Goal: Task Accomplishment & Management: Use online tool/utility

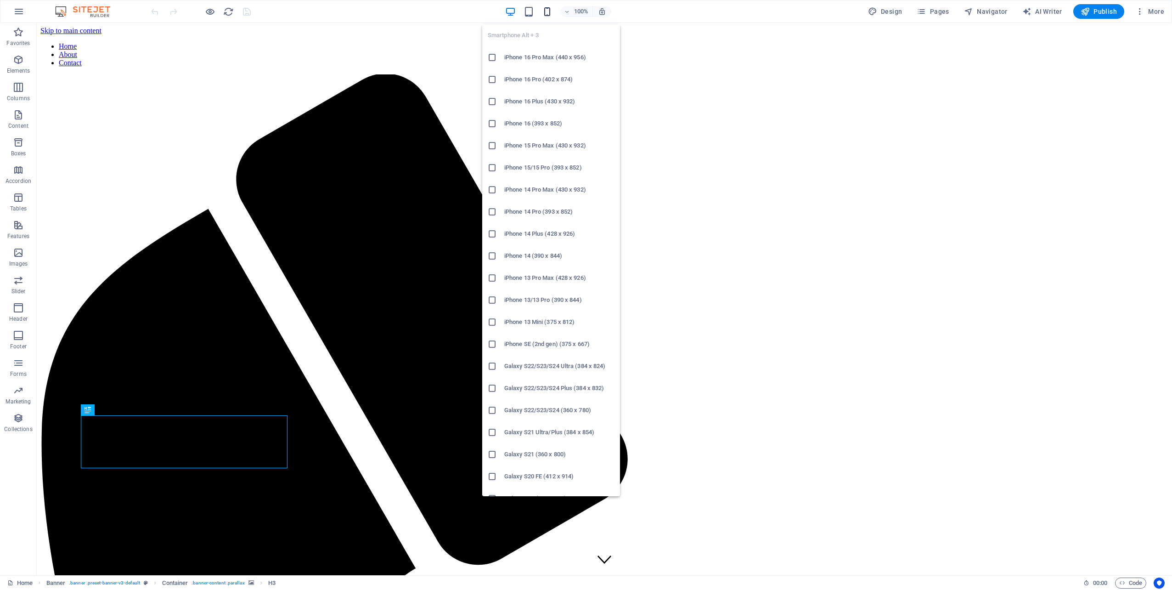
click at [547, 10] on icon "button" at bounding box center [547, 11] width 11 height 11
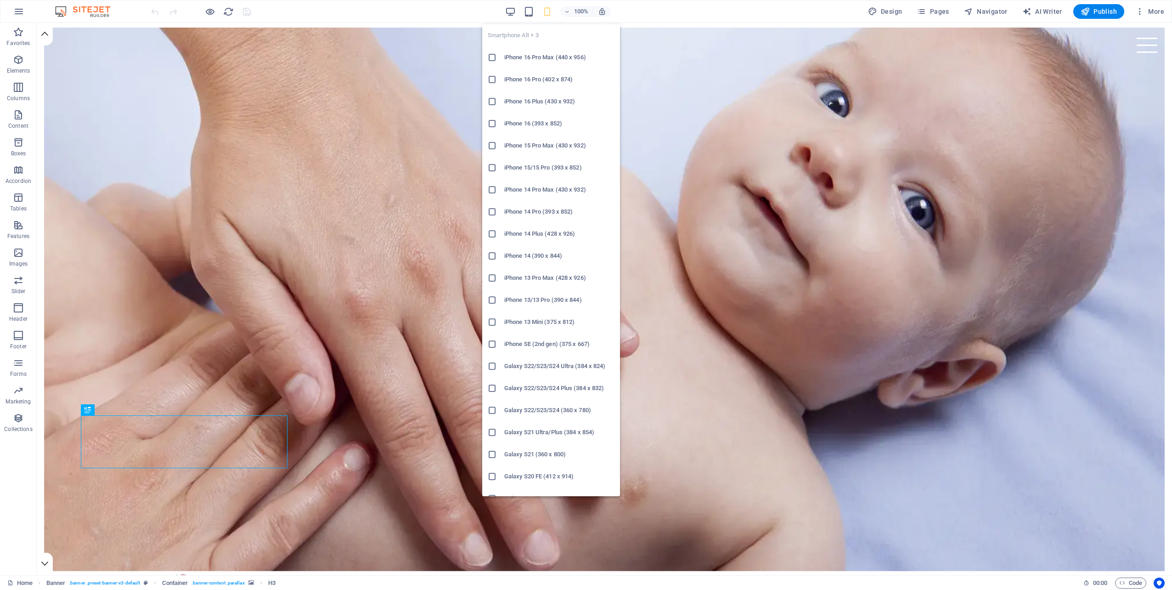
click at [523, 125] on h6 "iPhone 16 (393 x 852)" at bounding box center [559, 123] width 110 height 11
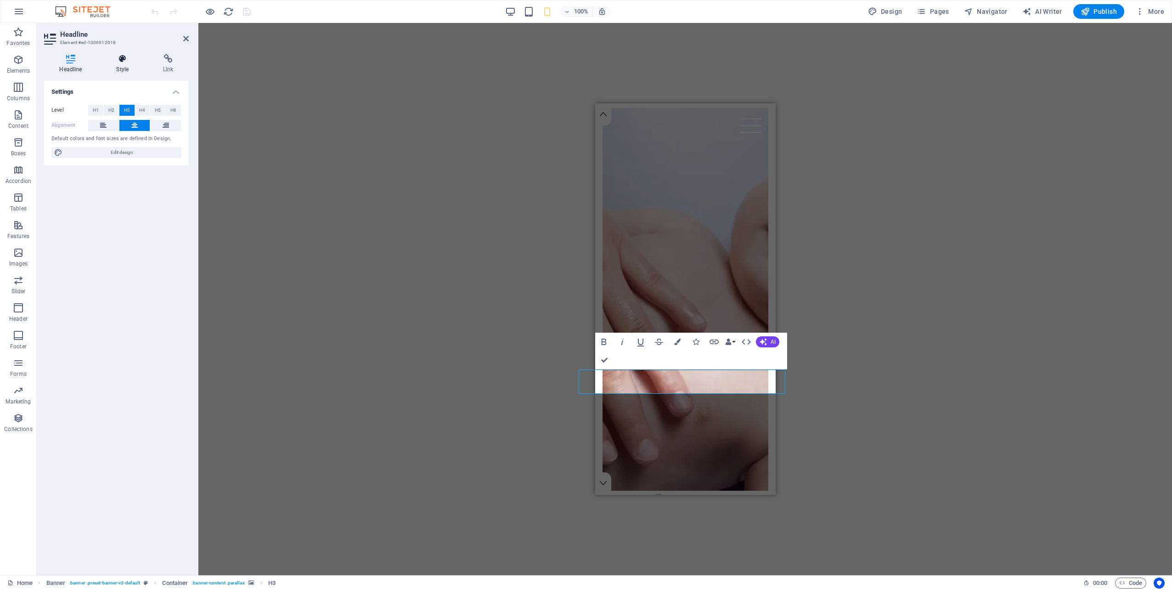
click at [125, 70] on h4 "Style" at bounding box center [124, 63] width 47 height 19
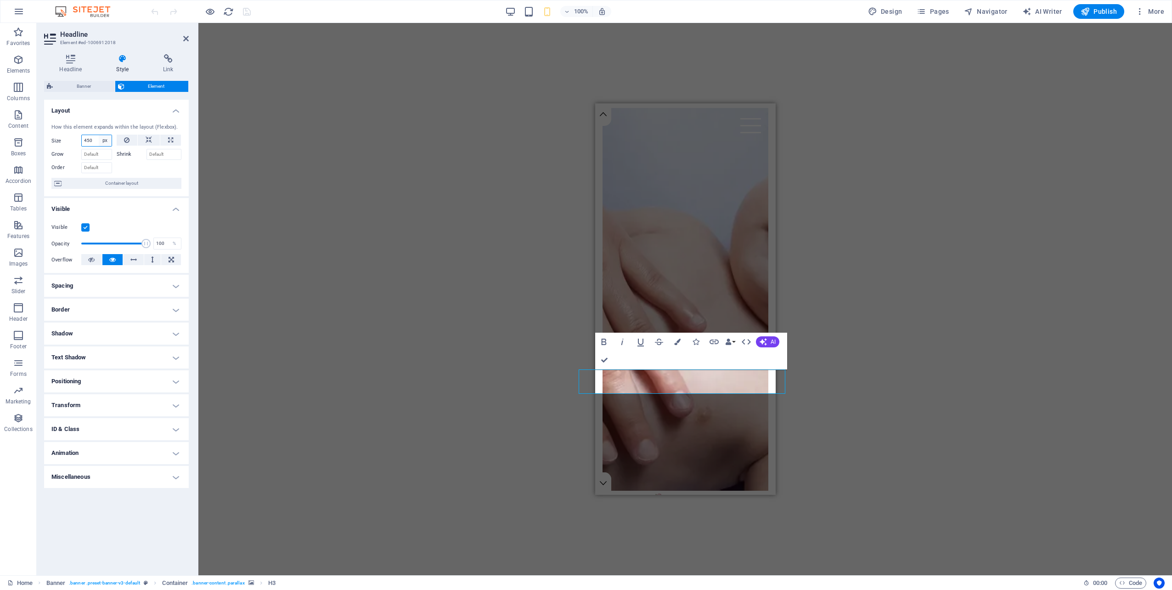
click at [105, 141] on select "Default auto px % 1/1 1/2 1/3 1/4 1/5 1/6 1/7 1/8 1/9 1/10" at bounding box center [105, 140] width 13 height 11
select select "%"
click at [99, 135] on select "Default auto px % 1/1 1/2 1/3 1/4 1/5 1/6 1/7 1/8 1/9 1/10" at bounding box center [105, 140] width 13 height 11
type input "100"
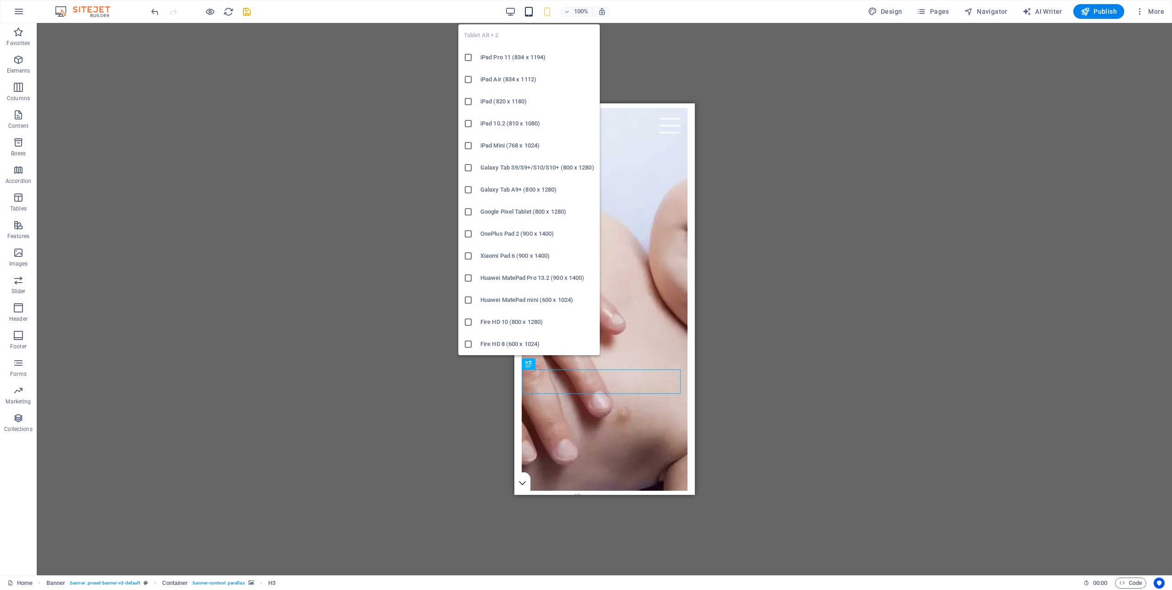
click at [527, 15] on icon "button" at bounding box center [528, 11] width 11 height 11
click at [500, 96] on h6 "iPad (820 x 1180)" at bounding box center [537, 101] width 114 height 11
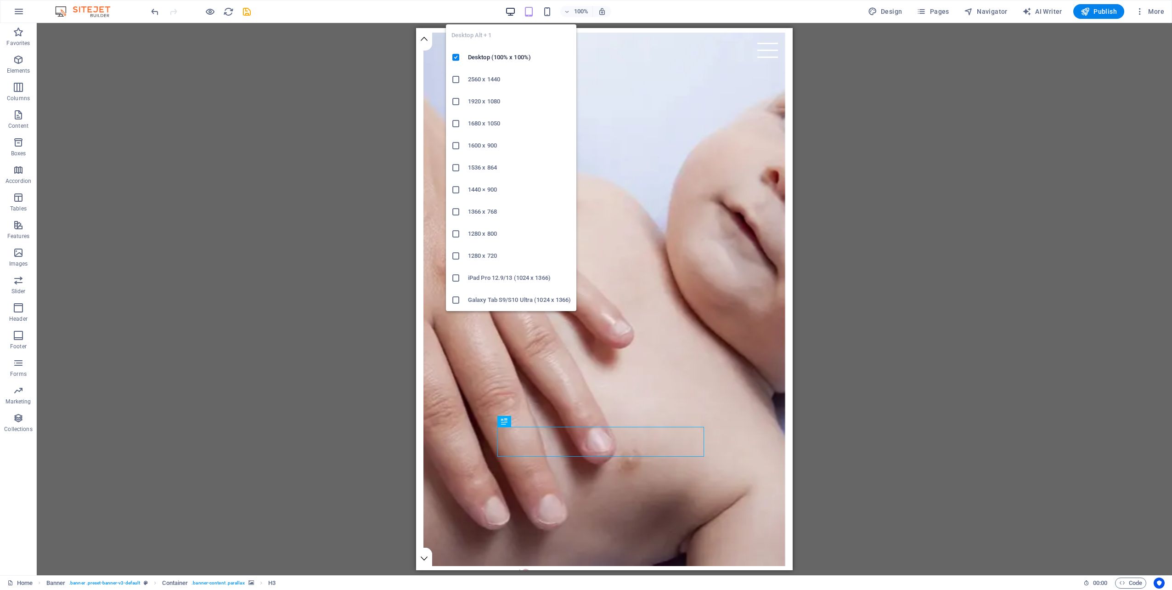
click at [509, 10] on icon "button" at bounding box center [510, 11] width 11 height 11
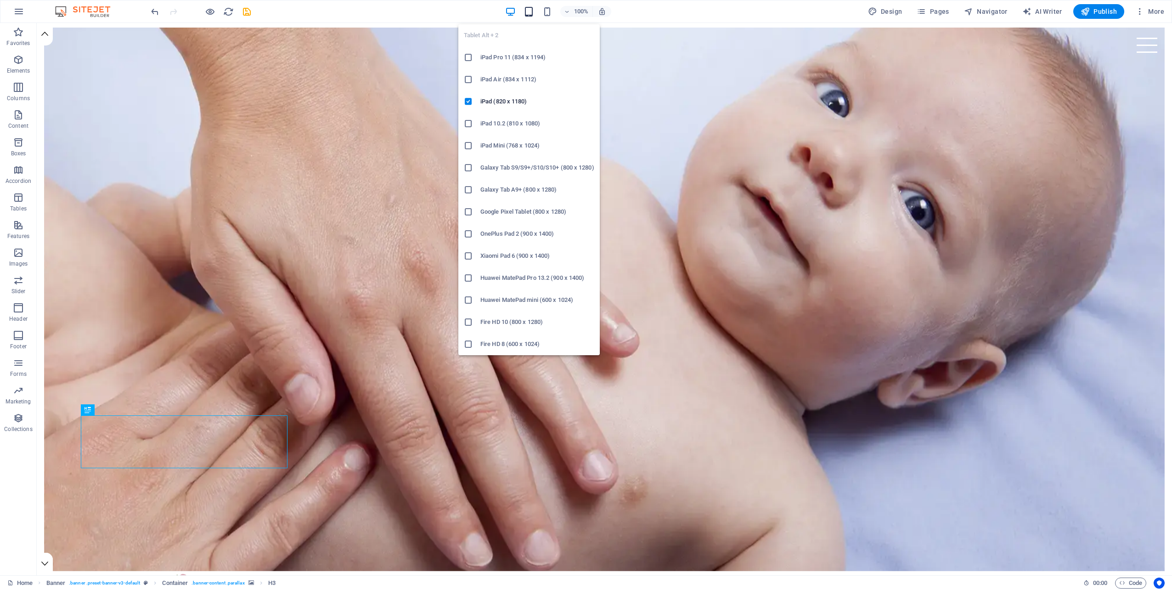
click at [530, 10] on icon "button" at bounding box center [528, 11] width 11 height 11
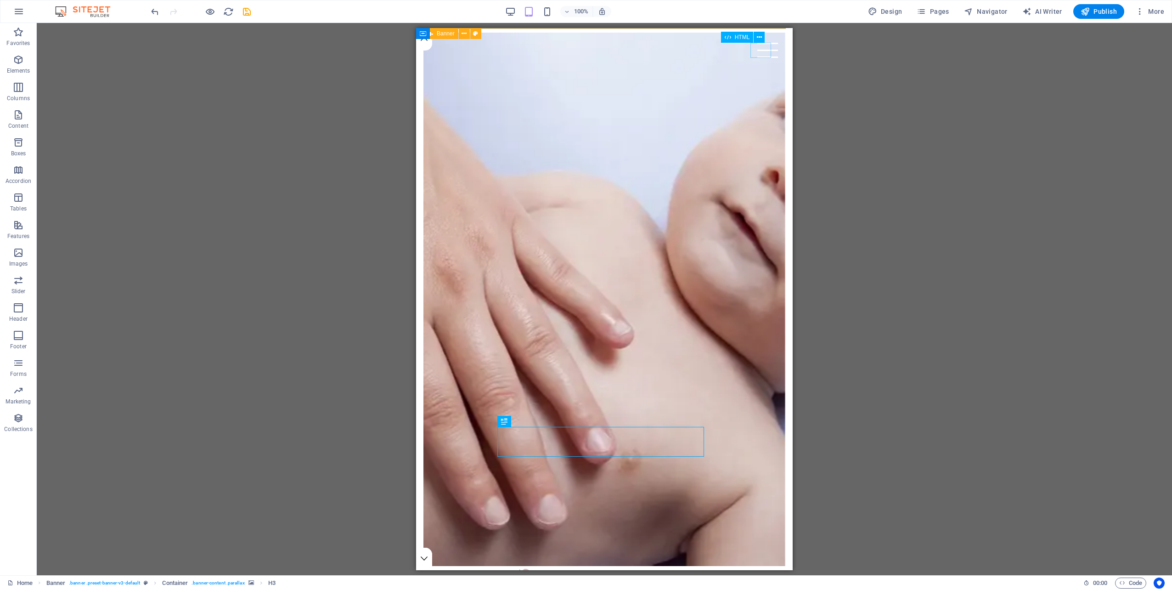
click at [762, 51] on div "Menu" at bounding box center [767, 50] width 21 height 15
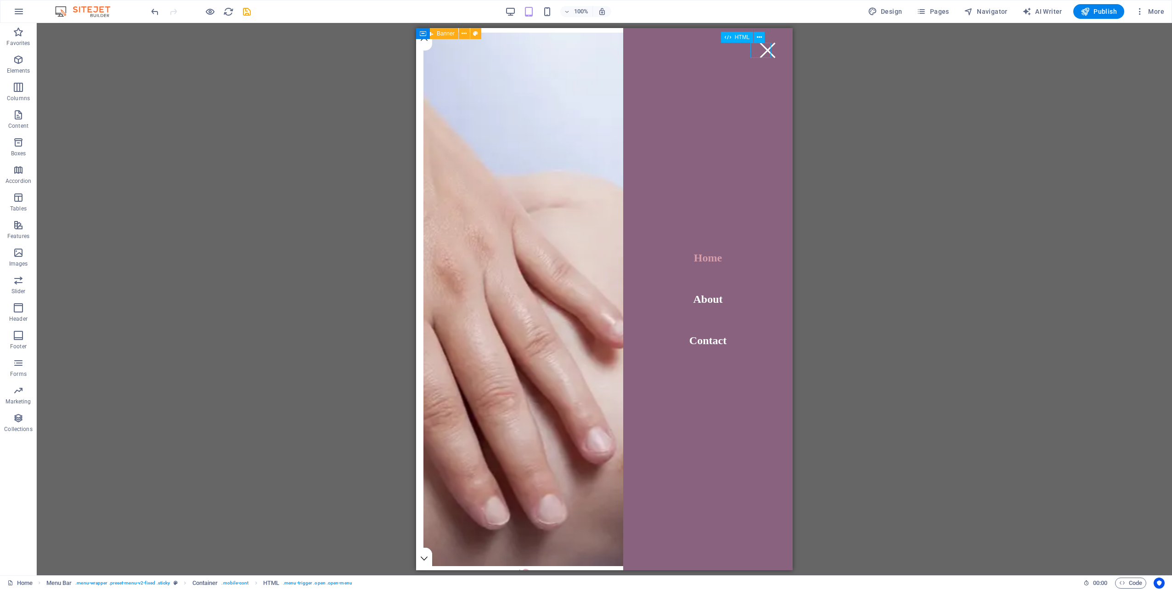
click at [762, 51] on div "Menu" at bounding box center [767, 50] width 21 height 15
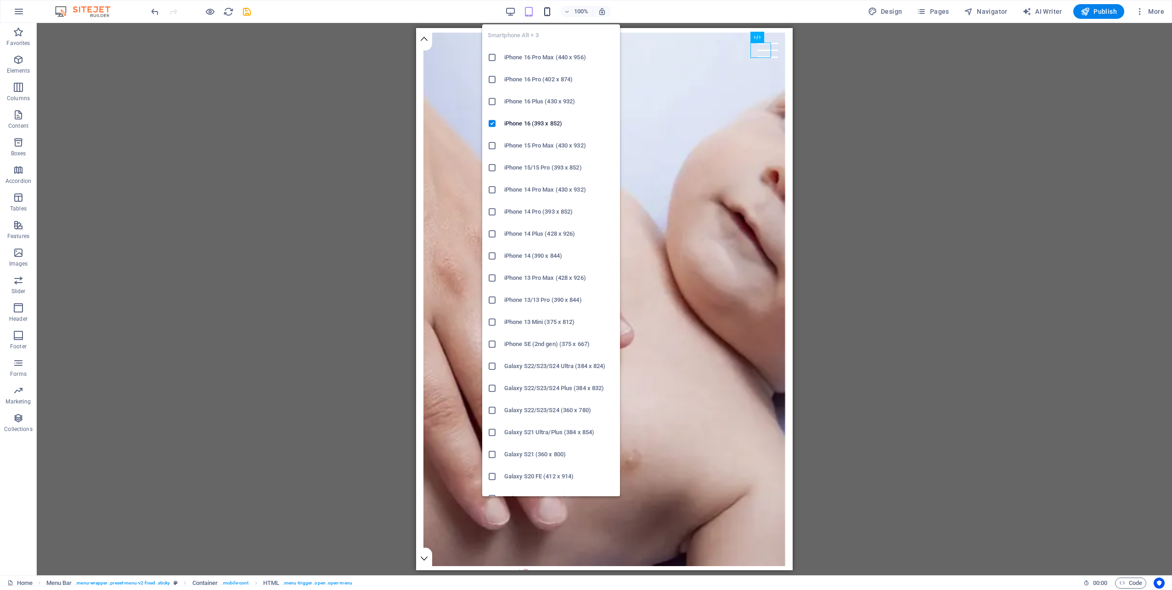
click at [547, 7] on icon "button" at bounding box center [547, 11] width 11 height 11
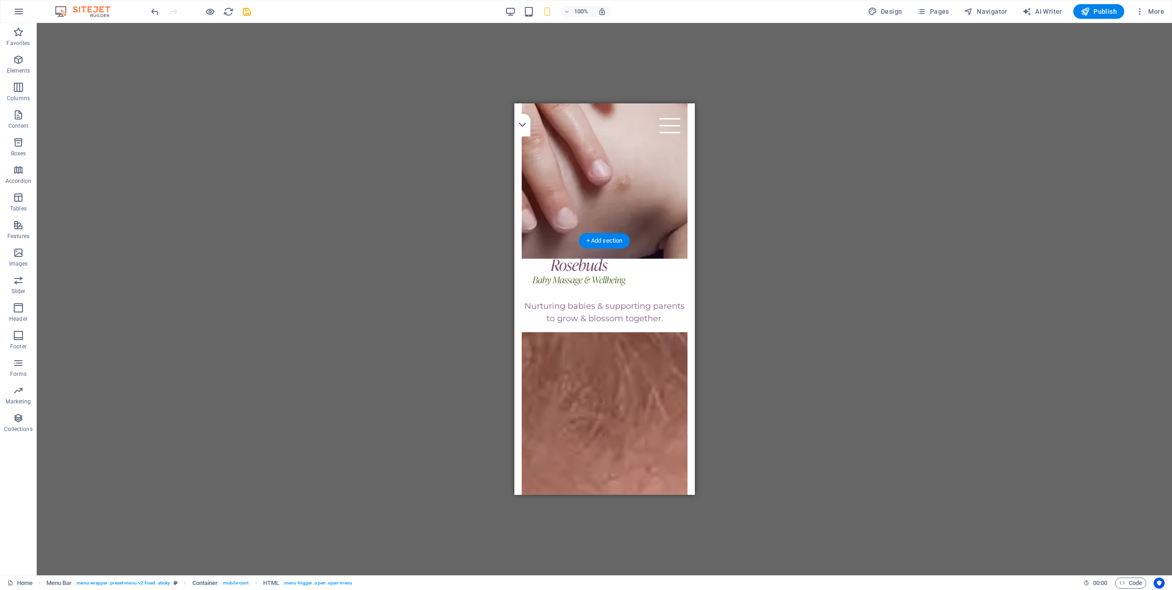
scroll to position [367, 0]
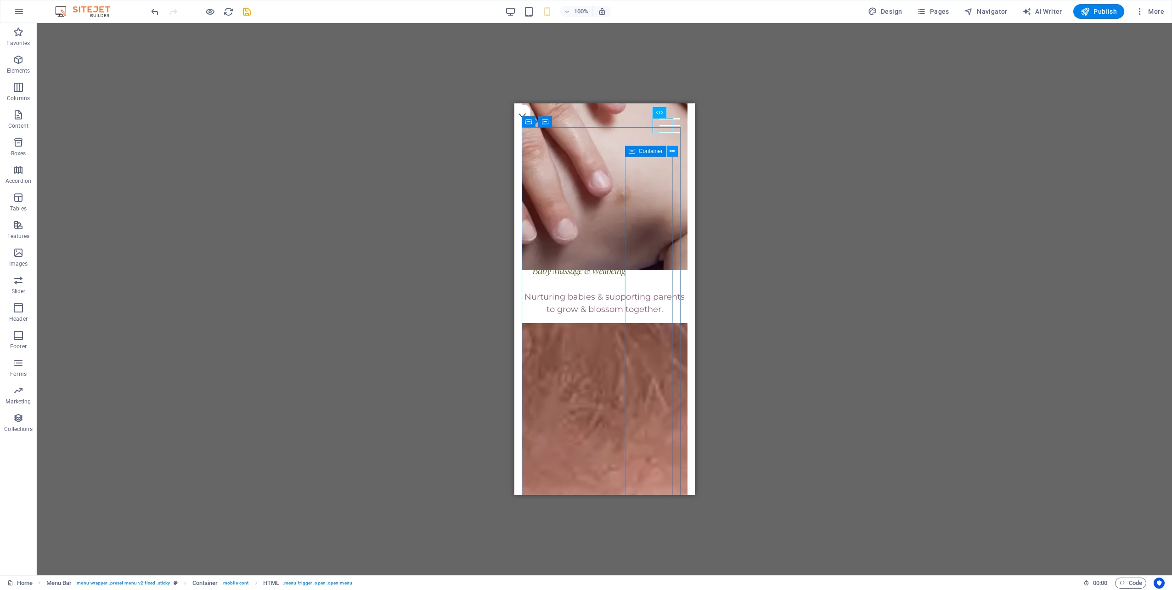
click at [671, 151] on icon at bounding box center [671, 151] width 5 height 10
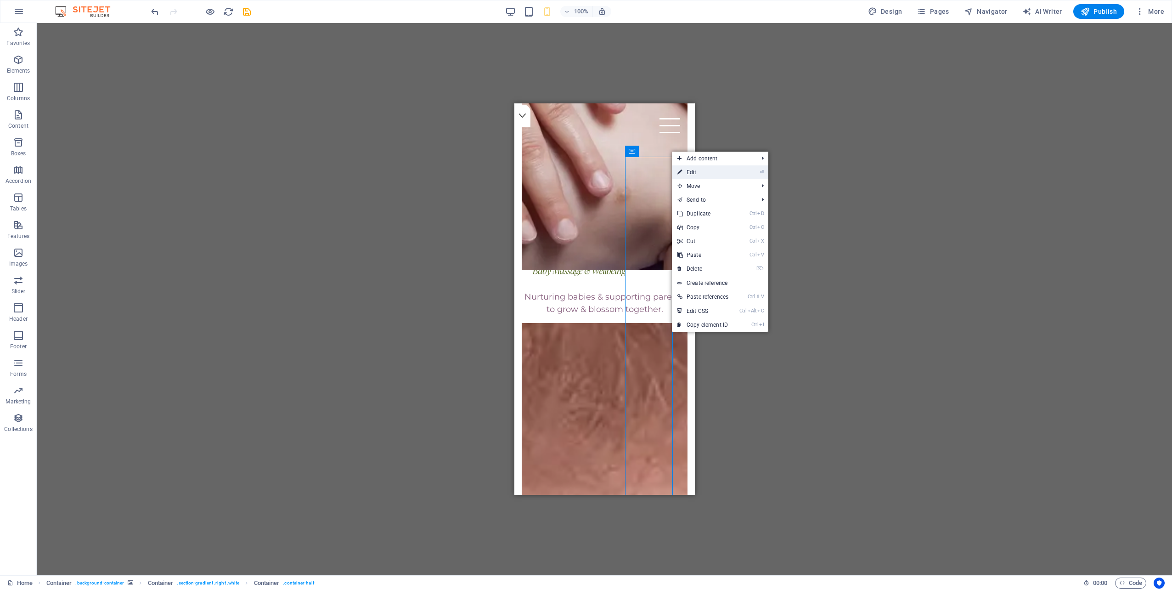
click at [704, 171] on link "⏎ Edit" at bounding box center [703, 172] width 62 height 14
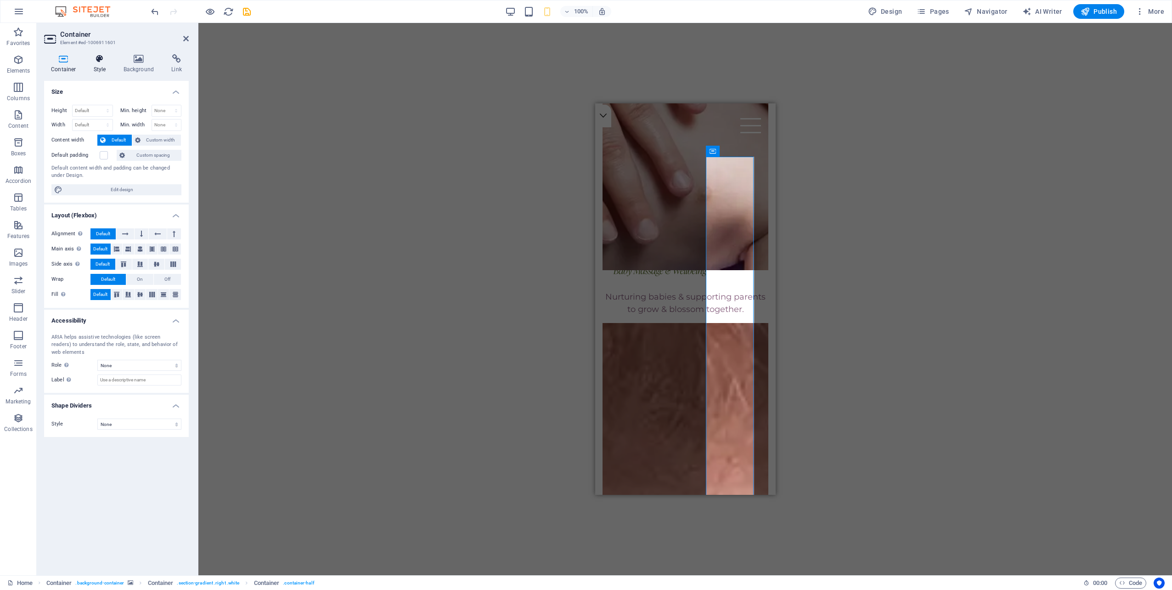
click at [102, 66] on h4 "Style" at bounding box center [102, 63] width 30 height 19
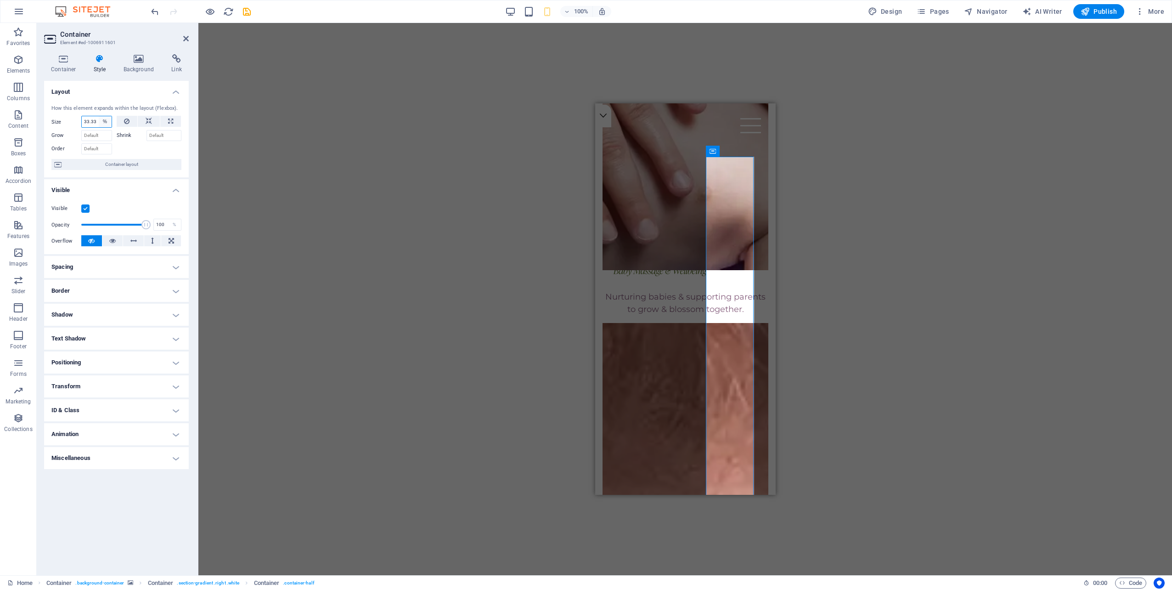
click at [105, 123] on select "Default auto px % 1/1 1/2 1/3 1/4 1/5 1/6 1/7 1/8 1/9 1/10" at bounding box center [105, 121] width 13 height 11
select select "7uc4bagpkj"
click at [99, 116] on select "Default auto px % 1/1 1/2 1/3 1/4 1/5 1/6 1/7 1/8 1/9 1/10" at bounding box center [105, 121] width 13 height 11
type input "33.33"
click at [104, 121] on select "Default auto px % 1/1 1/2 1/3 1/4 1/5 1/6 1/7 1/8 1/9 1/10" at bounding box center [105, 121] width 13 height 11
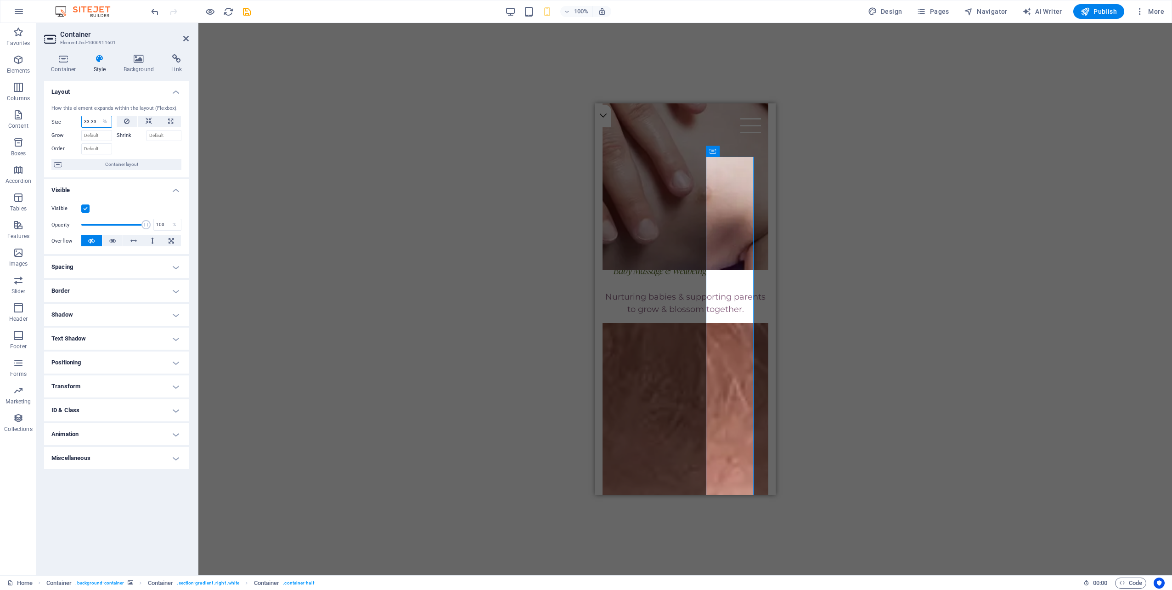
select select "7uc4bagpkj"
click at [99, 116] on select "Default auto px % 1/1 1/2 1/3 1/4 1/5 1/6 1/7 1/8 1/9 1/10" at bounding box center [105, 121] width 13 height 11
type input "33.33"
select select "%"
click at [97, 122] on input "33.33" at bounding box center [97, 121] width 30 height 11
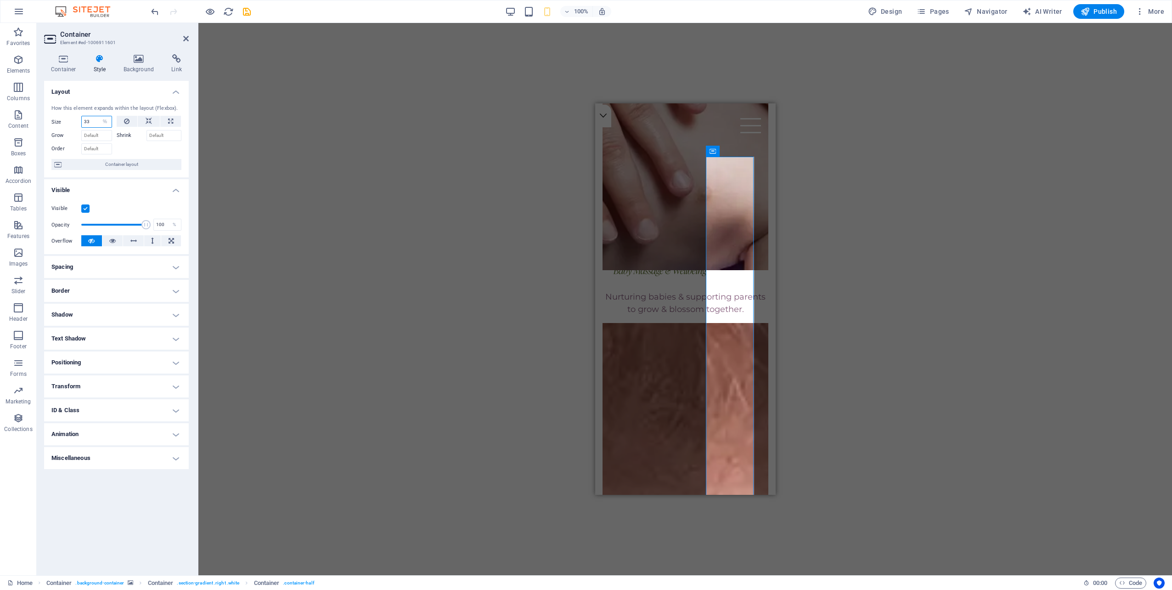
type input "3"
click at [105, 121] on select "Default auto px % 1/1 1/2 1/3 1/4 1/5 1/6 1/7 1/8 1/9 1/10" at bounding box center [105, 121] width 13 height 11
click at [99, 116] on select "Default auto px % 1/1 1/2 1/3 1/4 1/5 1/6 1/7 1/8 1/9 1/10" at bounding box center [105, 121] width 13 height 11
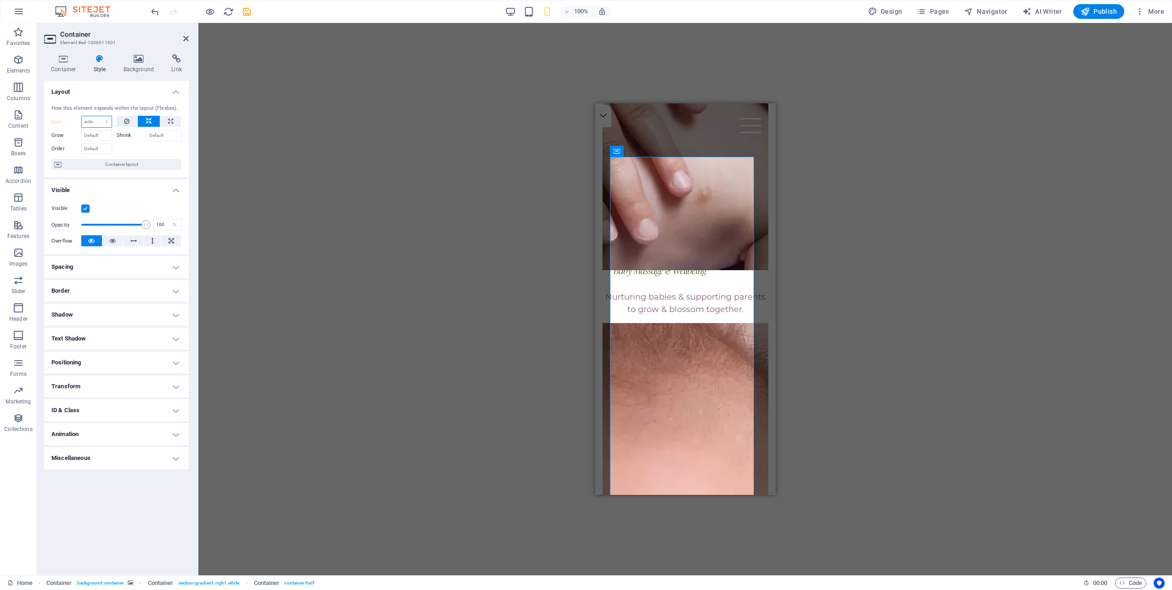
click at [103, 118] on select "Default auto px % 1/1 1/2 1/3 1/4 1/5 1/6 1/7 1/8 1/9 1/10" at bounding box center [97, 121] width 30 height 11
click at [82, 116] on select "Default auto px % 1/1 1/2 1/3 1/4 1/5 1/6 1/7 1/8 1/9 1/10" at bounding box center [97, 121] width 30 height 11
select select "DISABLED_OPTION_VALUE"
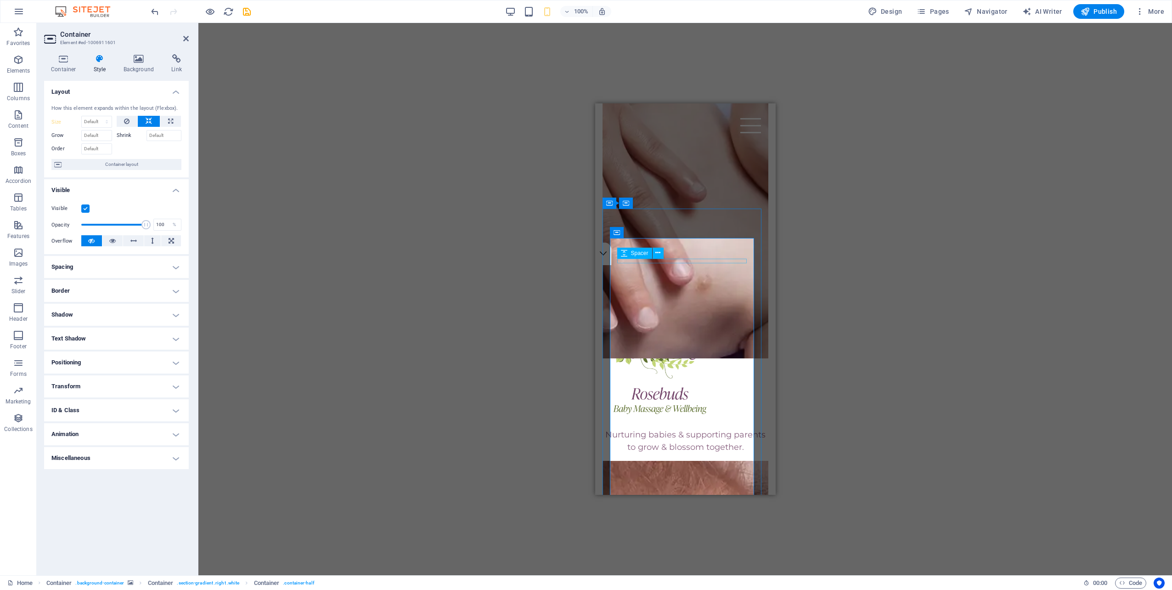
scroll to position [230, 0]
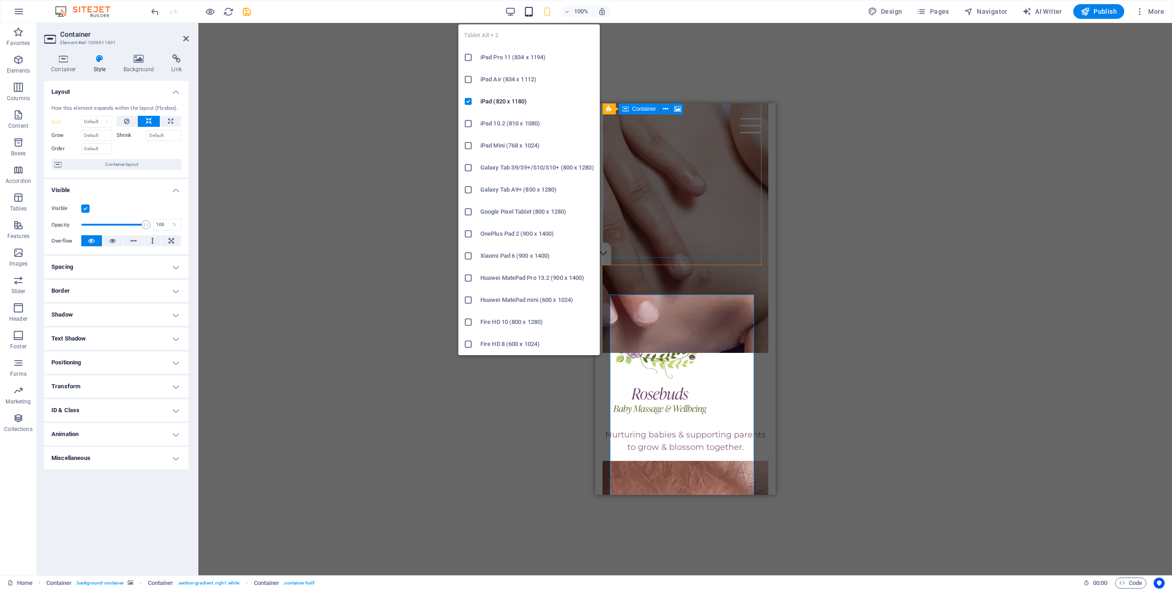
click at [531, 11] on icon "button" at bounding box center [528, 11] width 11 height 11
type input "33.33"
select select "%"
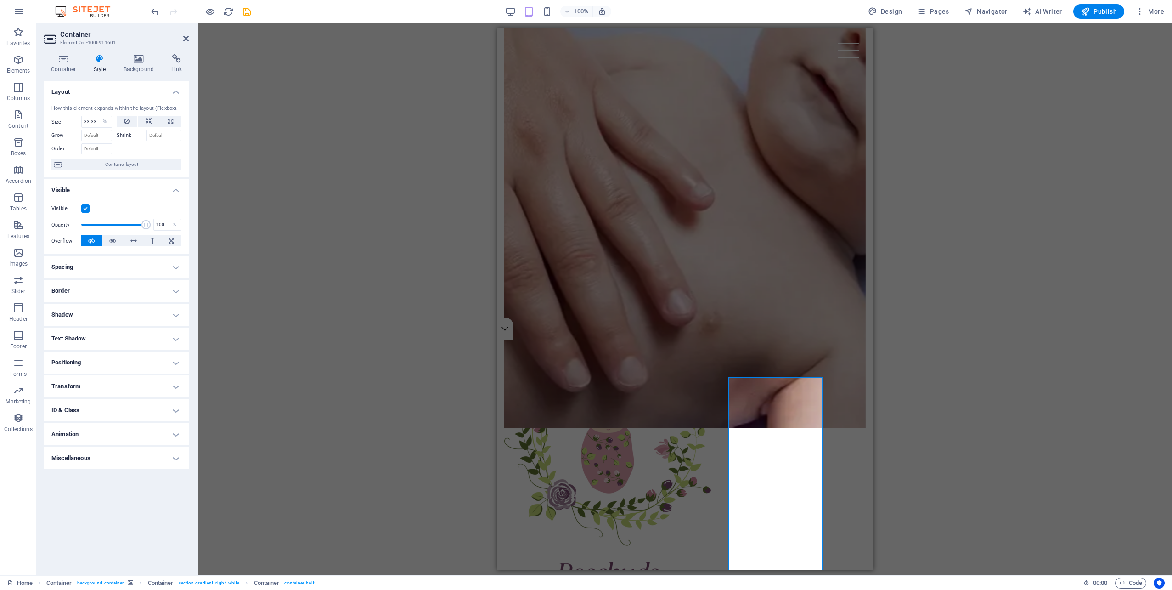
click at [936, 231] on div "H3 Banner Banner Container Logo Spacer HTML Menu Bar Container Container Contai…" at bounding box center [684, 299] width 973 height 552
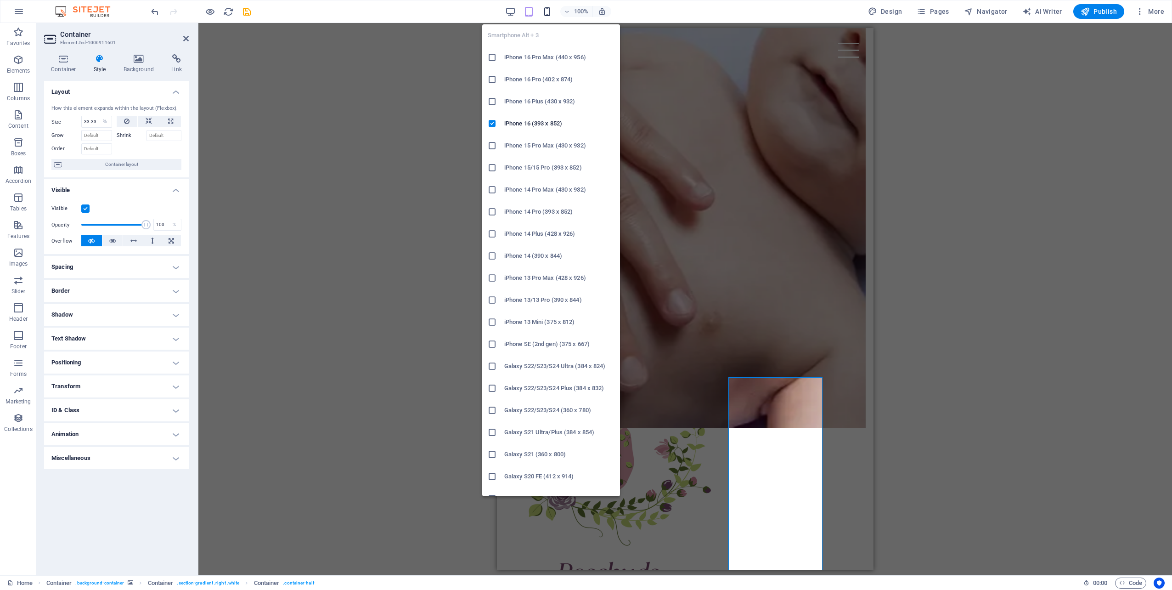
click at [547, 10] on icon "button" at bounding box center [547, 11] width 11 height 11
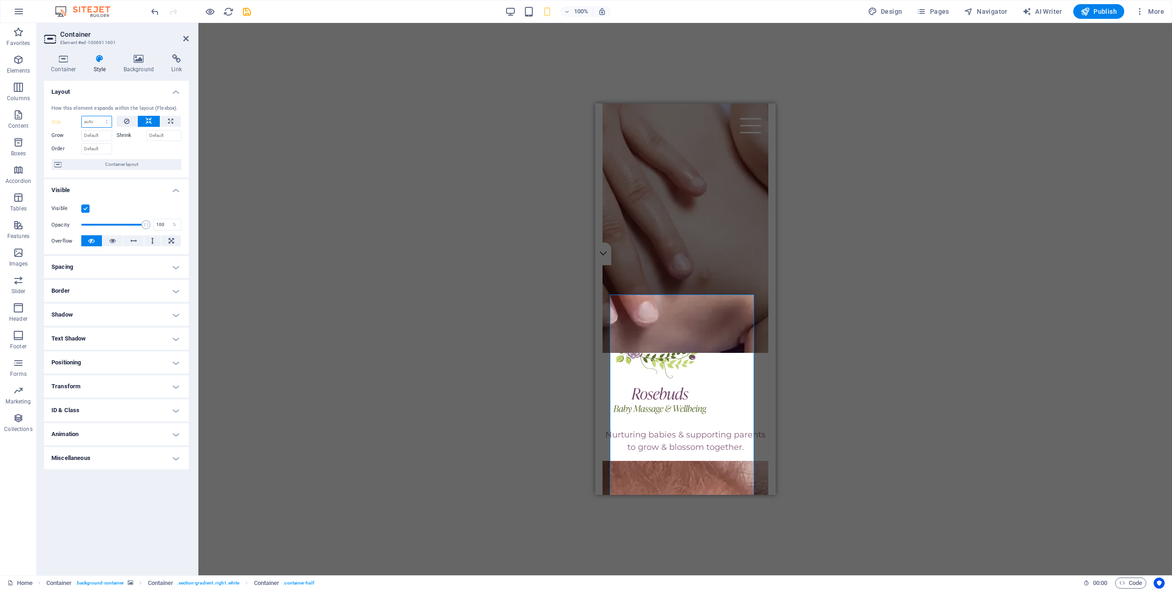
click at [103, 120] on select "Default auto px % 1/1 1/2 1/3 1/4 1/5 1/6 1/7 1/8 1/9 1/10" at bounding box center [97, 121] width 30 height 11
select select "%"
click at [99, 116] on select "Default auto px % 1/1 1/2 1/3 1/4 1/5 1/6 1/7 1/8 1/9 1/10" at bounding box center [97, 121] width 30 height 11
click at [473, 242] on div "Drag here to replace the existing content. Press “Ctrl” if you want to create a…" at bounding box center [684, 299] width 973 height 552
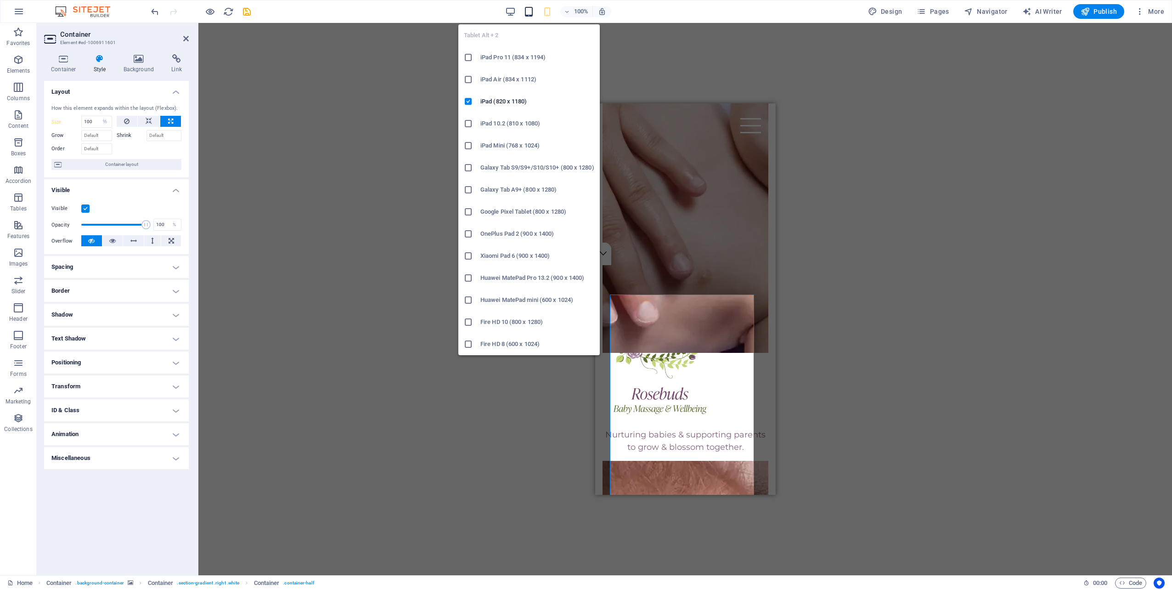
click at [531, 9] on icon "button" at bounding box center [528, 11] width 11 height 11
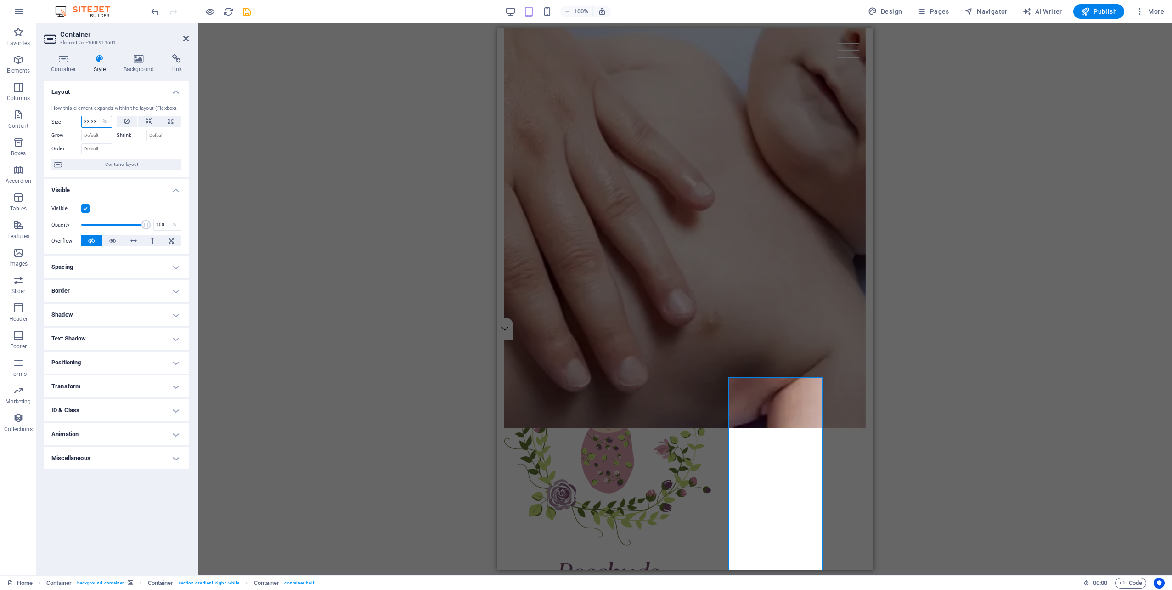
drag, startPoint x: 95, startPoint y: 120, endPoint x: 60, endPoint y: 117, distance: 35.0
click at [60, 117] on div "Size 33.33 Default auto px % 1/1 1/2 1/3 1/4 1/5 1/6 1/7 1/8 1/9 1/10" at bounding box center [81, 122] width 61 height 12
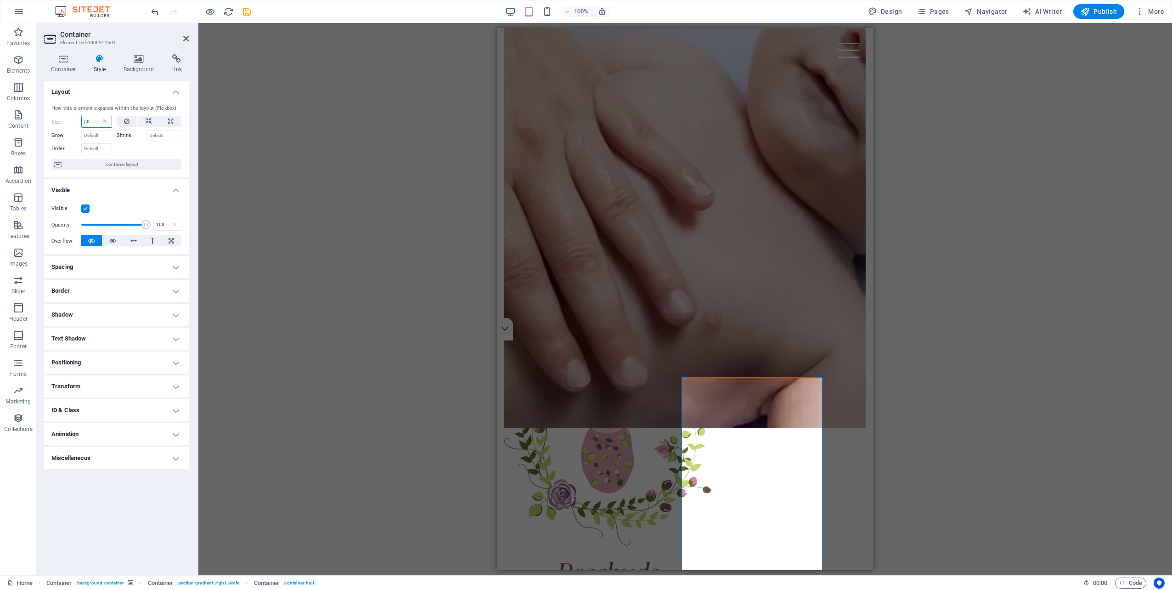
drag, startPoint x: 96, startPoint y: 120, endPoint x: 73, endPoint y: 118, distance: 23.1
click at [73, 118] on div "Size 50 Default auto px % 1/1 1/2 1/3 1/4 1/5 1/6 1/7 1/8 1/9 1/10" at bounding box center [81, 122] width 61 height 12
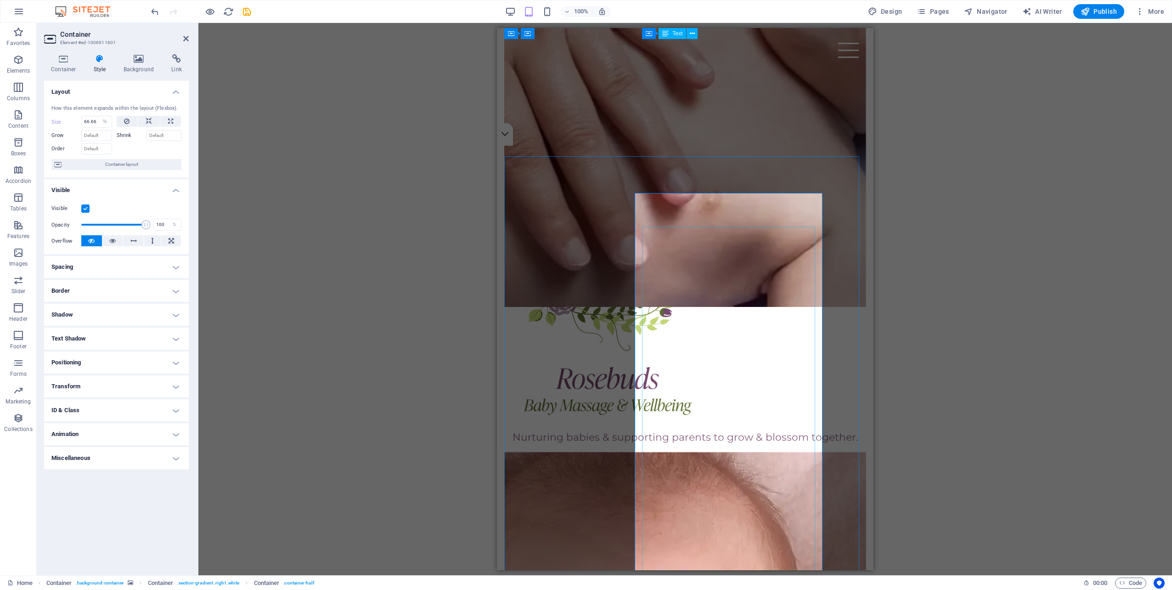
scroll to position [413, 0]
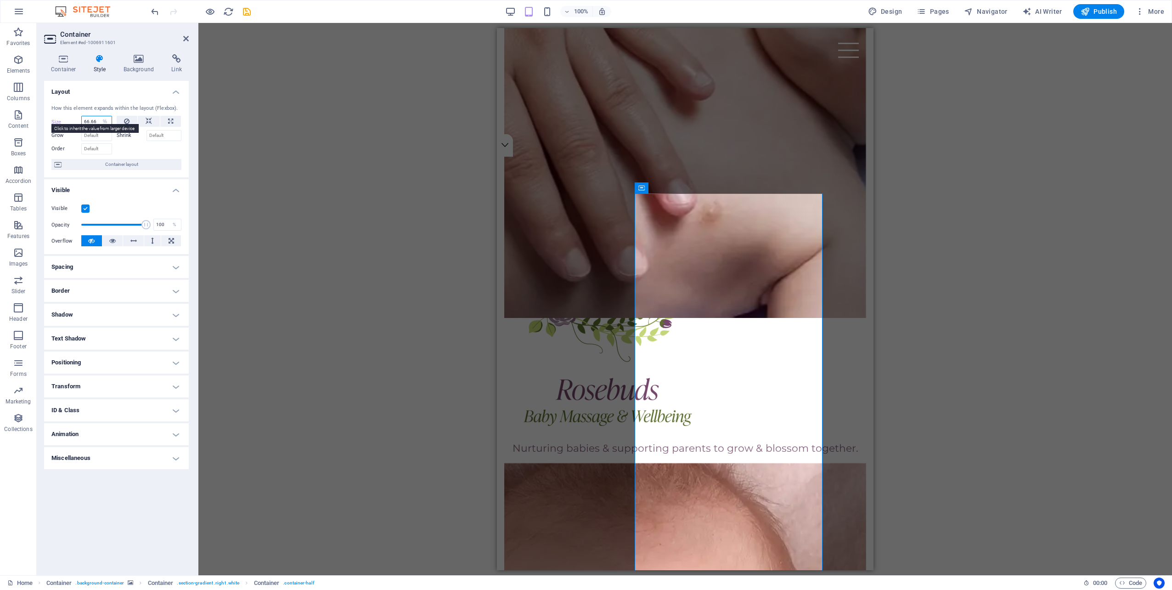
drag, startPoint x: 97, startPoint y: 120, endPoint x: 78, endPoint y: 122, distance: 19.3
click at [78, 122] on div "Size 66.66 Default auto px % 1/1 1/2 1/3 1/4 1/5 1/6 1/7 1/8 1/9 1/10" at bounding box center [81, 122] width 61 height 12
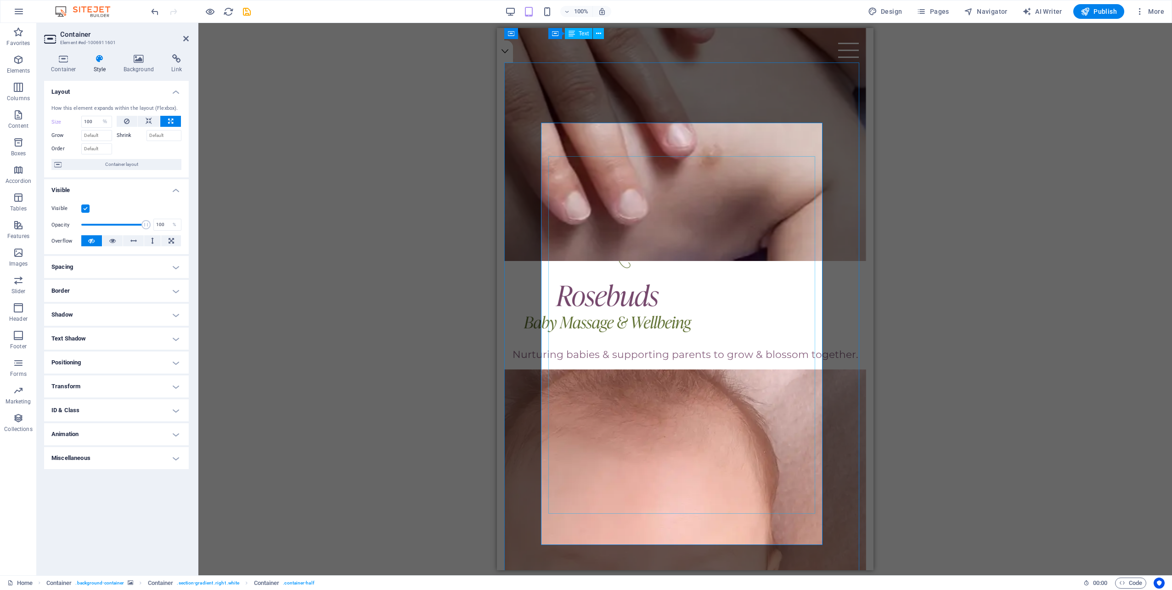
scroll to position [505, 0]
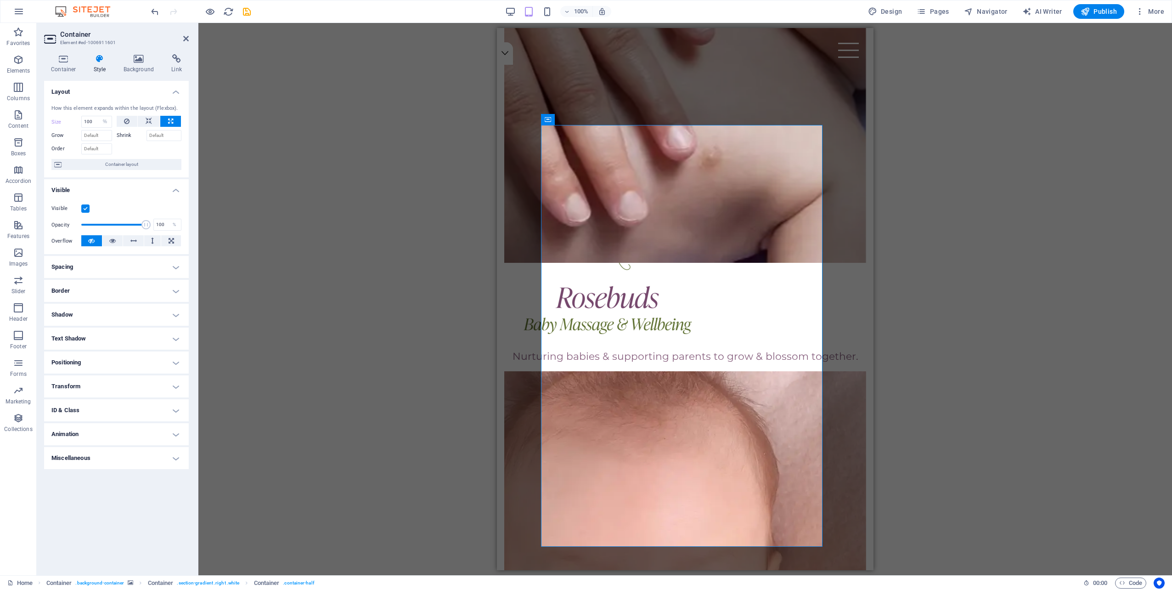
click at [923, 199] on div "Drag here to replace the existing content. Press “Ctrl” if you want to create a…" at bounding box center [684, 299] width 973 height 552
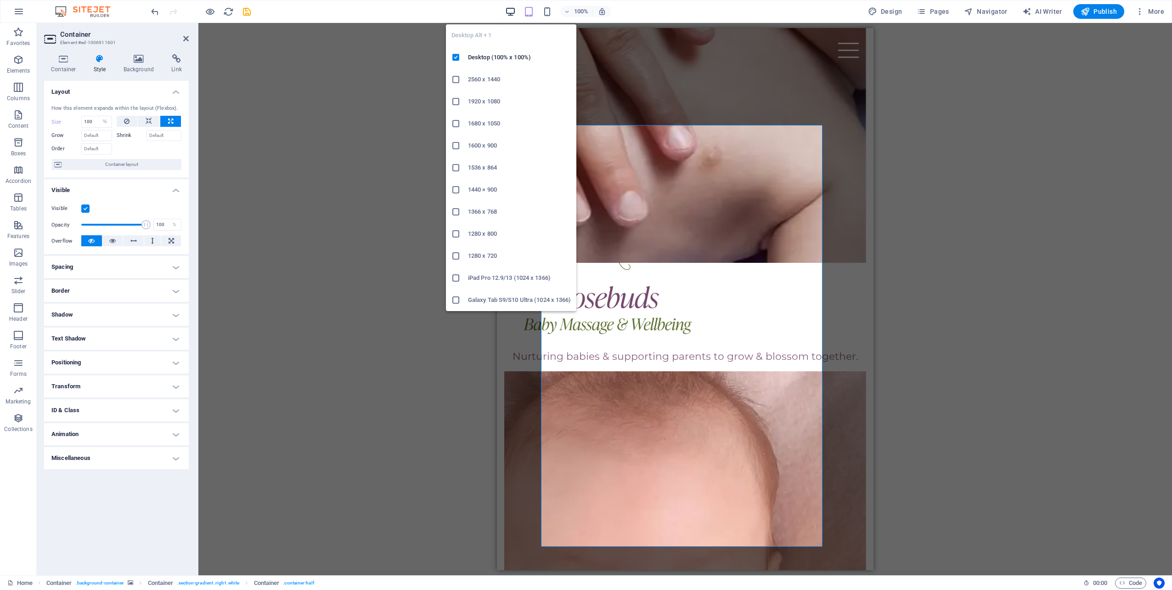
click at [507, 8] on icon "button" at bounding box center [510, 11] width 11 height 11
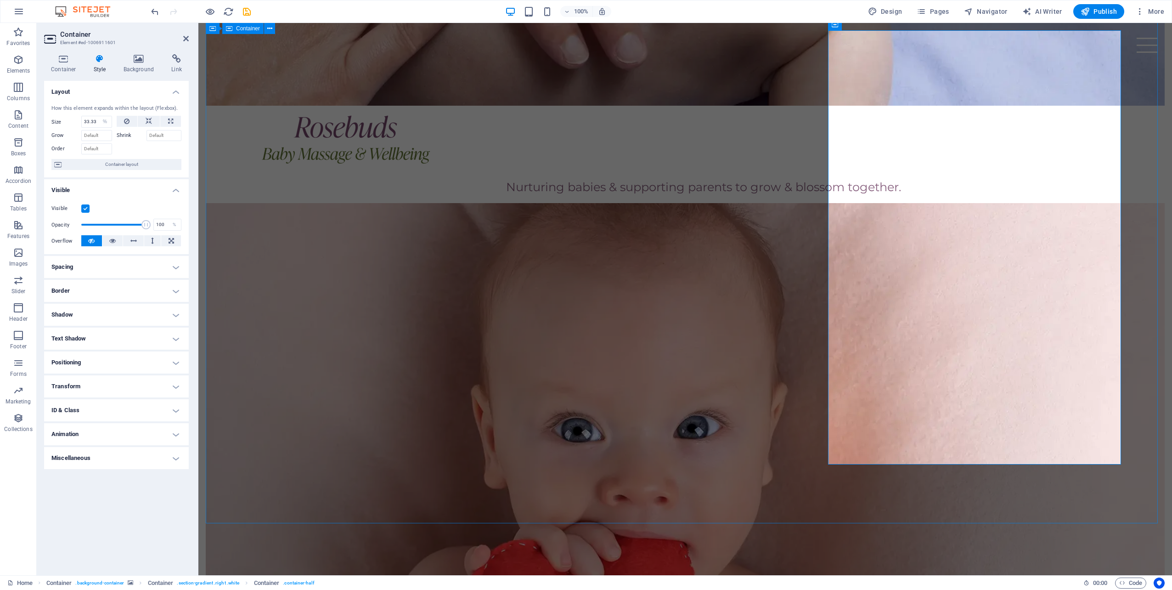
scroll to position [690, 0]
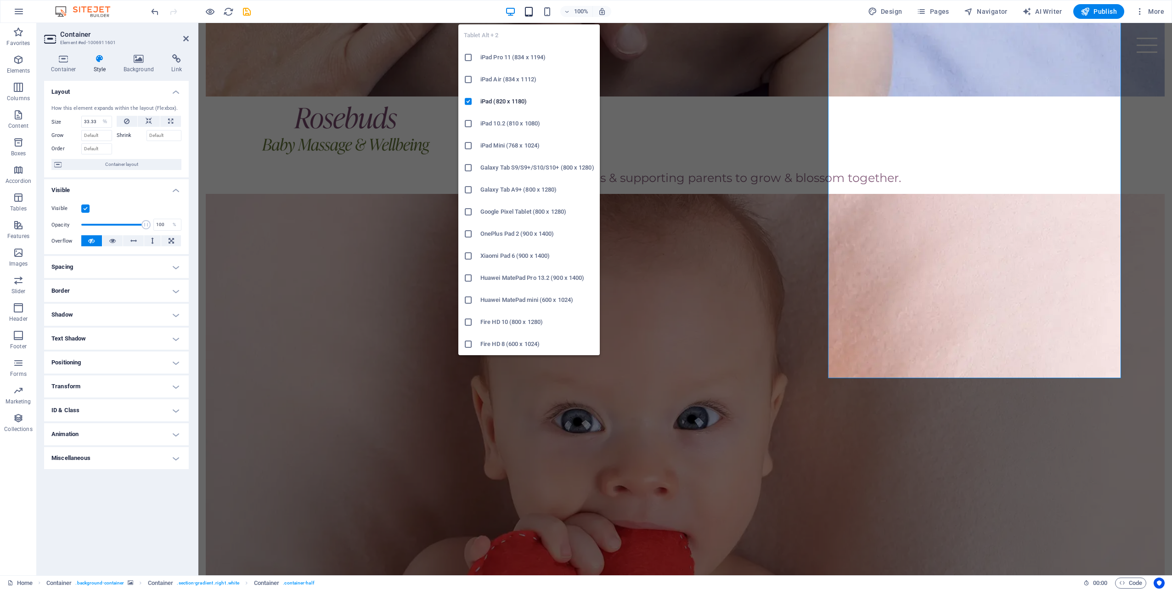
click at [531, 10] on icon "button" at bounding box center [528, 11] width 11 height 11
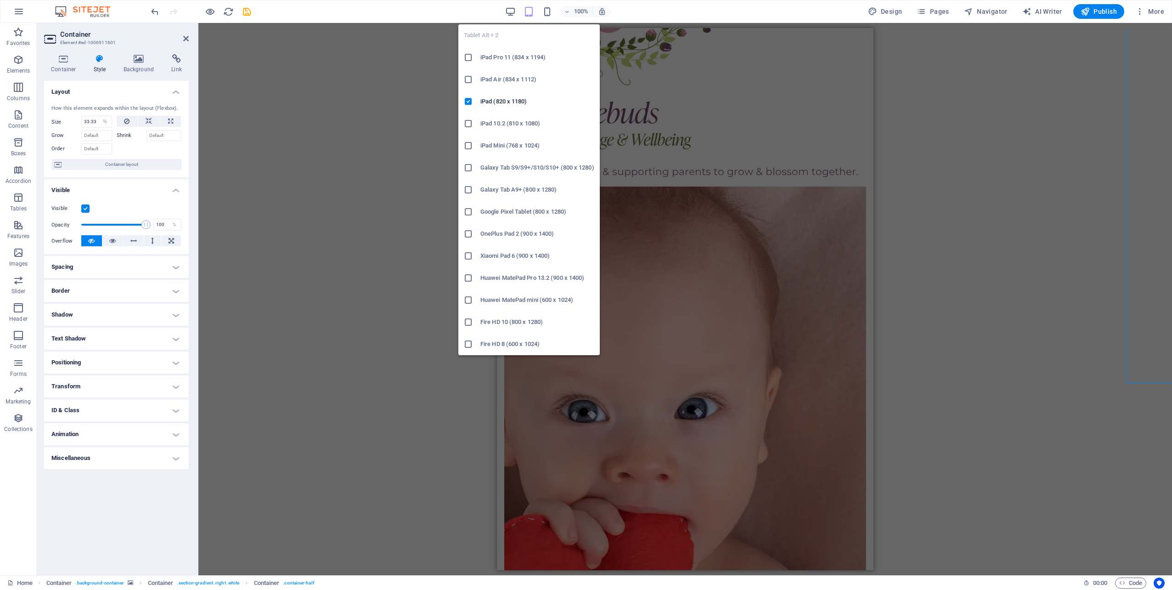
type input "100"
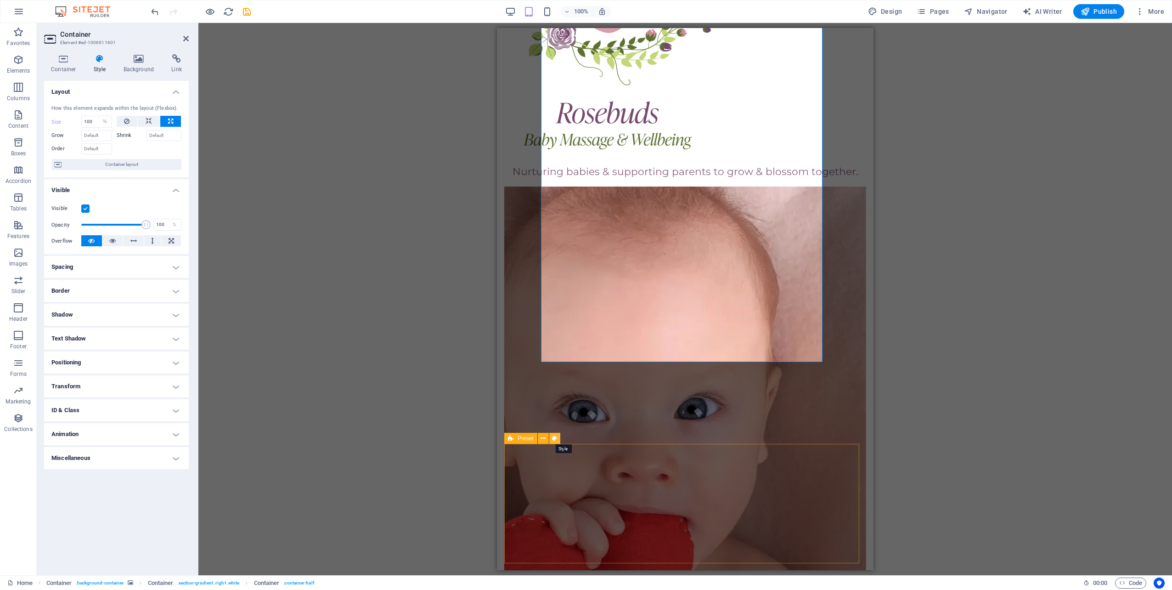
click at [554, 437] on icon at bounding box center [554, 438] width 5 height 10
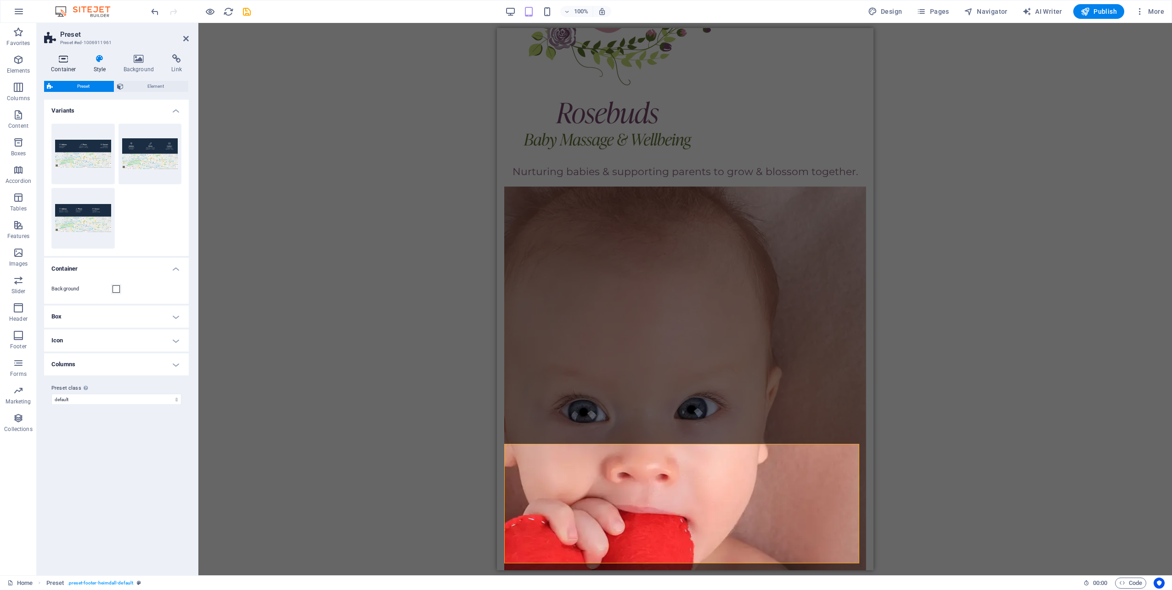
click at [57, 62] on icon at bounding box center [63, 58] width 39 height 9
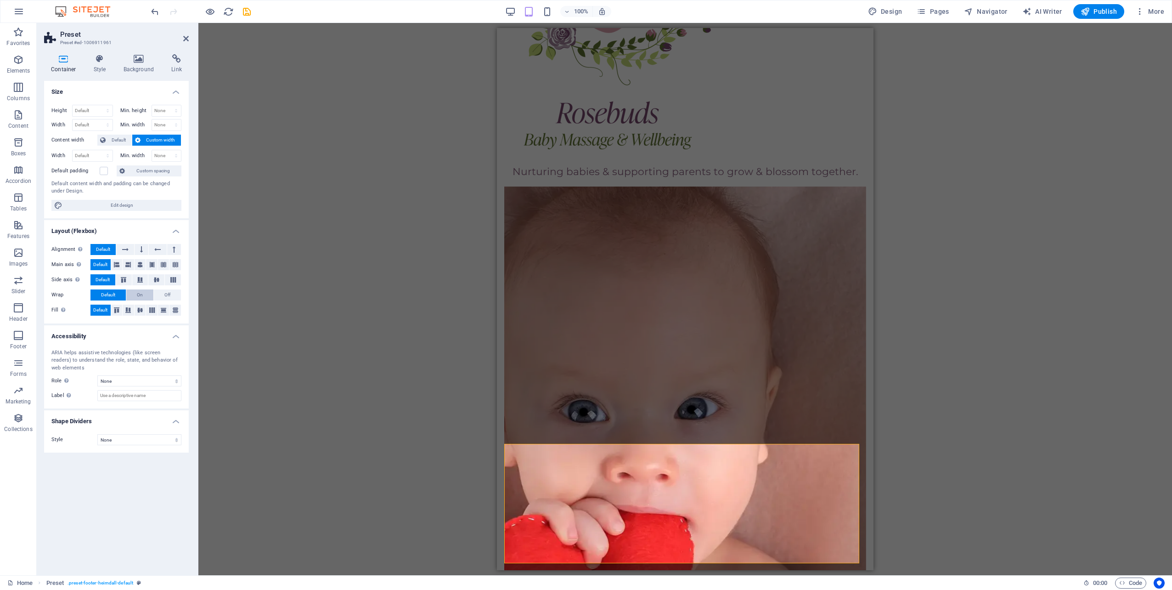
click at [139, 291] on span "On" at bounding box center [140, 294] width 6 height 11
click at [117, 289] on button "Default" at bounding box center [107, 294] width 35 height 11
click at [100, 65] on h4 "Style" at bounding box center [102, 63] width 30 height 19
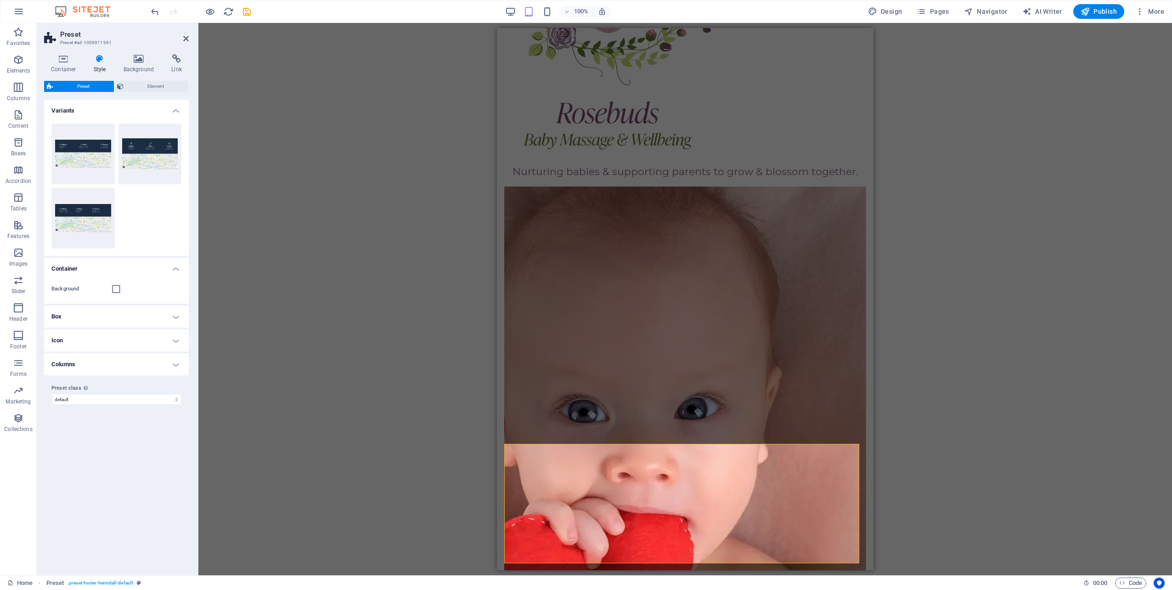
click at [177, 363] on h4 "Columns" at bounding box center [116, 364] width 145 height 22
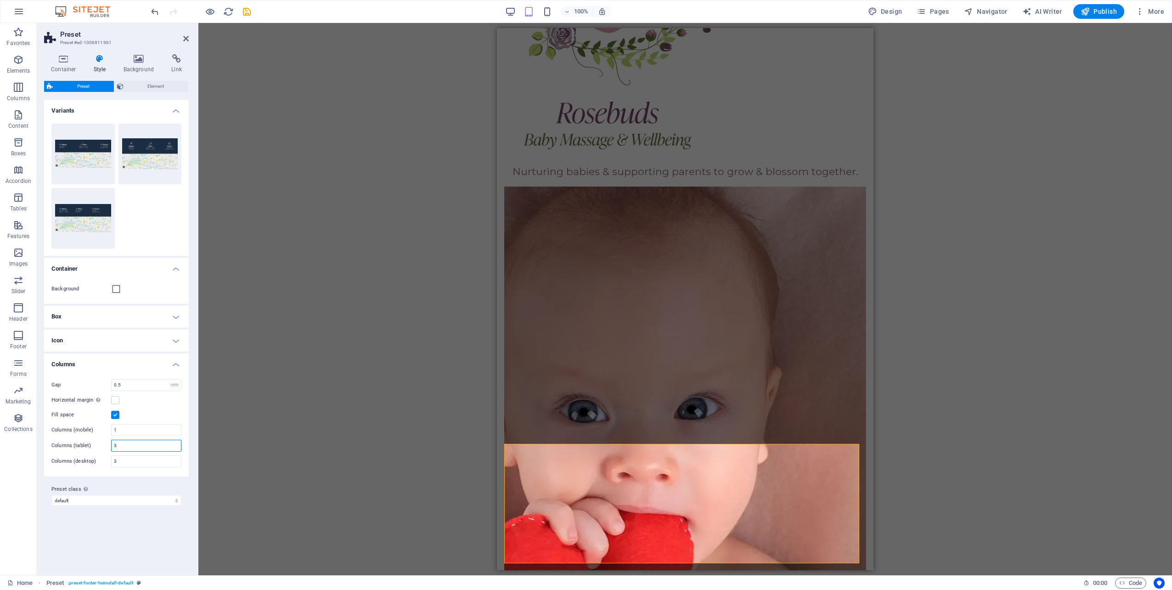
drag, startPoint x: 119, startPoint y: 445, endPoint x: 109, endPoint y: 443, distance: 10.4
click at [109, 443] on div "Columns (tablet) 3" at bounding box center [116, 445] width 130 height 12
type input "1"
click at [124, 457] on input "3" at bounding box center [146, 460] width 69 height 11
click at [243, 9] on icon "save" at bounding box center [247, 11] width 11 height 11
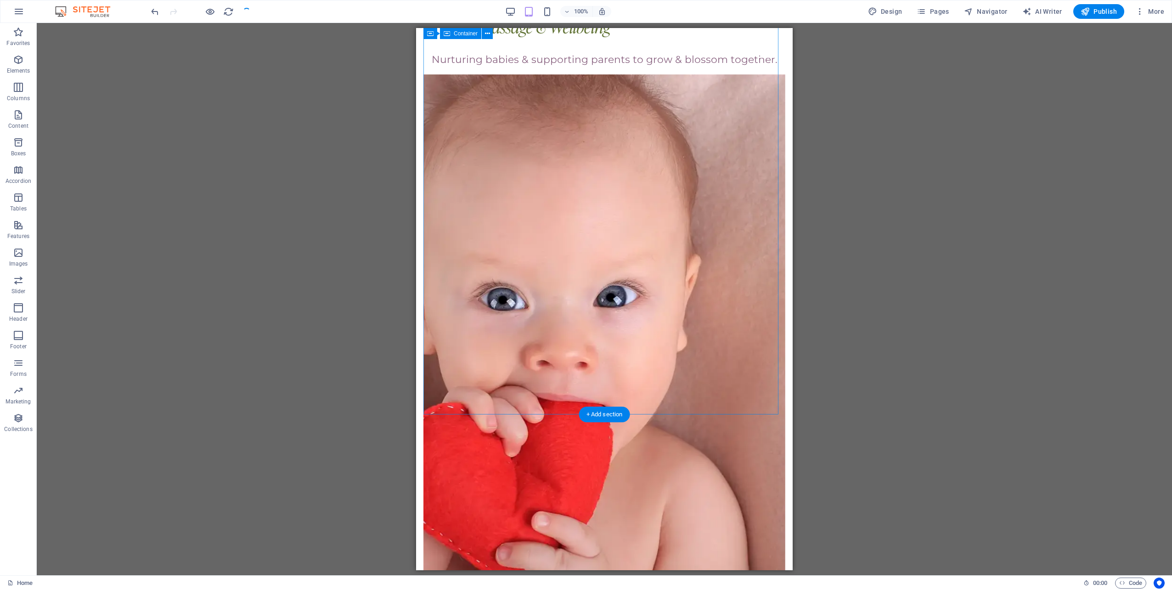
scroll to position [838, 0]
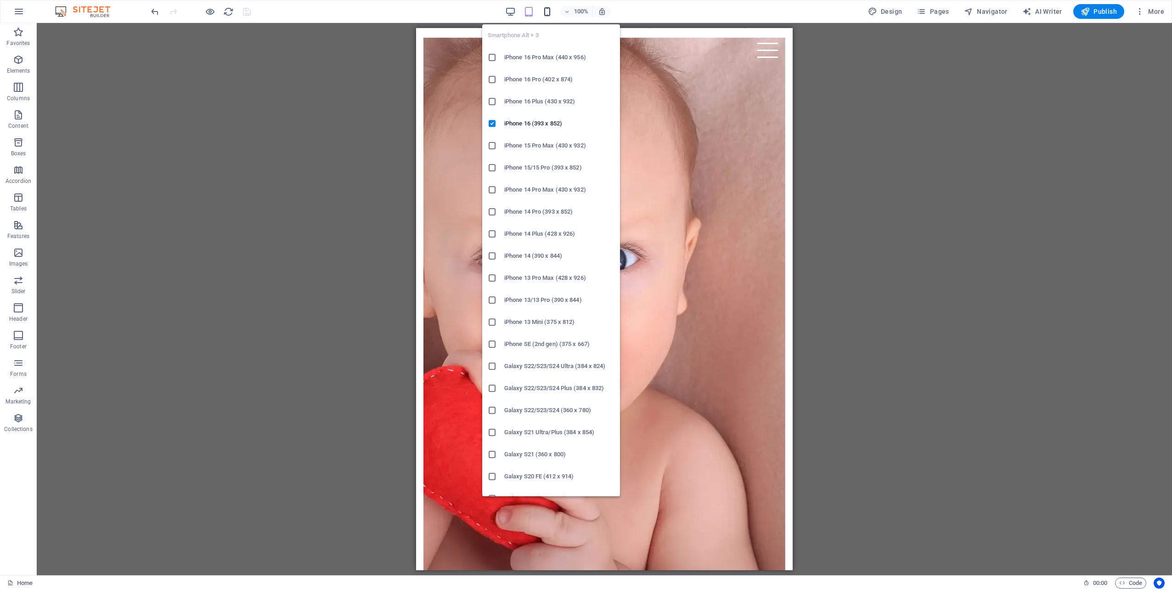
click at [551, 9] on icon "button" at bounding box center [547, 11] width 11 height 11
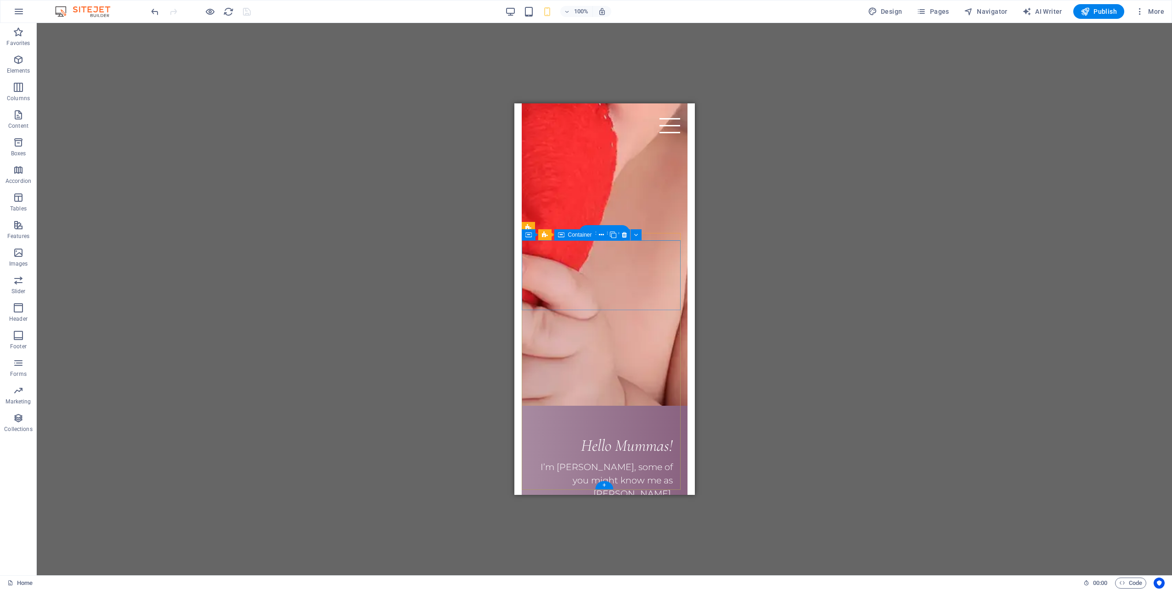
scroll to position [1075, 0]
click at [568, 427] on icon at bounding box center [569, 427] width 5 height 10
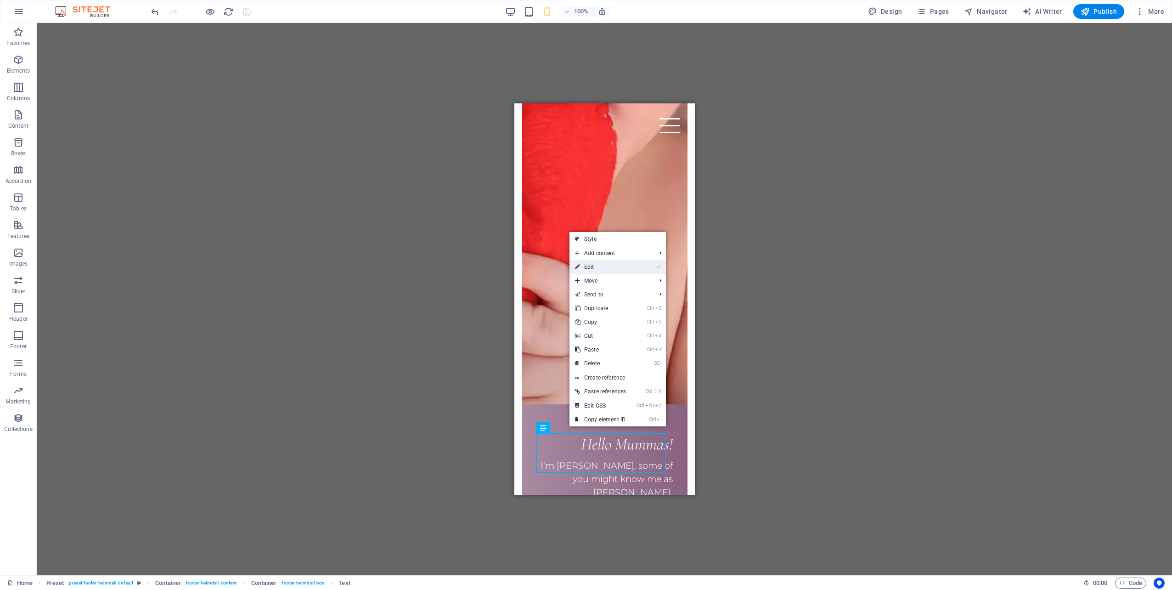
click at [602, 263] on link "⏎ Edit" at bounding box center [600, 267] width 62 height 14
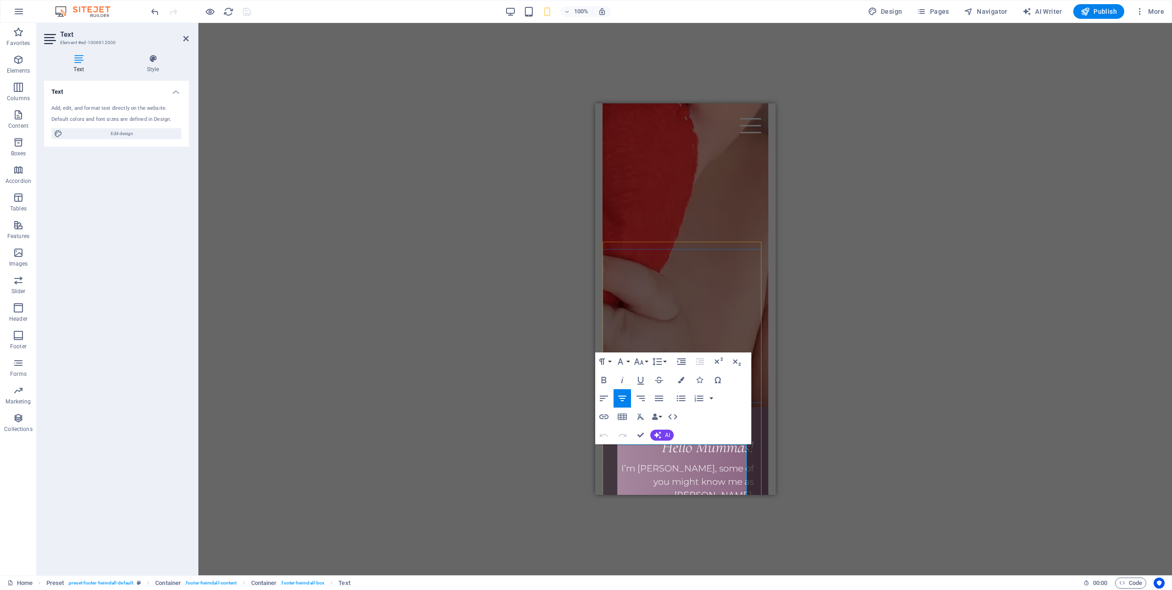
scroll to position [1088, 0]
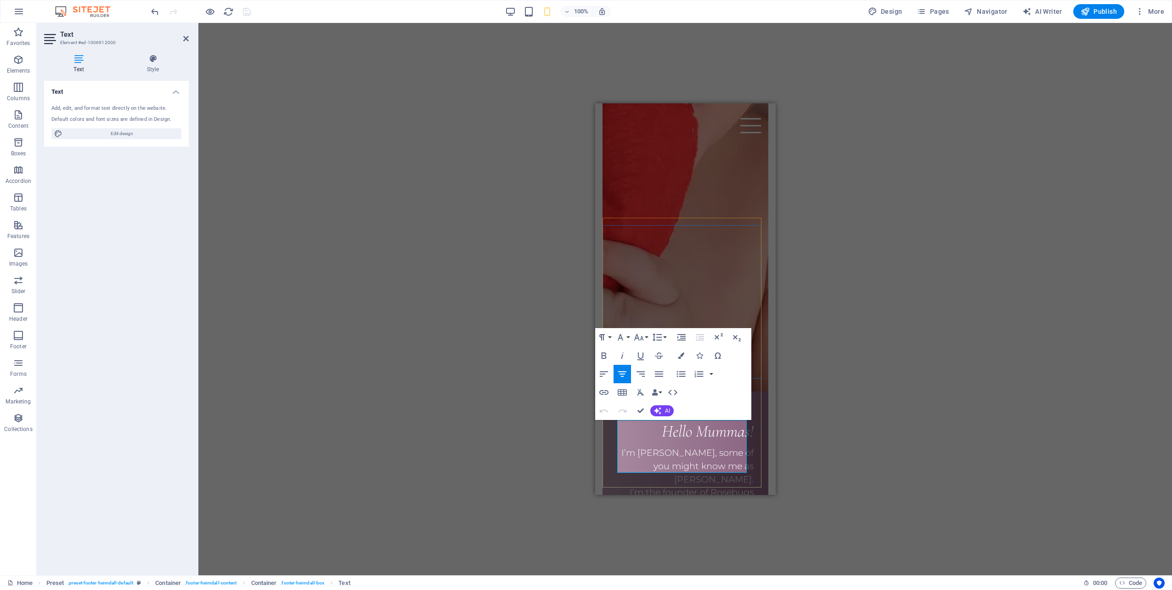
drag, startPoint x: 617, startPoint y: 479, endPoint x: 699, endPoint y: 443, distance: 89.6
click at [627, 337] on button "Font Family" at bounding box center [621, 337] width 17 height 18
click at [647, 338] on button "Font Size" at bounding box center [640, 337] width 17 height 18
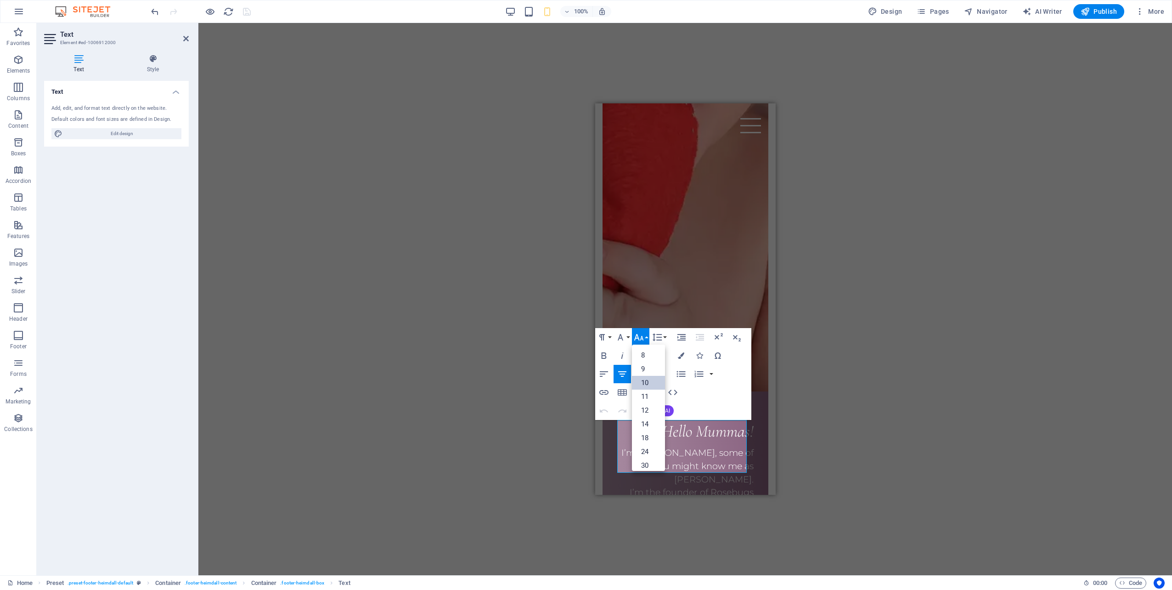
click at [644, 380] on link "10" at bounding box center [648, 383] width 33 height 14
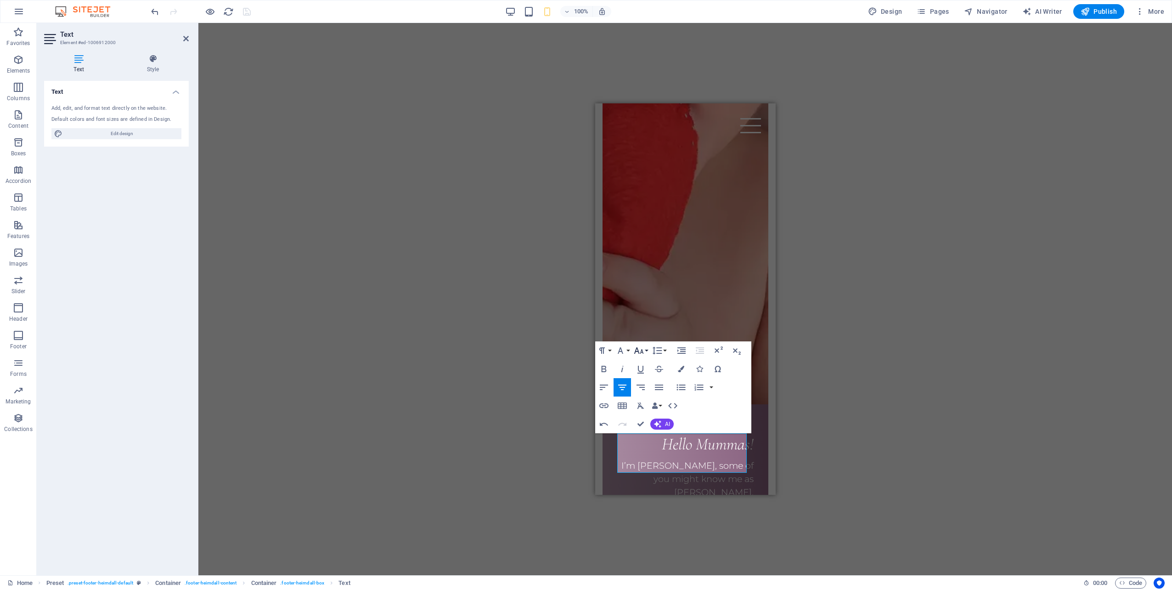
click at [642, 352] on icon "button" at bounding box center [639, 350] width 10 height 6
click at [644, 384] on link "12" at bounding box center [648, 386] width 33 height 14
click at [640, 349] on icon "button" at bounding box center [638, 350] width 11 height 11
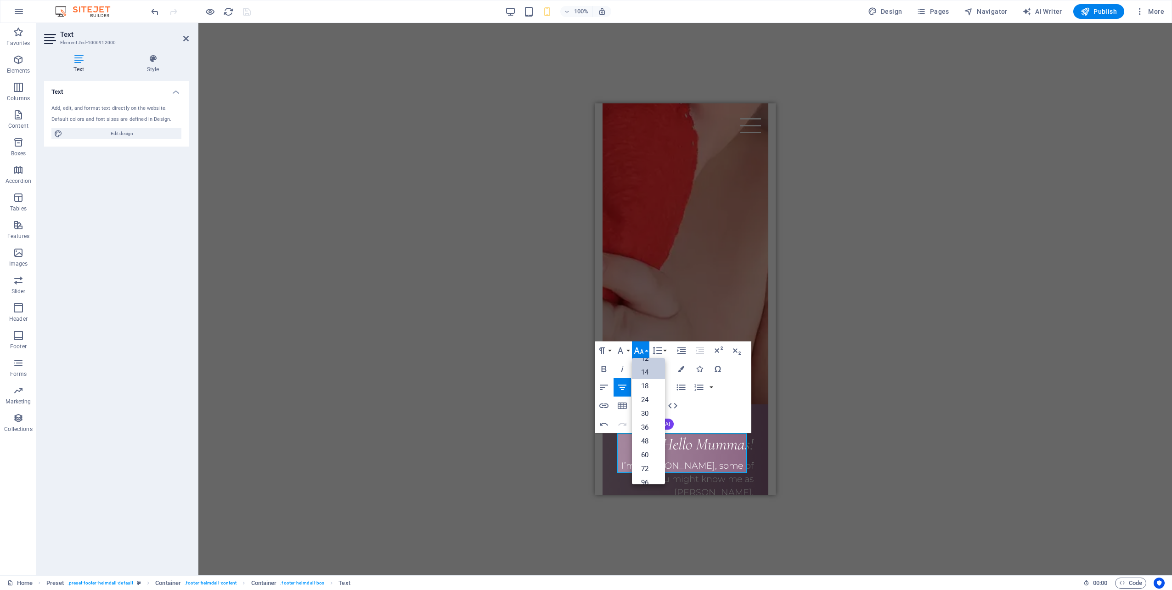
click at [645, 376] on link "14" at bounding box center [648, 372] width 33 height 14
drag, startPoint x: 635, startPoint y: 467, endPoint x: 738, endPoint y: 466, distance: 102.8
click at [641, 345] on icon "button" at bounding box center [638, 350] width 11 height 11
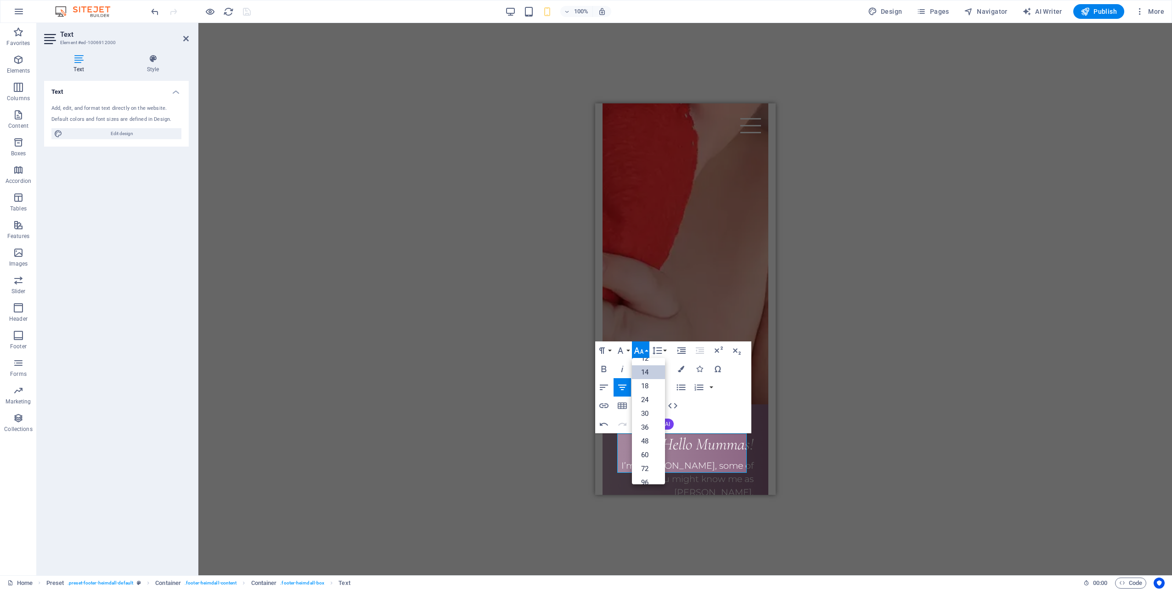
click at [646, 373] on link "14" at bounding box center [648, 372] width 33 height 14
drag, startPoint x: 646, startPoint y: 466, endPoint x: 686, endPoint y: 467, distance: 40.0
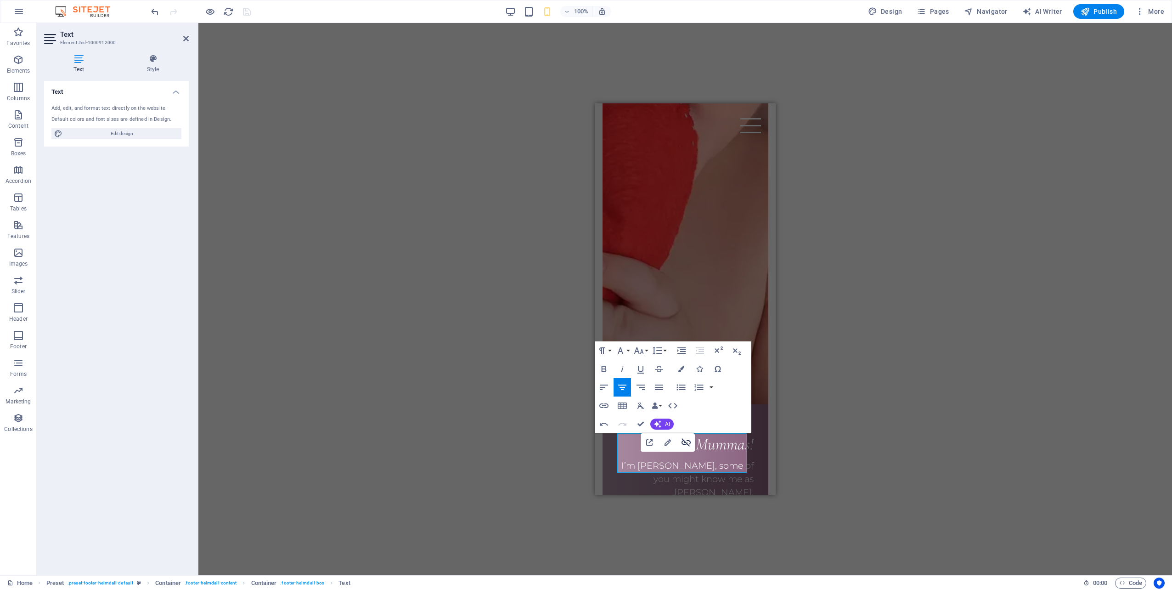
click at [685, 440] on icon "button" at bounding box center [685, 442] width 11 height 11
drag, startPoint x: 640, startPoint y: 424, endPoint x: 102, endPoint y: 292, distance: 553.7
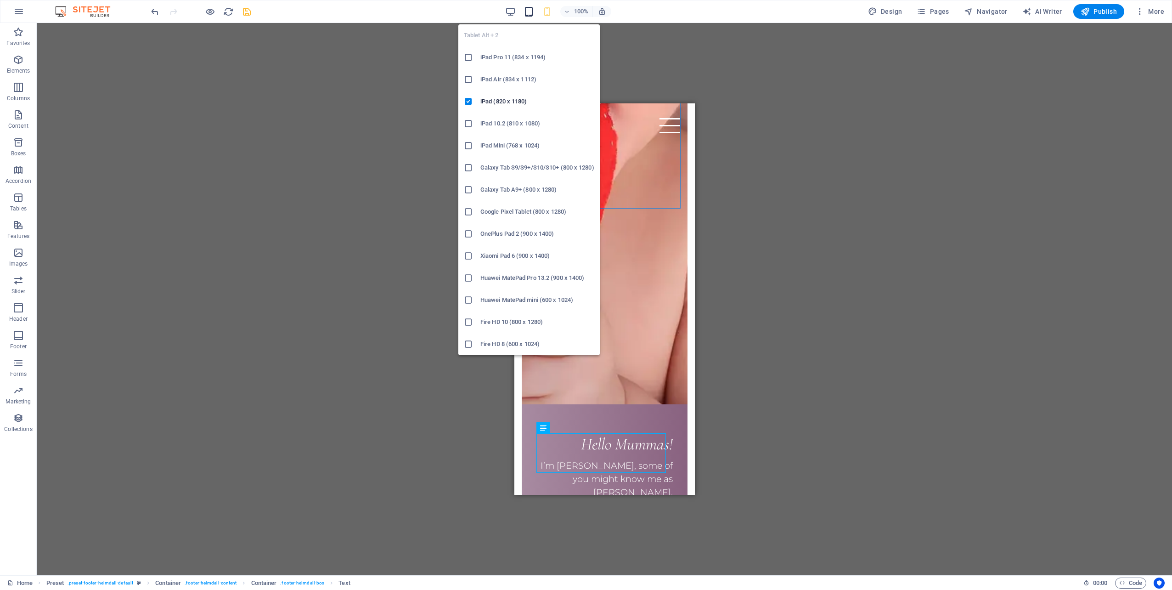
click at [527, 12] on icon "button" at bounding box center [528, 11] width 11 height 11
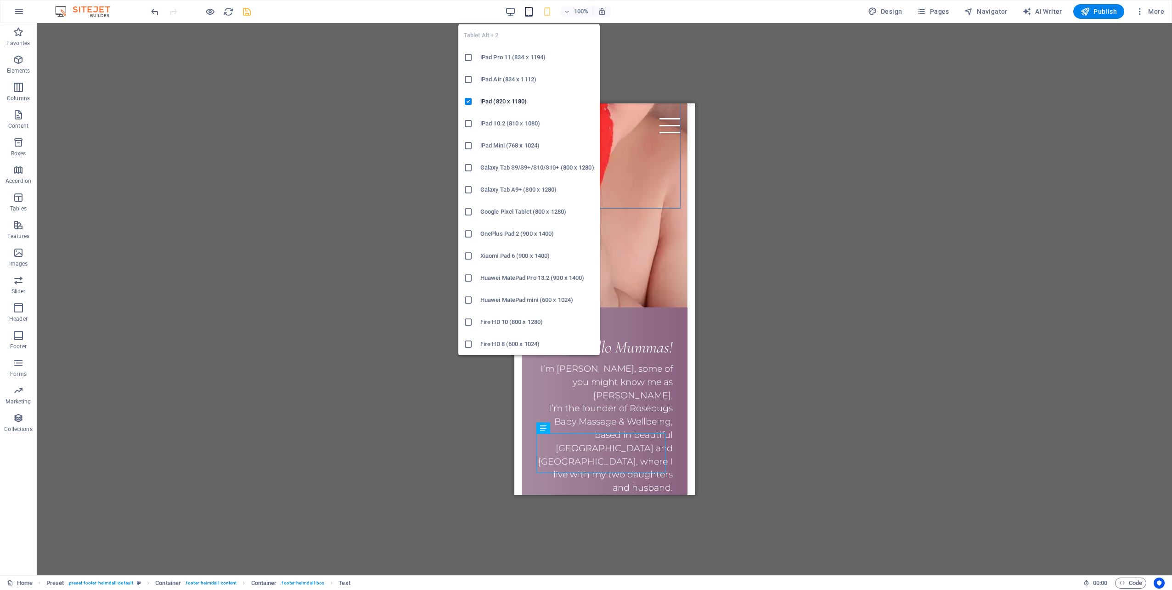
scroll to position [838, 0]
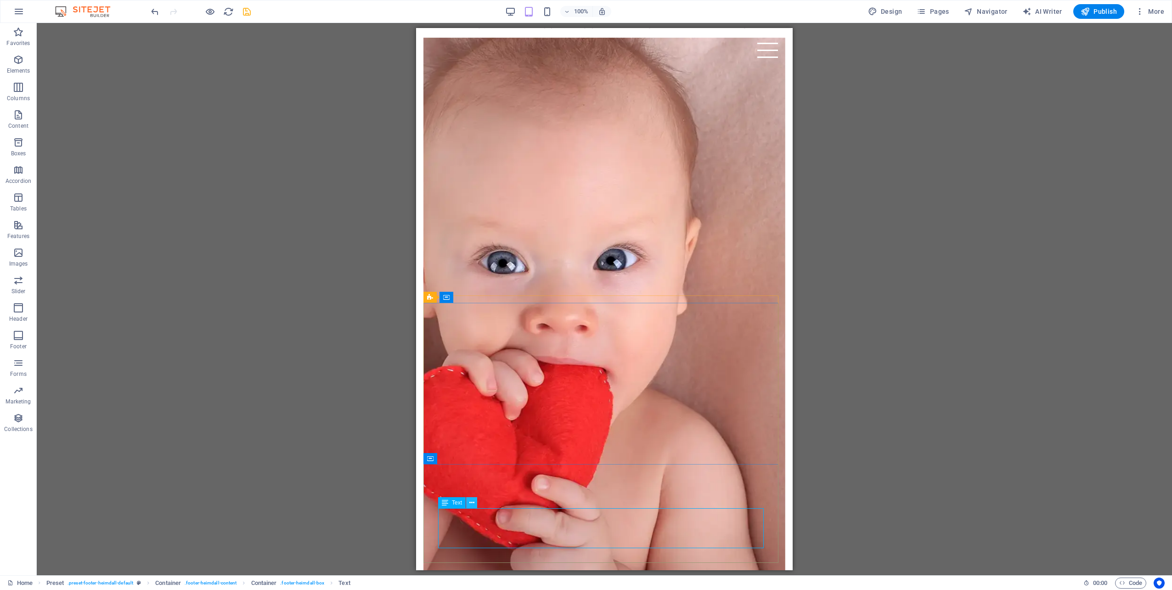
click at [469, 504] on button at bounding box center [471, 502] width 11 height 11
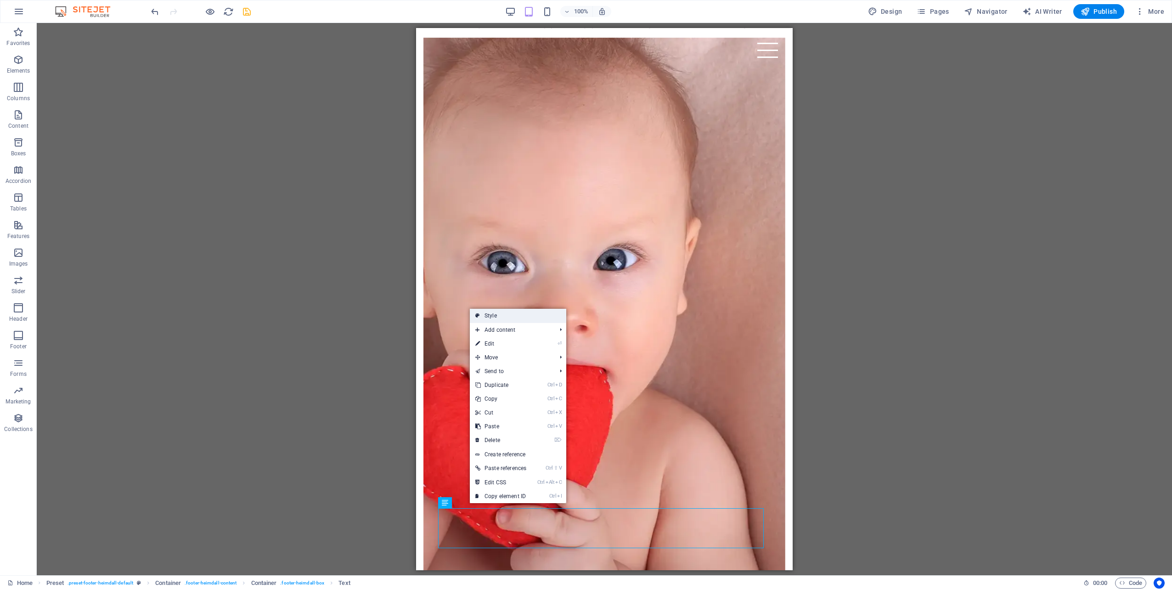
click at [496, 319] on link "Style" at bounding box center [518, 316] width 96 height 14
select select "rem"
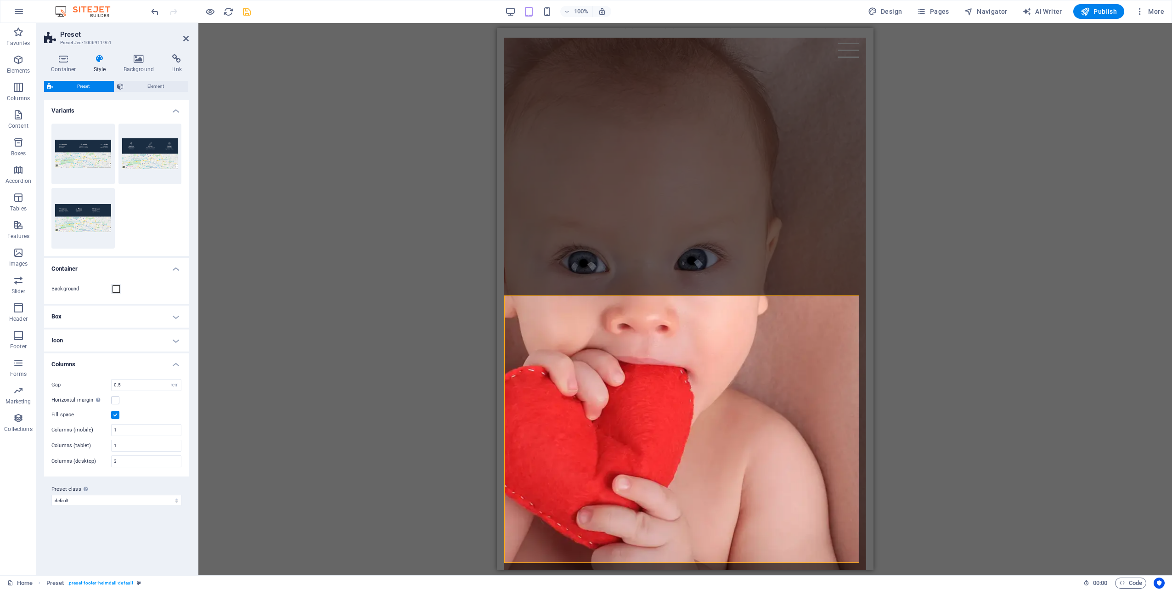
click at [99, 59] on icon at bounding box center [100, 58] width 26 height 9
click at [551, 500] on icon at bounding box center [552, 503] width 5 height 10
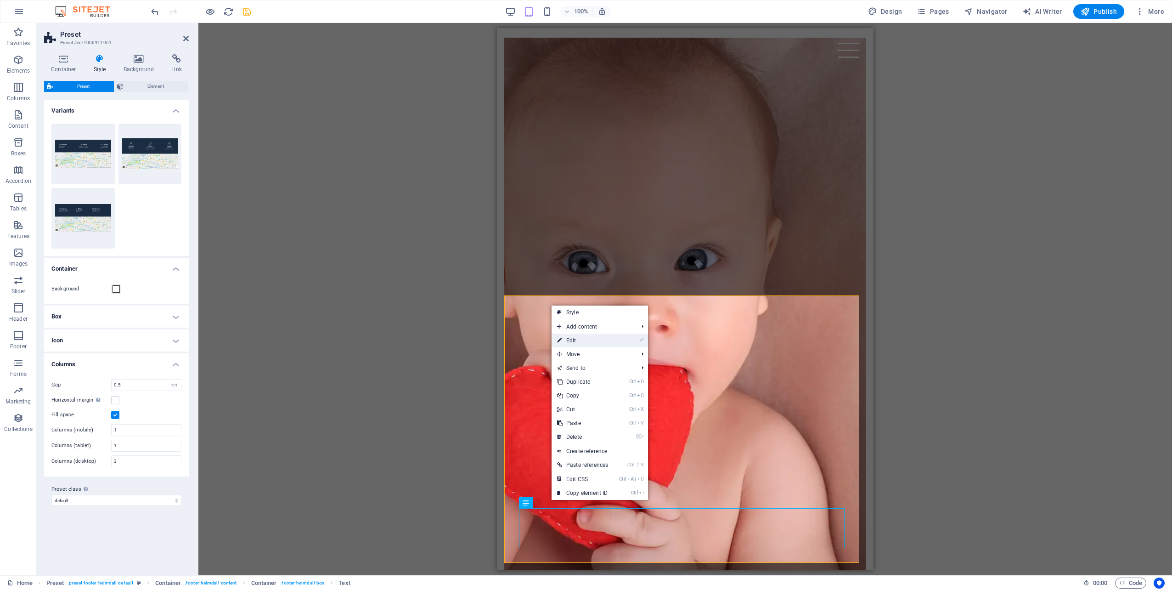
click at [572, 340] on link "⏎ Edit" at bounding box center [582, 340] width 62 height 14
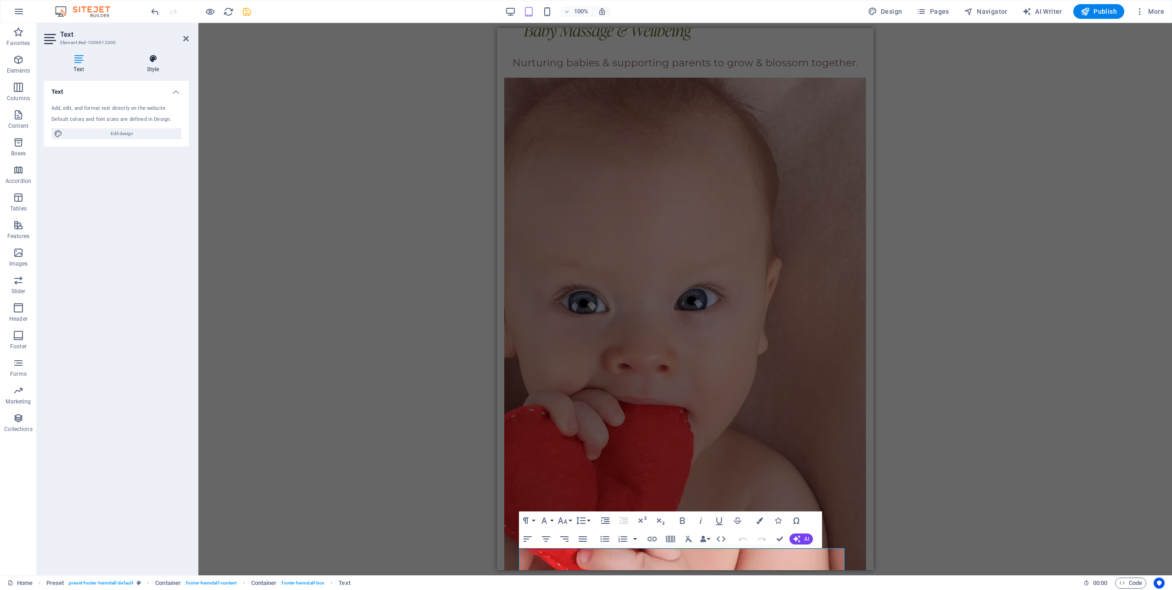
click at [152, 69] on h4 "Style" at bounding box center [153, 63] width 72 height 19
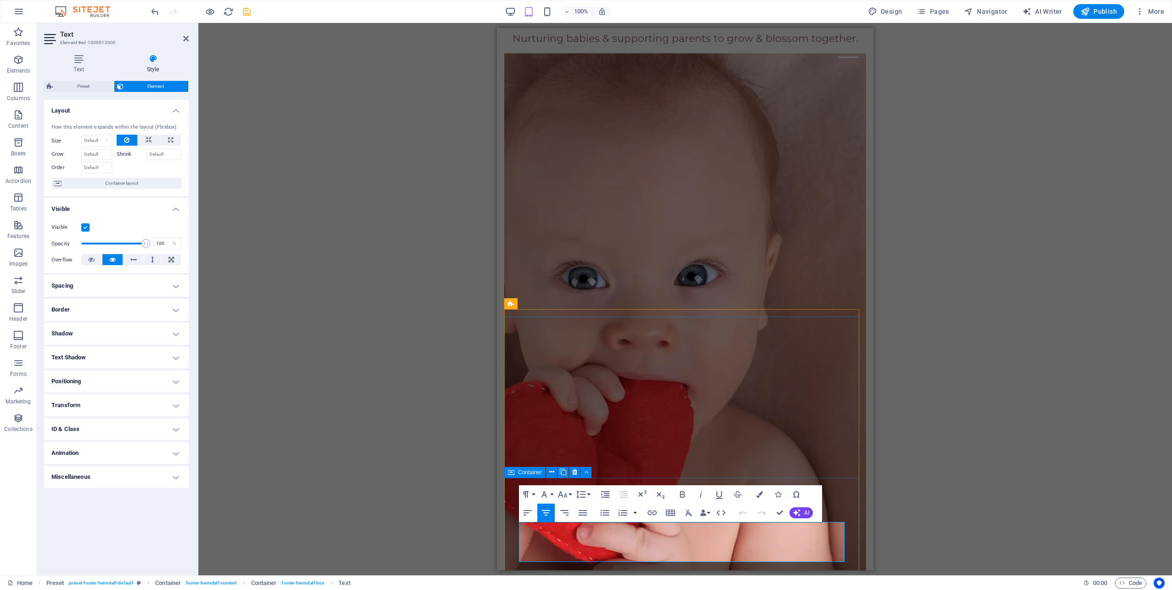
scroll to position [832, 0]
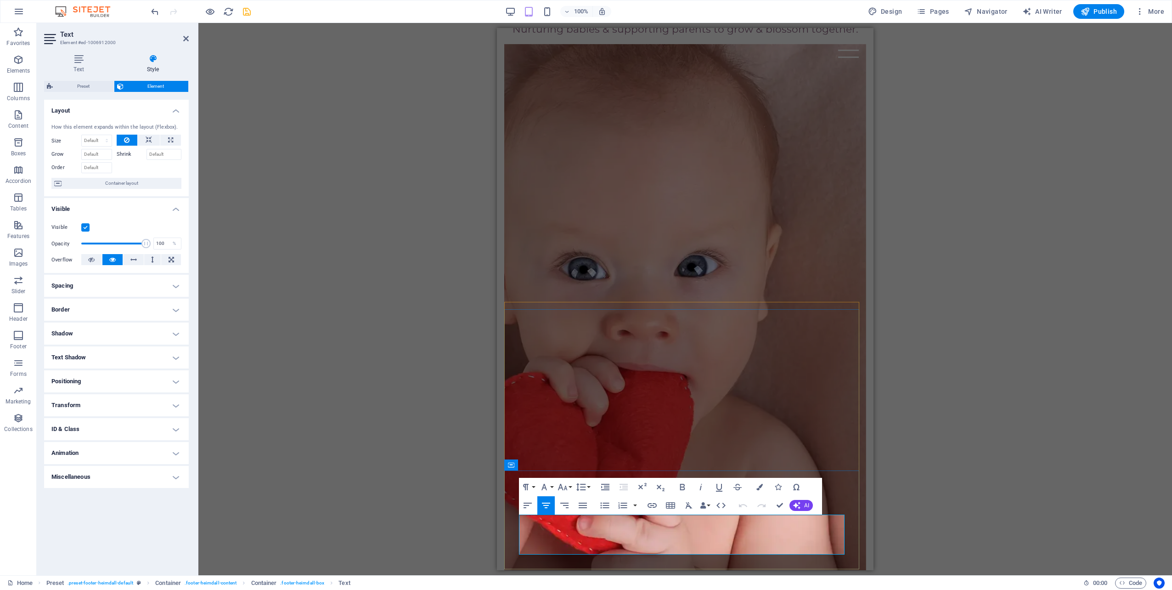
drag, startPoint x: 619, startPoint y: 555, endPoint x: 741, endPoint y: 520, distance: 126.4
click at [567, 488] on icon "button" at bounding box center [562, 486] width 11 height 11
click at [565, 371] on link "18" at bounding box center [572, 371] width 33 height 14
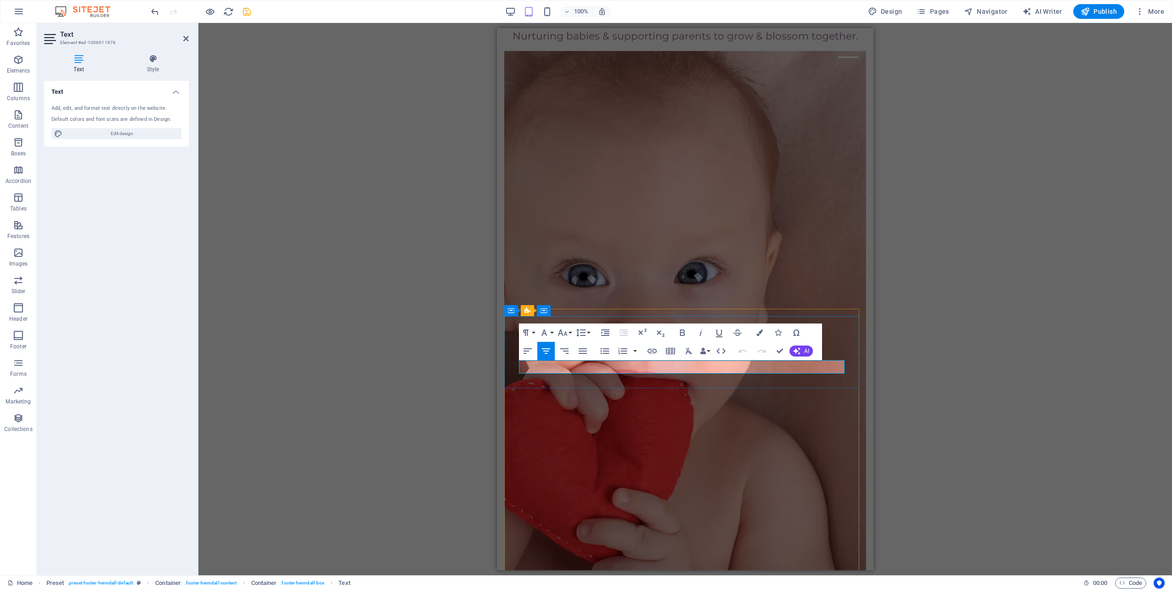
drag, startPoint x: 656, startPoint y: 366, endPoint x: 710, endPoint y: 371, distance: 54.0
click at [571, 334] on button "Font Size" at bounding box center [564, 332] width 17 height 18
click at [575, 432] on link "18" at bounding box center [572, 433] width 33 height 14
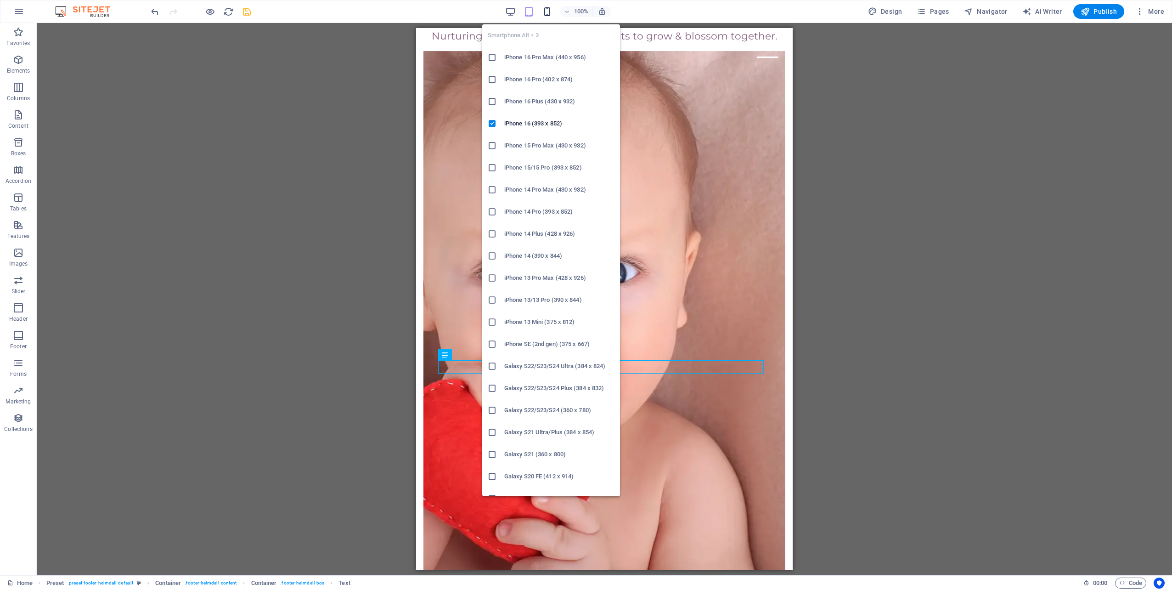
click at [546, 6] on icon "button" at bounding box center [547, 11] width 11 height 11
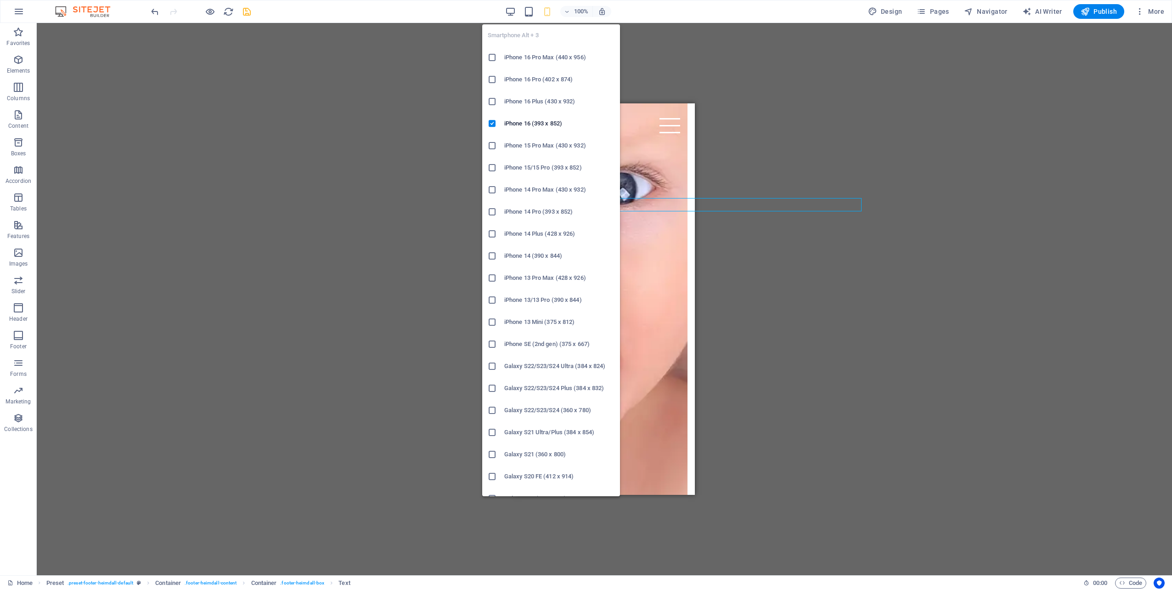
scroll to position [1062, 0]
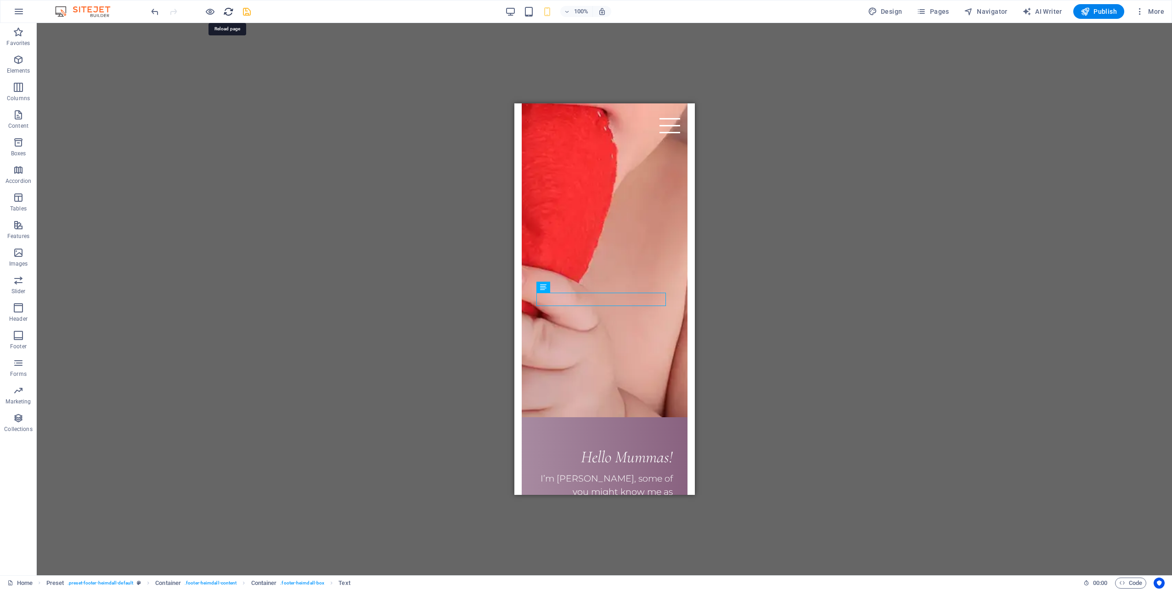
click at [228, 12] on icon "reload" at bounding box center [228, 11] width 11 height 11
click at [245, 10] on icon "save" at bounding box center [247, 11] width 11 height 11
click at [571, 439] on icon at bounding box center [569, 440] width 5 height 10
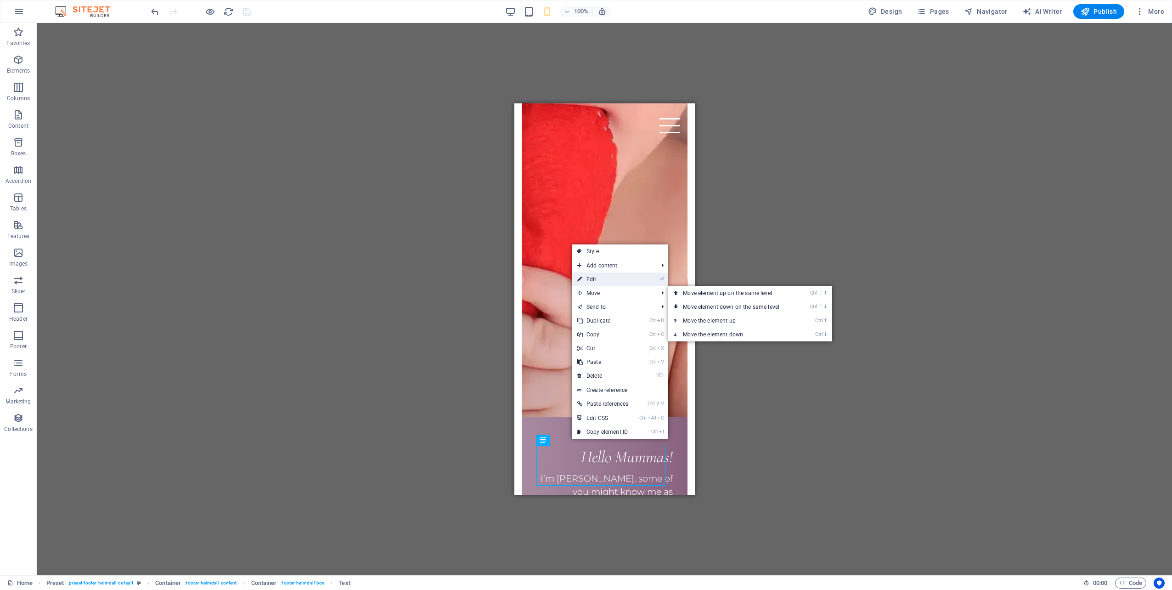
click at [619, 285] on link "⏎ Edit" at bounding box center [603, 279] width 62 height 14
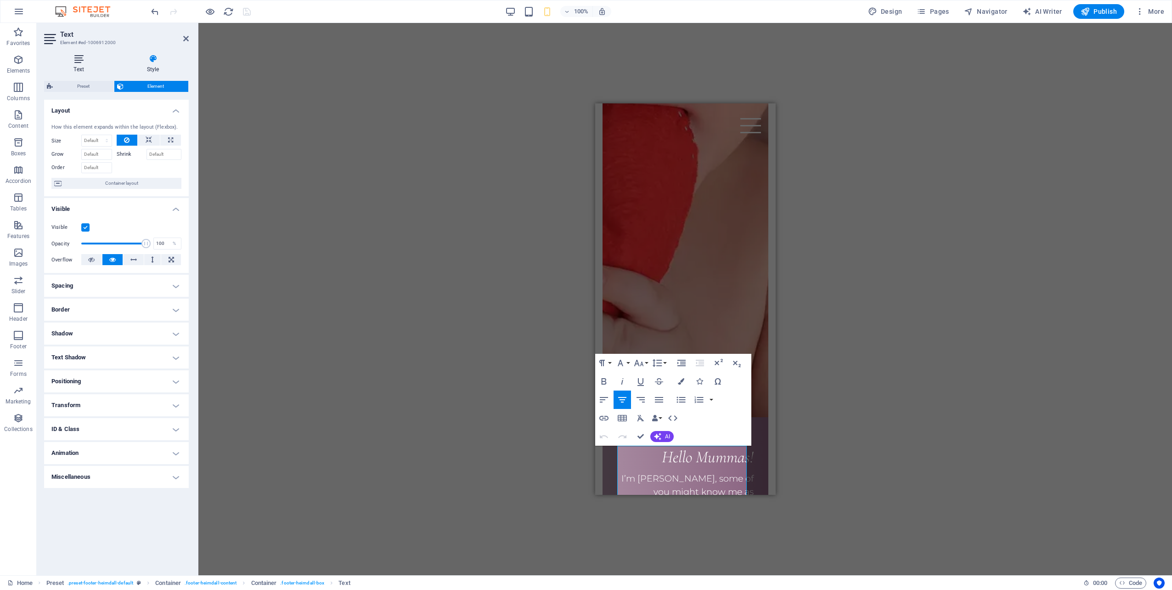
click at [81, 61] on icon at bounding box center [78, 58] width 69 height 9
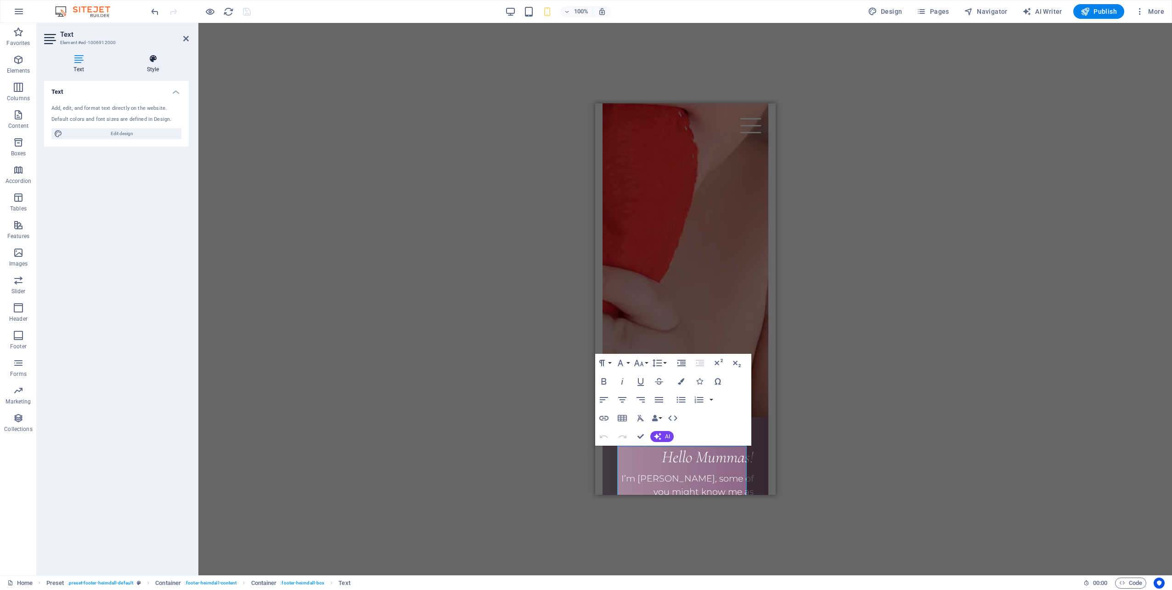
click at [150, 66] on h4 "Style" at bounding box center [153, 63] width 72 height 19
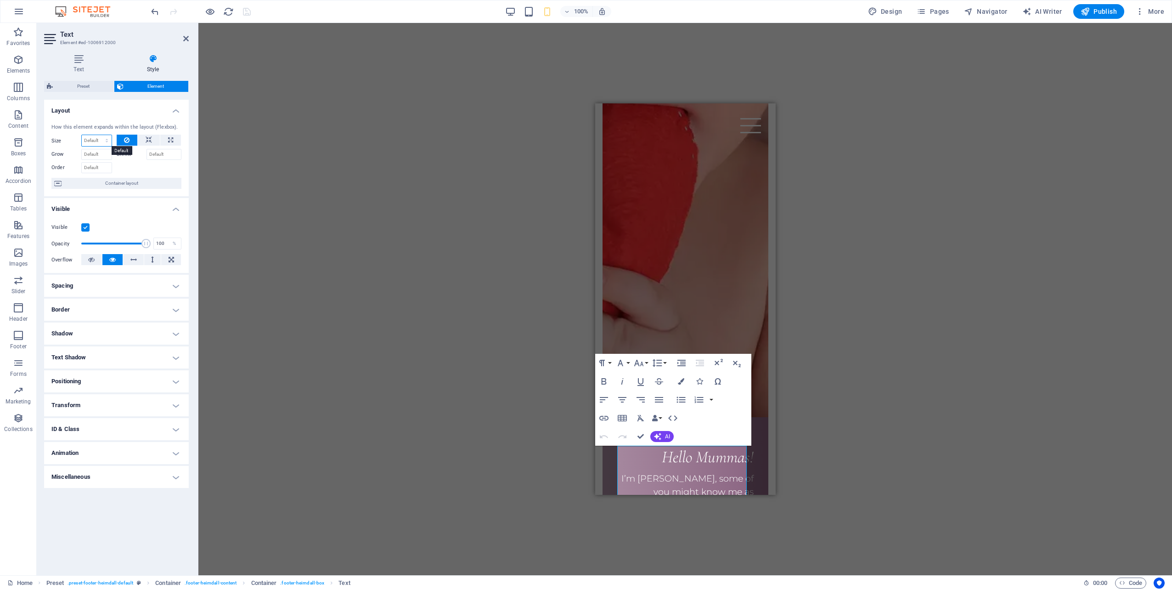
click at [107, 141] on select "Default auto px % 1/1 1/2 1/3 1/4 1/5 1/6 1/7 1/8 1/9 1/10" at bounding box center [97, 140] width 30 height 11
drag, startPoint x: 696, startPoint y: 462, endPoint x: 611, endPoint y: 451, distance: 86.1
click at [646, 361] on button "Font Size" at bounding box center [640, 363] width 17 height 18
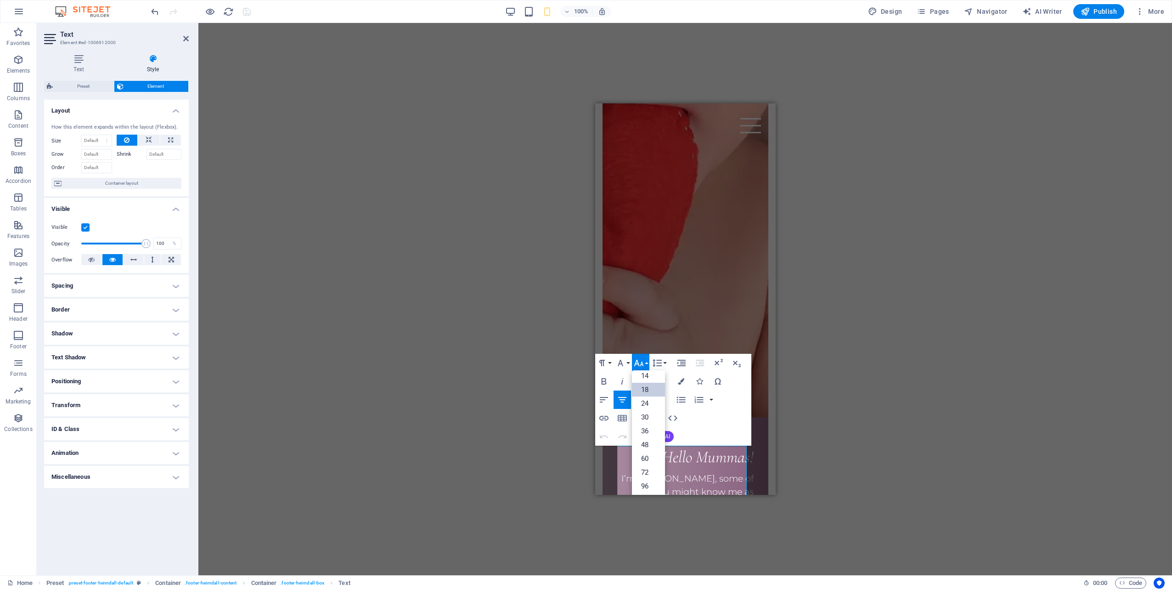
scroll to position [73, 0]
click at [647, 393] on link "18" at bounding box center [648, 390] width 33 height 14
click at [646, 361] on button "Font Size" at bounding box center [640, 363] width 17 height 18
click at [649, 377] on link "14" at bounding box center [648, 376] width 33 height 14
click at [644, 364] on icon "button" at bounding box center [638, 362] width 11 height 11
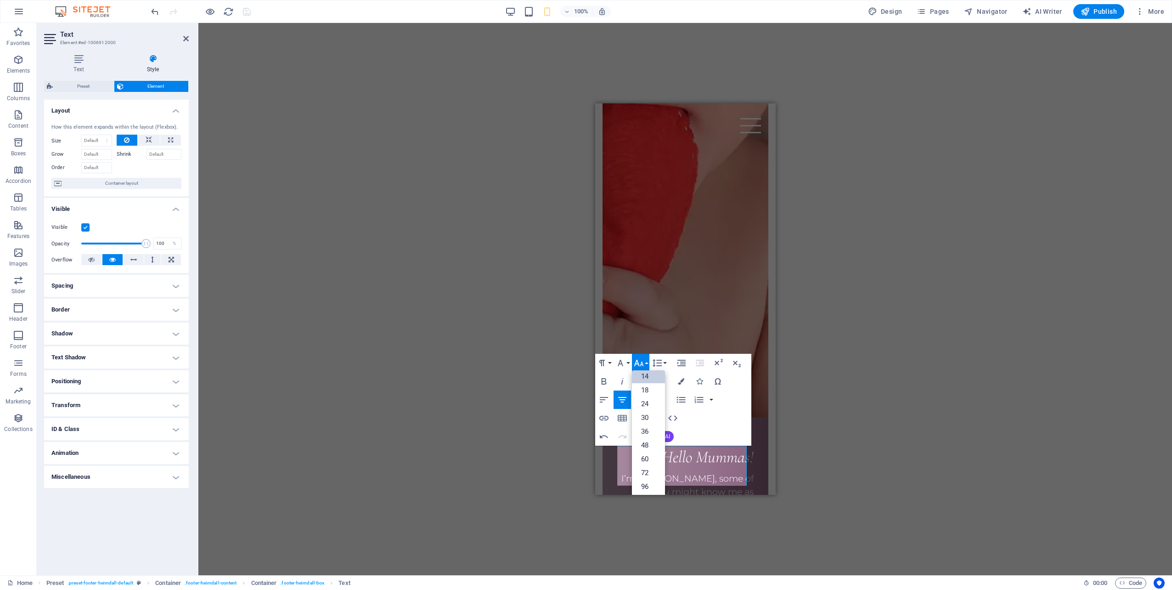
click at [645, 375] on link "14" at bounding box center [648, 376] width 33 height 14
drag, startPoint x: 705, startPoint y: 299, endPoint x: 656, endPoint y: 297, distance: 49.6
drag, startPoint x: 61, startPoint y: 193, endPoint x: 643, endPoint y: 364, distance: 606.1
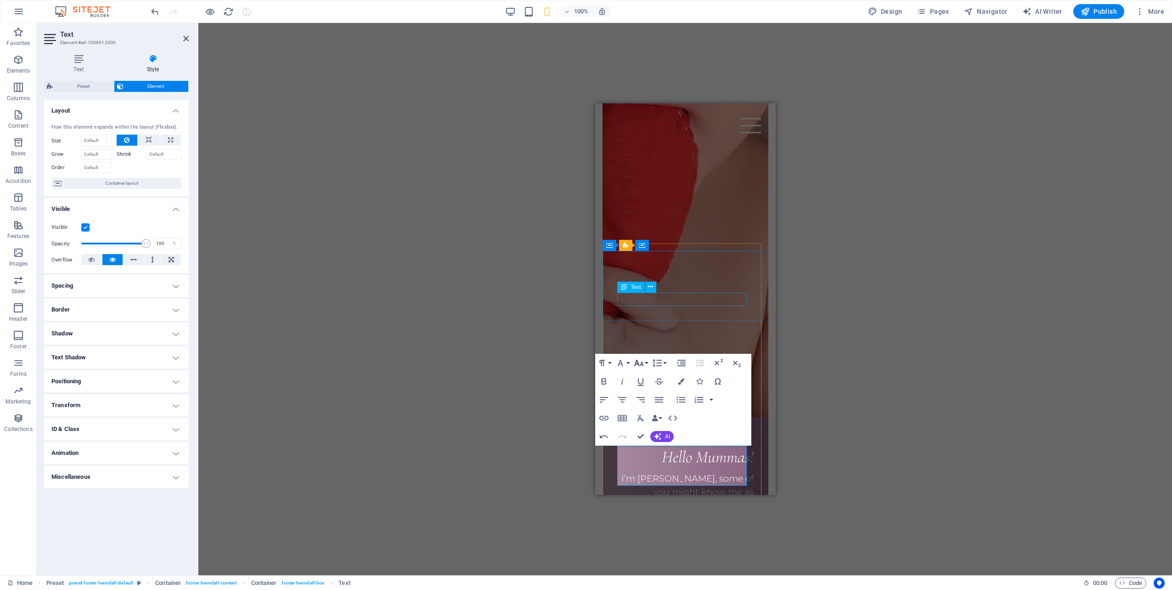
click at [643, 364] on icon "button" at bounding box center [638, 362] width 11 height 11
click at [644, 378] on link "14" at bounding box center [648, 376] width 33 height 14
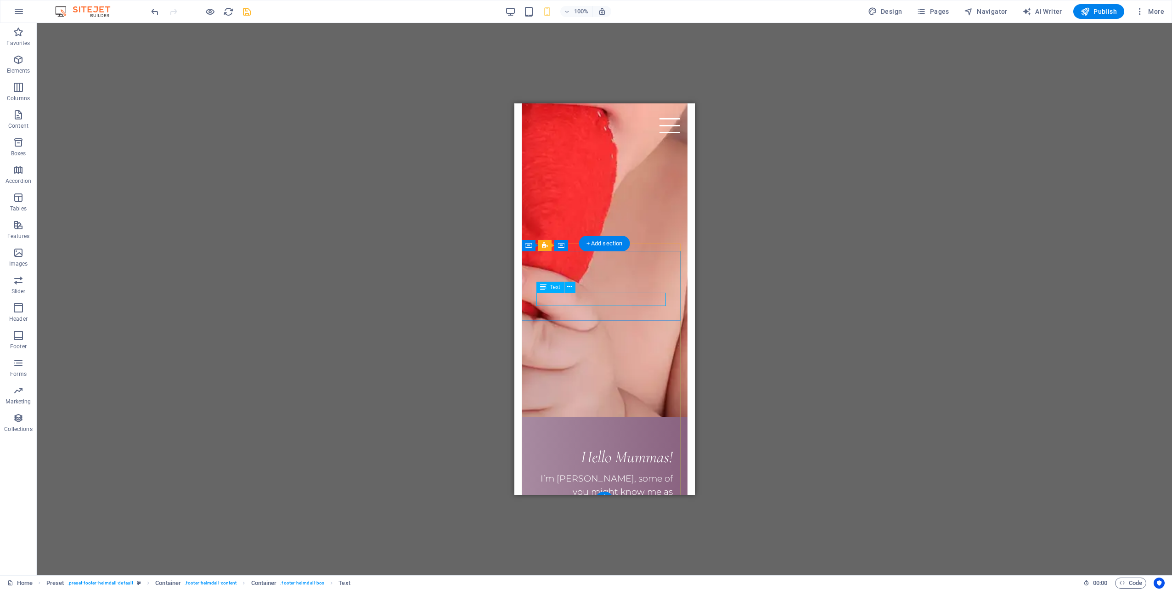
drag, startPoint x: 631, startPoint y: 298, endPoint x: 598, endPoint y: 299, distance: 33.1
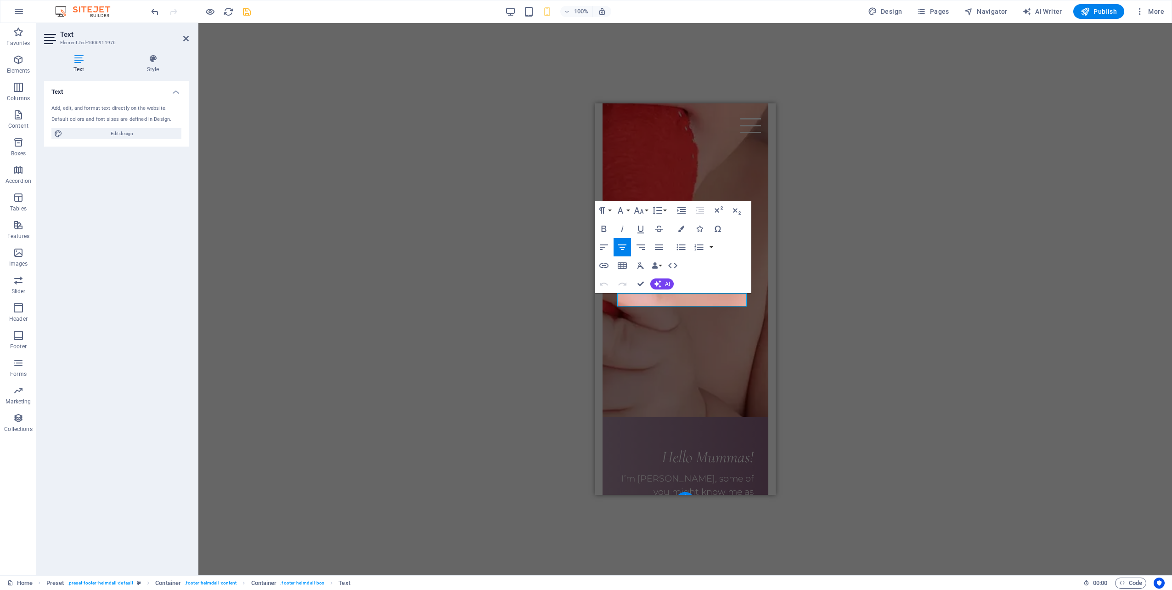
scroll to position [1062, 0]
click at [597, 299] on body "Skip to main content Home About Contact Menu Nurturing babies & supporting pare…" at bounding box center [685, 283] width 180 height 2485
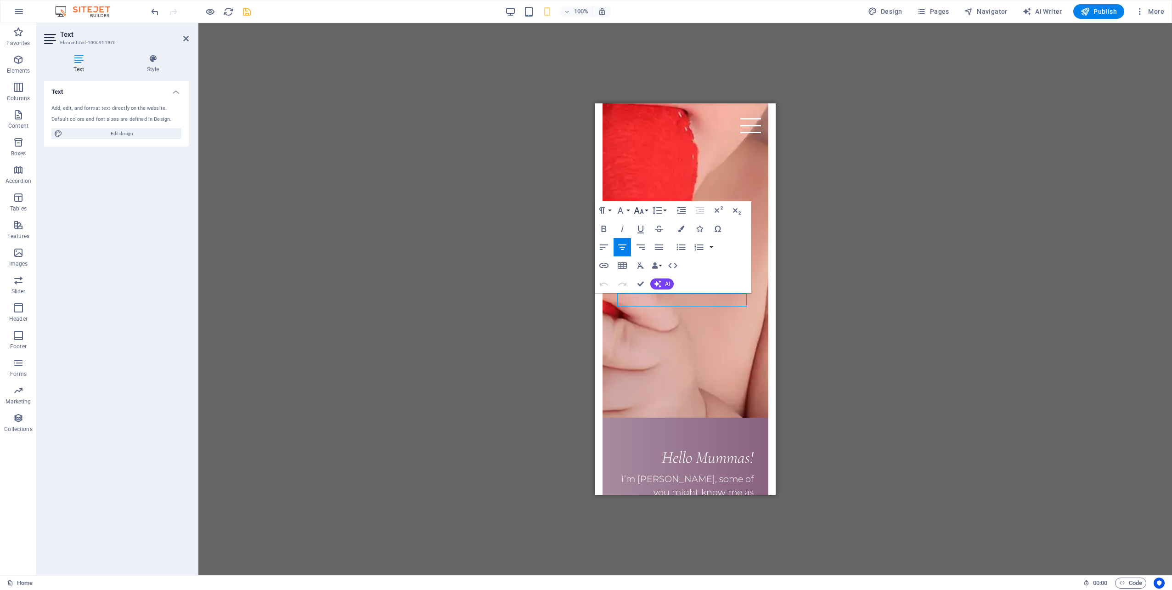
click at [646, 211] on button "Font Size" at bounding box center [640, 210] width 17 height 18
click at [647, 222] on link "14" at bounding box center [648, 224] width 33 height 14
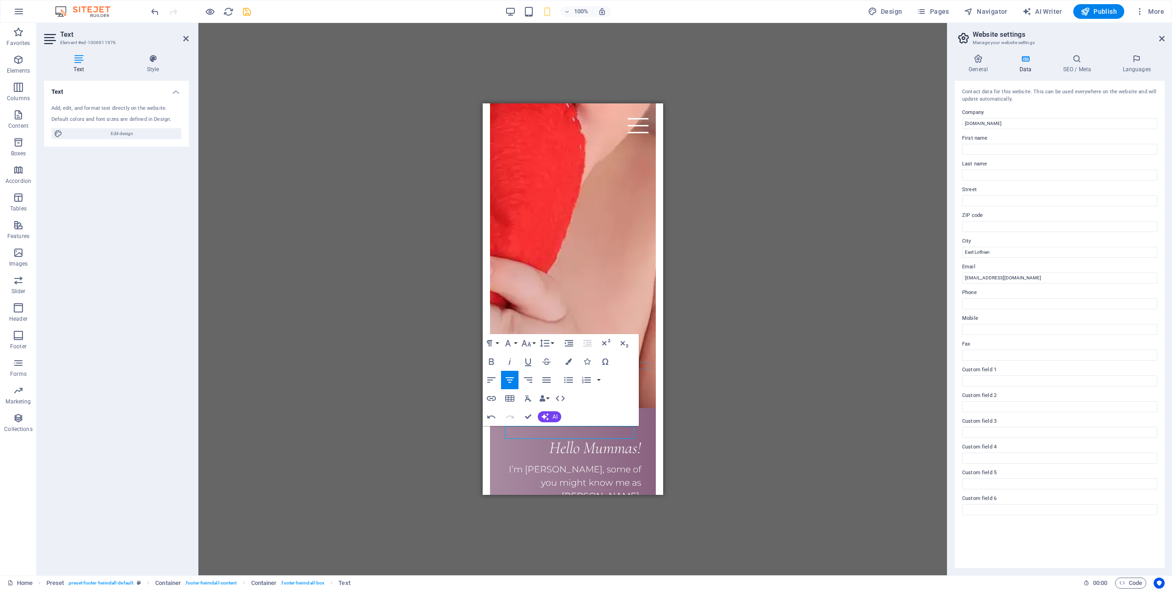
scroll to position [1075, 0]
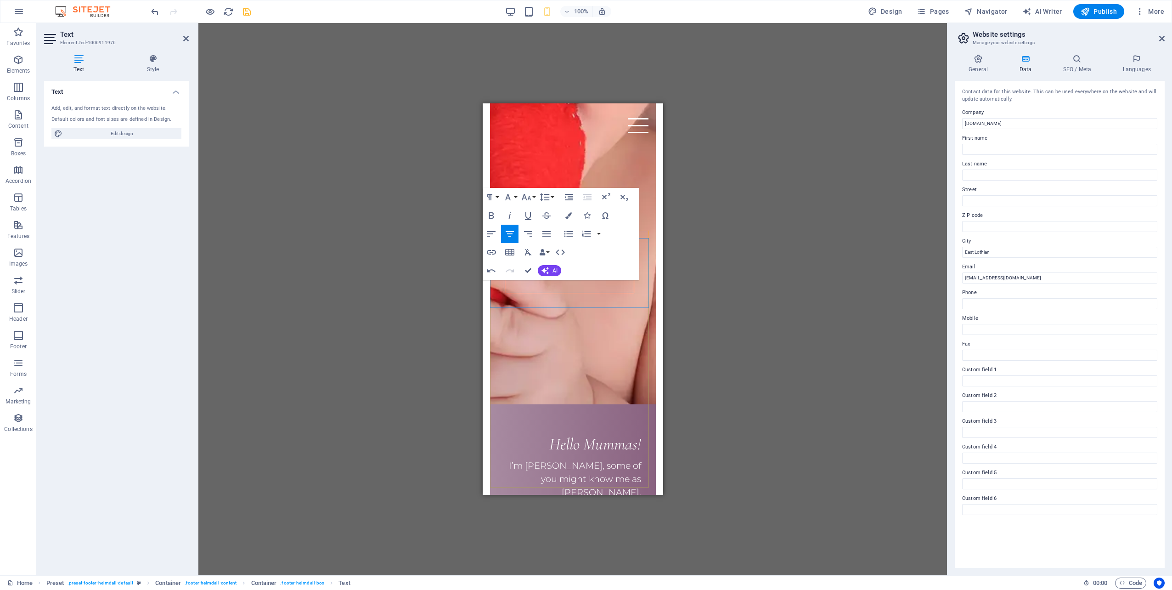
drag, startPoint x: 612, startPoint y: 286, endPoint x: 531, endPoint y: 287, distance: 80.8
click at [527, 196] on icon "button" at bounding box center [526, 196] width 11 height 11
click at [530, 207] on link "14" at bounding box center [535, 210] width 33 height 14
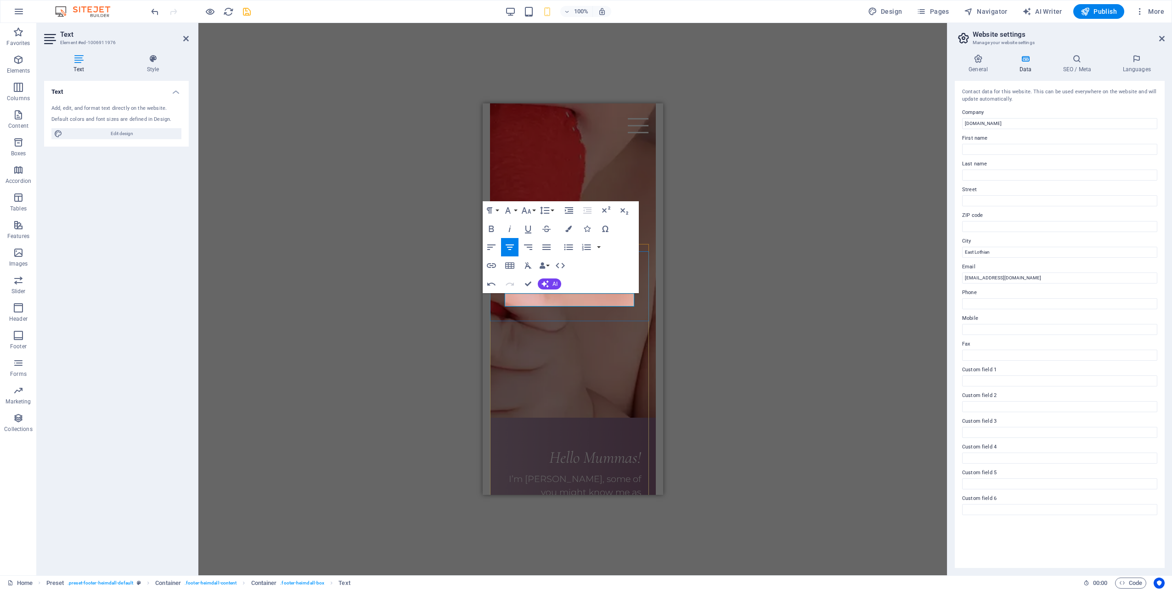
drag, startPoint x: 513, startPoint y: 299, endPoint x: 570, endPoint y: 297, distance: 56.5
click at [530, 211] on icon "button" at bounding box center [526, 210] width 10 height 6
click at [530, 292] on link "14" at bounding box center [535, 297] width 33 height 14
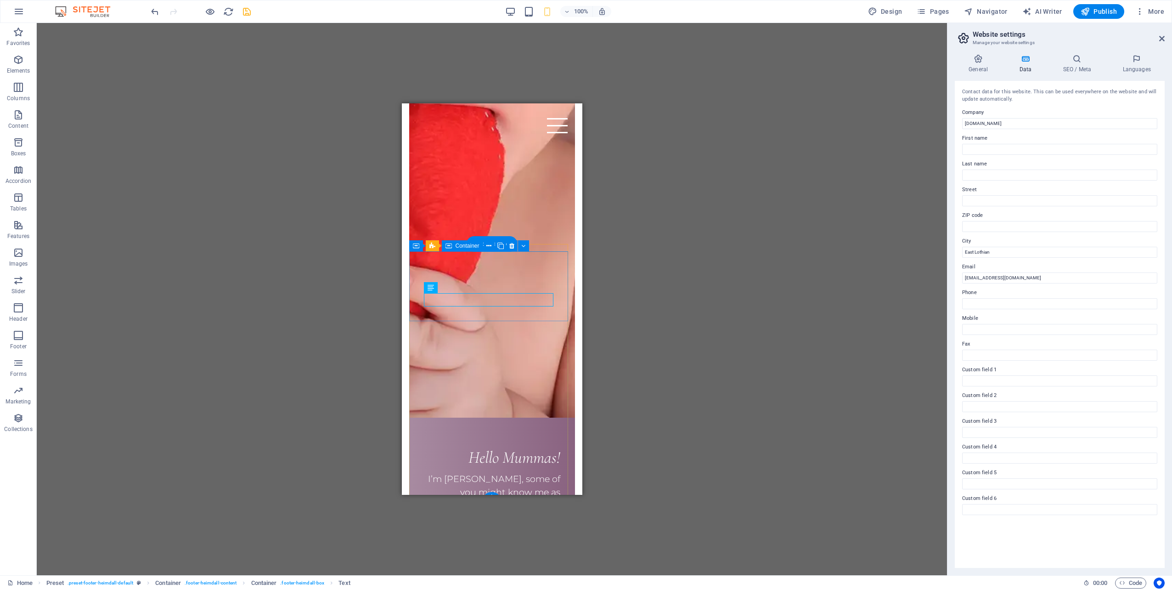
scroll to position [1075, 0]
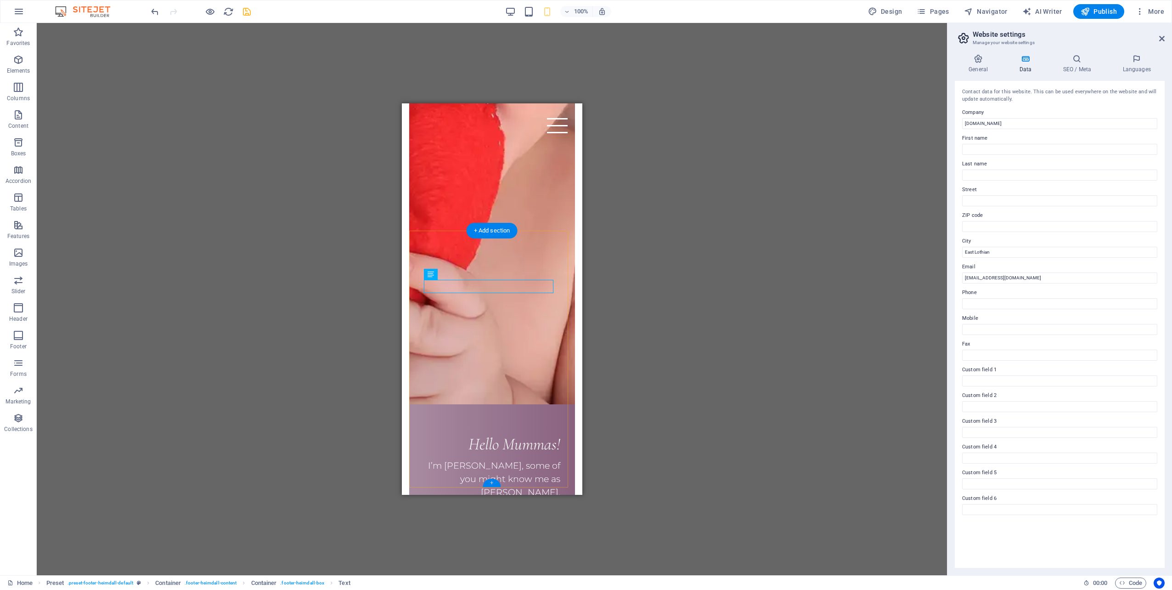
click at [491, 481] on div "+" at bounding box center [492, 482] width 18 height 8
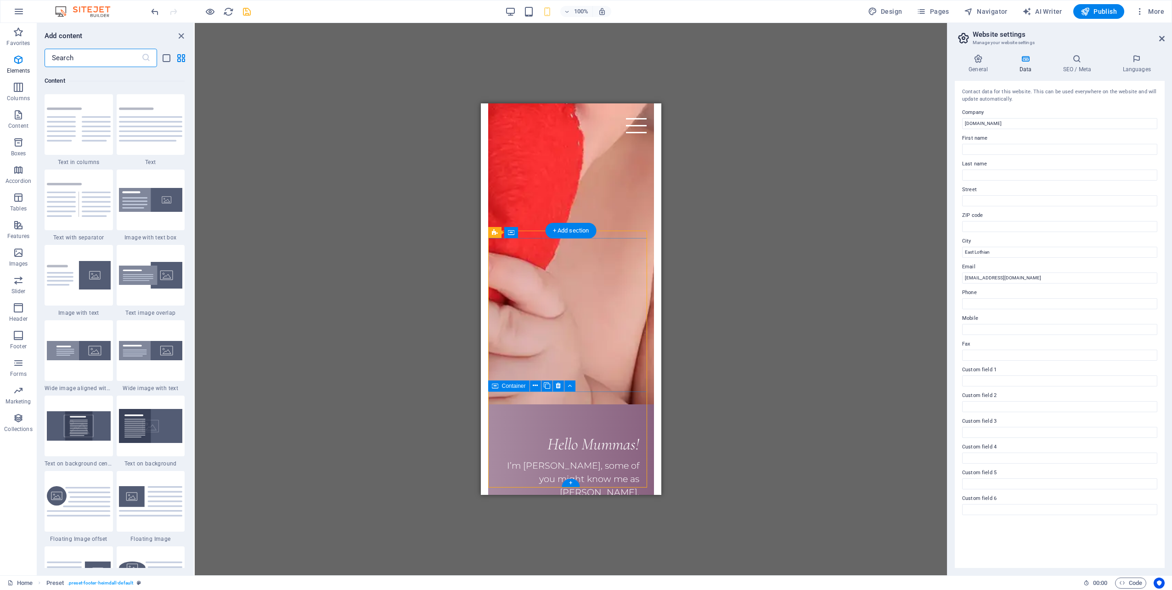
scroll to position [1607, 0]
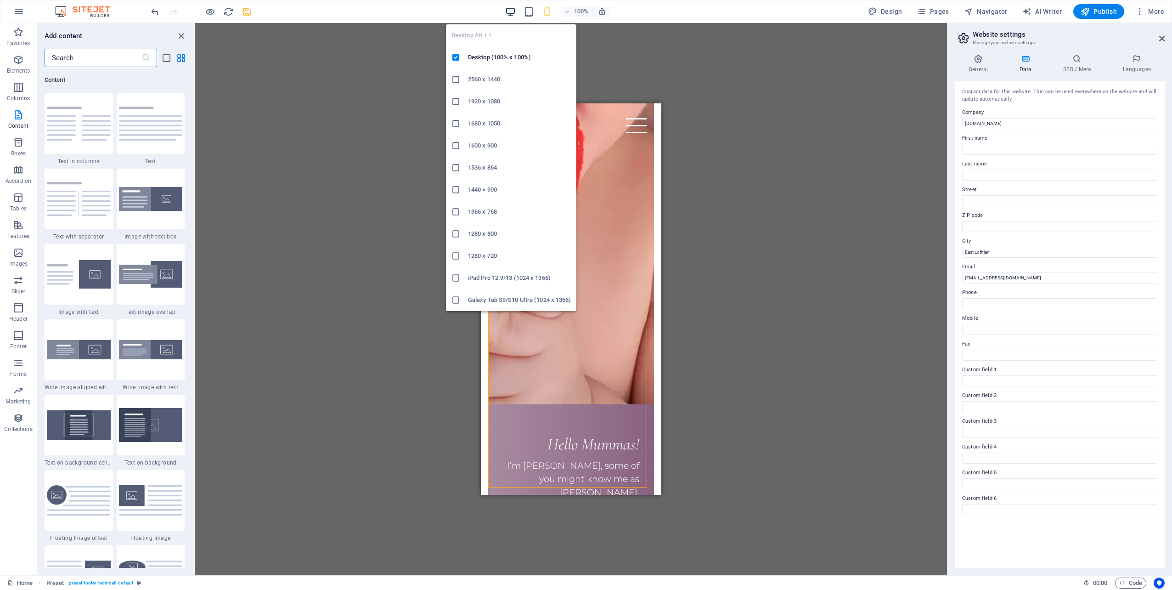
click at [516, 11] on icon "button" at bounding box center [510, 11] width 11 height 11
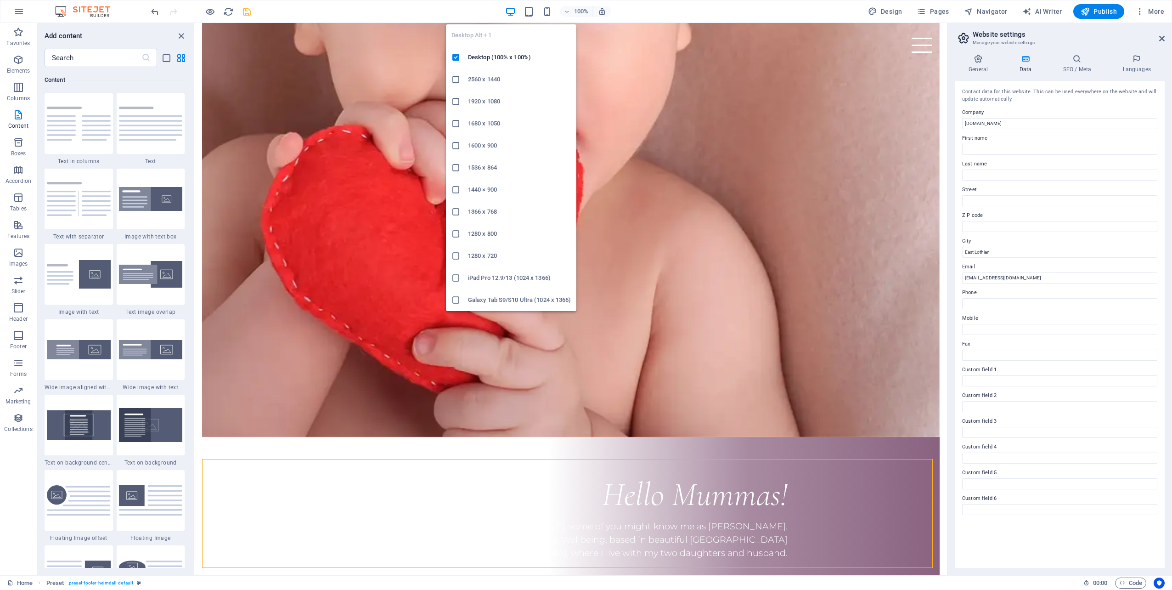
scroll to position [751, 0]
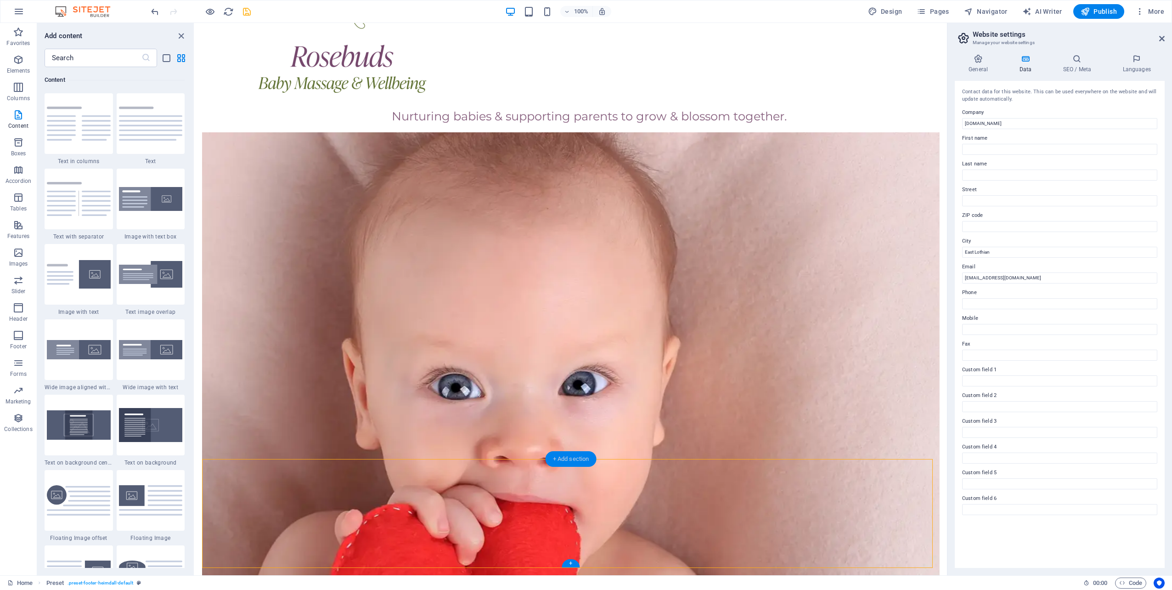
click at [569, 456] on div "+ Add section" at bounding box center [570, 459] width 51 height 16
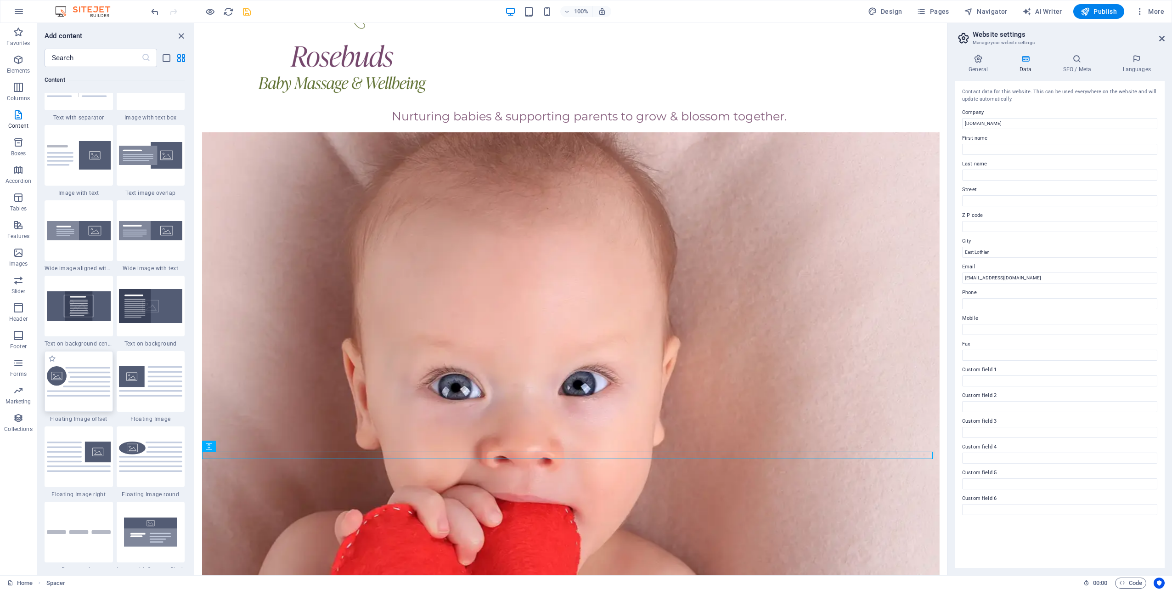
scroll to position [1744, 0]
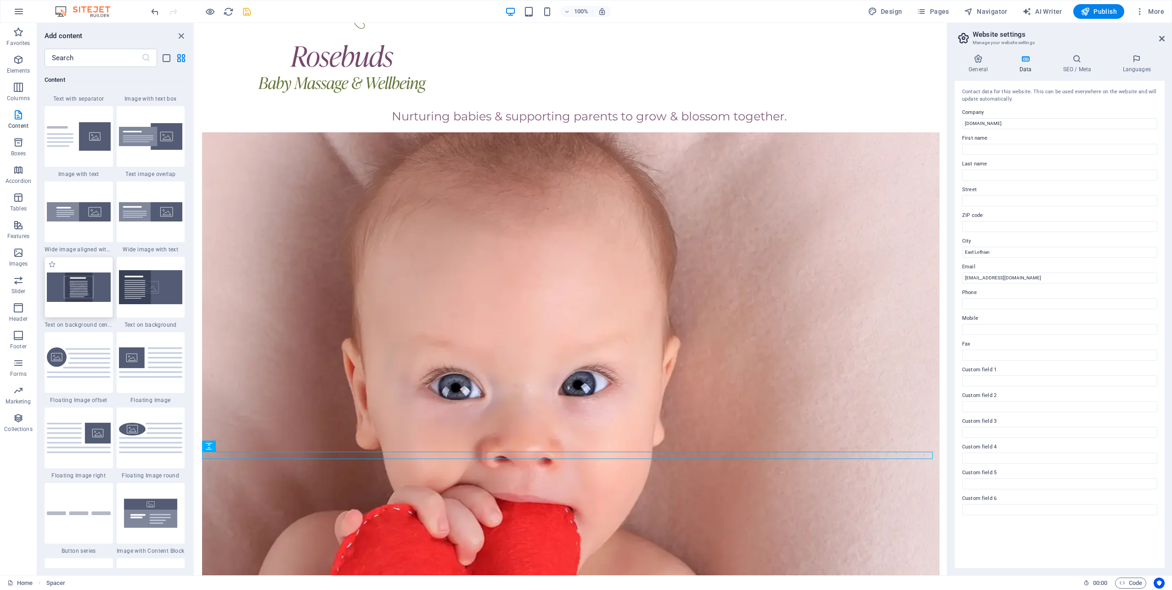
click at [96, 295] on div at bounding box center [79, 287] width 68 height 61
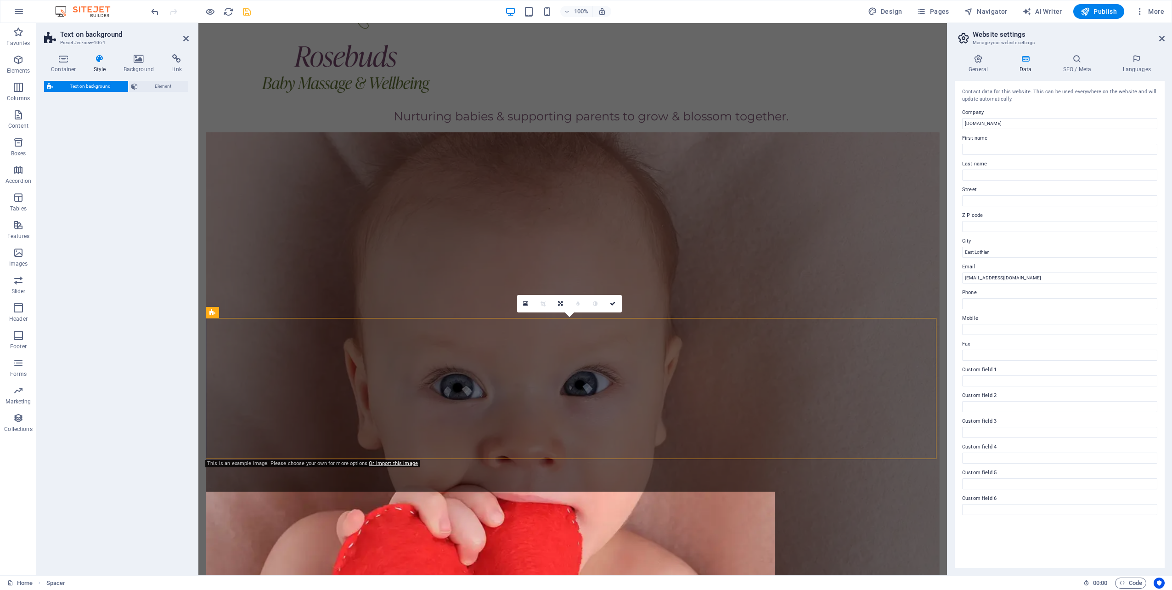
select select "%"
select select "rem"
select select "px"
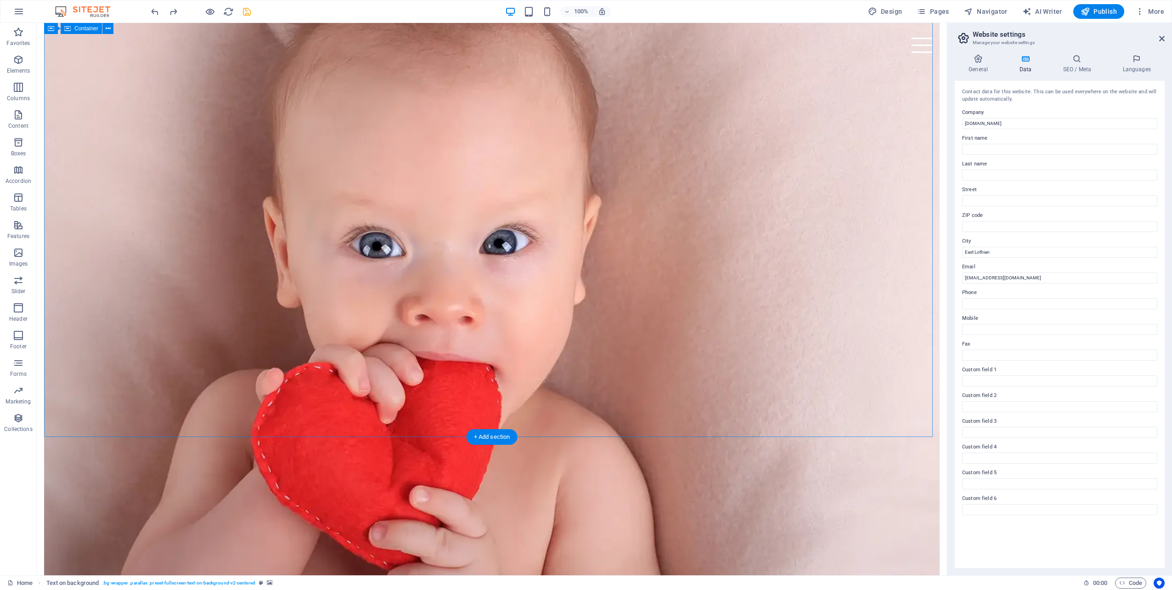
scroll to position [690, 0]
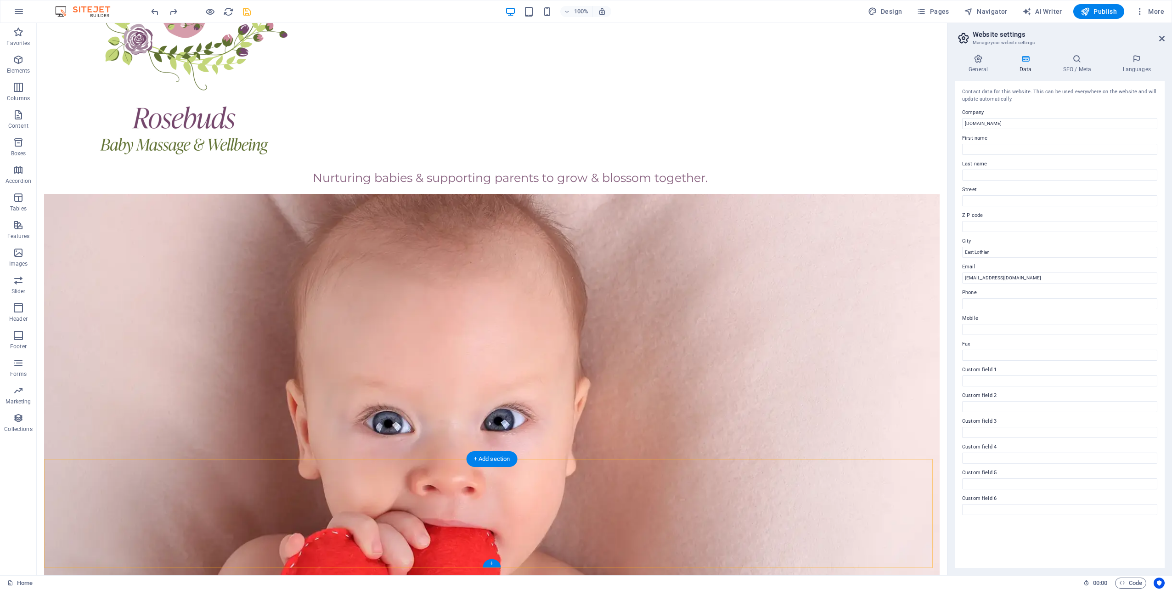
click at [490, 564] on div "+" at bounding box center [492, 563] width 18 height 8
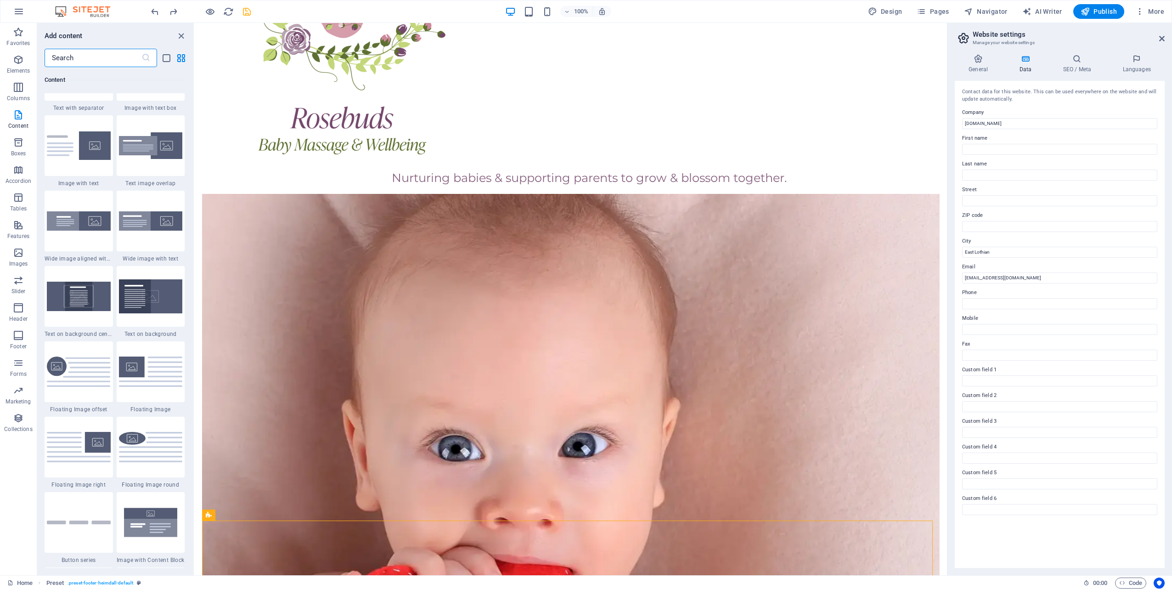
scroll to position [1698, 0]
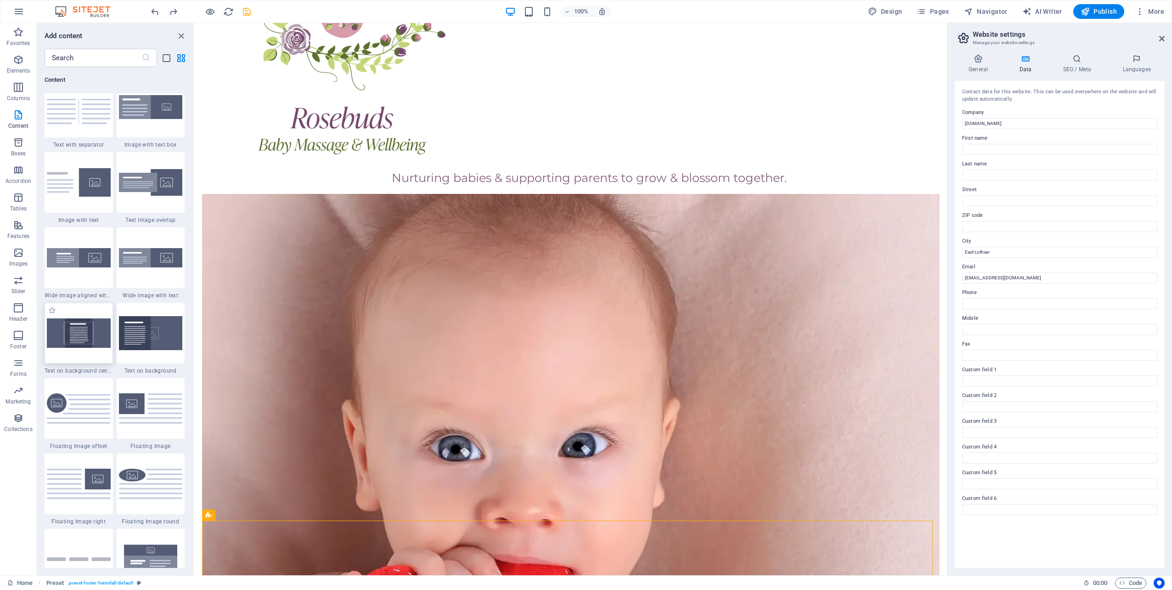
click at [91, 333] on img at bounding box center [79, 332] width 64 height 29
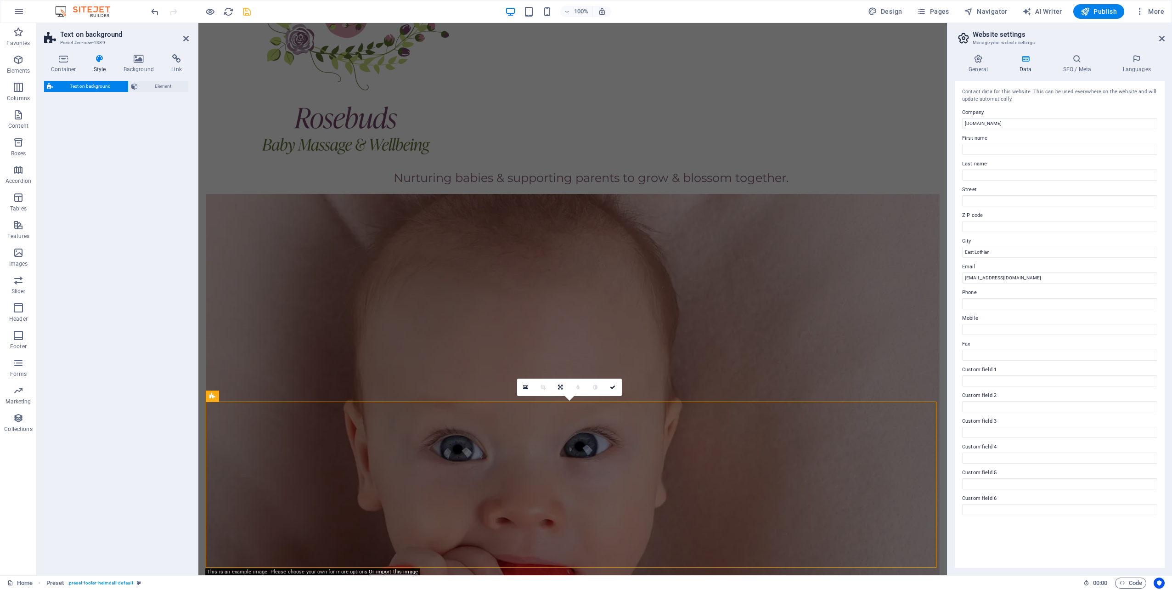
select select "%"
select select "rem"
select select "px"
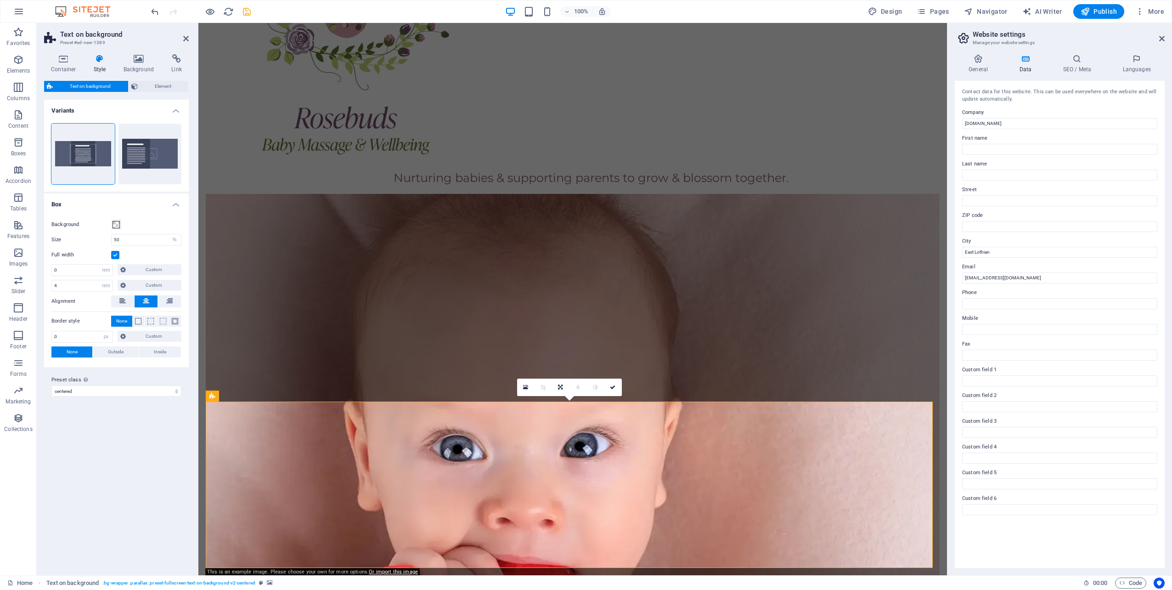
scroll to position [917, 0]
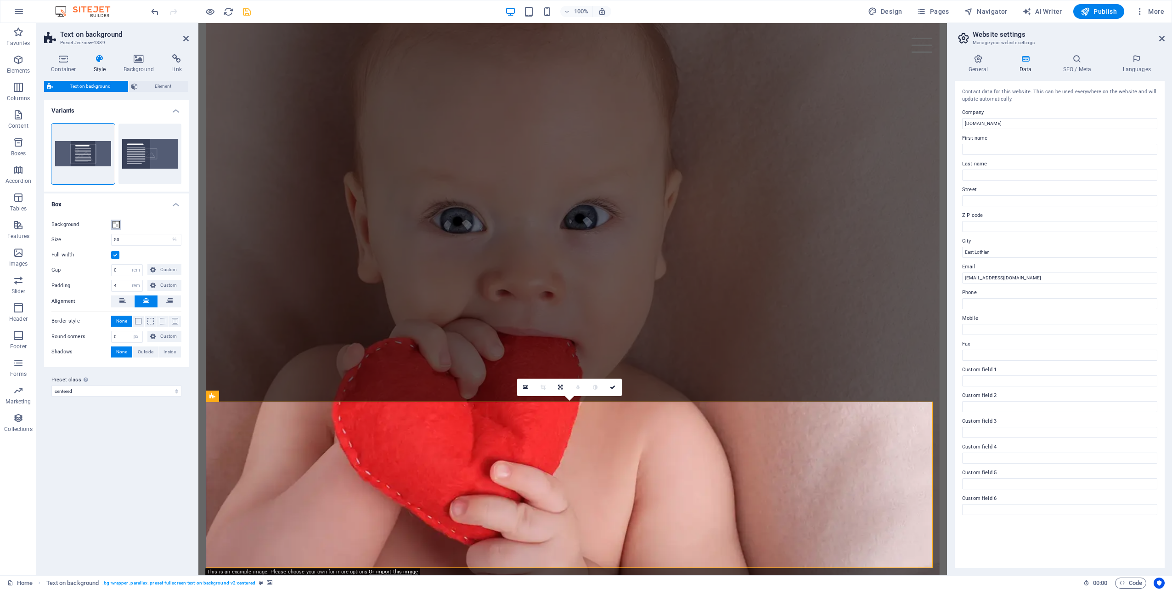
click at [117, 223] on span at bounding box center [115, 224] width 7 height 7
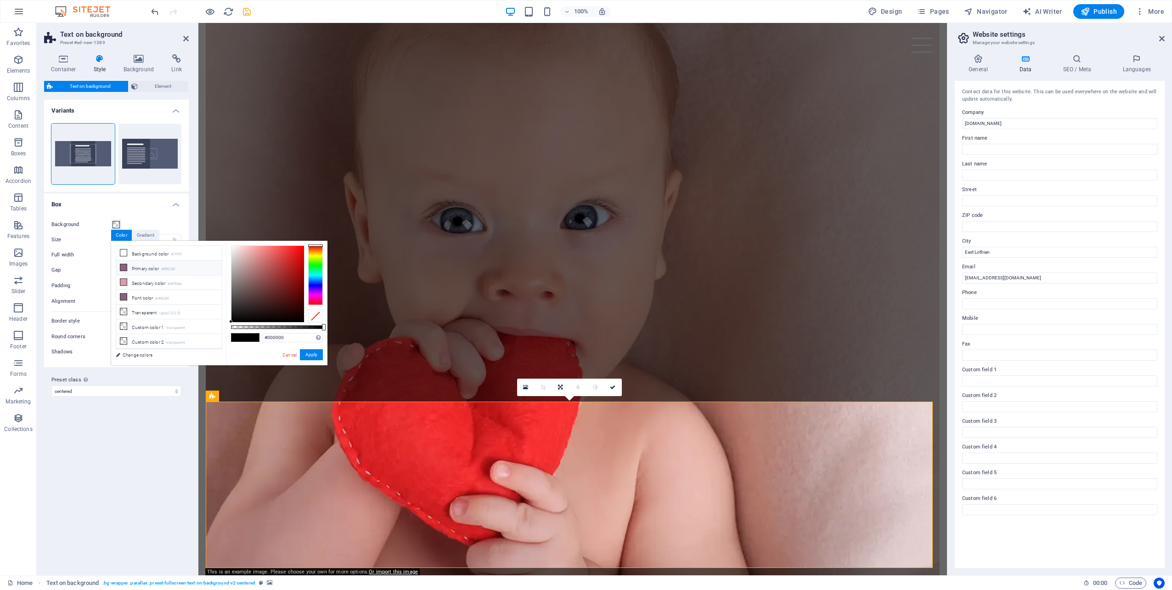
click at [125, 265] on icon at bounding box center [123, 267] width 6 height 6
type input "rgba(137, 98, 128, 0.5)"
click at [123, 267] on icon at bounding box center [123, 267] width 6 height 6
click at [310, 354] on button "Apply" at bounding box center [311, 354] width 23 height 11
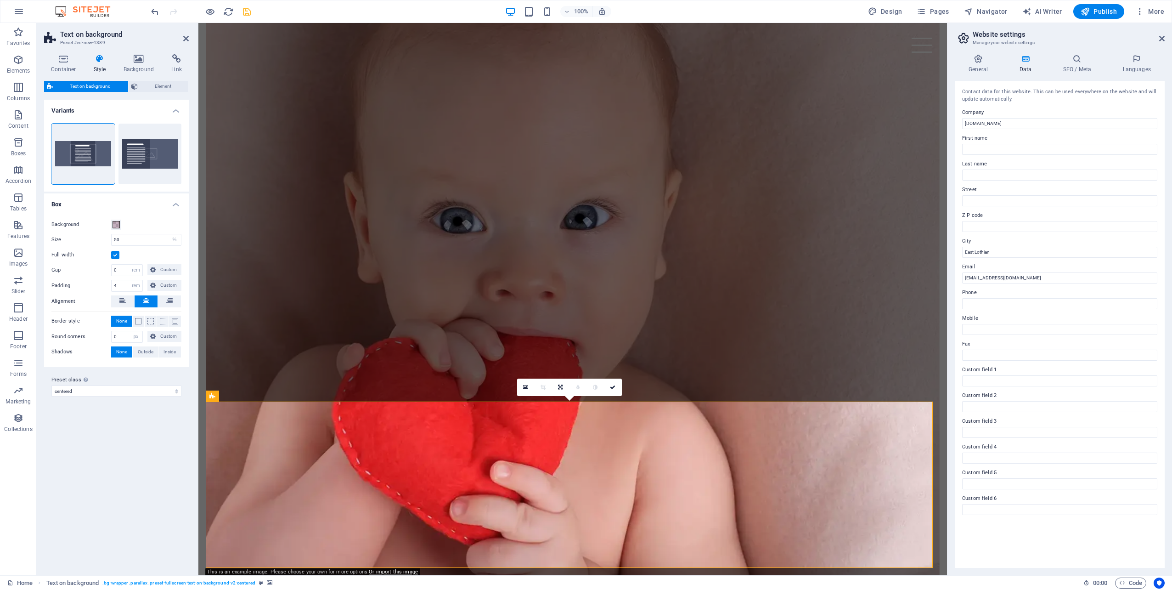
click at [277, 397] on icon at bounding box center [276, 396] width 5 height 10
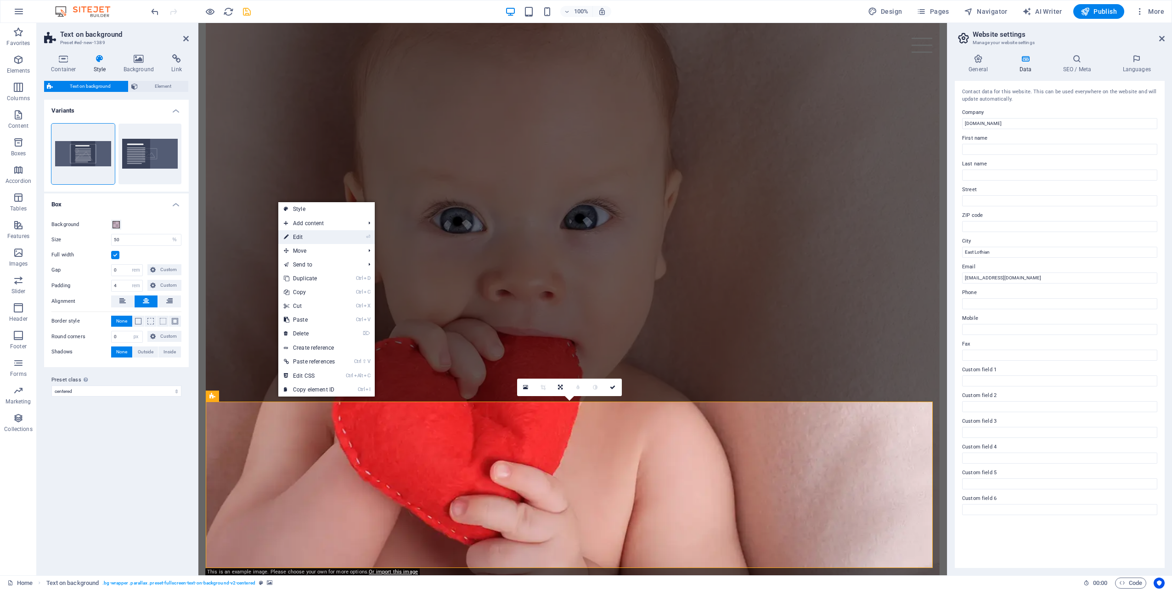
click at [300, 242] on link "⏎ Edit" at bounding box center [309, 237] width 62 height 14
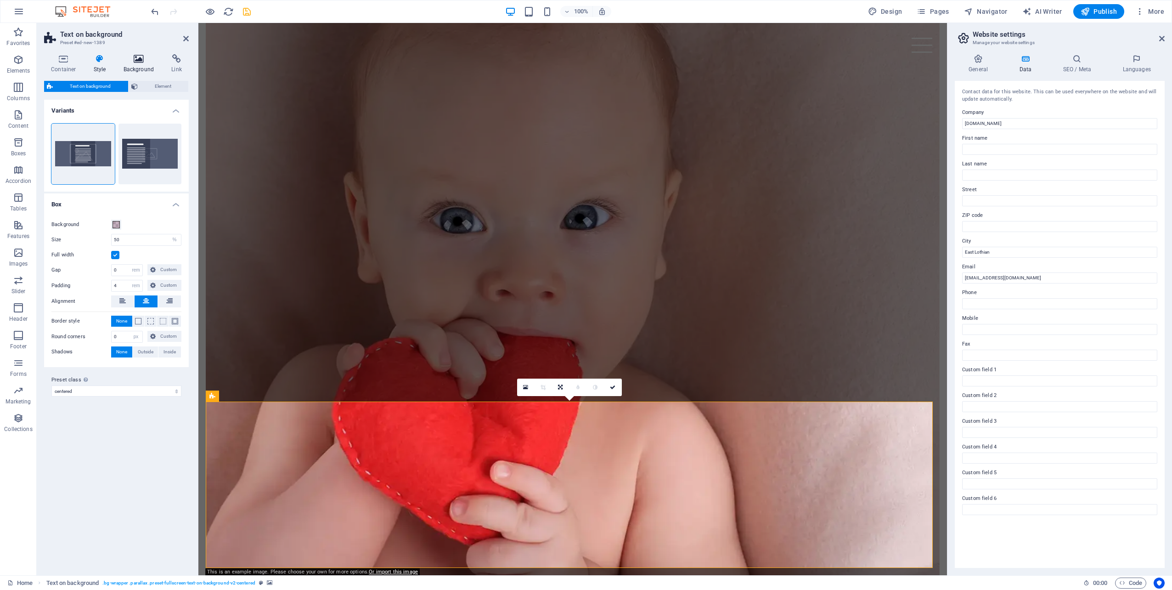
click at [140, 62] on icon at bounding box center [139, 58] width 45 height 9
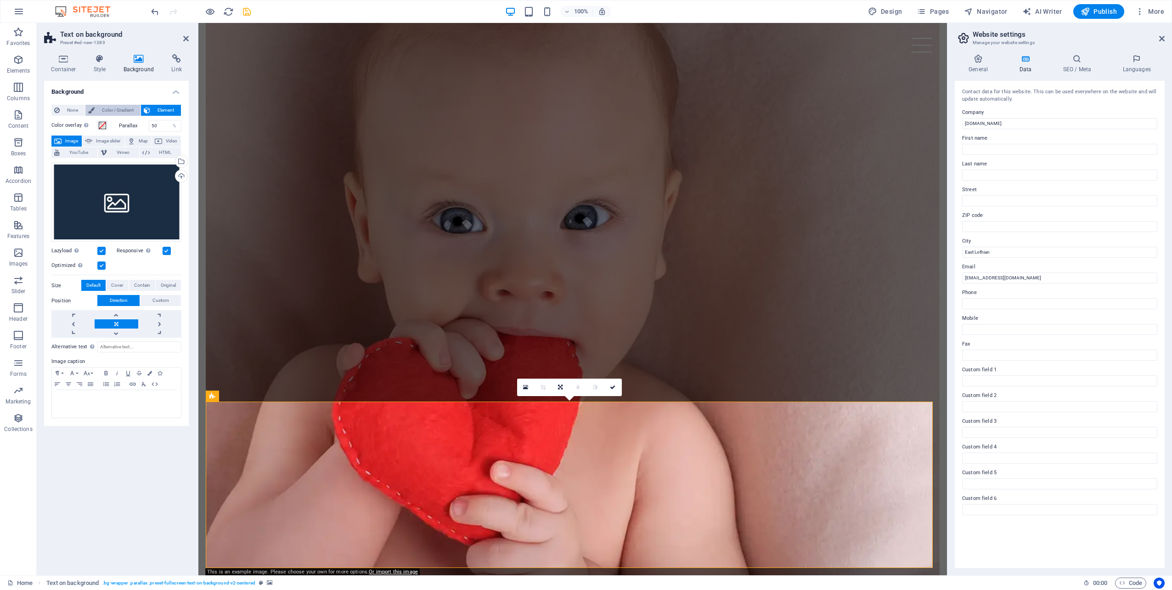
click at [113, 114] on span "Color / Gradient" at bounding box center [117, 110] width 40 height 11
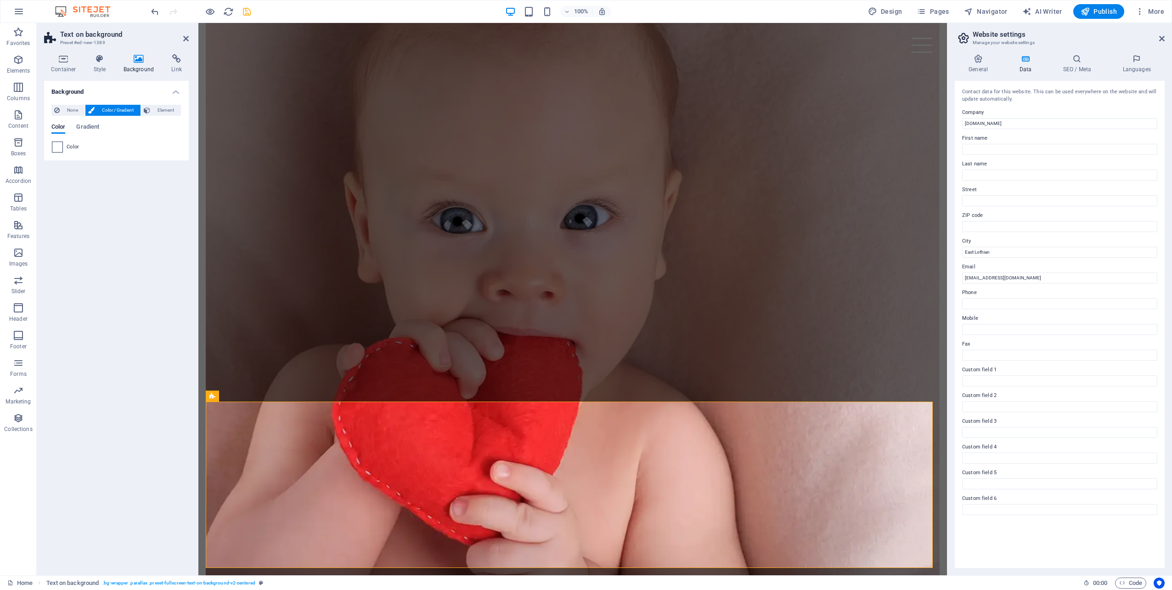
click at [61, 142] on span at bounding box center [57, 147] width 10 height 10
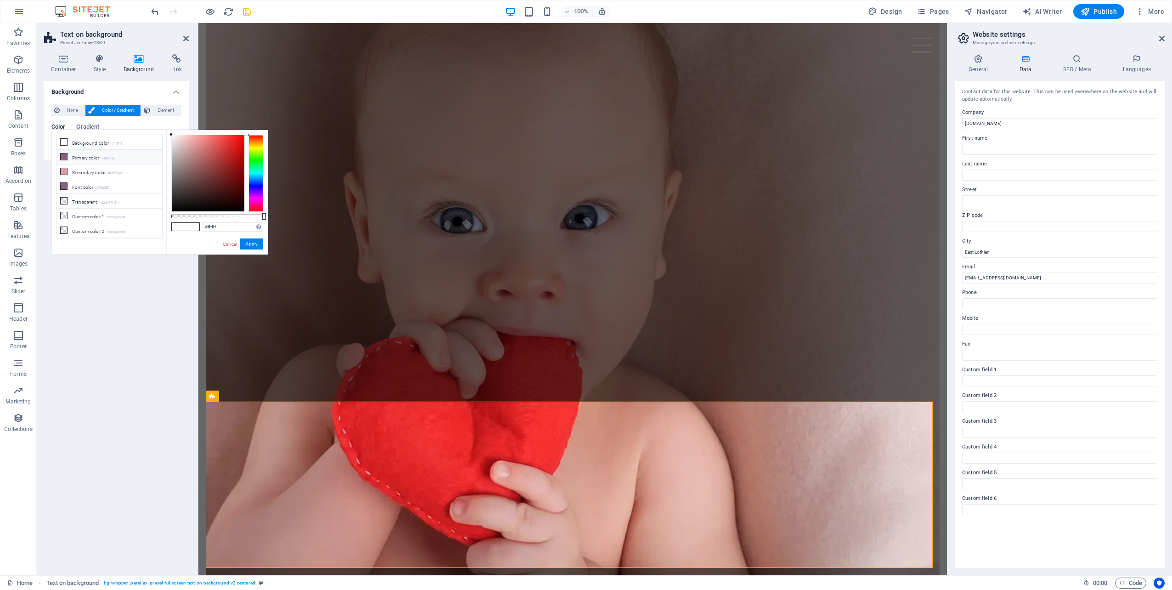
click at [68, 157] on li "Primary color #896280" at bounding box center [109, 157] width 106 height 15
click at [62, 170] on icon at bounding box center [64, 171] width 6 height 6
click at [65, 155] on icon at bounding box center [64, 156] width 6 height 6
type input "#896280"
click at [250, 244] on button "Apply" at bounding box center [251, 243] width 23 height 11
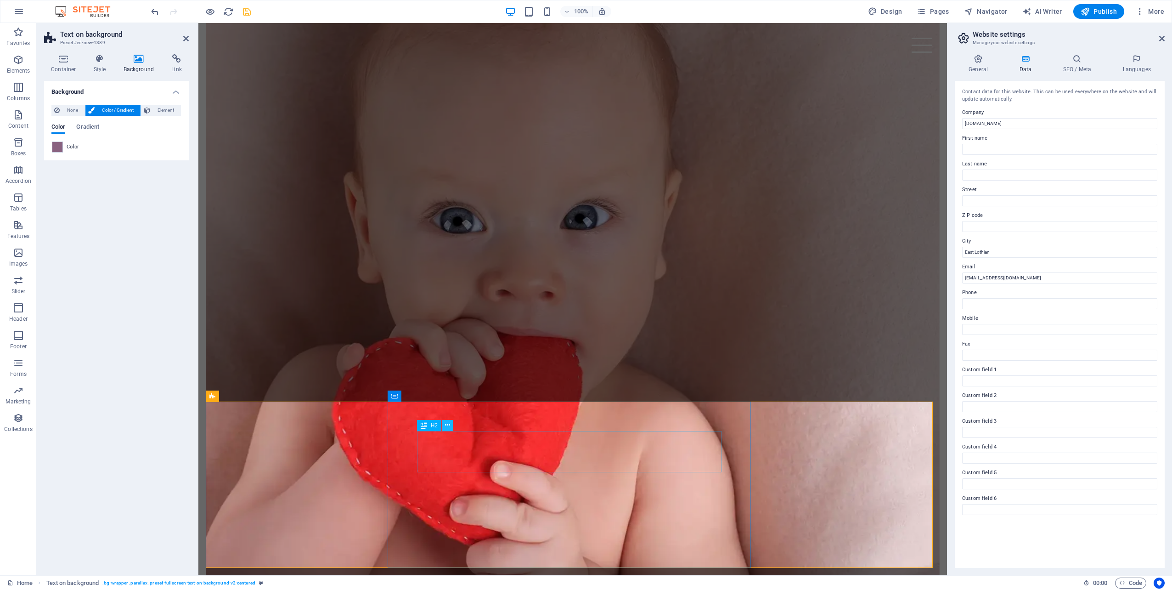
click at [446, 424] on icon at bounding box center [447, 425] width 5 height 10
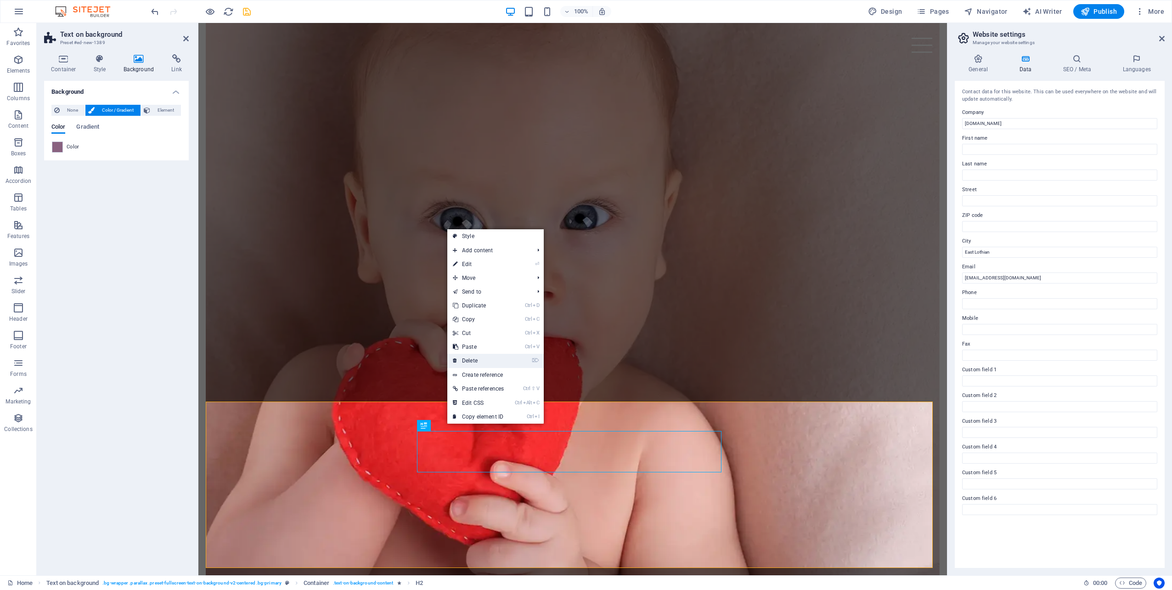
click at [470, 358] on link "⌦ Delete" at bounding box center [478, 361] width 62 height 14
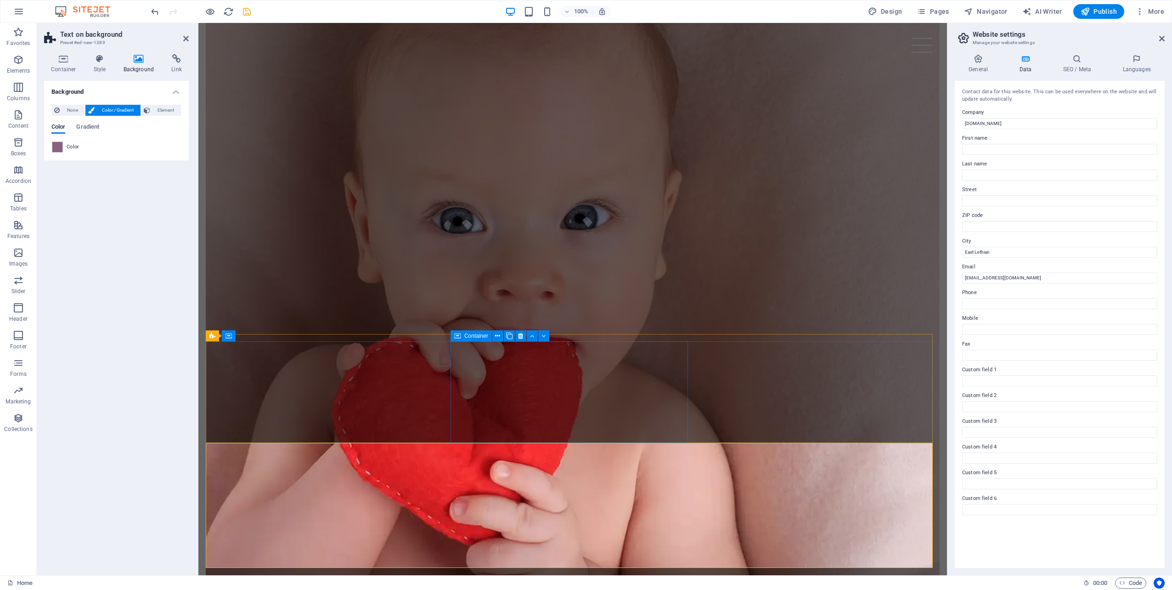
scroll to position [876, 0]
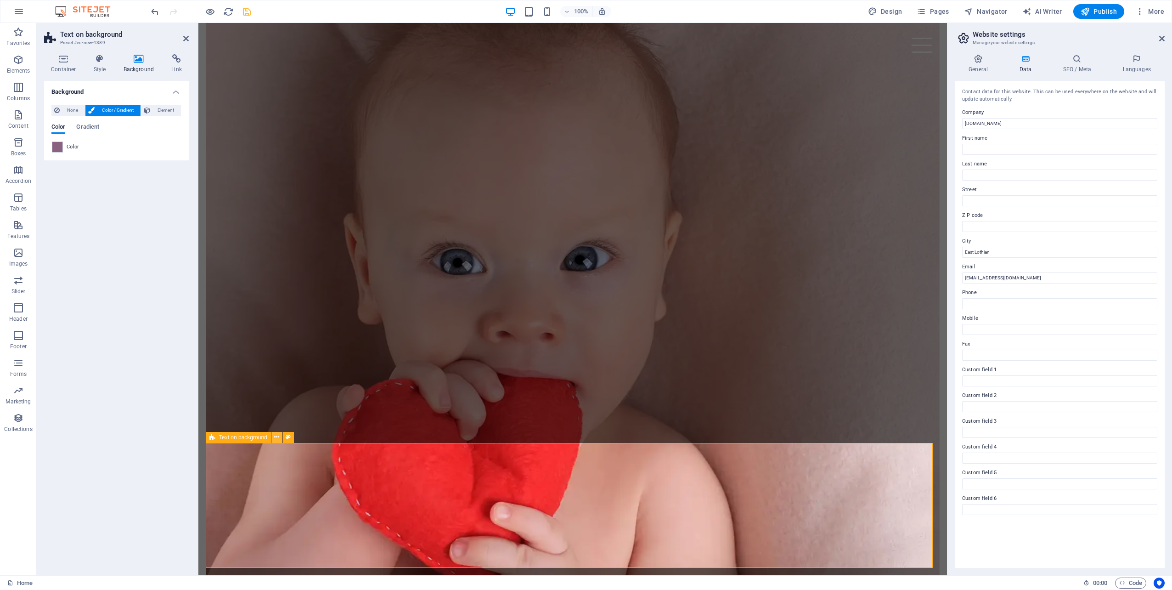
click at [276, 435] on icon at bounding box center [276, 437] width 5 height 10
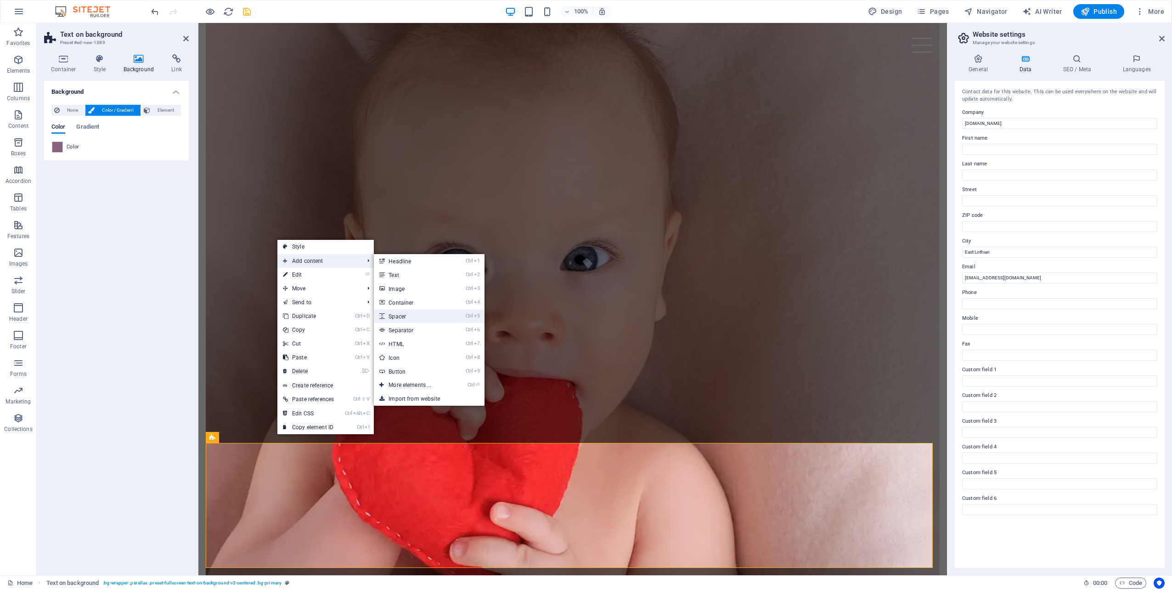
click at [403, 316] on link "Ctrl 5 Spacer" at bounding box center [412, 316] width 76 height 14
select select "px"
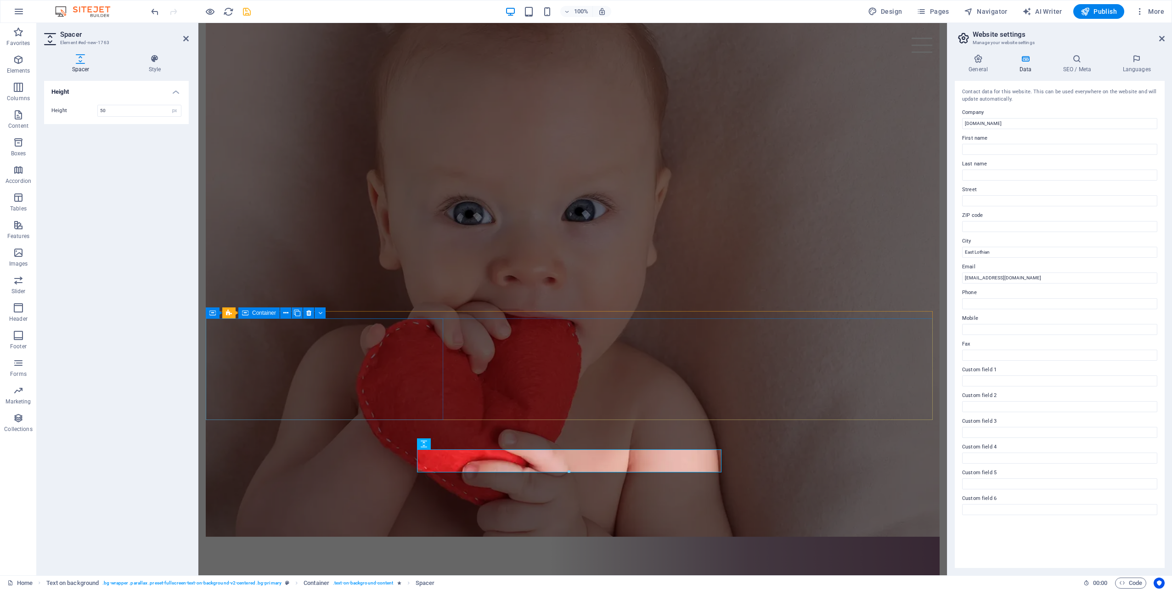
scroll to position [802, 0]
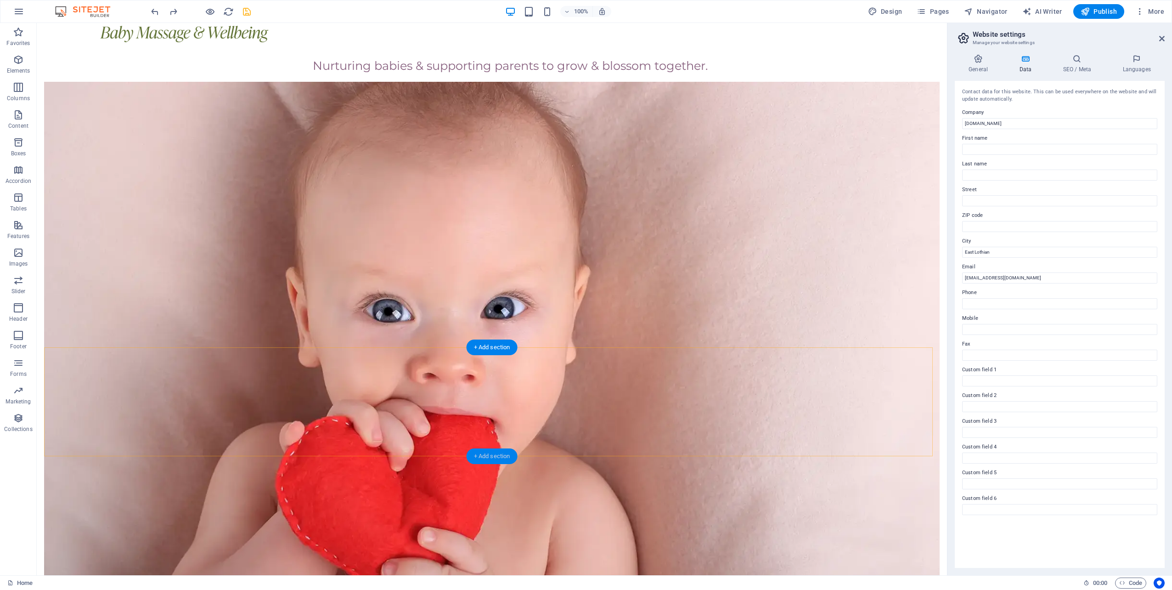
click at [492, 452] on div "+ Add section" at bounding box center [491, 456] width 51 height 16
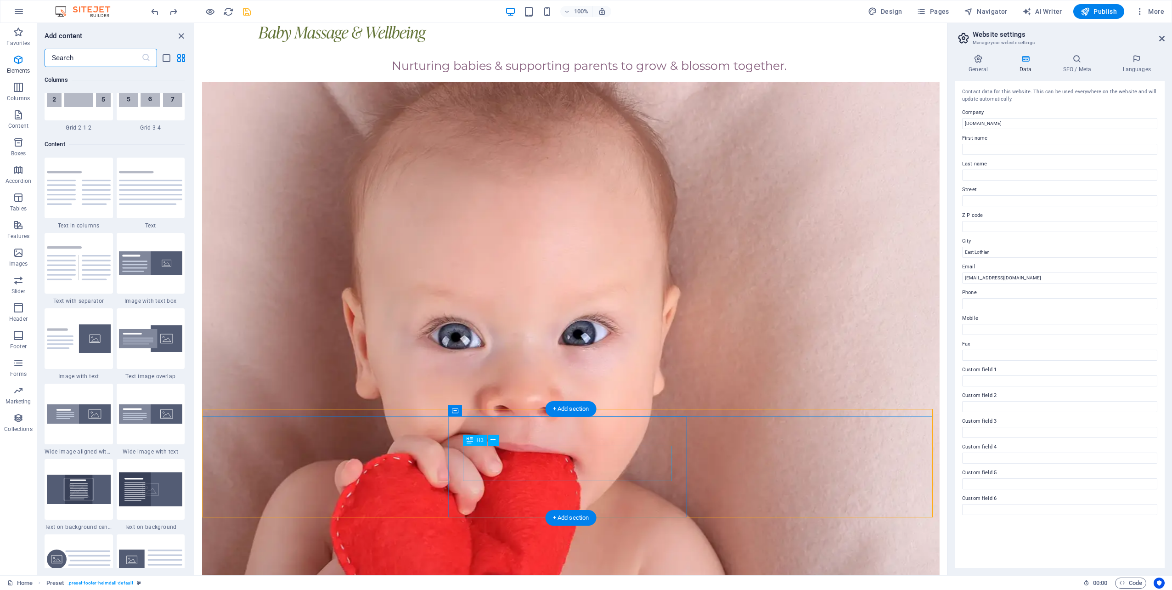
scroll to position [1607, 0]
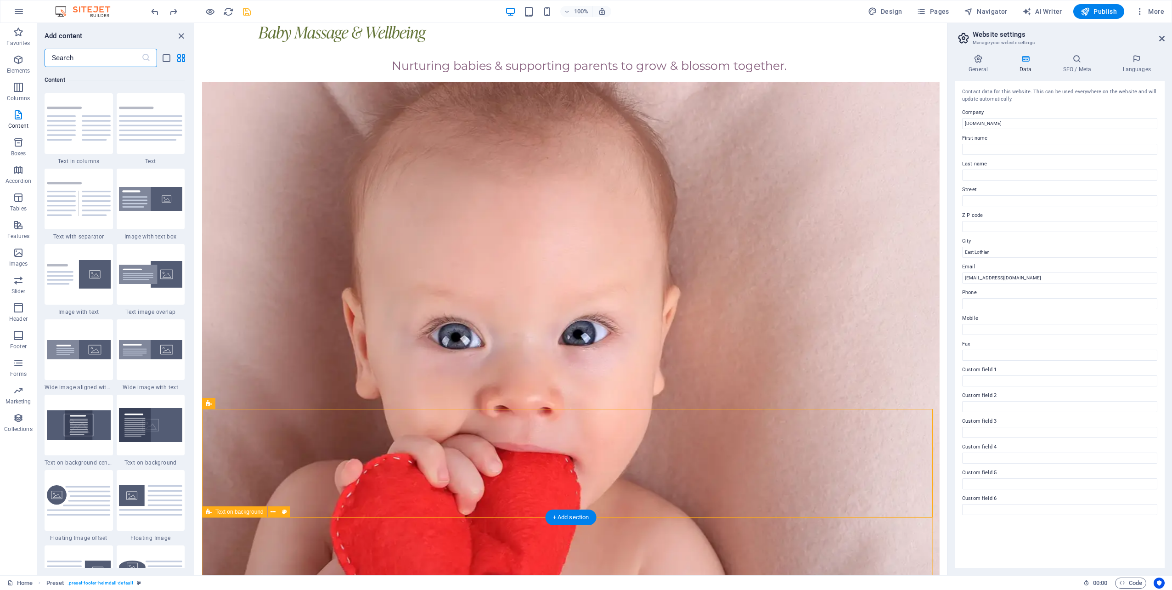
click at [272, 511] on icon at bounding box center [272, 512] width 5 height 10
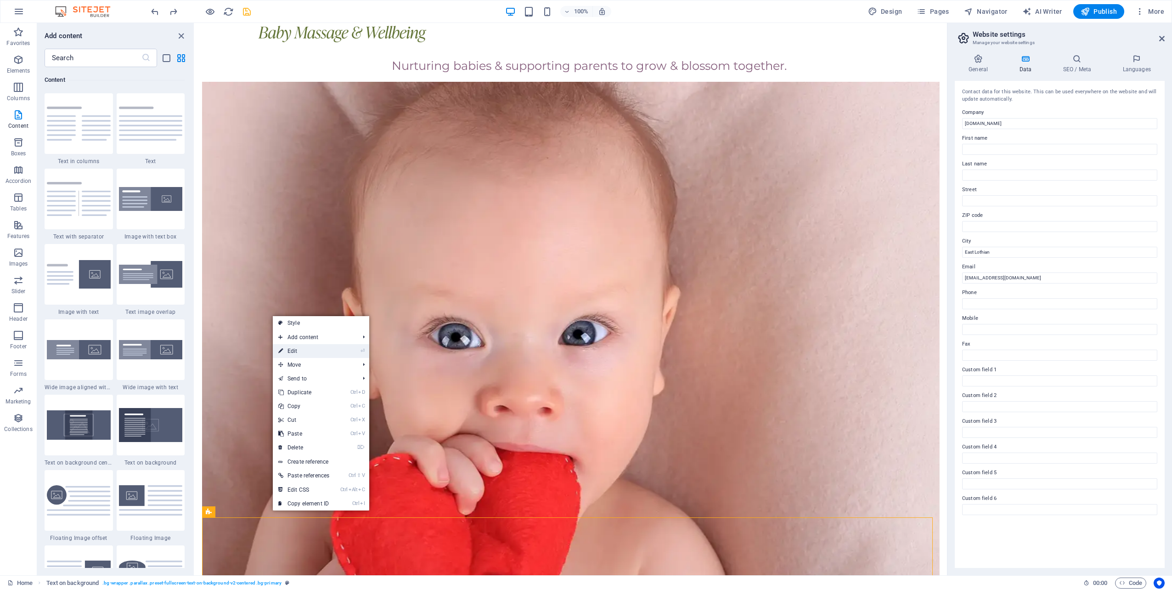
click at [301, 353] on link "⏎ Edit" at bounding box center [304, 351] width 62 height 14
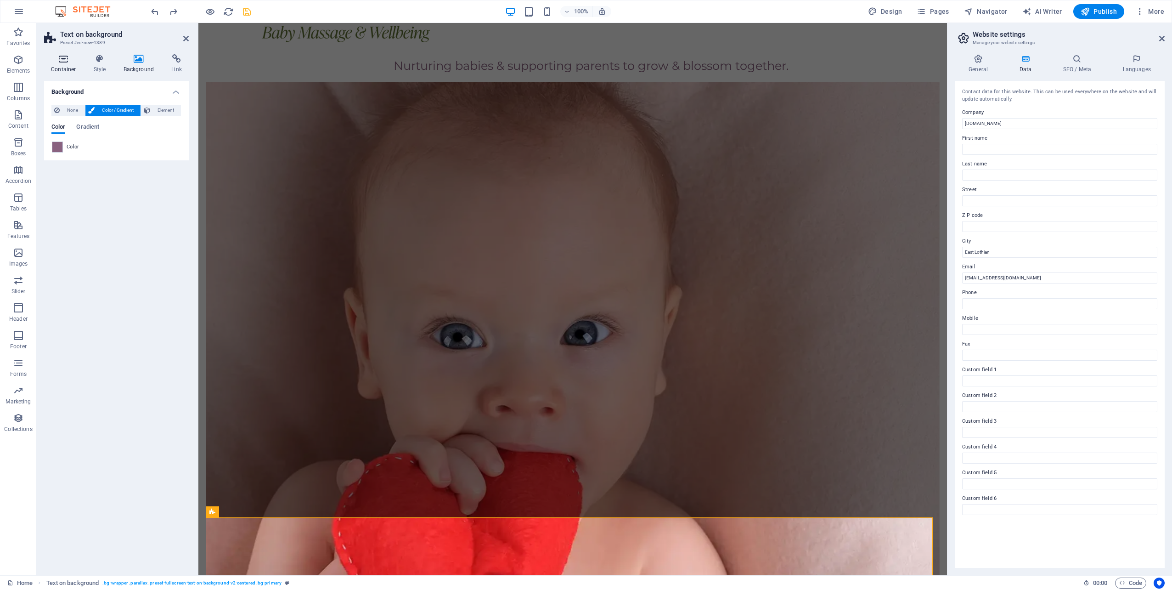
click at [71, 66] on h4 "Container" at bounding box center [65, 63] width 43 height 19
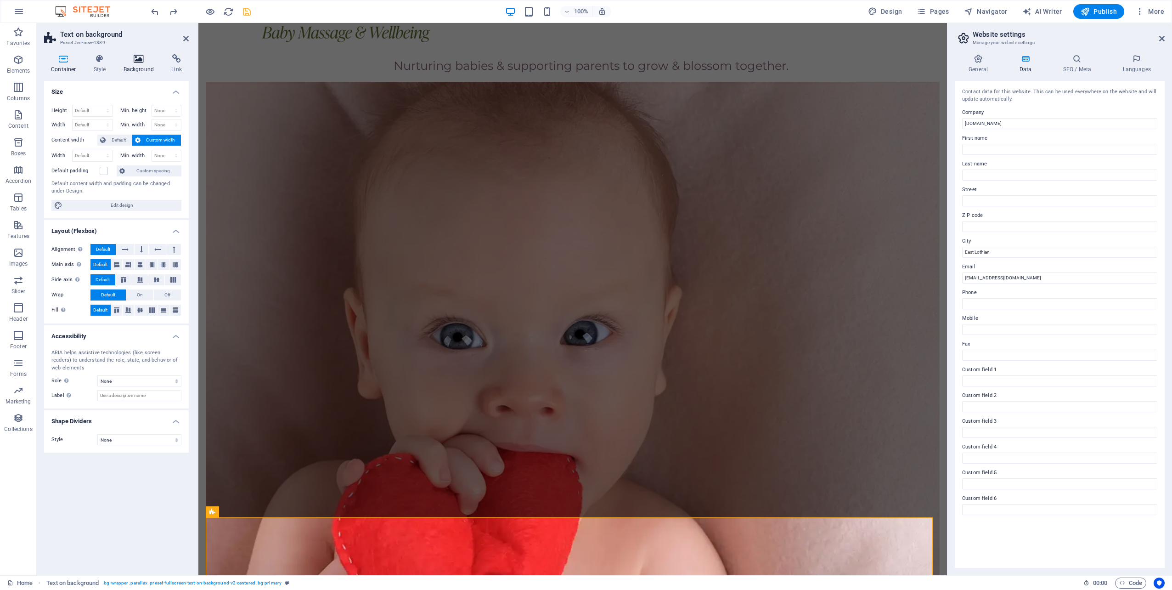
click at [135, 66] on h4 "Background" at bounding box center [141, 63] width 48 height 19
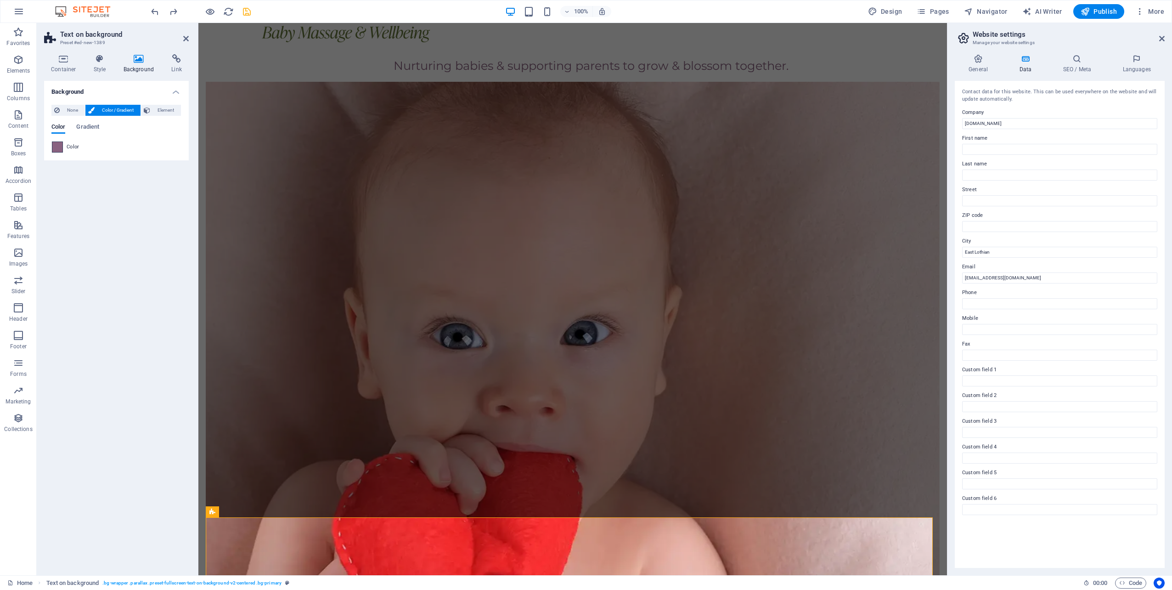
click at [57, 145] on span at bounding box center [57, 147] width 10 height 10
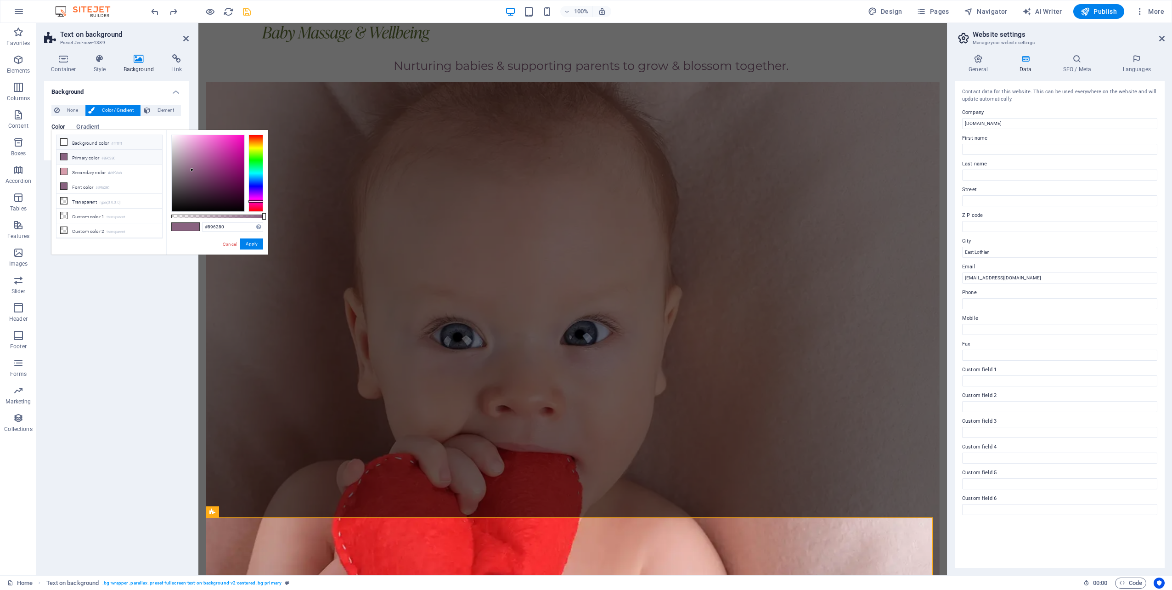
click at [65, 141] on icon at bounding box center [64, 142] width 6 height 6
type input "#ffffff"
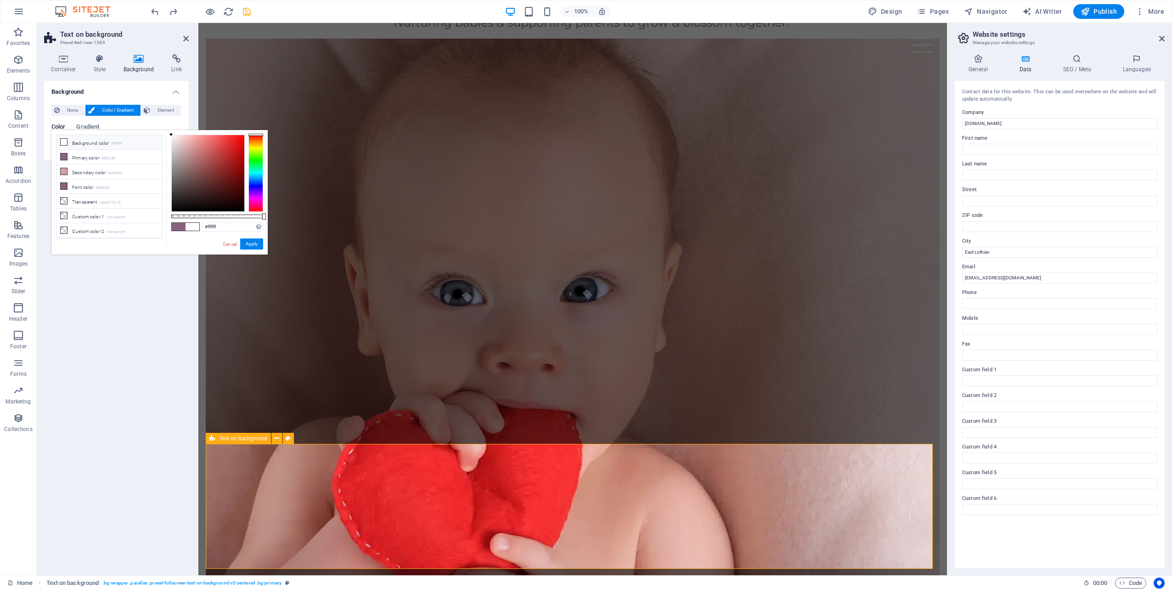
scroll to position [876, 0]
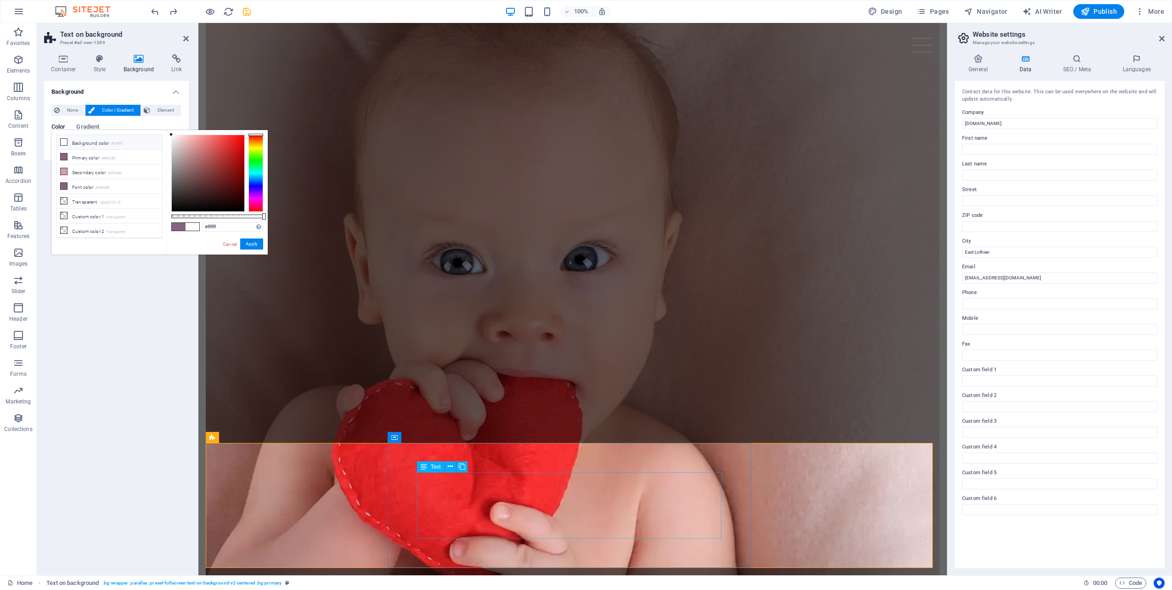
click at [451, 465] on icon at bounding box center [450, 466] width 5 height 10
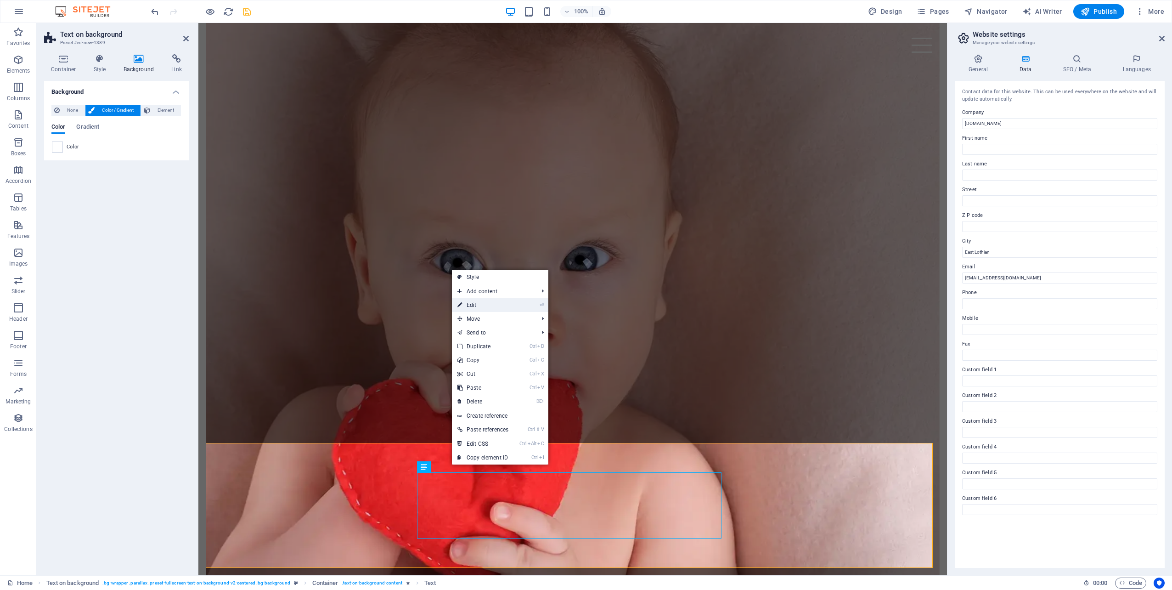
click at [477, 309] on link "⏎ Edit" at bounding box center [483, 305] width 62 height 14
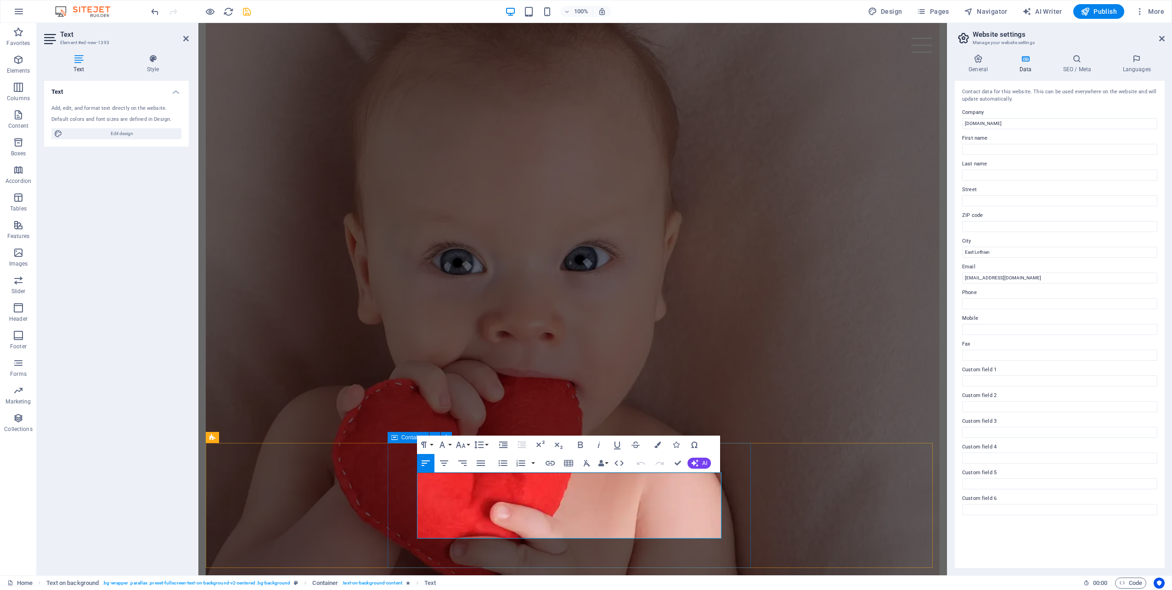
drag, startPoint x: 691, startPoint y: 533, endPoint x: 414, endPoint y: 476, distance: 282.6
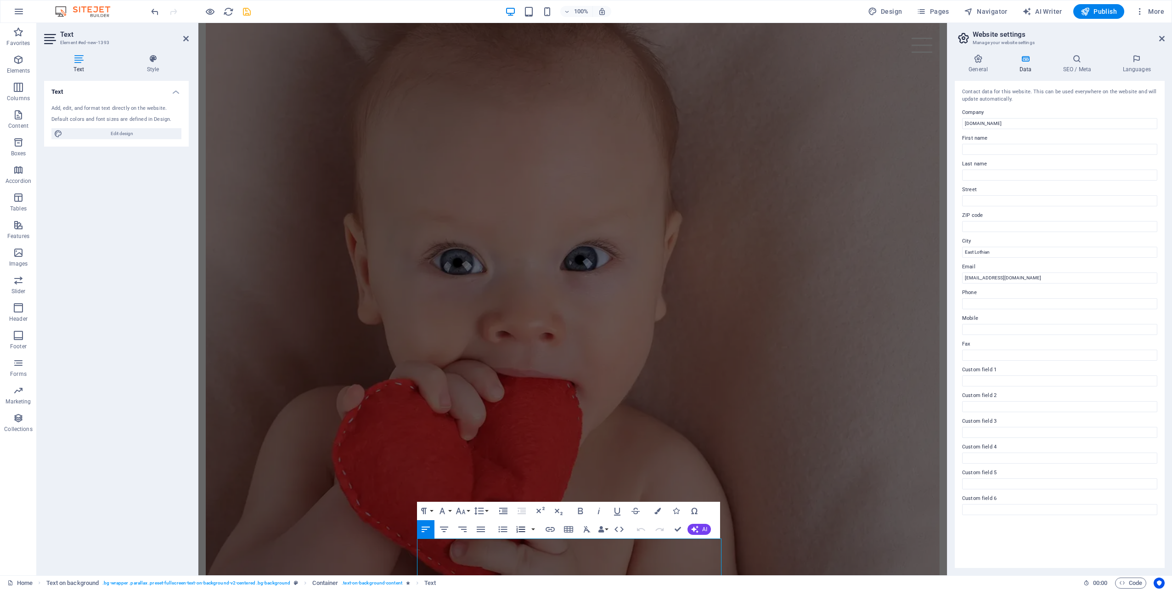
scroll to position [810, 0]
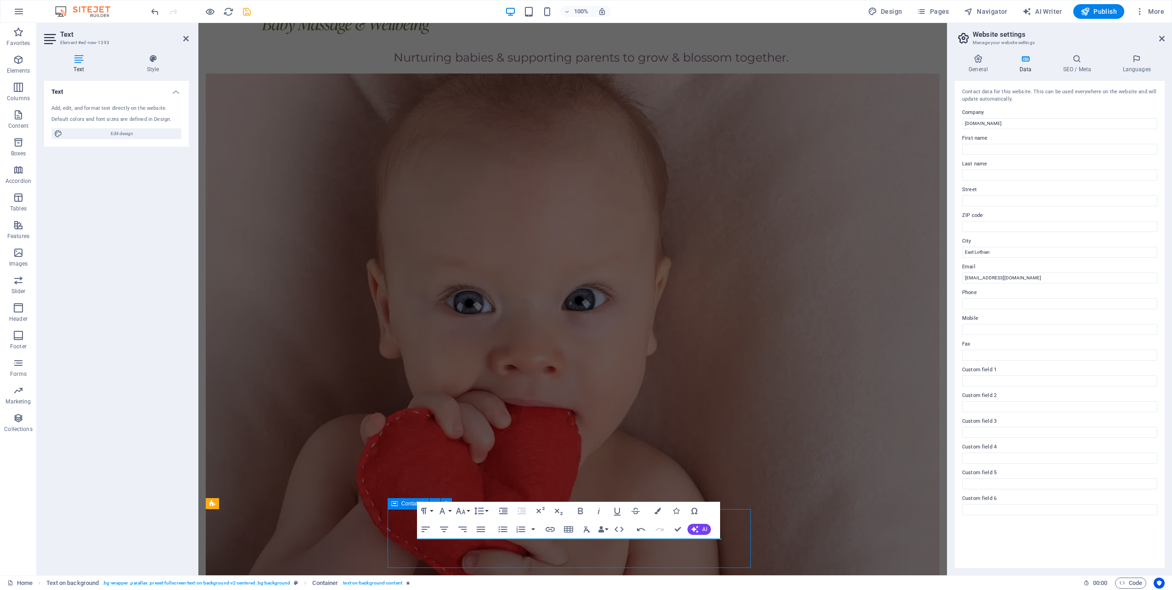
scroll to position [748, 0]
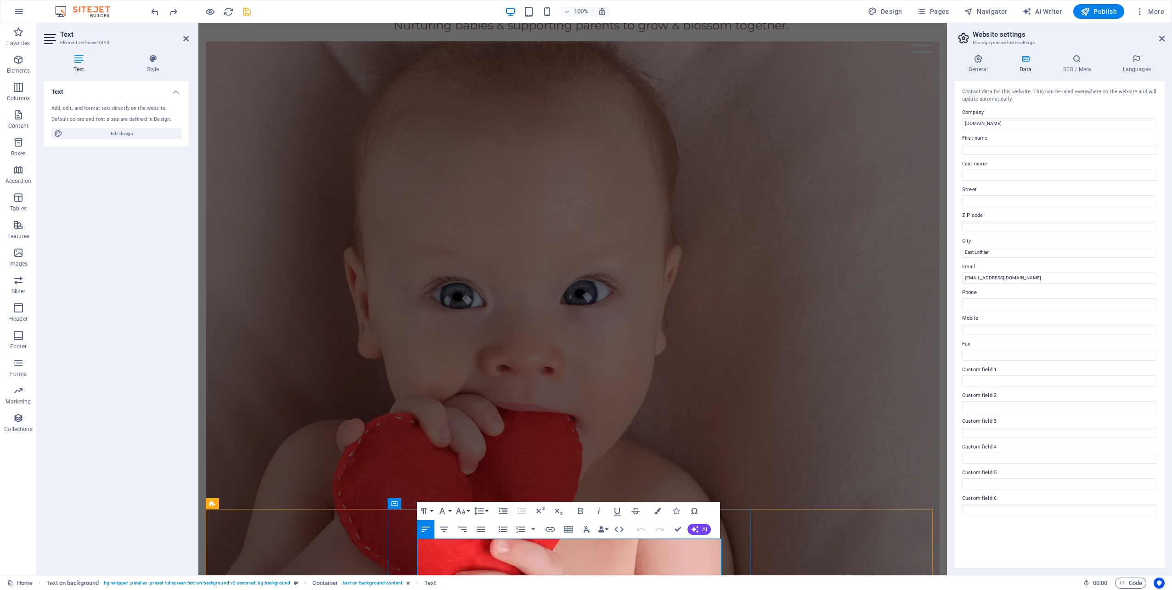
scroll to position [876, 0]
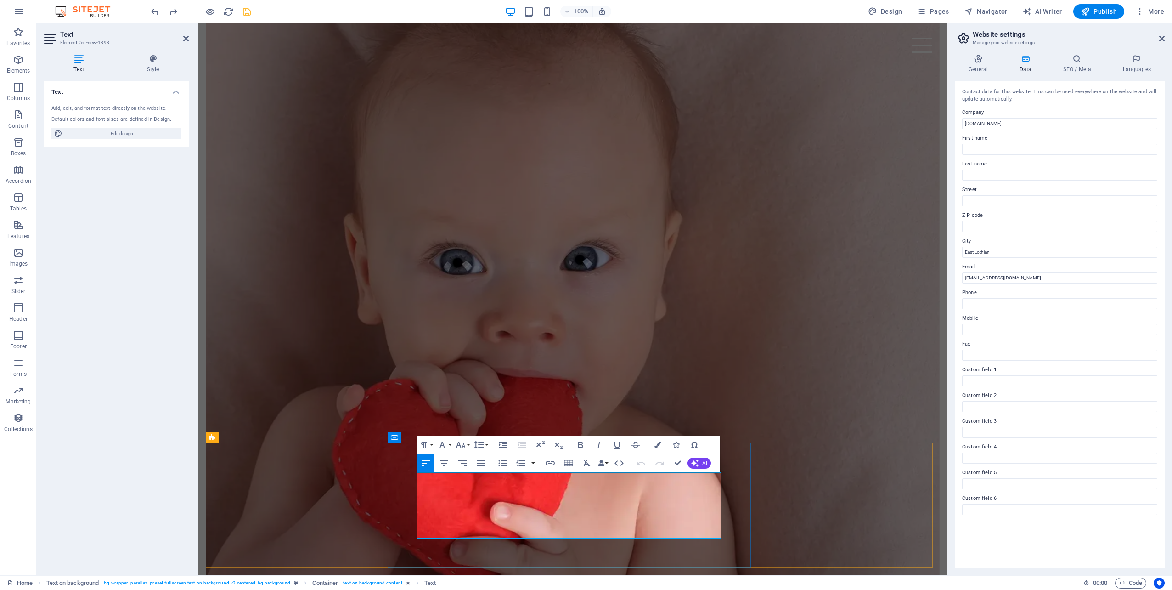
drag, startPoint x: 692, startPoint y: 530, endPoint x: 421, endPoint y: 481, distance: 274.9
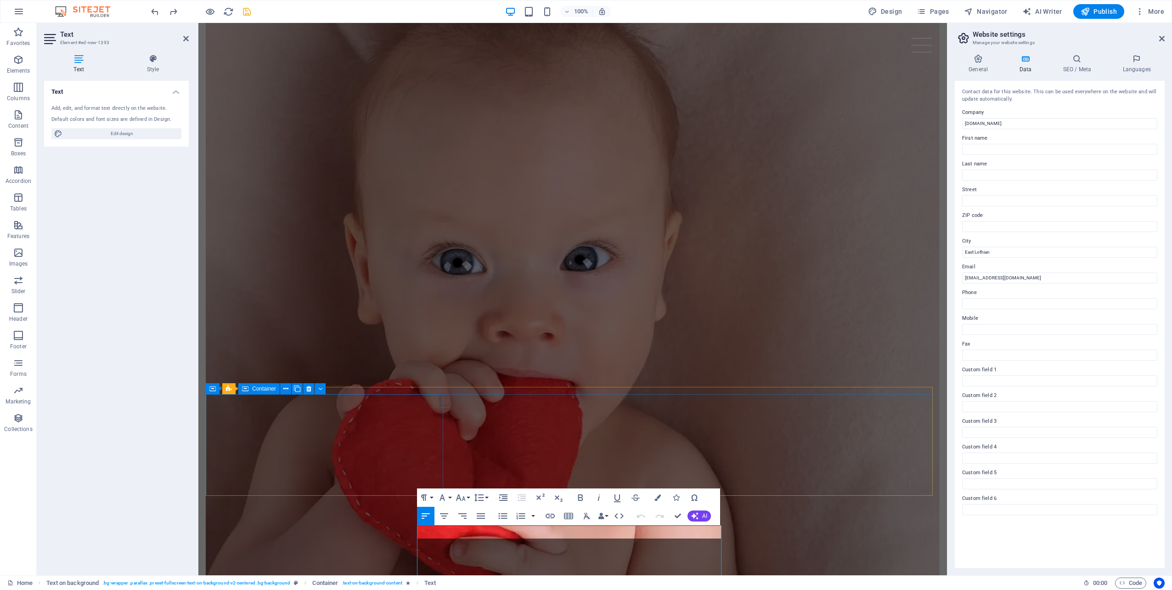
scroll to position [823, 0]
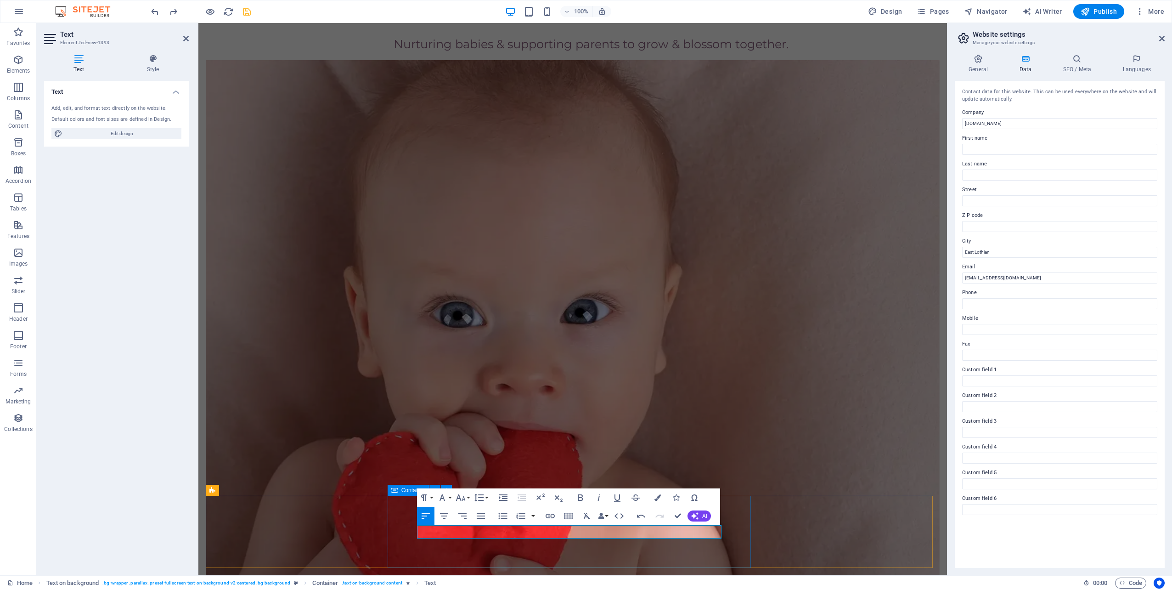
drag, startPoint x: 462, startPoint y: 532, endPoint x: 416, endPoint y: 531, distance: 45.9
click at [551, 513] on icon "button" at bounding box center [549, 515] width 9 height 5
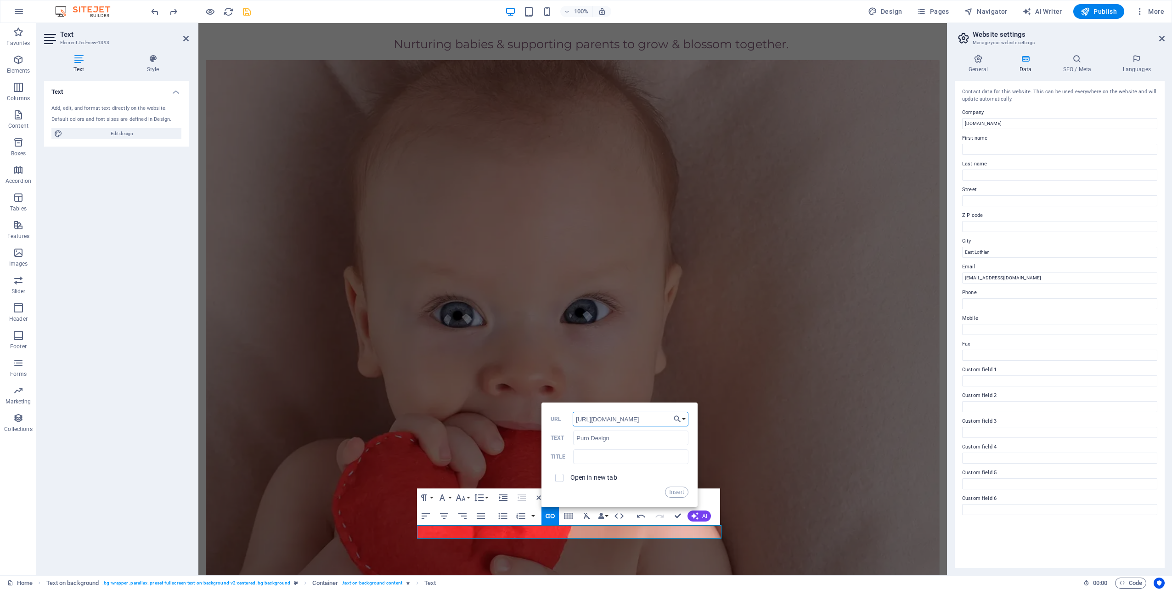
drag, startPoint x: 643, startPoint y: 420, endPoint x: 567, endPoint y: 414, distance: 76.9
click at [567, 414] on div "[URL][DOMAIN_NAME] URL" at bounding box center [620, 418] width 138 height 15
paste input "[DOMAIN_NAME][URL]"
type input "[URL][DOMAIN_NAME]"
click at [558, 479] on input "checkbox" at bounding box center [558, 476] width 8 height 8
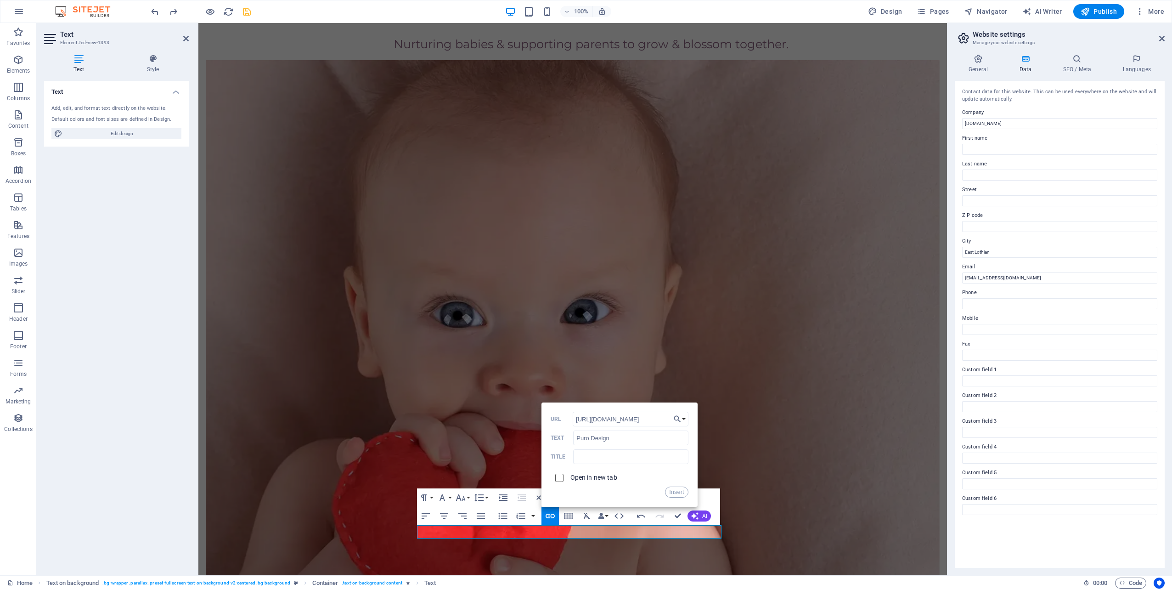
checkbox input "true"
click at [587, 460] on input "text" at bounding box center [630, 456] width 115 height 15
drag, startPoint x: 598, startPoint y: 456, endPoint x: 587, endPoint y: 456, distance: 11.5
click at [587, 456] on input "Website Design by Puro" at bounding box center [630, 456] width 115 height 15
click at [641, 455] on input "Web Design by Puro" at bounding box center [630, 456] width 115 height 15
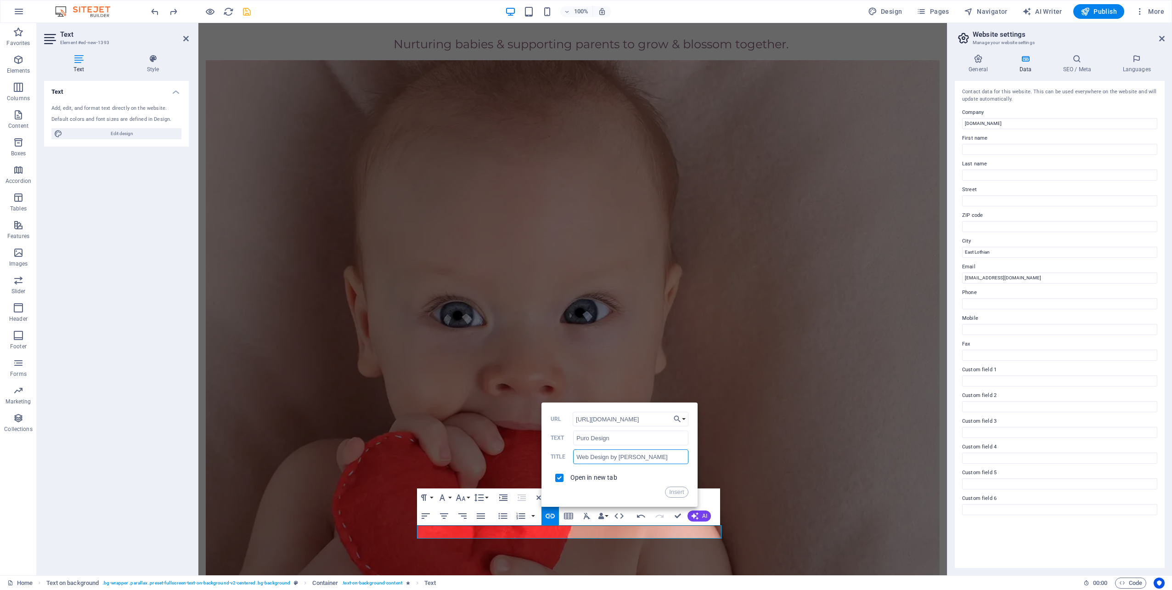
type input "Web Design by Puro Design"
click at [669, 491] on button "Insert" at bounding box center [676, 491] width 23 height 11
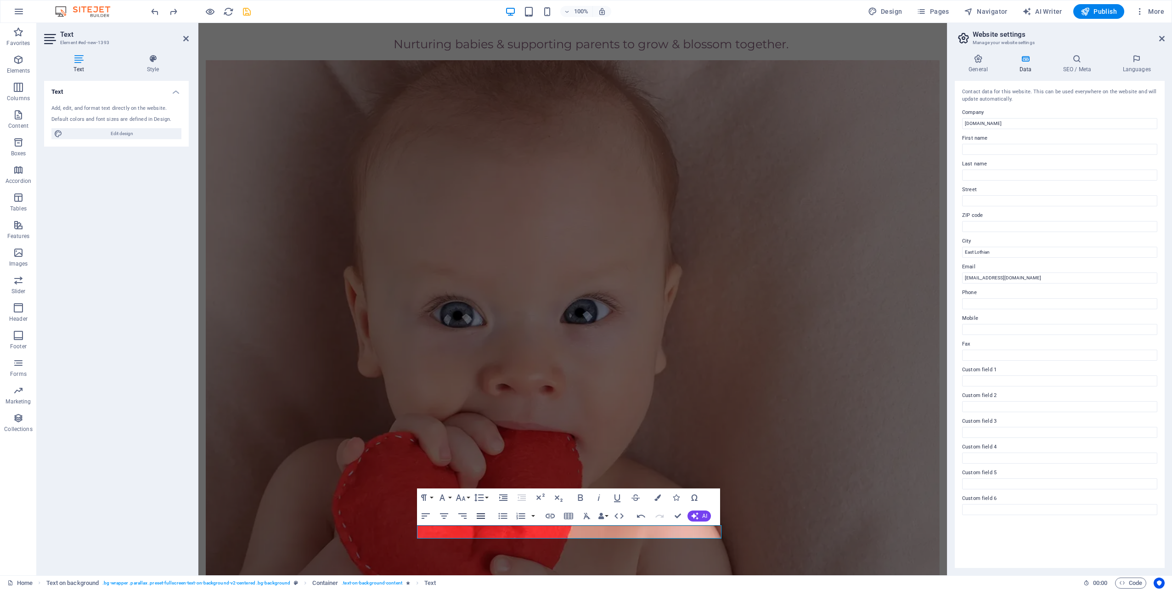
click at [482, 515] on icon "button" at bounding box center [480, 515] width 11 height 11
click at [441, 511] on icon "button" at bounding box center [443, 515] width 11 height 11
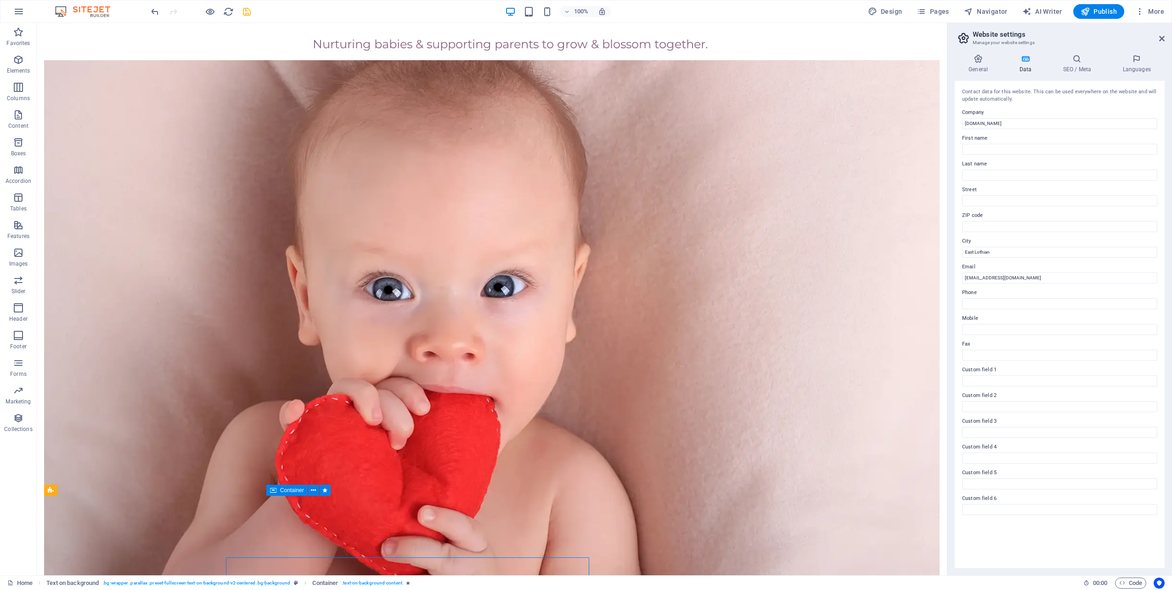
scroll to position [762, 0]
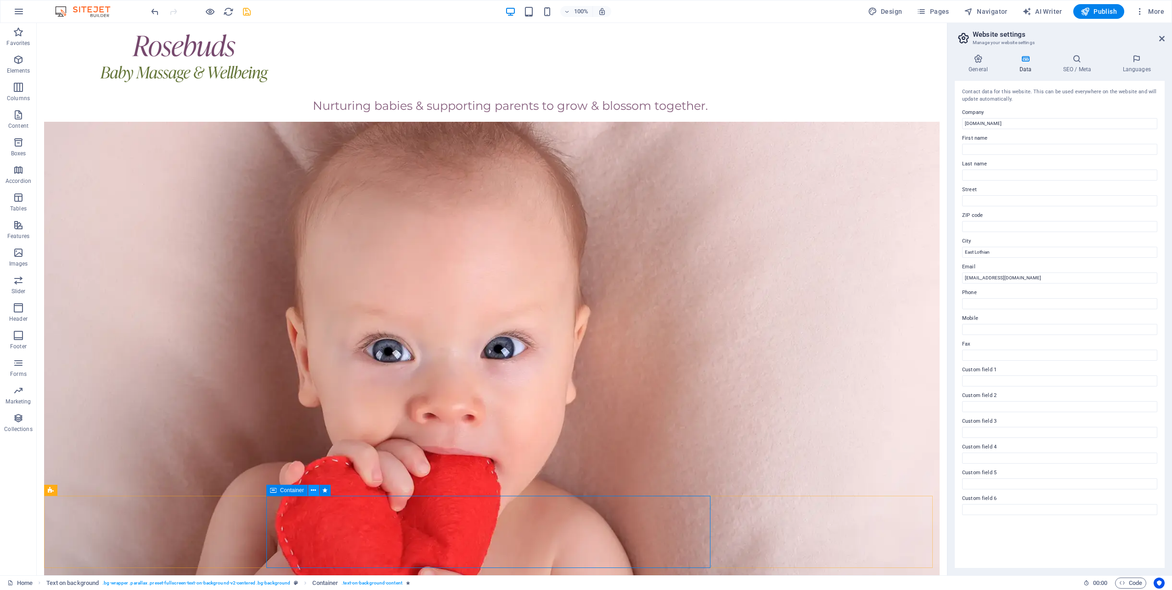
click at [313, 491] on icon at bounding box center [313, 490] width 5 height 10
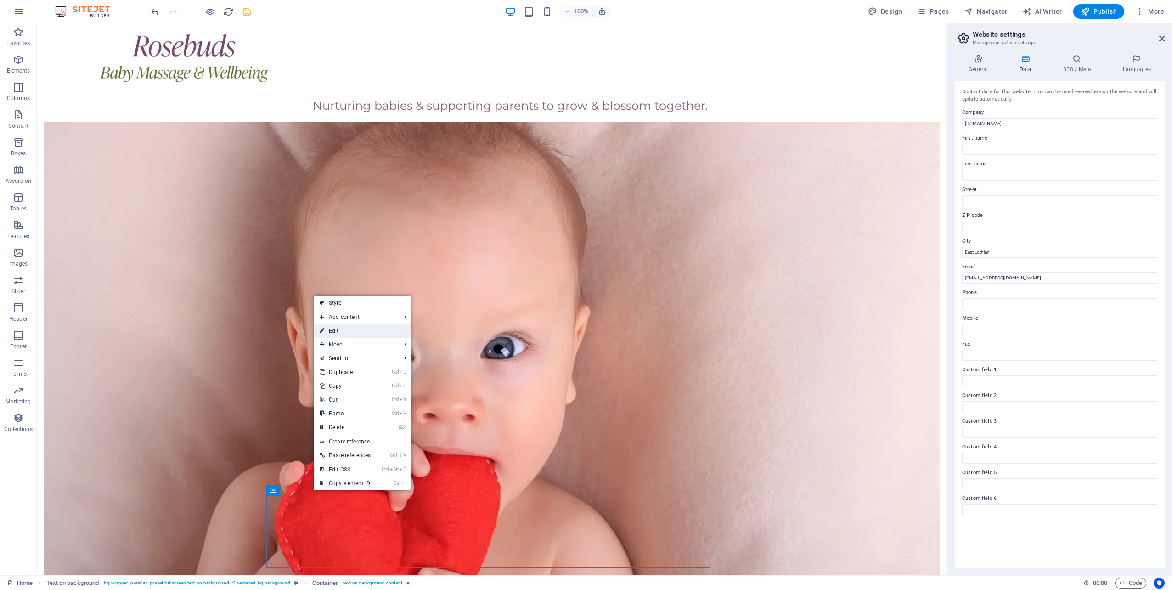
click at [334, 335] on link "⏎ Edit" at bounding box center [345, 331] width 62 height 14
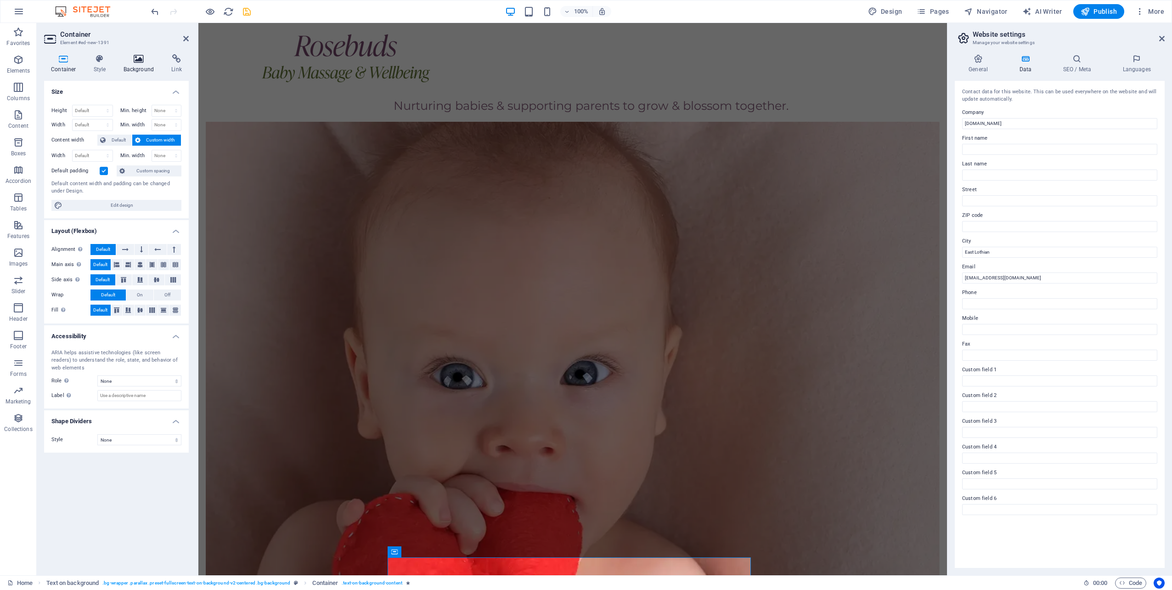
click at [133, 66] on h4 "Background" at bounding box center [141, 63] width 48 height 19
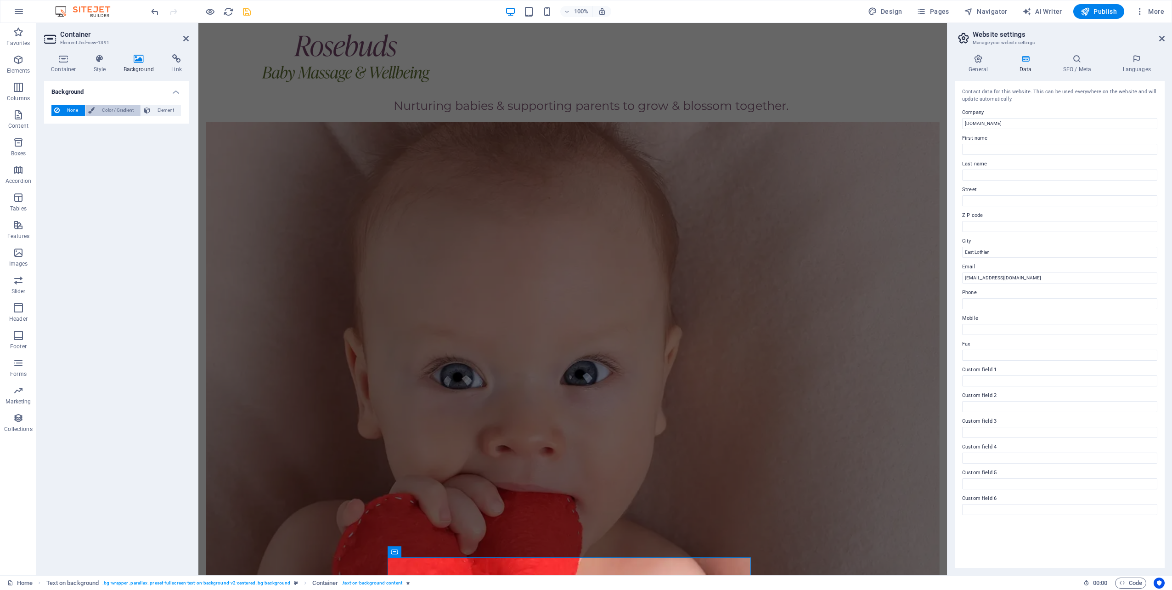
click at [106, 111] on span "Color / Gradient" at bounding box center [117, 110] width 40 height 11
click at [58, 144] on span at bounding box center [57, 147] width 10 height 10
type input "#ffffff"
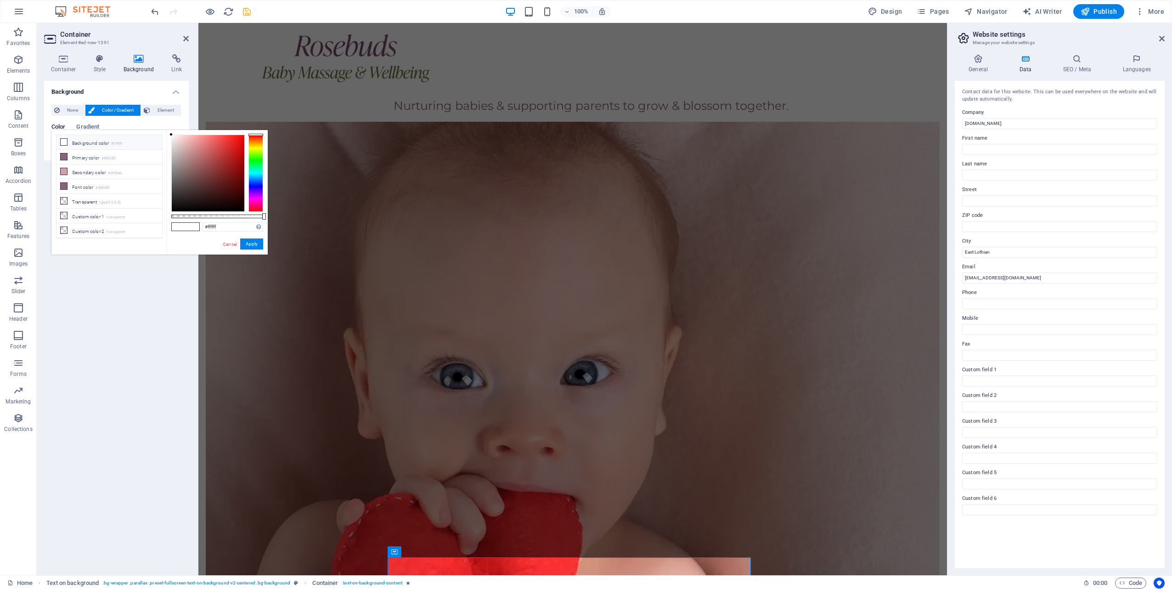
click at [61, 140] on icon at bounding box center [64, 142] width 6 height 6
click at [250, 244] on button "Apply" at bounding box center [251, 243] width 23 height 11
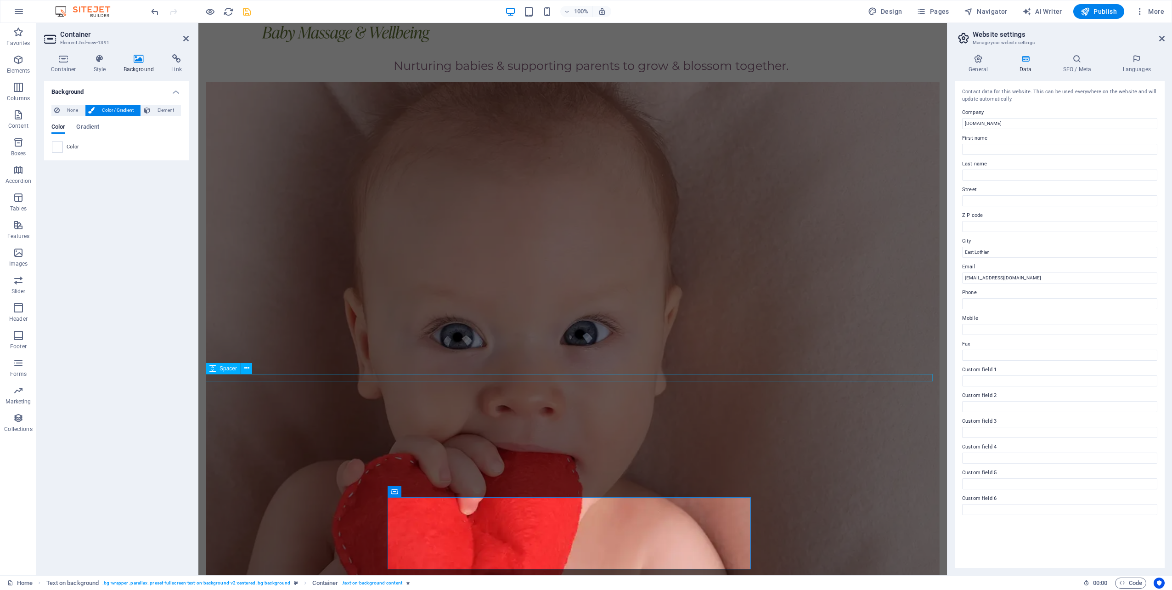
scroll to position [823, 0]
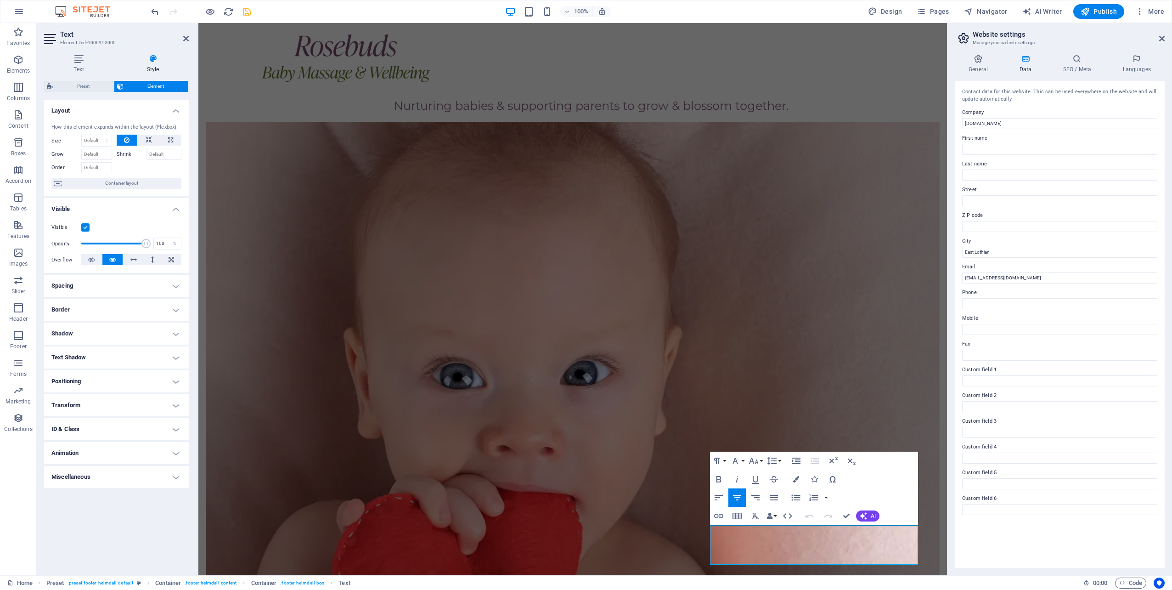
scroll to position [740, 0]
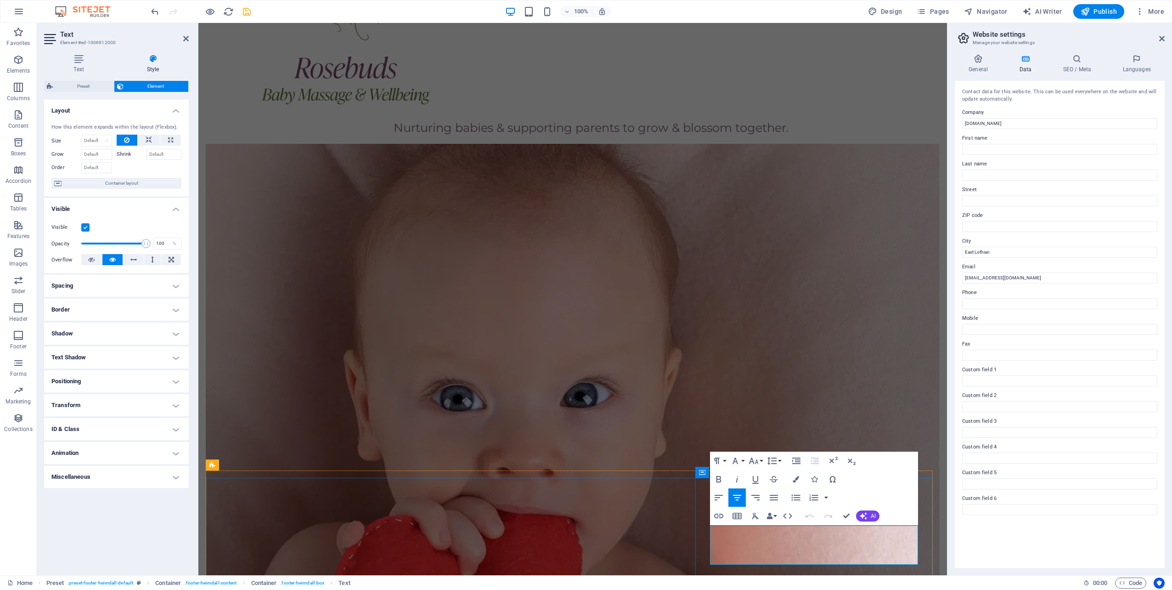
drag, startPoint x: 848, startPoint y: 558, endPoint x: 773, endPoint y: 559, distance: 75.3
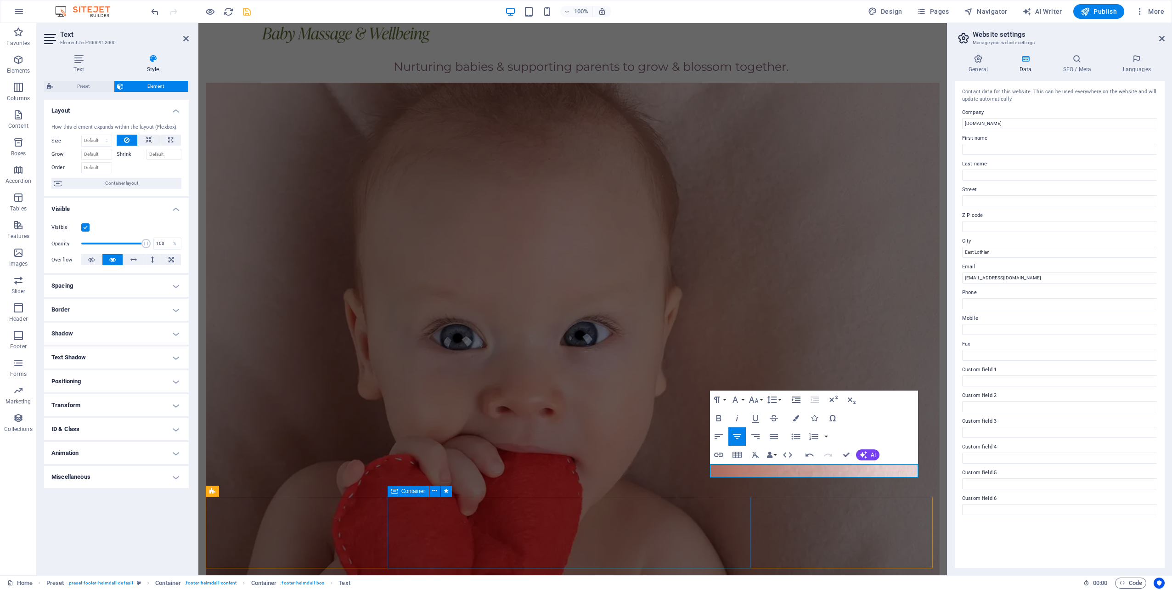
scroll to position [801, 0]
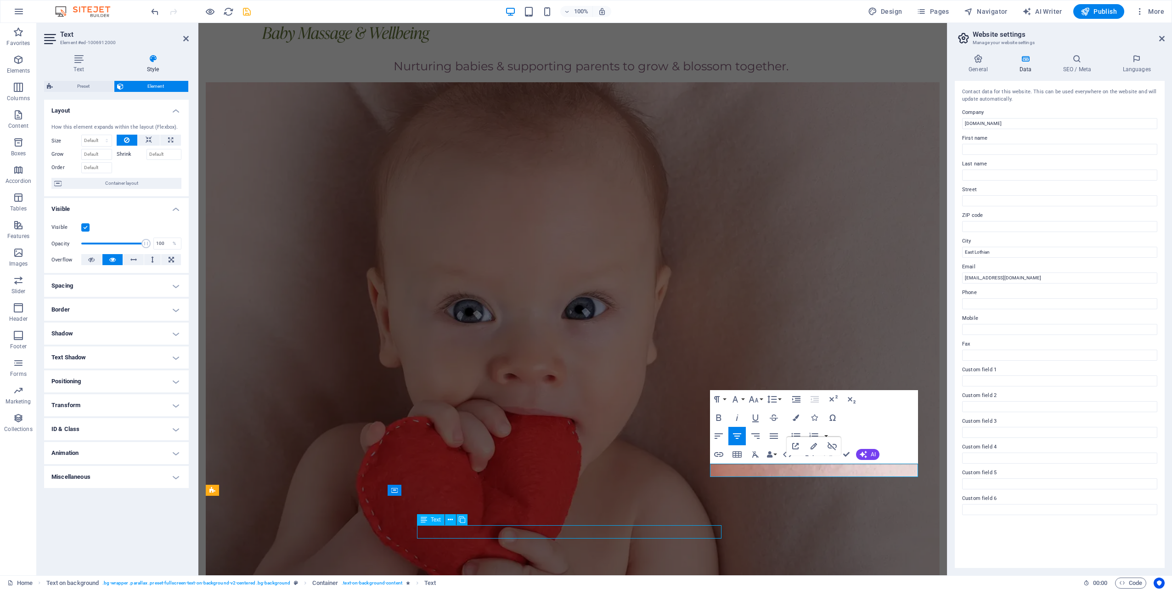
scroll to position [740, 0]
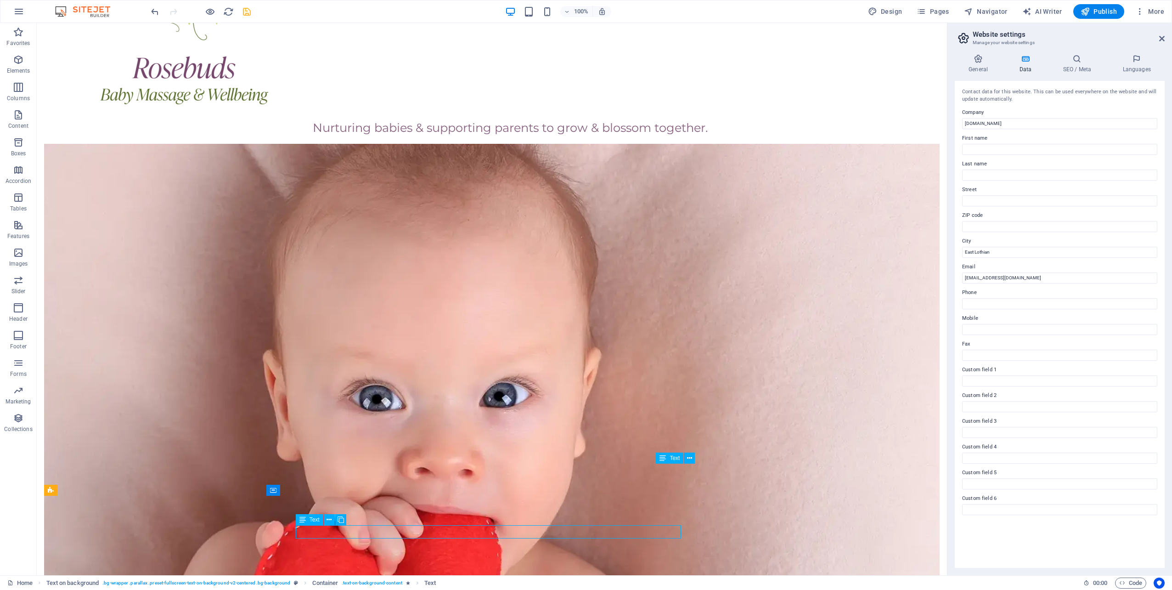
scroll to position [788, 0]
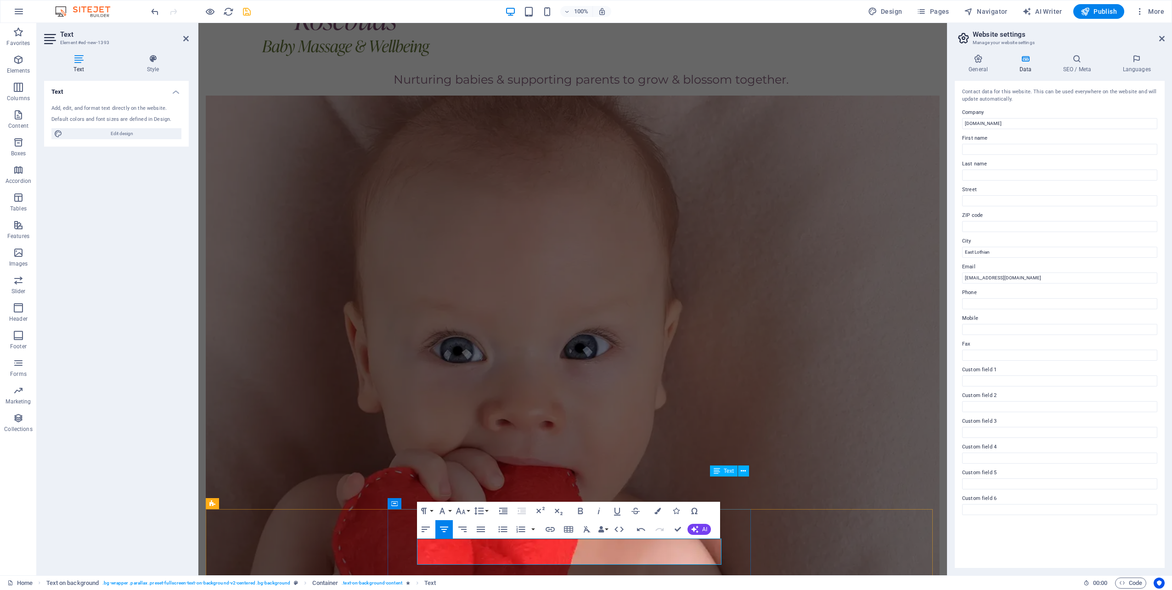
drag, startPoint x: 608, startPoint y: 546, endPoint x: 531, endPoint y: 547, distance: 77.1
drag, startPoint x: 575, startPoint y: 545, endPoint x: 528, endPoint y: 545, distance: 47.3
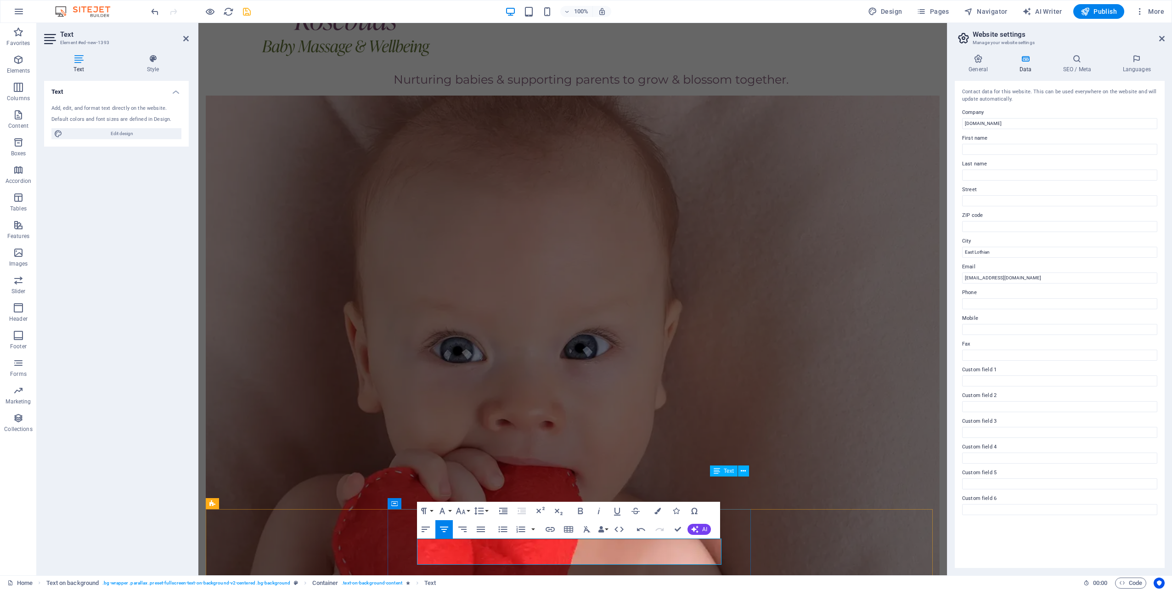
drag, startPoint x: 560, startPoint y: 546, endPoint x: 519, endPoint y: 546, distance: 40.9
drag, startPoint x: 545, startPoint y: 545, endPoint x: 574, endPoint y: 546, distance: 28.9
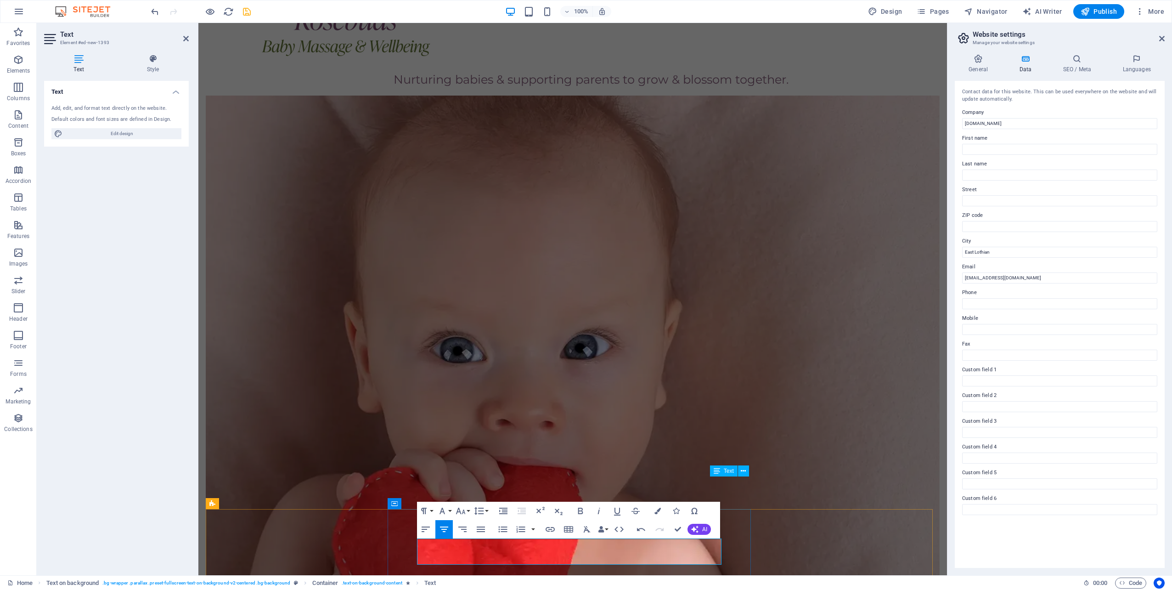
drag, startPoint x: 565, startPoint y: 545, endPoint x: 541, endPoint y: 545, distance: 24.3
click at [548, 528] on icon "button" at bounding box center [550, 528] width 11 height 11
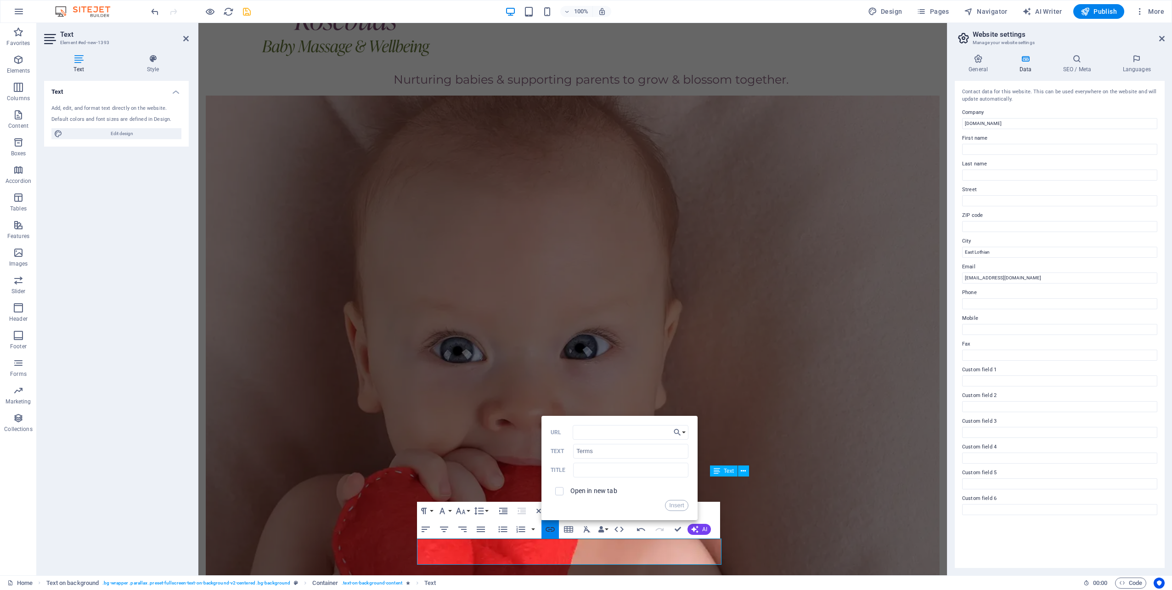
type input "#"
click at [674, 502] on button "Insert" at bounding box center [676, 505] width 23 height 11
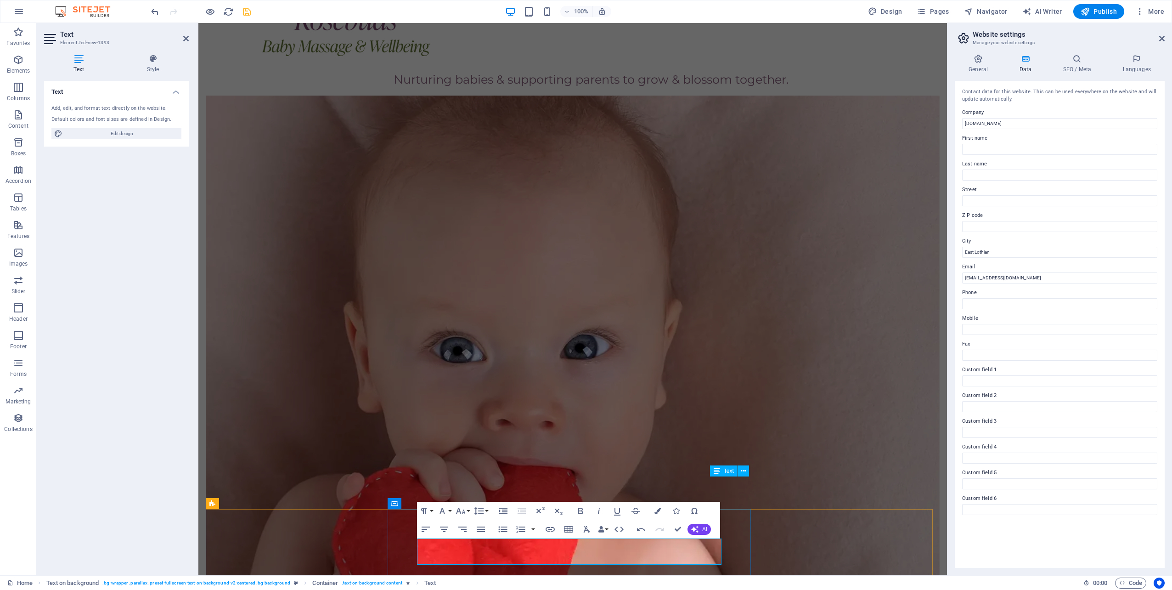
type input "|"
click at [550, 526] on icon "button" at bounding box center [550, 528] width 11 height 11
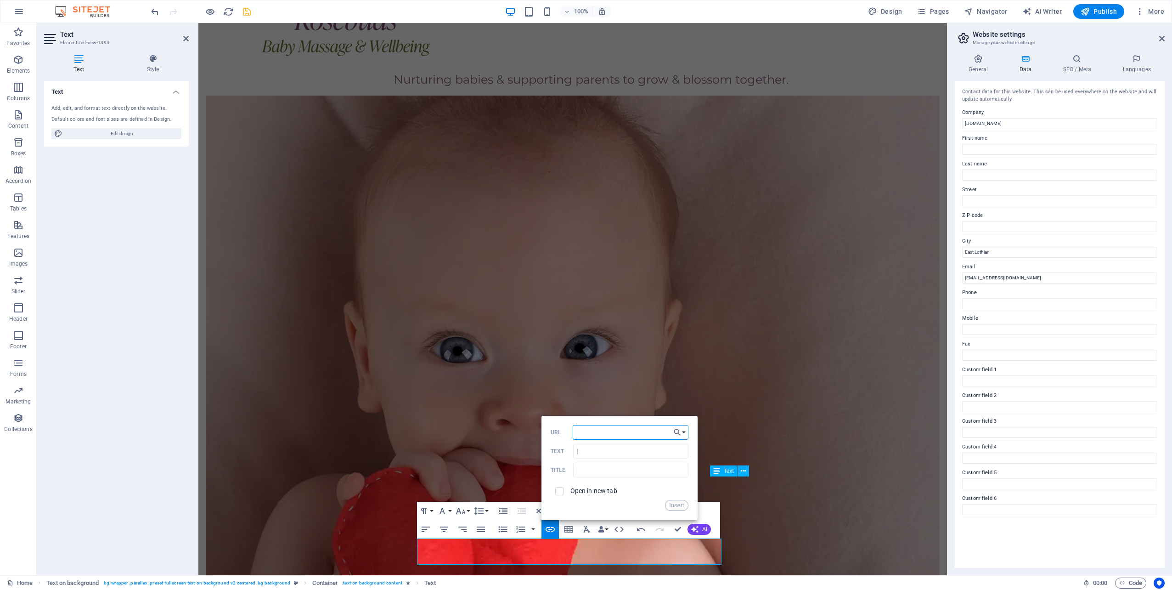
type input "#"
click at [680, 502] on button "Insert" at bounding box center [676, 505] width 23 height 11
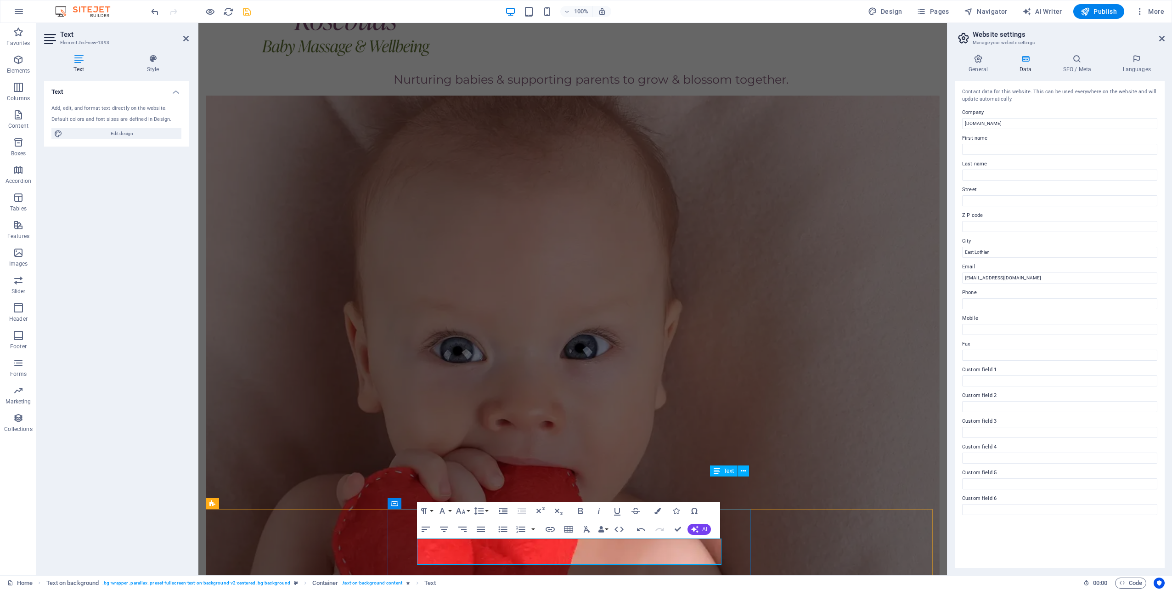
drag, startPoint x: 608, startPoint y: 559, endPoint x: 532, endPoint y: 559, distance: 76.2
click at [466, 510] on button "Font Size" at bounding box center [462, 510] width 17 height 18
click at [464, 454] on link "14" at bounding box center [470, 455] width 33 height 14
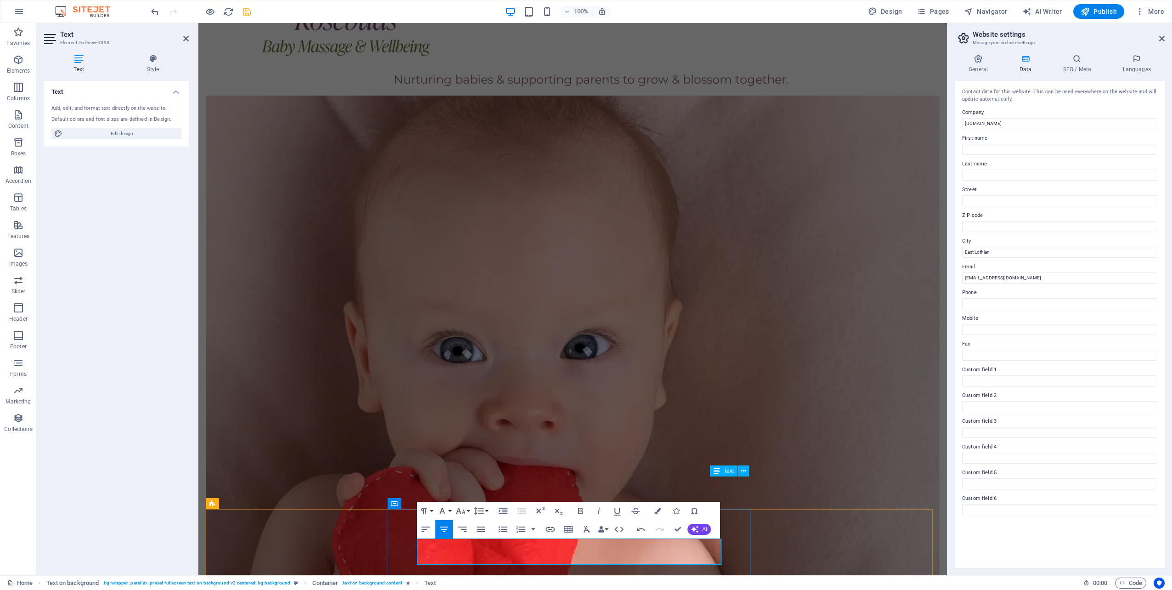
drag, startPoint x: 633, startPoint y: 549, endPoint x: 433, endPoint y: 539, distance: 199.5
type input "Copyright 2025 Rosebuds Baby Massage & Well being |"
click at [548, 526] on icon "button" at bounding box center [550, 528] width 11 height 11
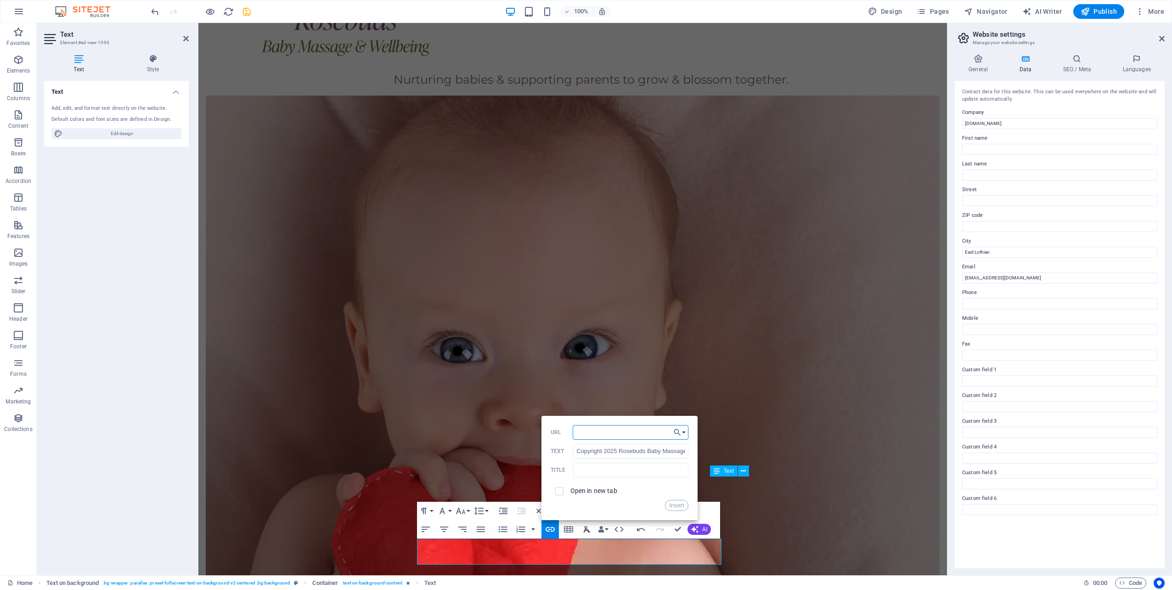
type input "#"
click at [680, 504] on button "Insert" at bounding box center [676, 505] width 23 height 11
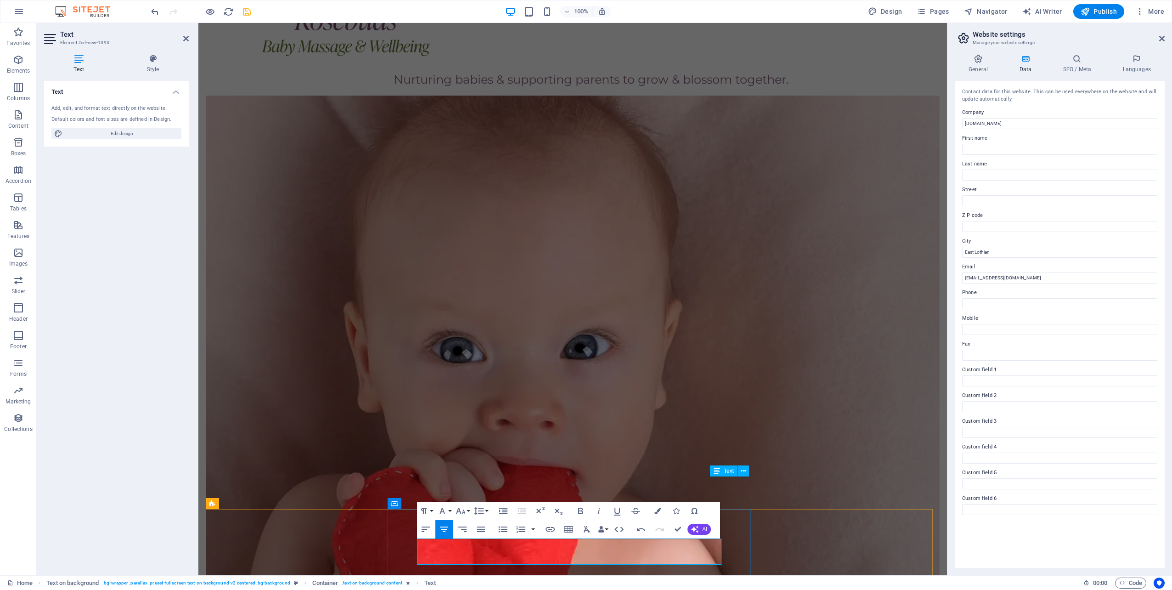
click at [694, 511] on icon "button" at bounding box center [694, 510] width 11 height 11
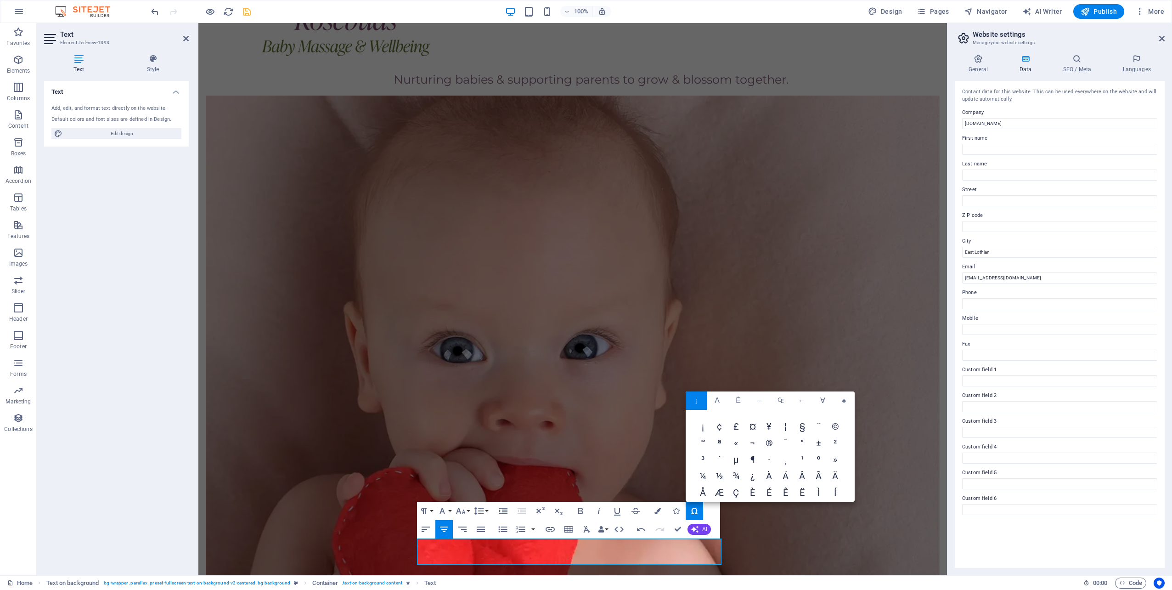
click at [836, 422] on span "©" at bounding box center [835, 427] width 17 height 17
select select "rem"
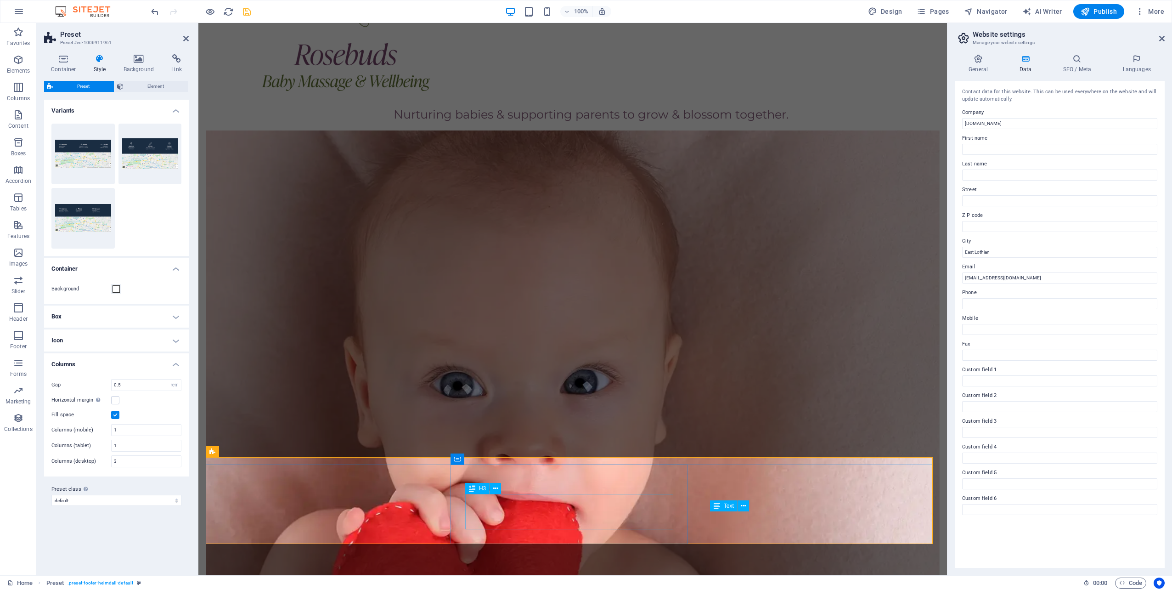
scroll to position [815, 0]
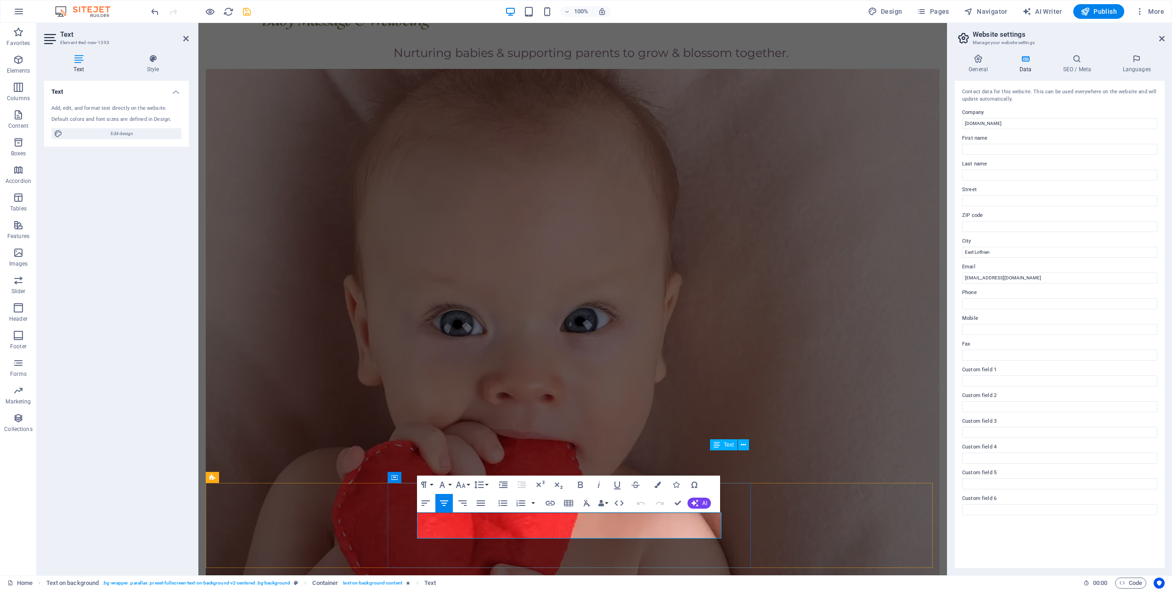
drag, startPoint x: 685, startPoint y: 519, endPoint x: 631, endPoint y: 519, distance: 54.2
drag, startPoint x: 684, startPoint y: 520, endPoint x: 637, endPoint y: 522, distance: 46.4
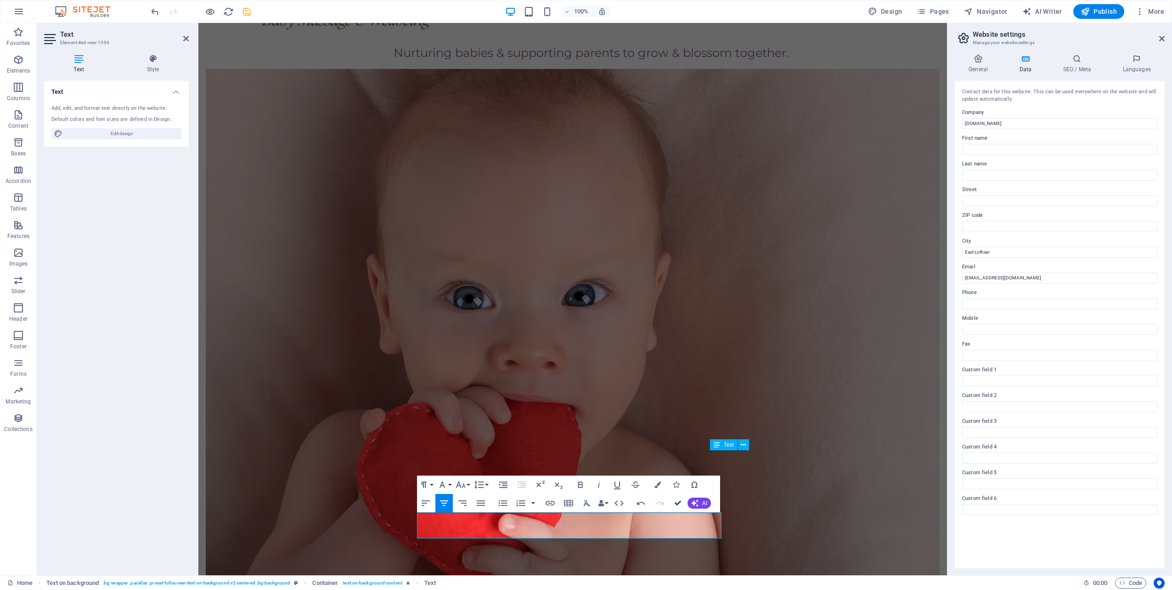
scroll to position [753, 0]
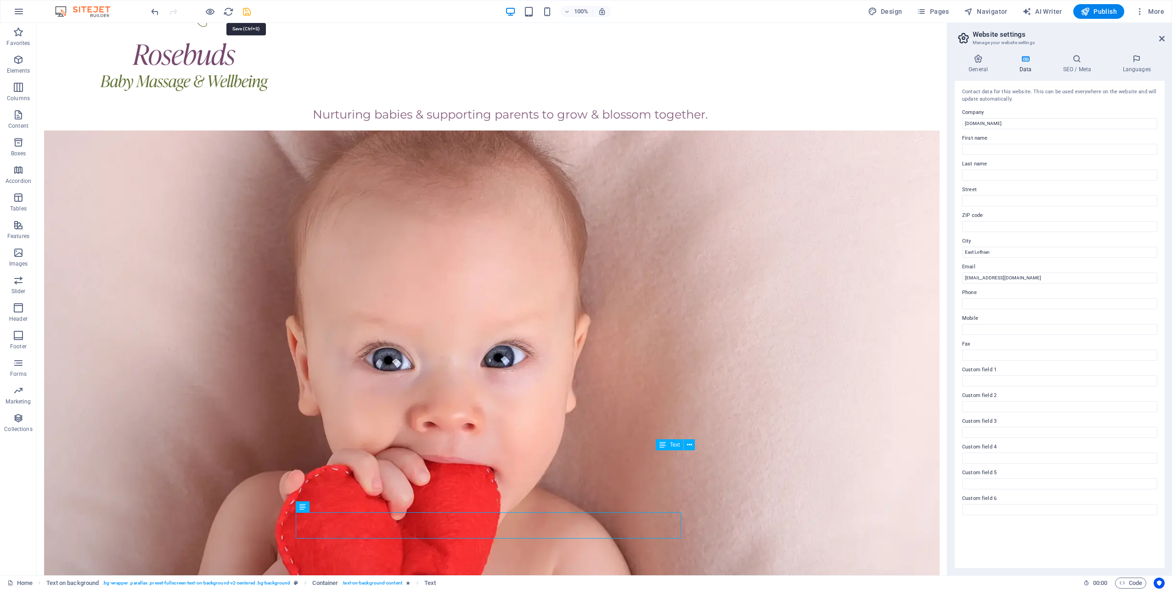
click at [244, 11] on icon "save" at bounding box center [247, 11] width 11 height 11
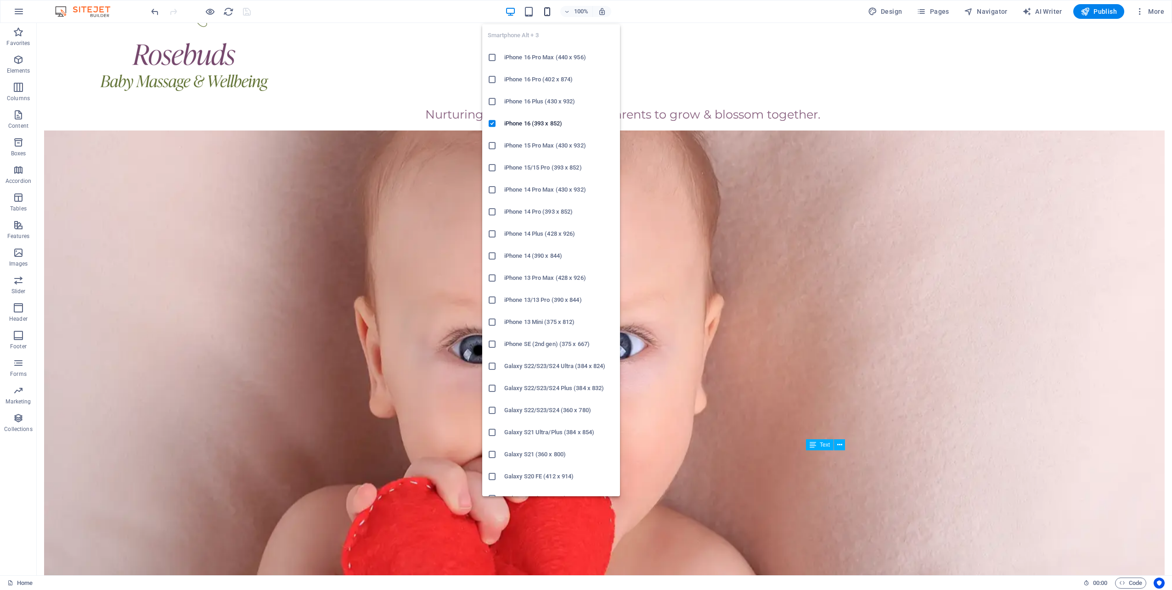
click at [548, 10] on icon "button" at bounding box center [547, 11] width 11 height 11
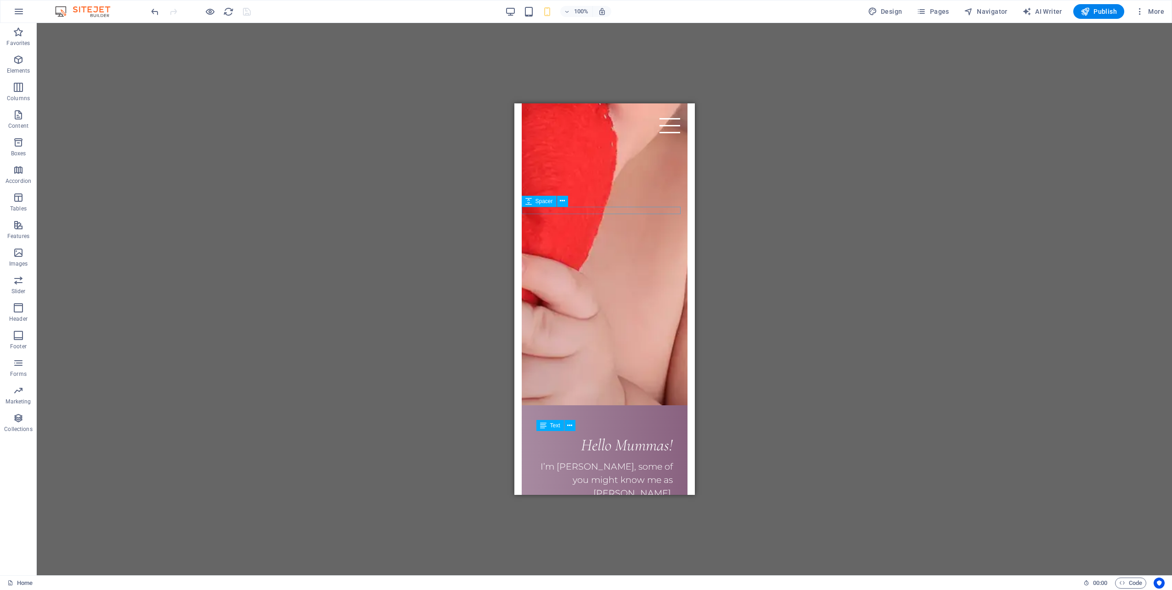
scroll to position [1118, 0]
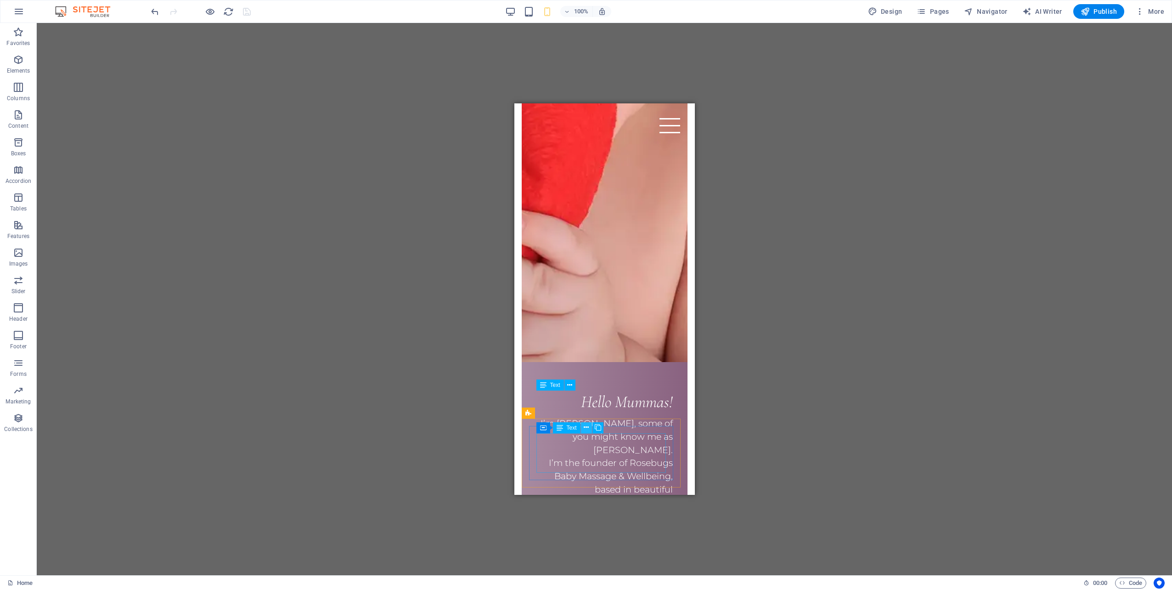
click at [584, 429] on icon at bounding box center [586, 427] width 5 height 10
click at [584, 426] on icon at bounding box center [586, 427] width 5 height 10
click at [556, 428] on icon at bounding box center [559, 427] width 6 height 11
click at [593, 422] on icon at bounding box center [592, 420] width 5 height 10
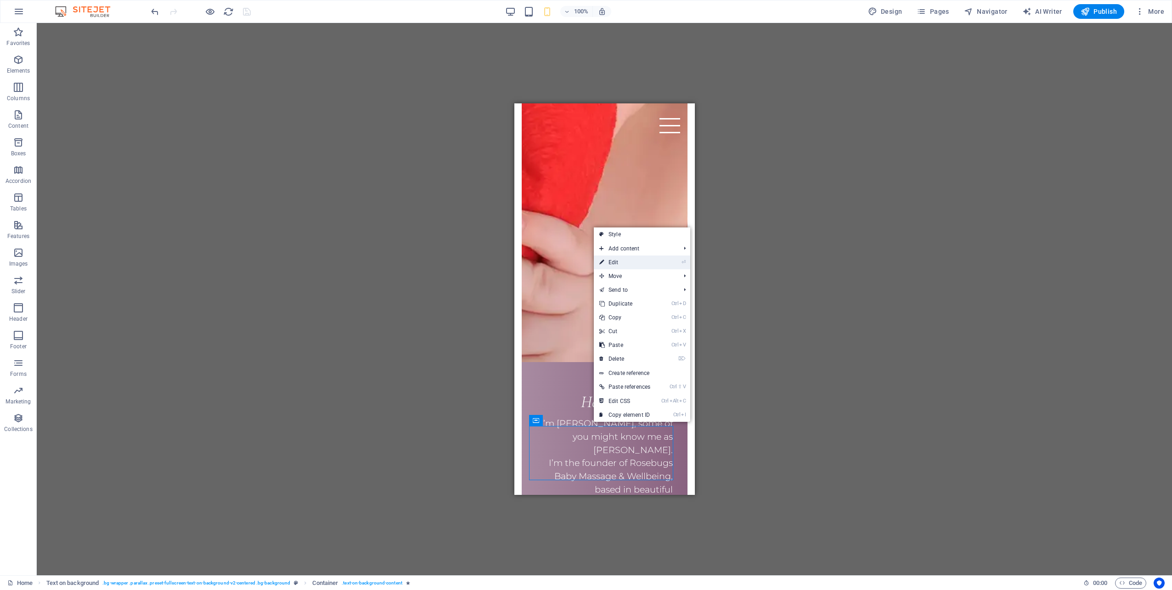
click at [627, 258] on link "⏎ Edit" at bounding box center [625, 262] width 62 height 14
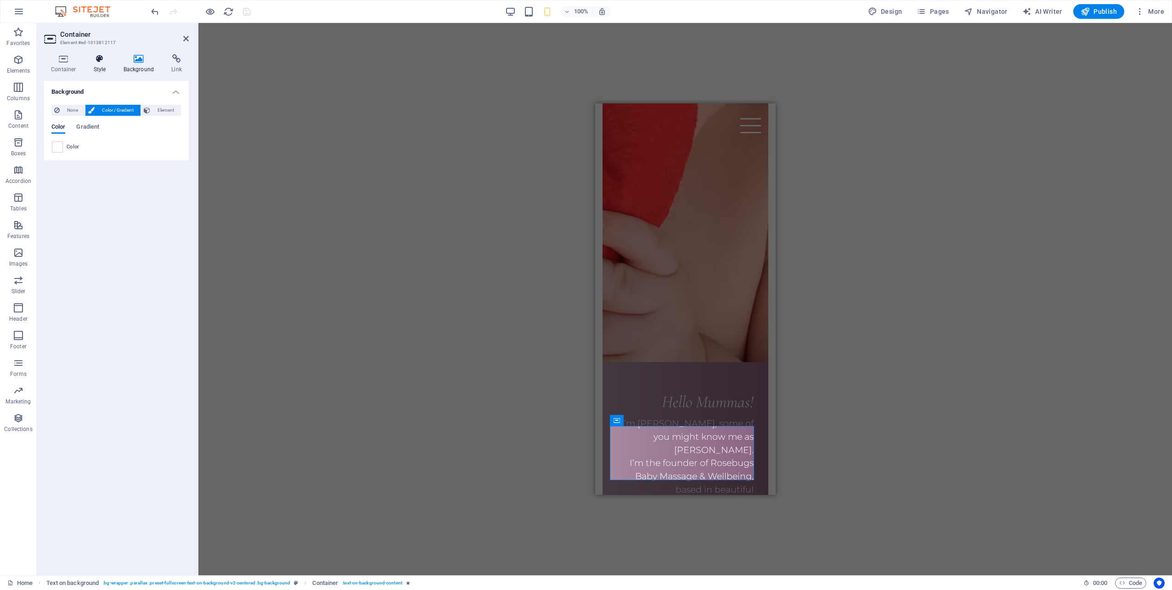
click at [96, 59] on icon at bounding box center [100, 58] width 26 height 9
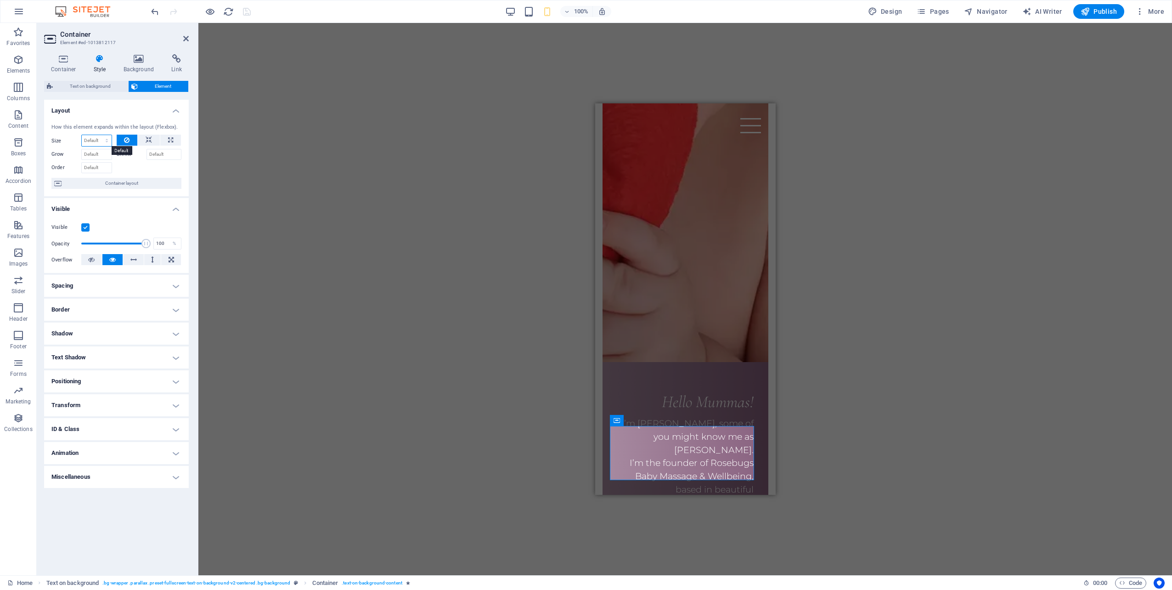
click at [99, 144] on select "Default auto px % 1/1 1/2 1/3 1/4 1/5 1/6 1/7 1/8 1/9 1/10" at bounding box center [97, 140] width 30 height 11
click at [349, 178] on div "Drag here to replace the existing content. Press “Ctrl” if you want to create a…" at bounding box center [684, 299] width 973 height 552
click at [92, 137] on select "Default auto px % 1/1 1/2 1/3 1/4 1/5 1/6 1/7 1/8 1/9 1/10" at bounding box center [97, 140] width 30 height 11
select select "%"
click at [99, 135] on select "Default auto px % 1/1 1/2 1/3 1/4 1/5 1/6 1/7 1/8 1/9 1/10" at bounding box center [97, 140] width 30 height 11
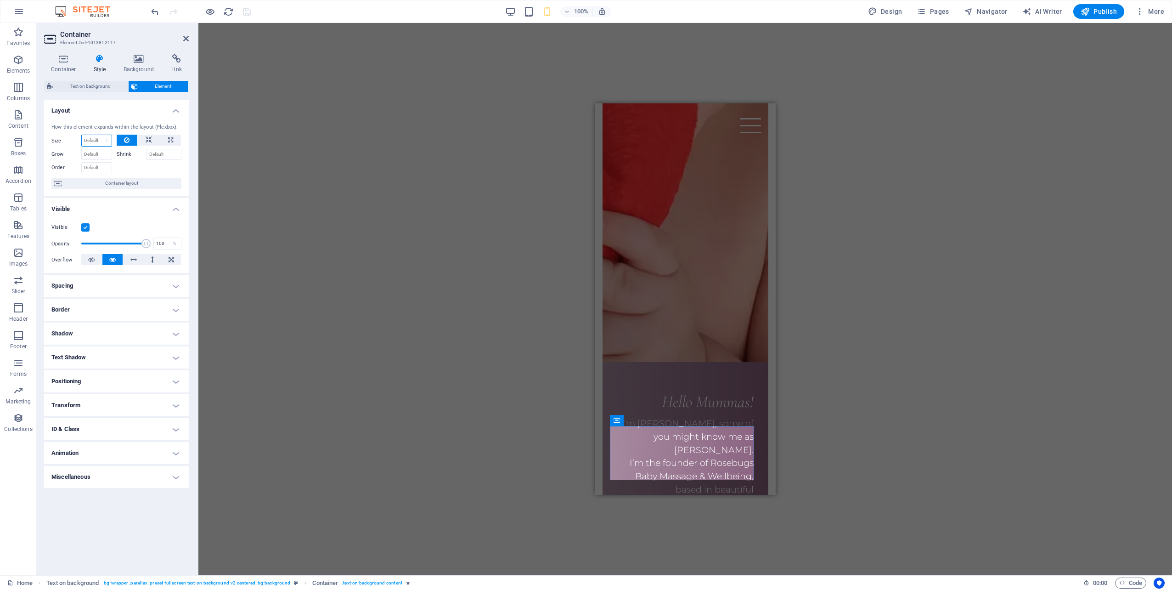
type input "100"
click at [190, 179] on div "Container Style Background Link Size Height Default px rem % vh vw Min. height …" at bounding box center [116, 311] width 159 height 528
click at [668, 429] on icon at bounding box center [666, 427] width 5 height 10
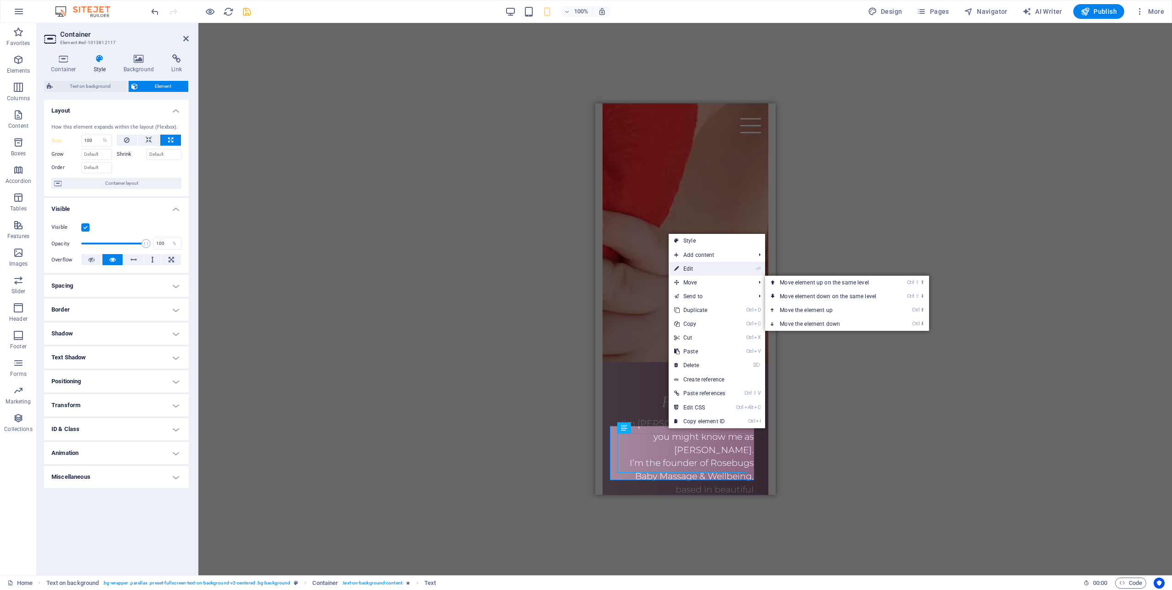
click at [687, 268] on link "⏎ Edit" at bounding box center [699, 269] width 62 height 14
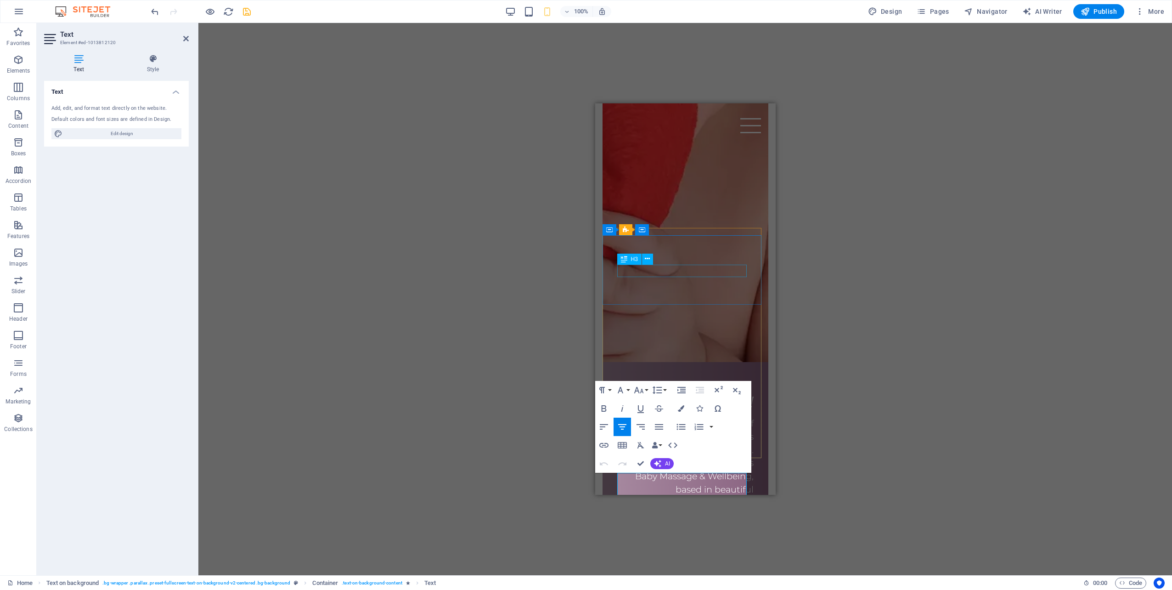
scroll to position [1078, 0]
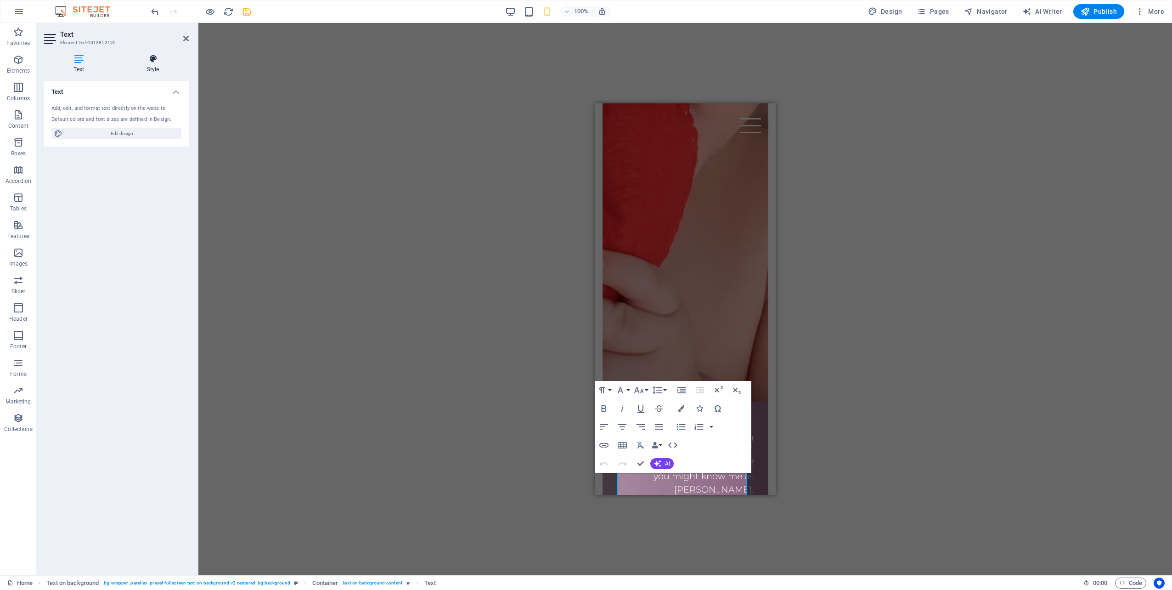
click at [156, 72] on h4 "Style" at bounding box center [153, 63] width 72 height 19
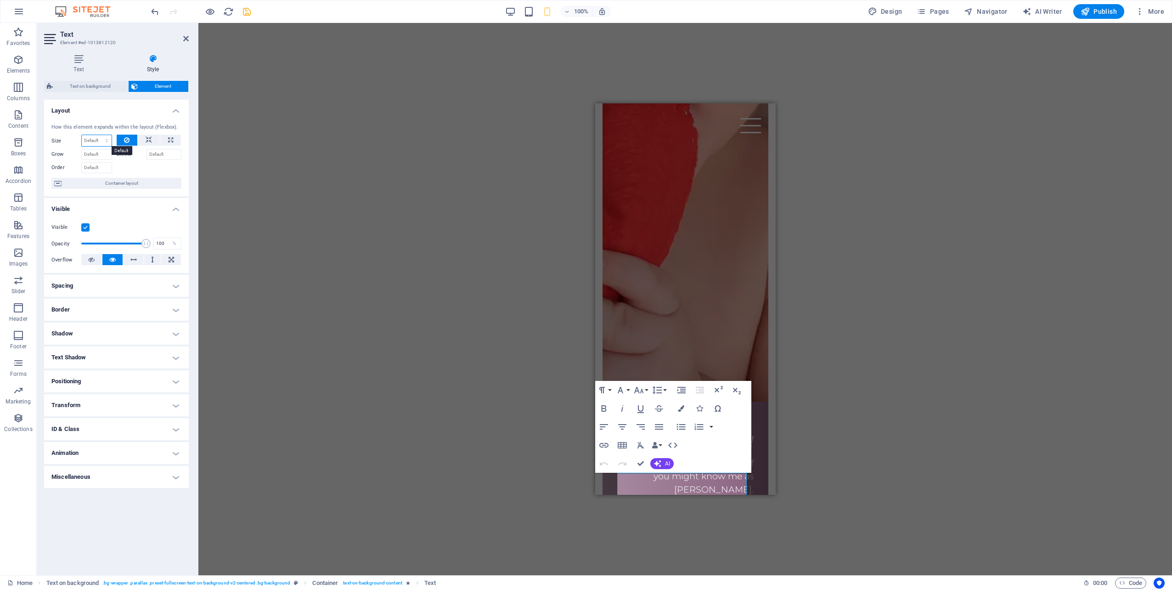
click at [101, 141] on select "Default auto px % 1/1 1/2 1/3 1/4 1/5 1/6 1/7 1/8 1/9 1/10" at bounding box center [97, 140] width 30 height 11
select select "%"
click at [99, 135] on select "Default auto px % 1/1 1/2 1/3 1/4 1/5 1/6 1/7 1/8 1/9 1/10" at bounding box center [97, 140] width 30 height 11
type input "100"
click at [225, 234] on div "H3 Banner Banner Container Logo Spacer HTML Menu Bar Container Container Contai…" at bounding box center [684, 299] width 973 height 552
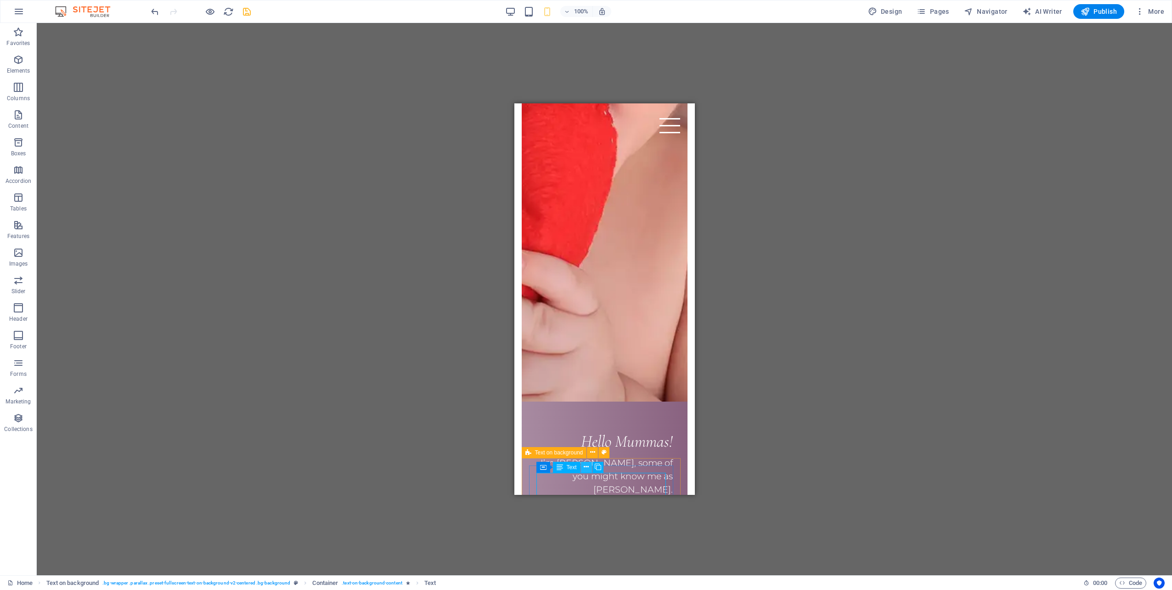
click at [585, 468] on icon at bounding box center [586, 467] width 5 height 10
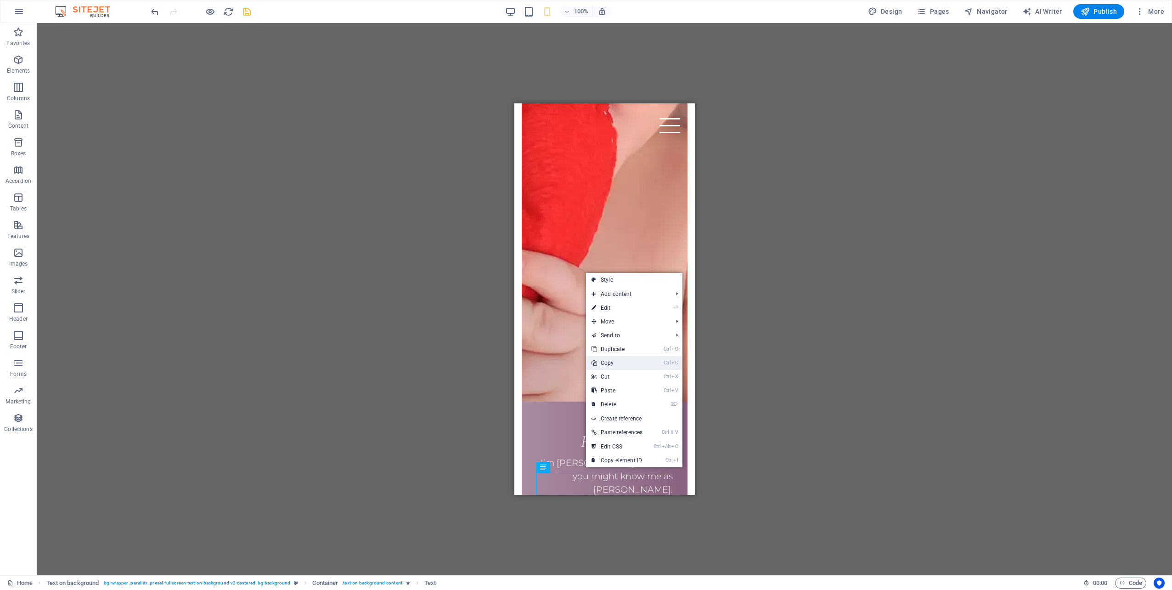
click at [618, 364] on link "Ctrl C Copy" at bounding box center [617, 363] width 62 height 14
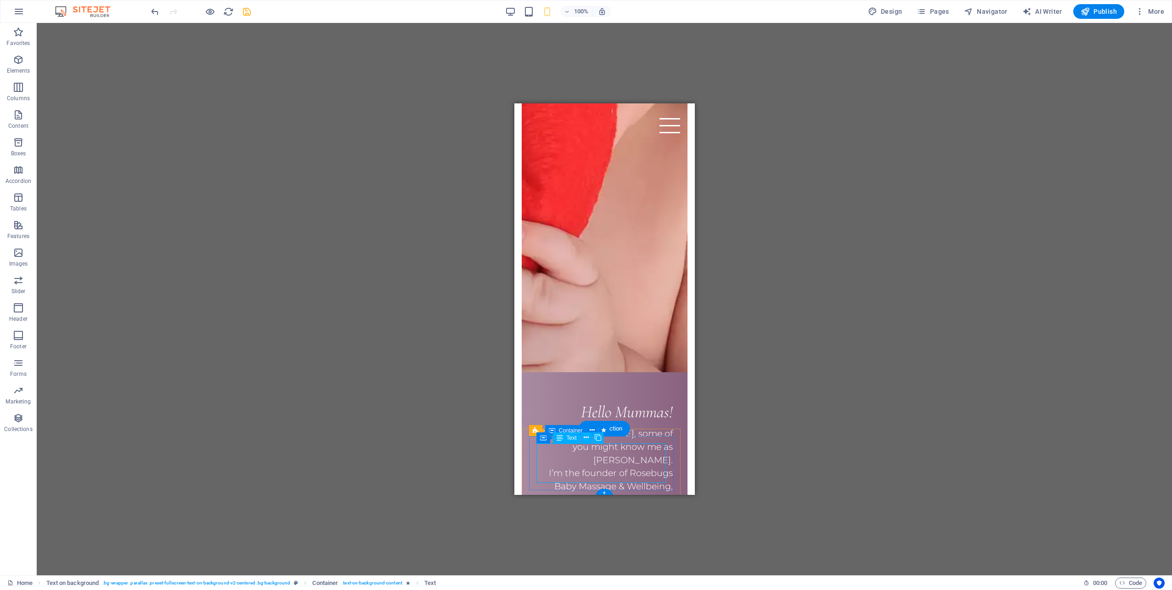
scroll to position [1118, 0]
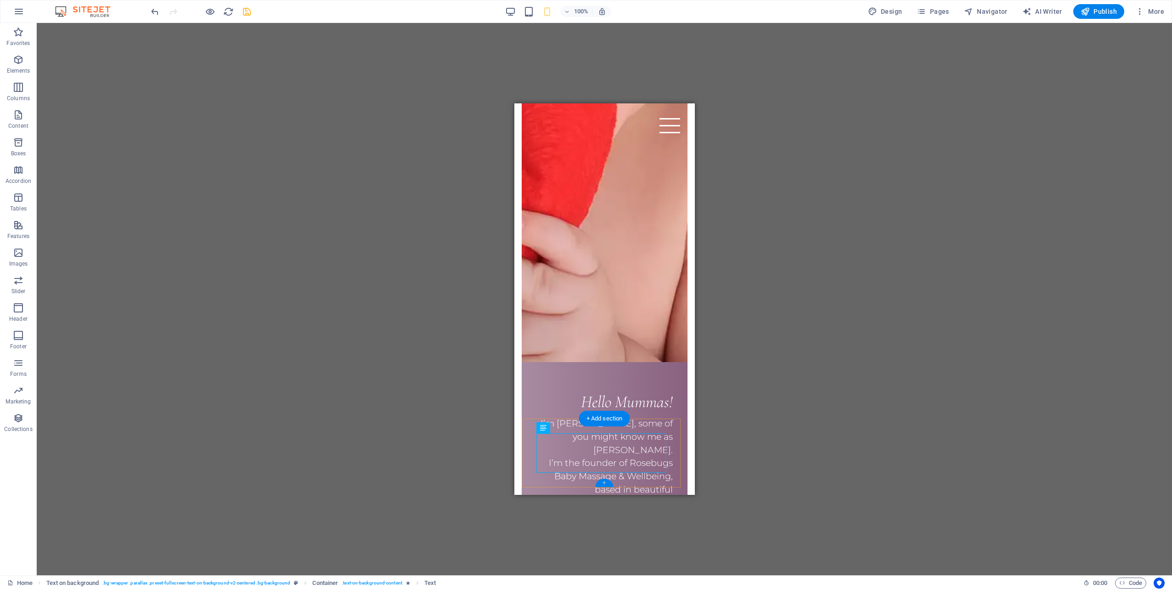
click at [606, 483] on div "+" at bounding box center [604, 482] width 18 height 8
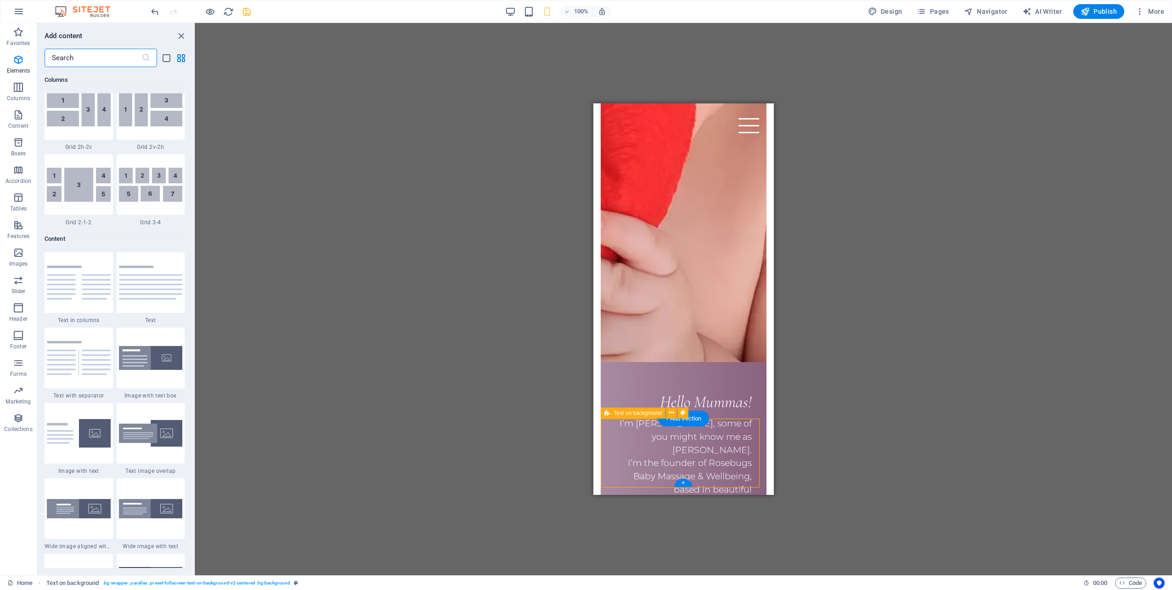
scroll to position [1607, 0]
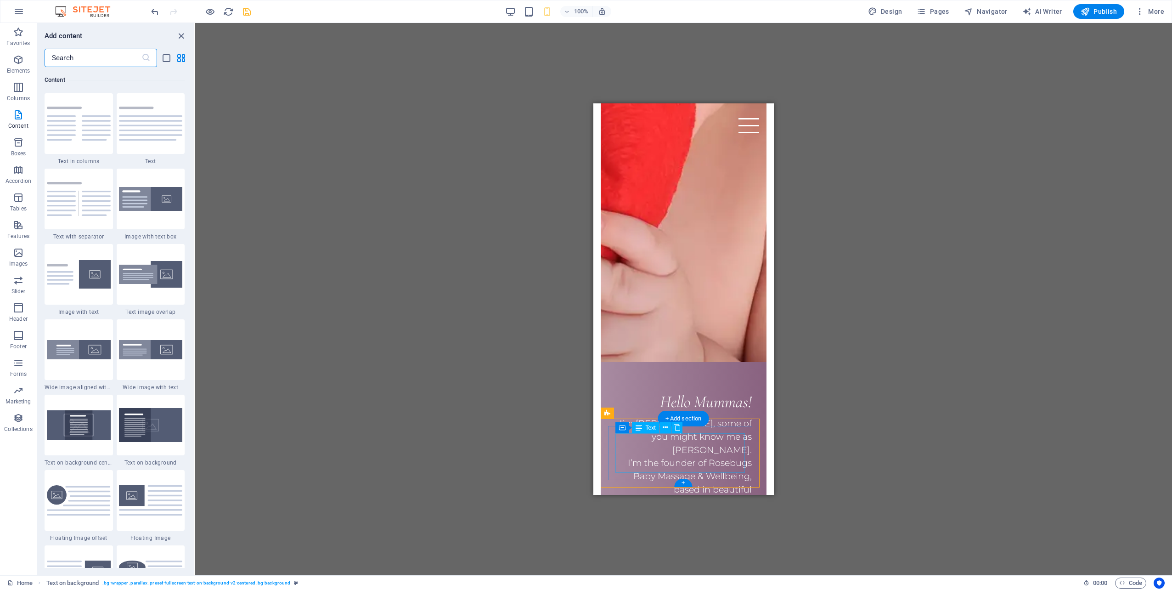
select select "%"
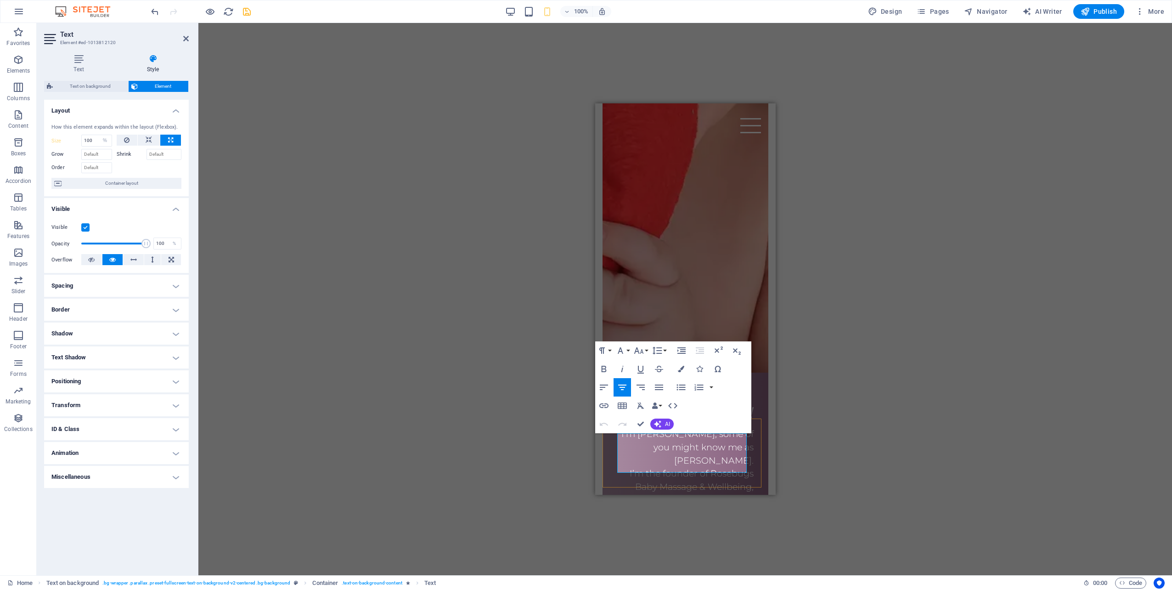
scroll to position [1118, 0]
drag, startPoint x: 704, startPoint y: 467, endPoint x: 627, endPoint y: 444, distance: 80.5
copy div "© Copyright 2025 Rosebuds Baby Massage & Wellbeing Puro Design"
click at [657, 490] on body "Skip to main content Home About Contact Menu Nurturing babies & supporting pare…" at bounding box center [685, 250] width 180 height 2528
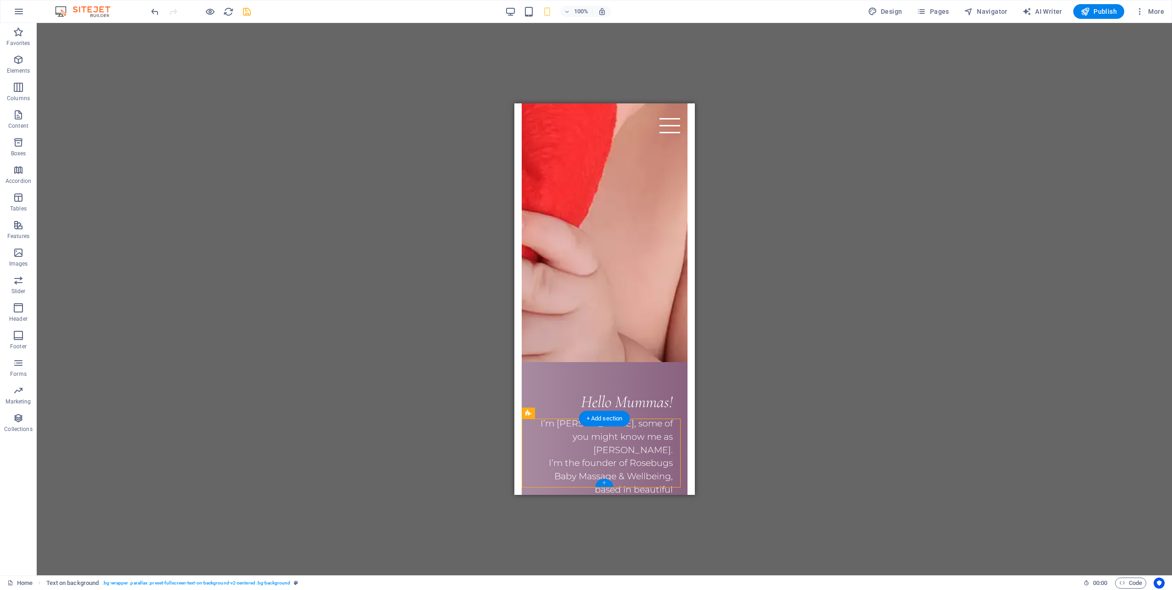
click at [605, 482] on div "+" at bounding box center [604, 482] width 18 height 8
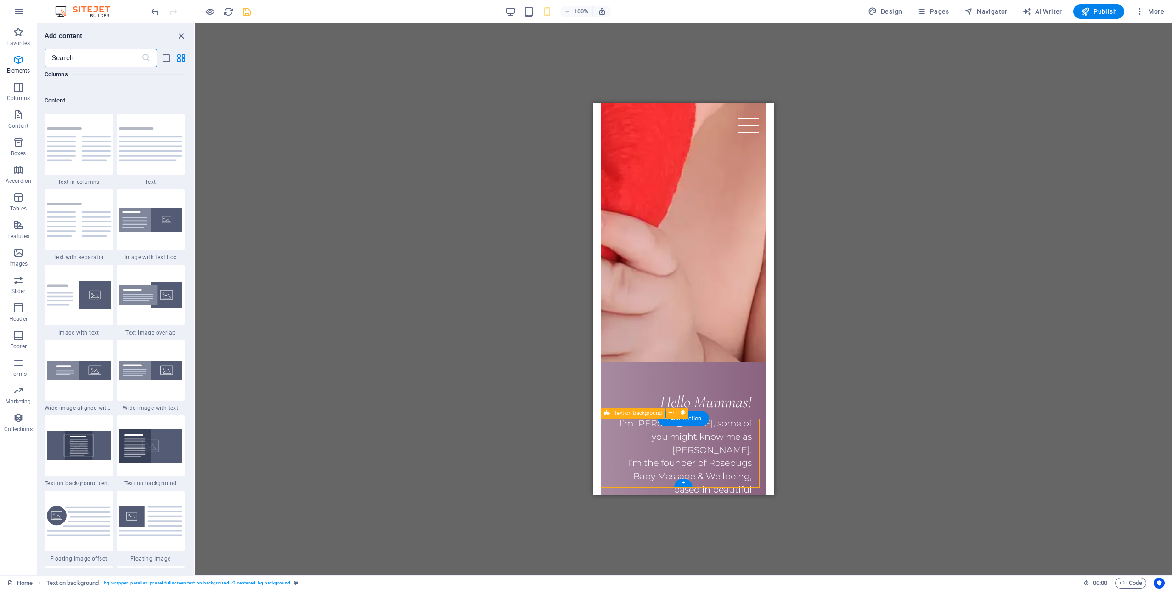
scroll to position [1607, 0]
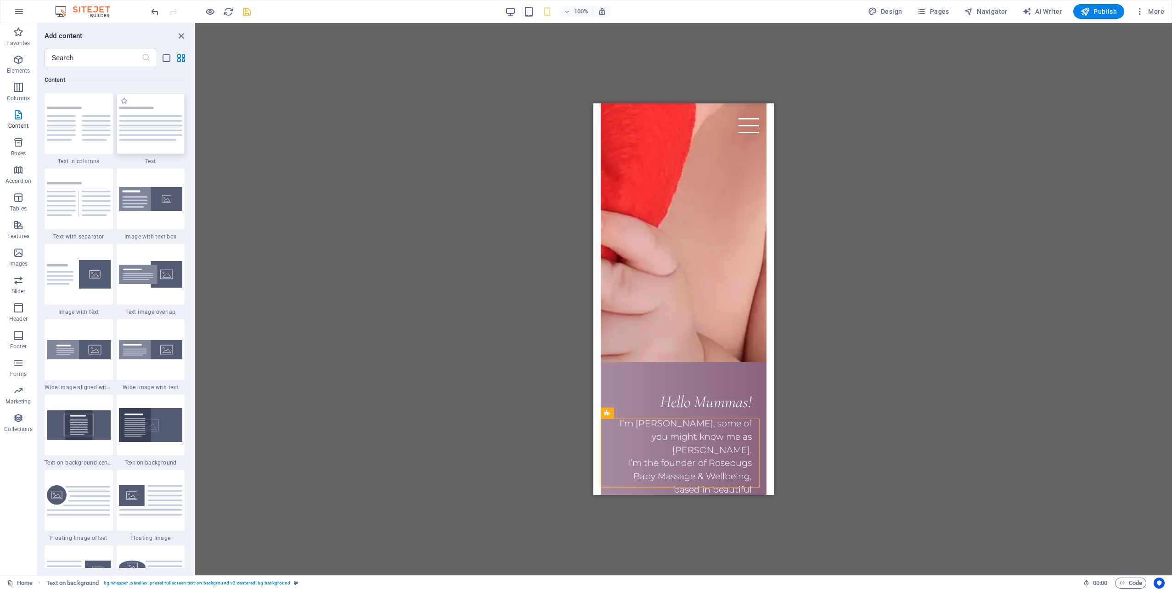
click at [146, 128] on div at bounding box center [151, 123] width 68 height 61
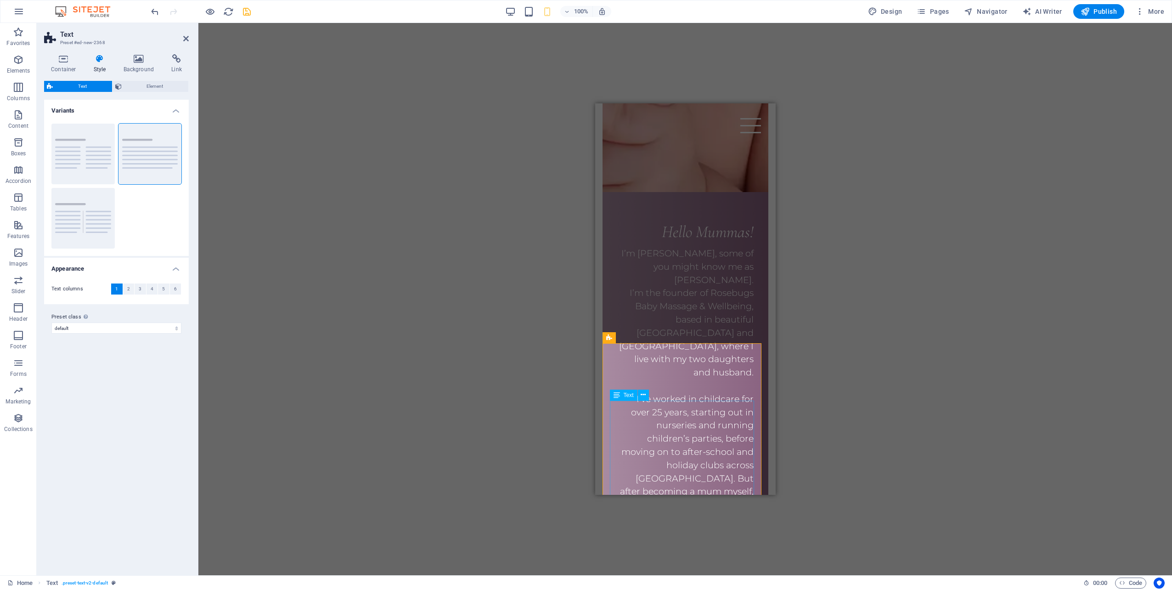
scroll to position [1301, 0]
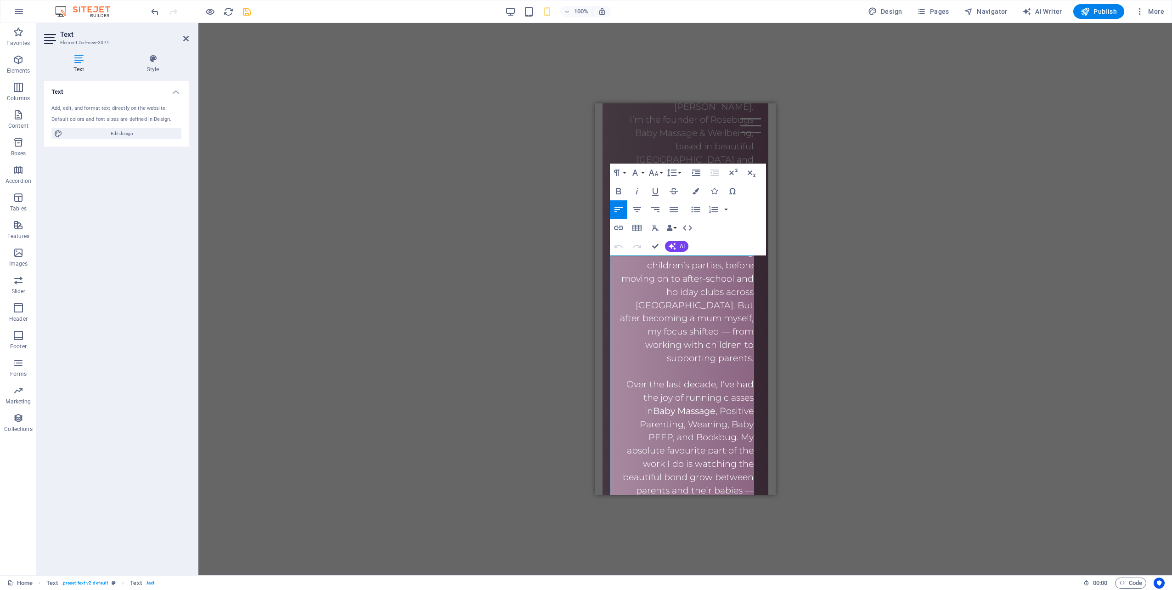
scroll to position [1482, 0]
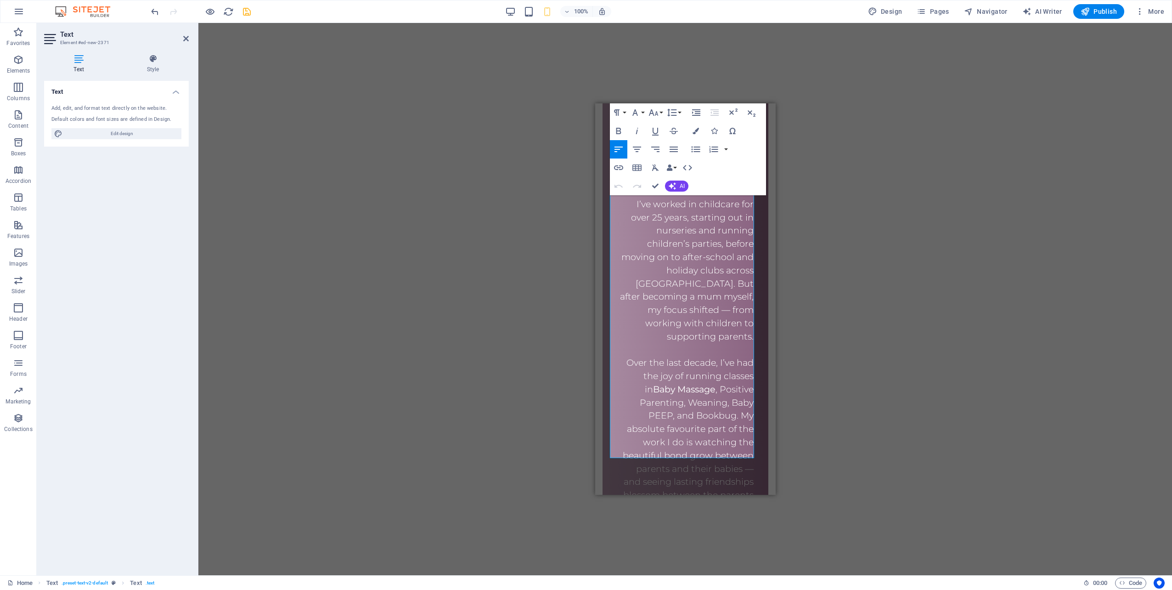
drag, startPoint x: 610, startPoint y: 372, endPoint x: 740, endPoint y: 488, distance: 174.3
click at [740, 488] on body "Skip to main content Home About Contact Menu Nurturing babies & supporting pare…" at bounding box center [685, 60] width 180 height 2879
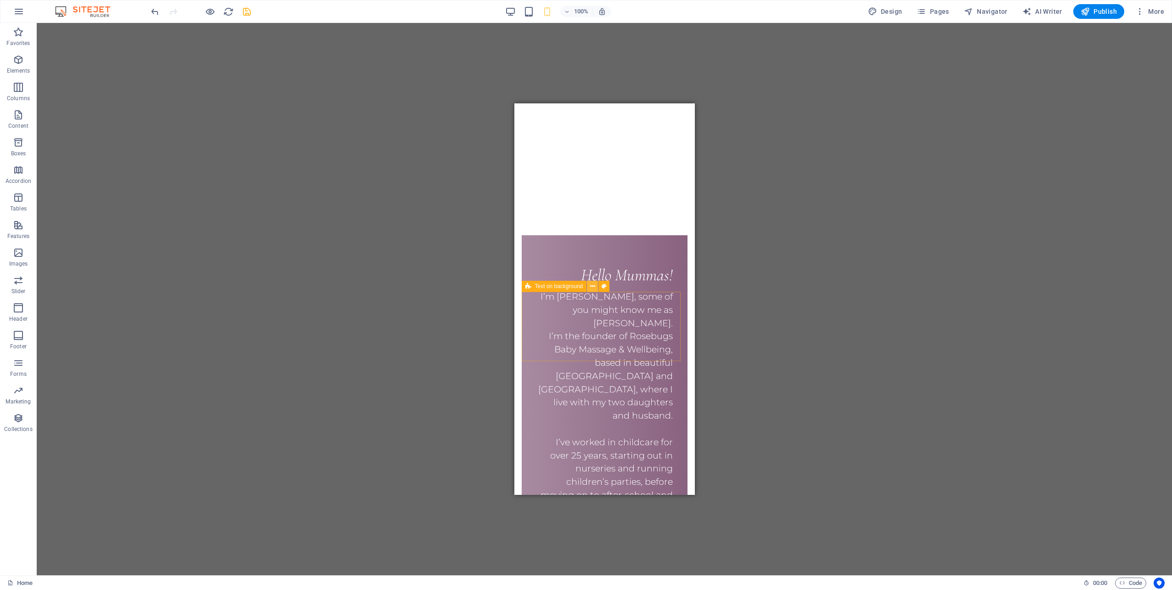
click at [590, 285] on icon at bounding box center [592, 286] width 5 height 10
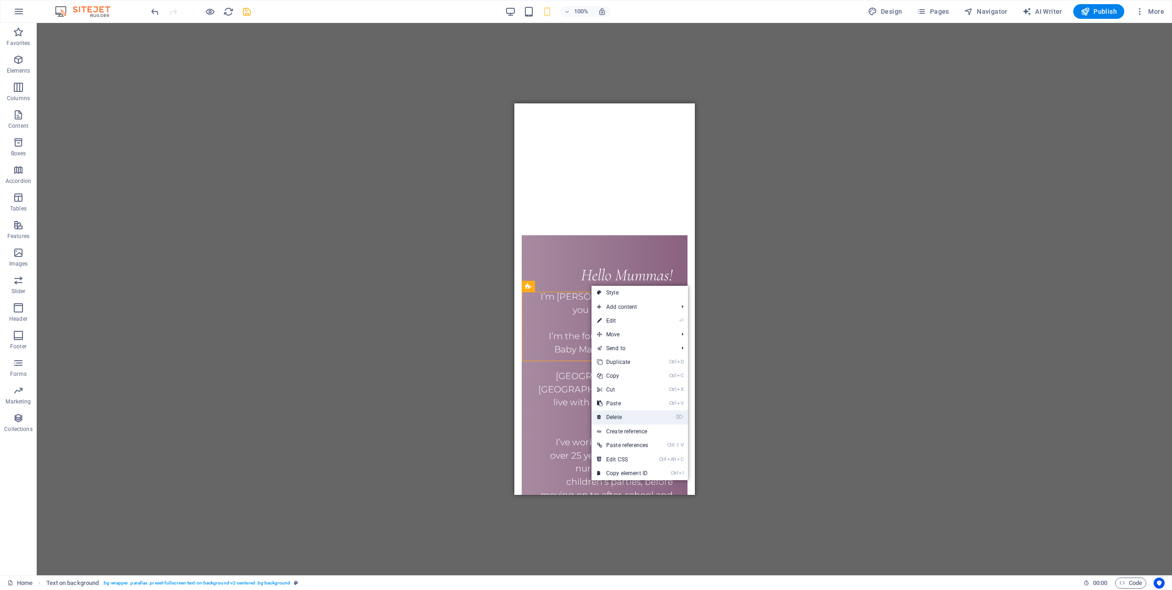
click at [616, 413] on link "⌦ Delete" at bounding box center [622, 417] width 62 height 14
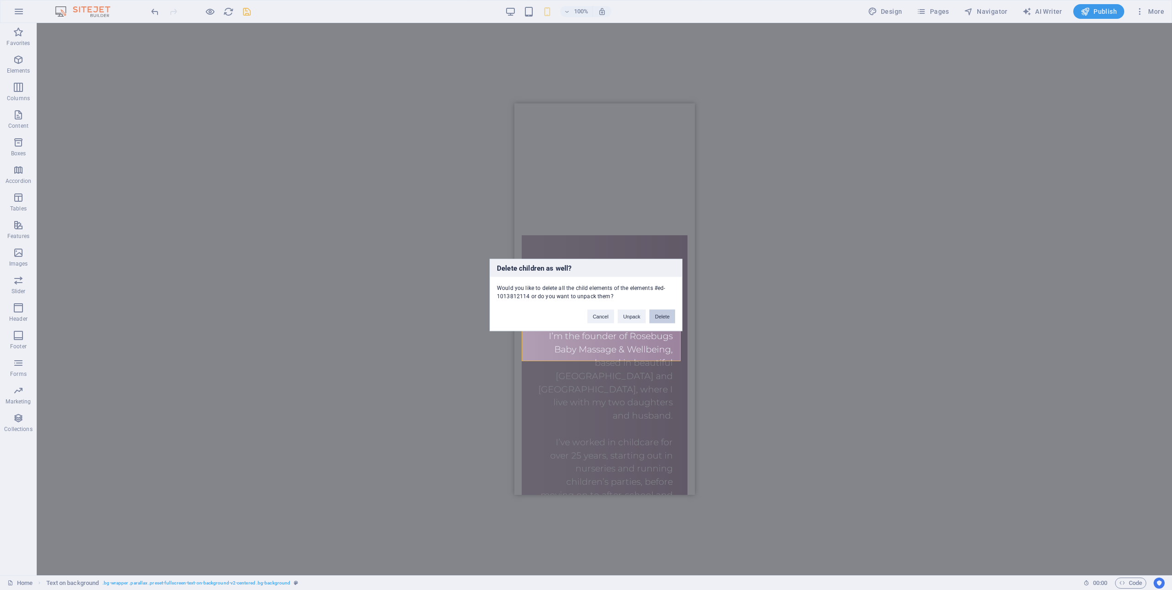
click at [670, 315] on button "Delete" at bounding box center [662, 316] width 26 height 14
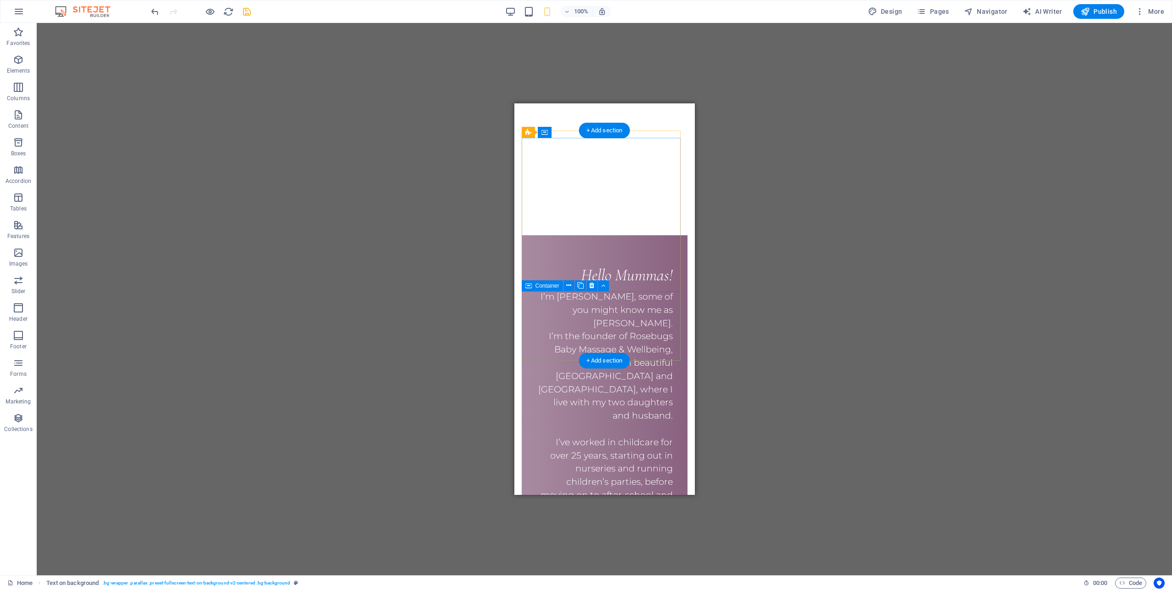
scroll to position [1175, 0]
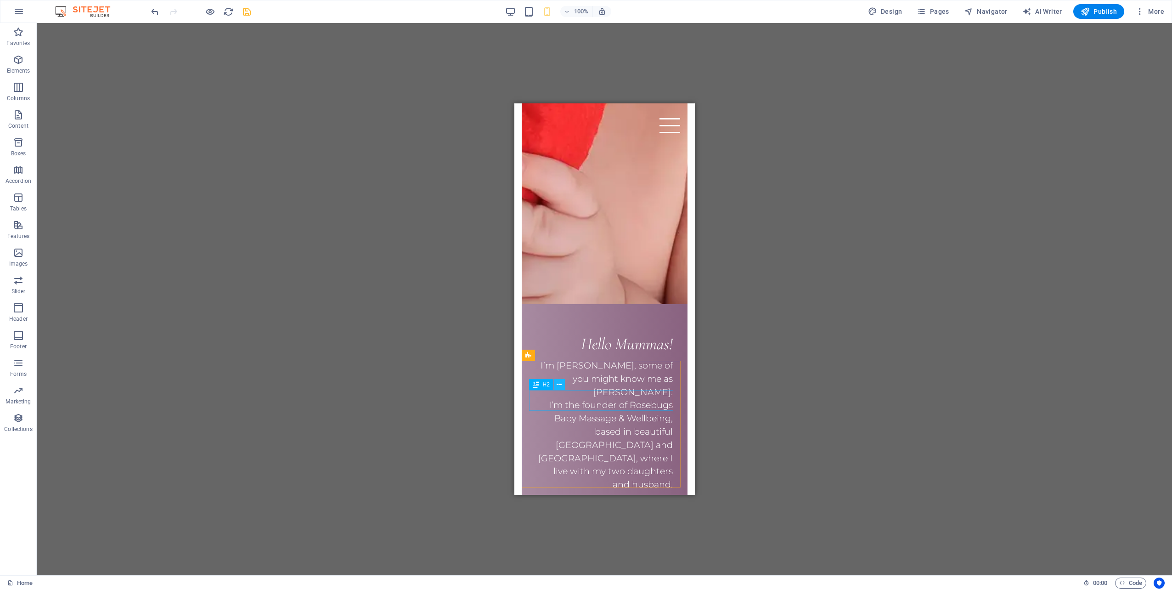
click at [557, 385] on icon at bounding box center [558, 385] width 5 height 10
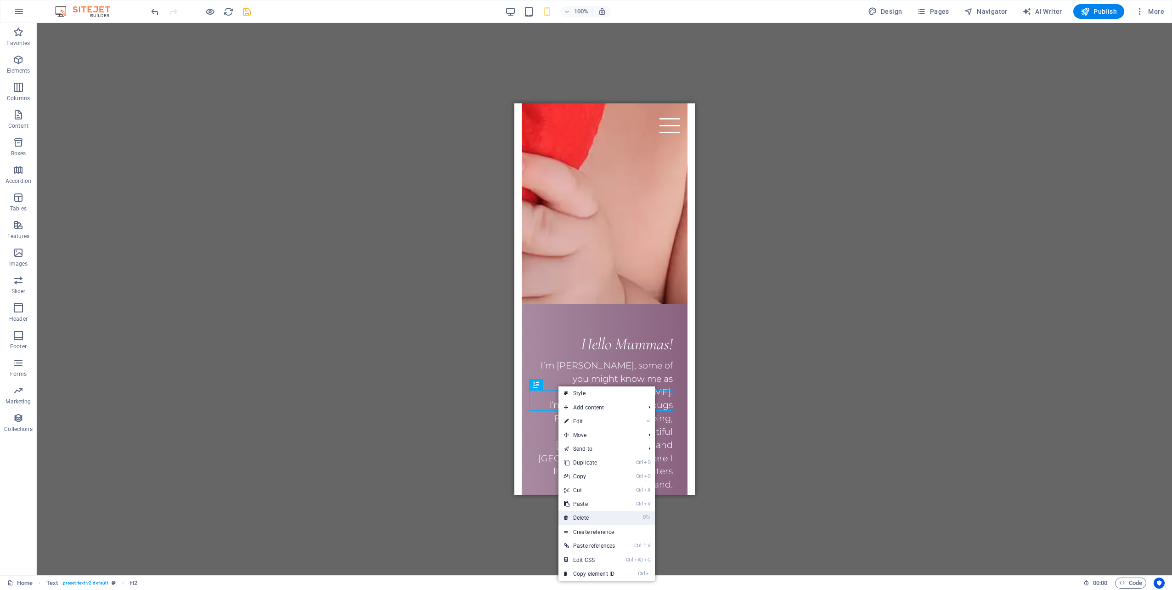
click at [583, 514] on link "⌦ Delete" at bounding box center [589, 518] width 62 height 14
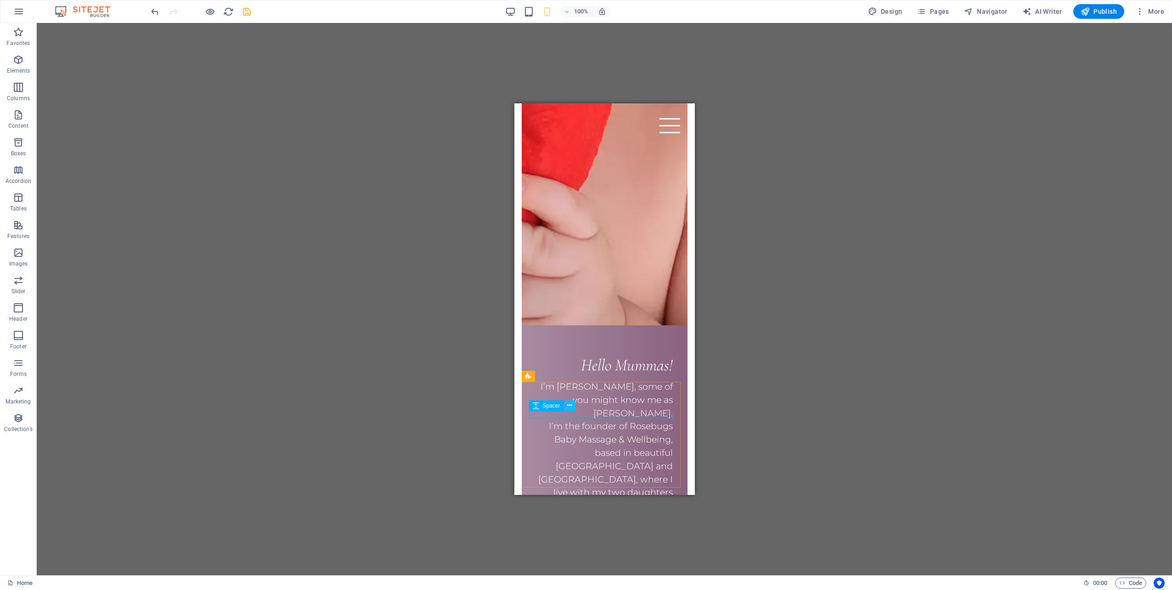
click at [570, 408] on icon at bounding box center [569, 405] width 5 height 10
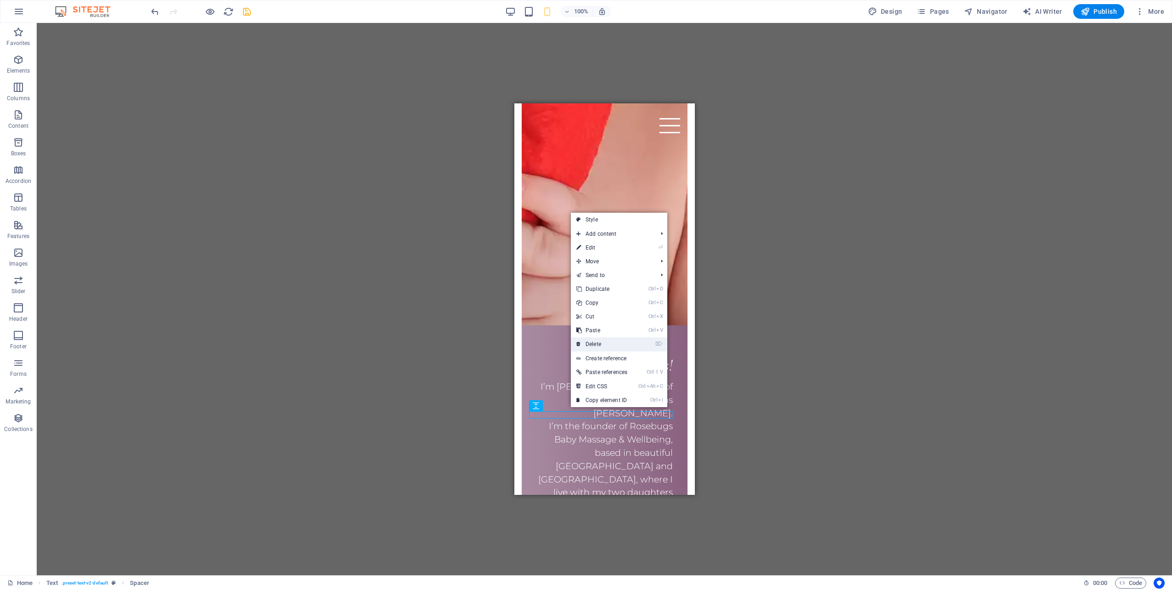
click at [611, 344] on link "⌦ Delete" at bounding box center [602, 344] width 62 height 14
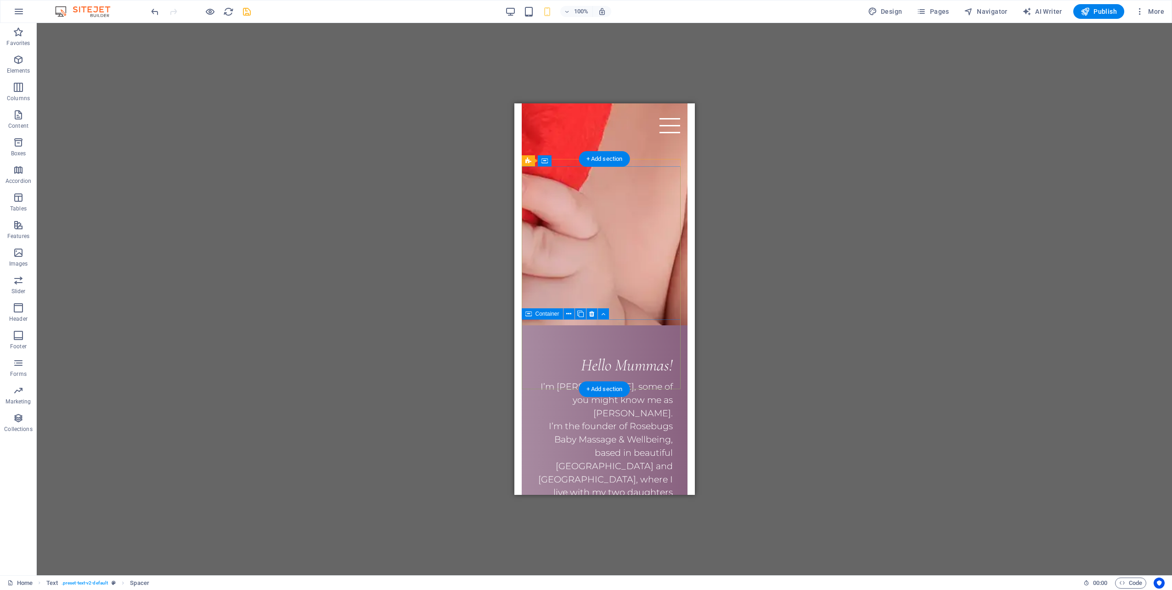
scroll to position [1147, 0]
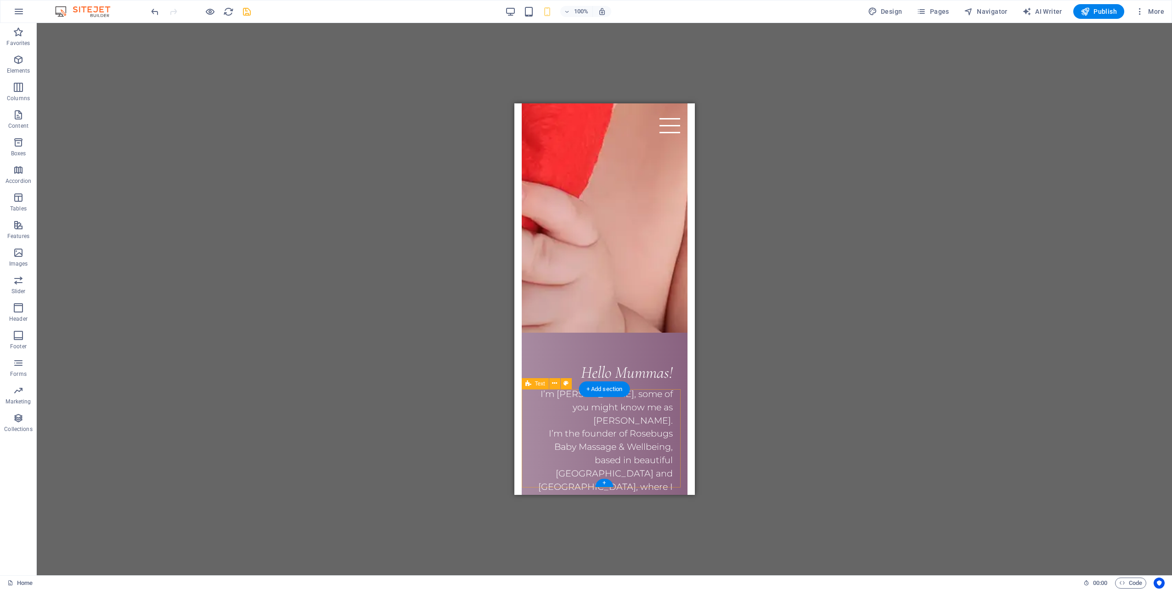
click at [553, 385] on icon at bounding box center [554, 383] width 5 height 10
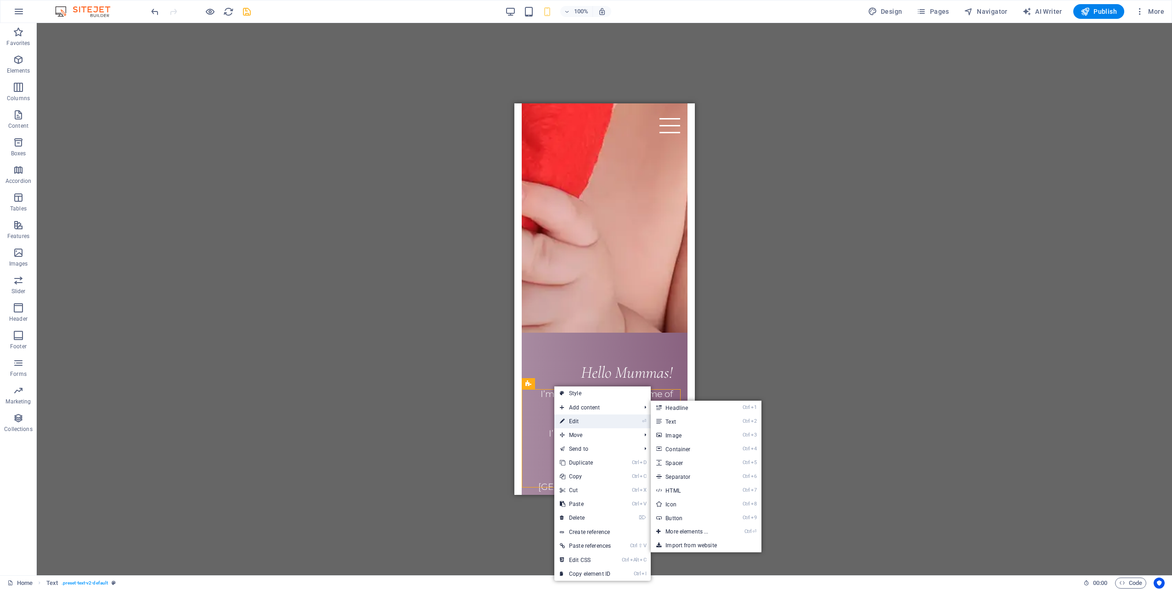
click at [576, 416] on link "⏎ Edit" at bounding box center [585, 421] width 62 height 14
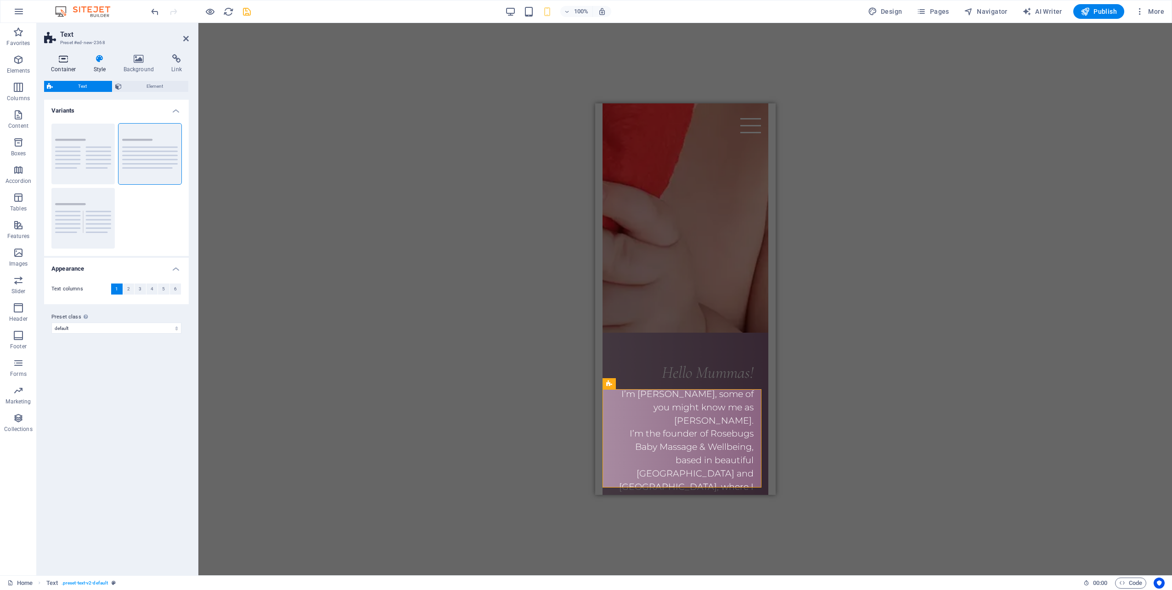
click at [68, 66] on h4 "Container" at bounding box center [65, 63] width 43 height 19
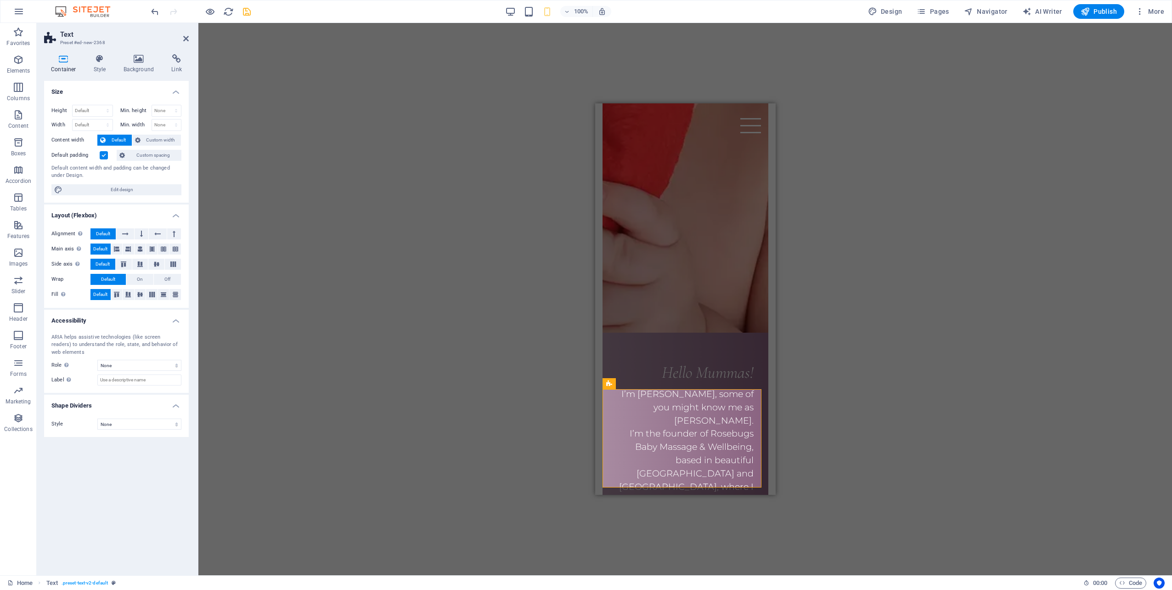
click at [103, 156] on label at bounding box center [104, 155] width 8 height 8
click at [0, 0] on input "Default padding" at bounding box center [0, 0] width 0 height 0
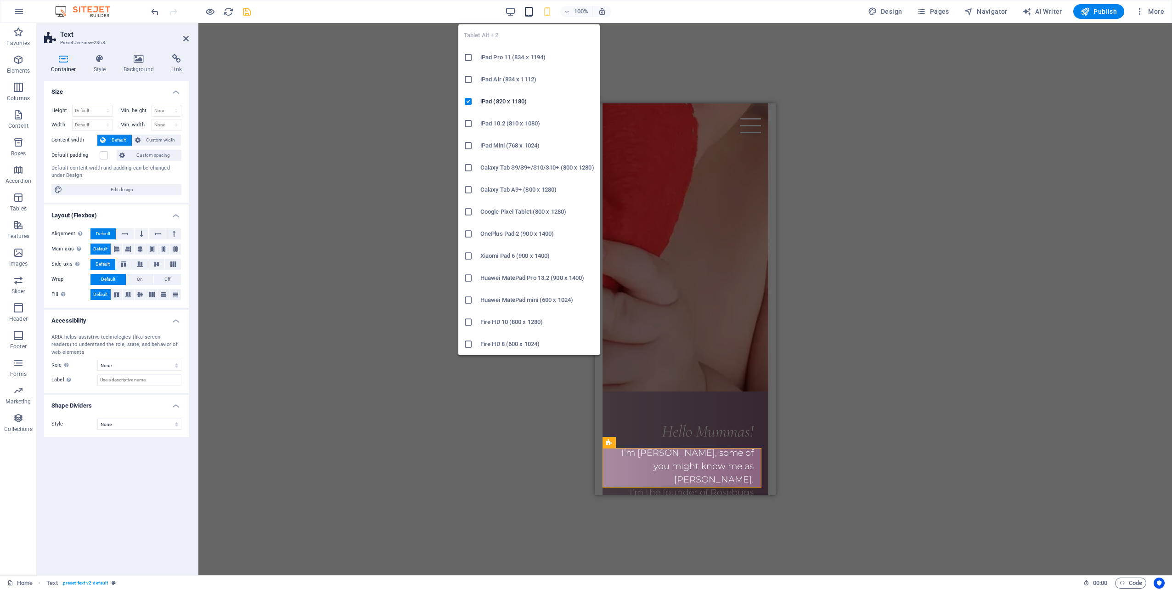
click at [532, 9] on icon "button" at bounding box center [528, 11] width 11 height 11
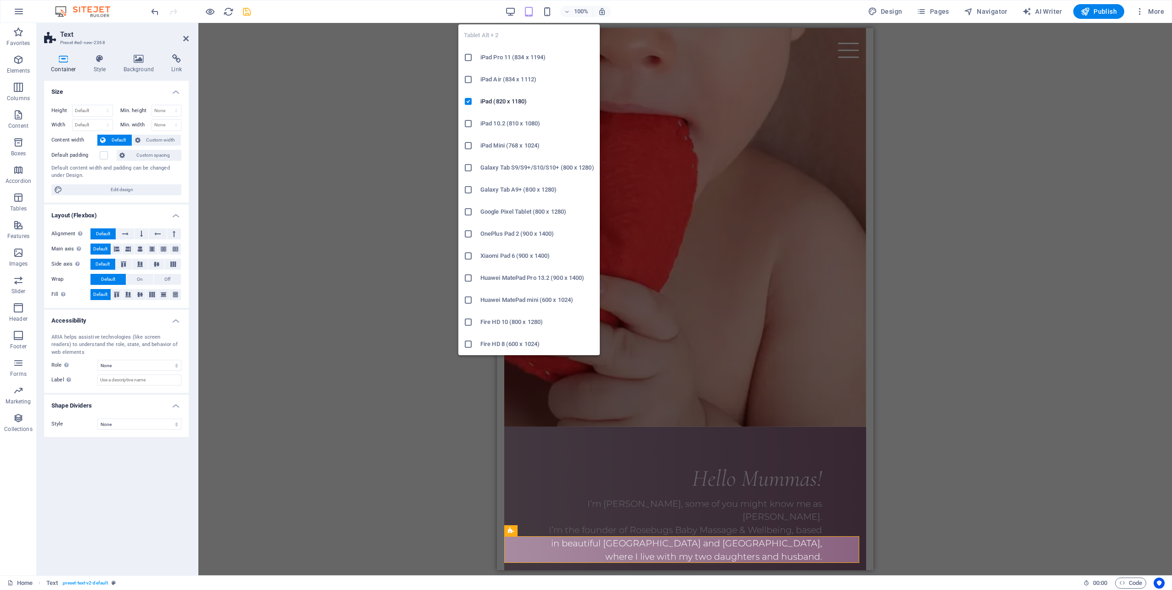
scroll to position [838, 0]
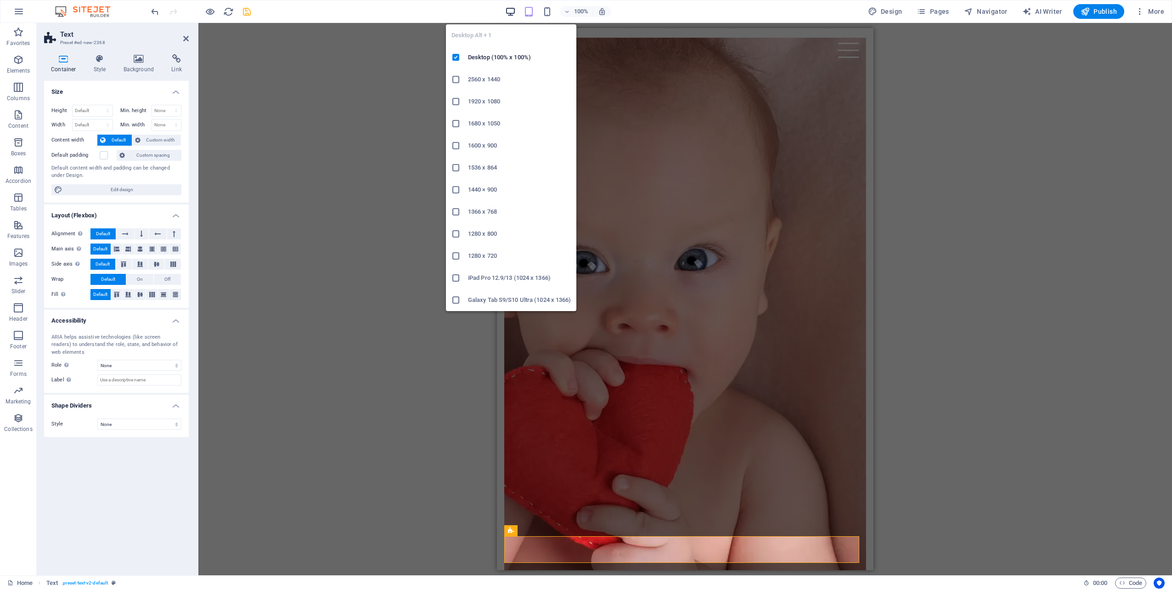
click at [506, 13] on icon "button" at bounding box center [510, 11] width 11 height 11
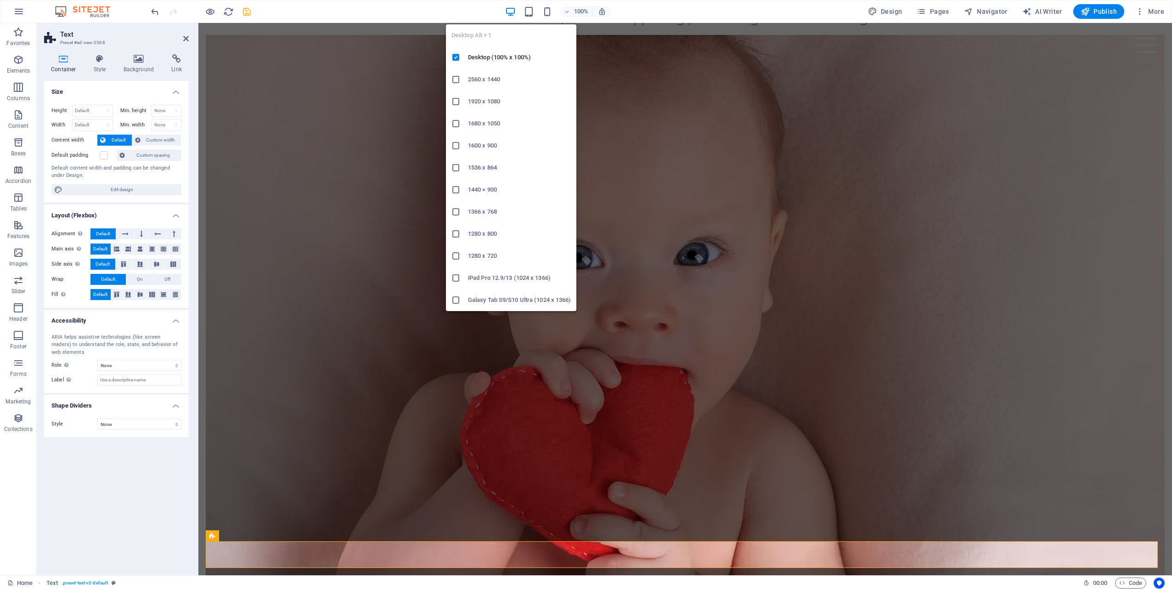
scroll to position [694, 0]
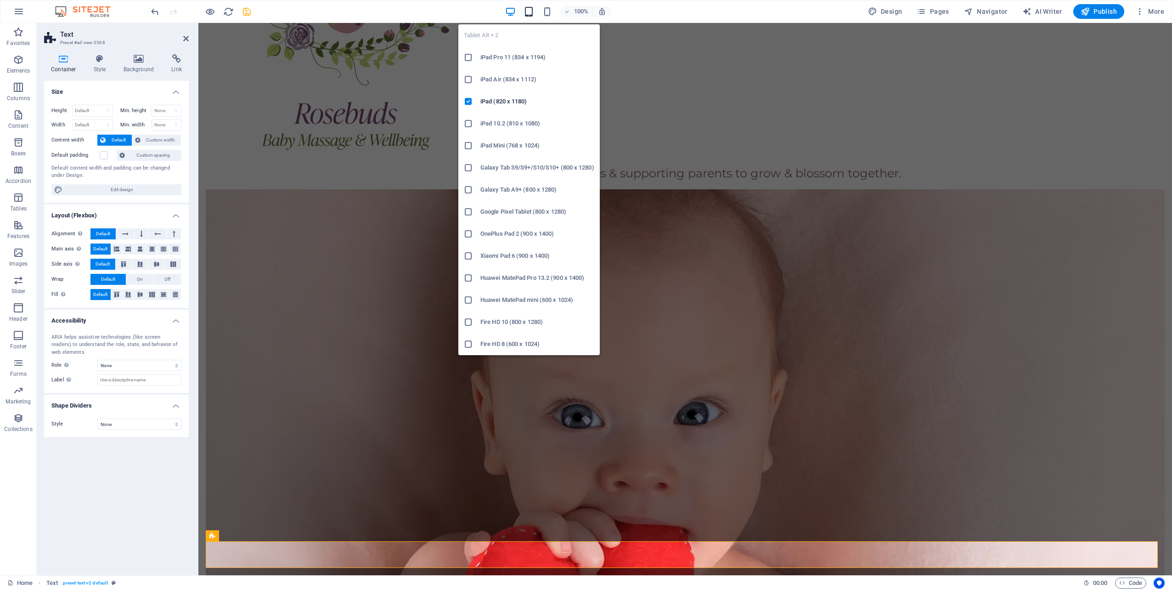
click at [529, 12] on icon "button" at bounding box center [528, 11] width 11 height 11
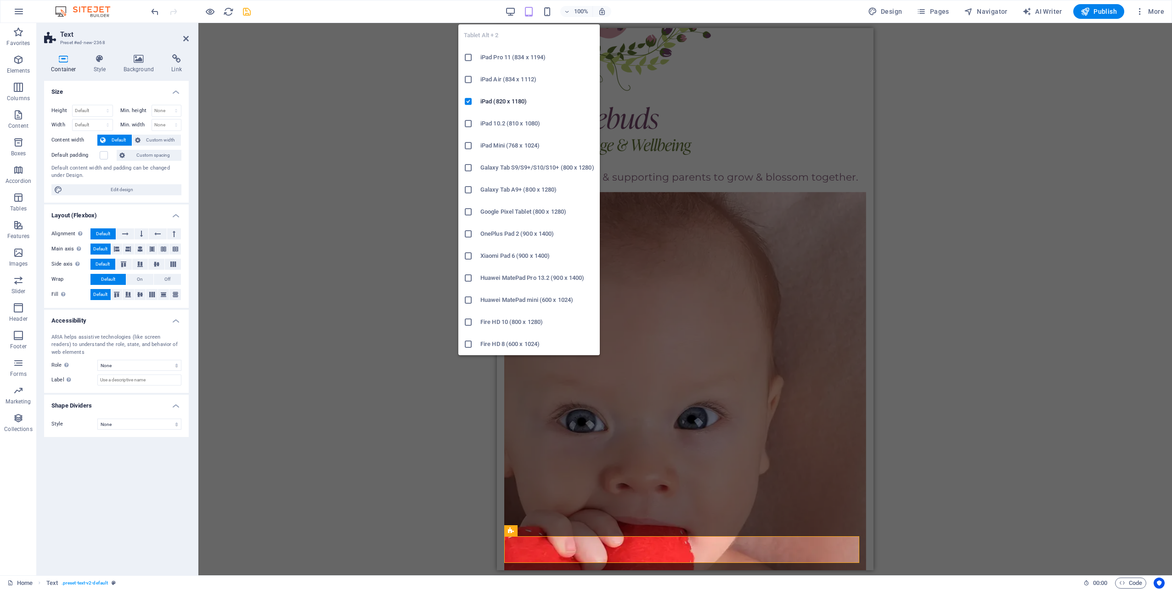
scroll to position [838, 0]
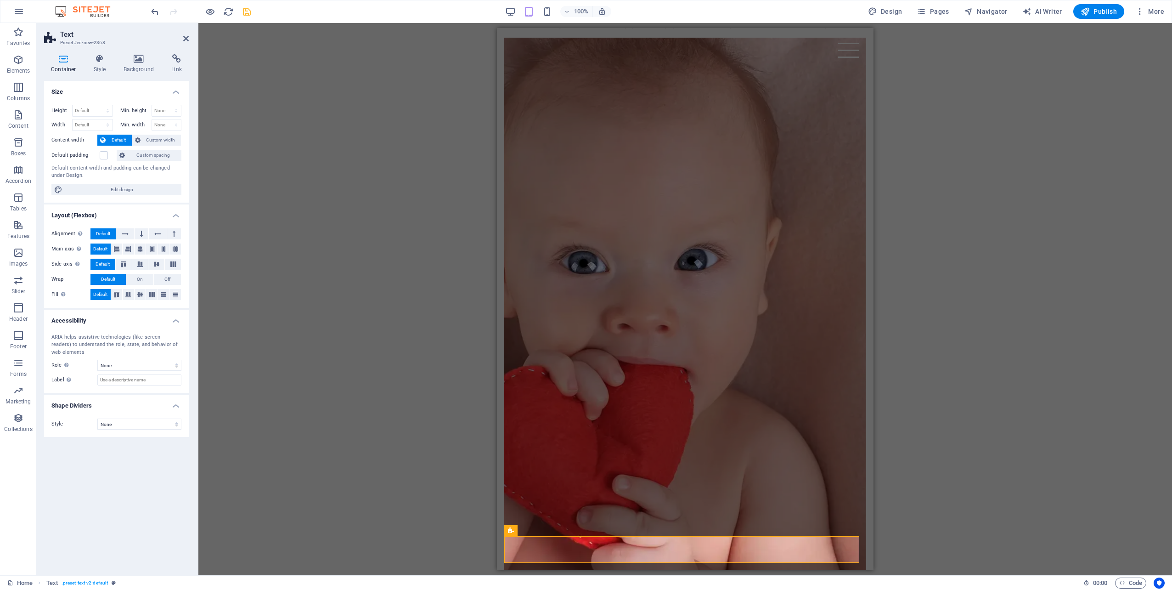
click at [539, 12] on div "100%" at bounding box center [558, 11] width 106 height 15
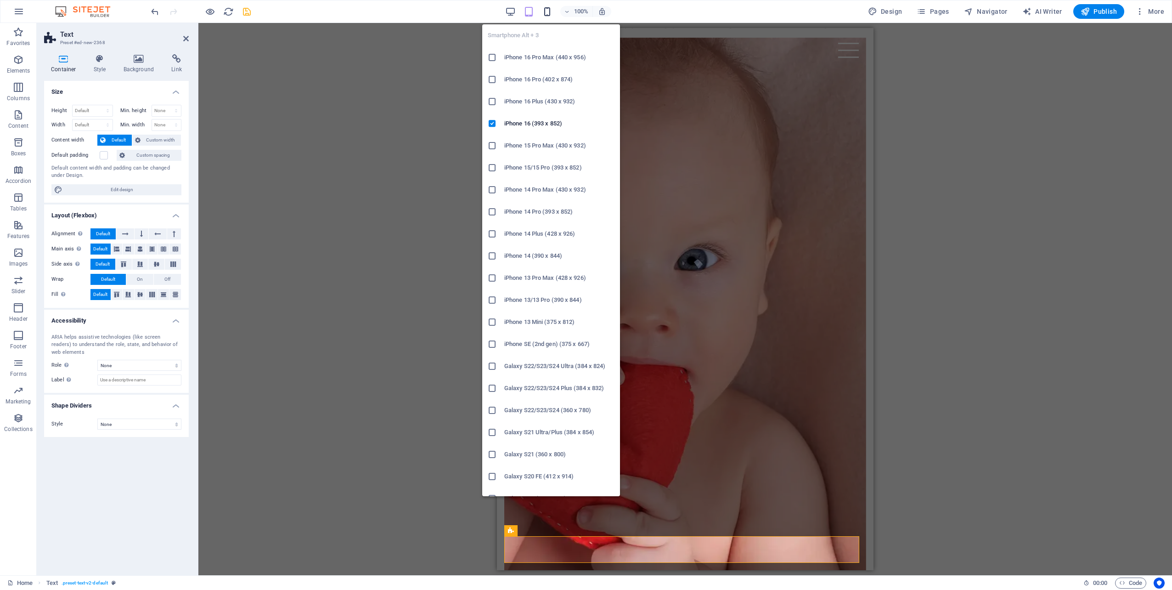
click at [546, 11] on icon "button" at bounding box center [547, 11] width 11 height 11
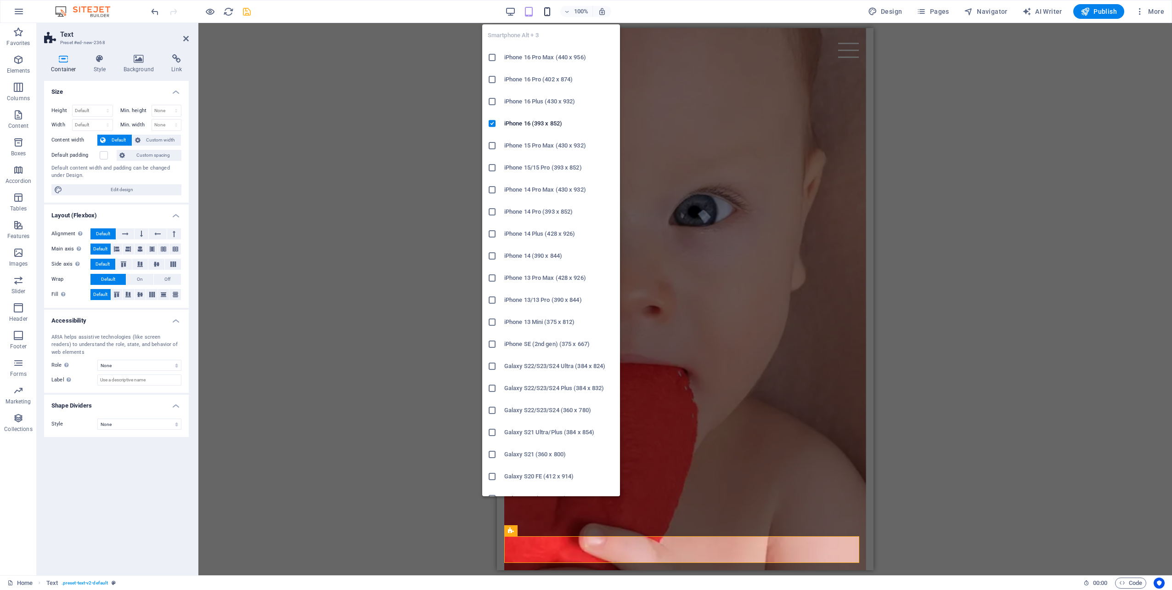
scroll to position [1088, 0]
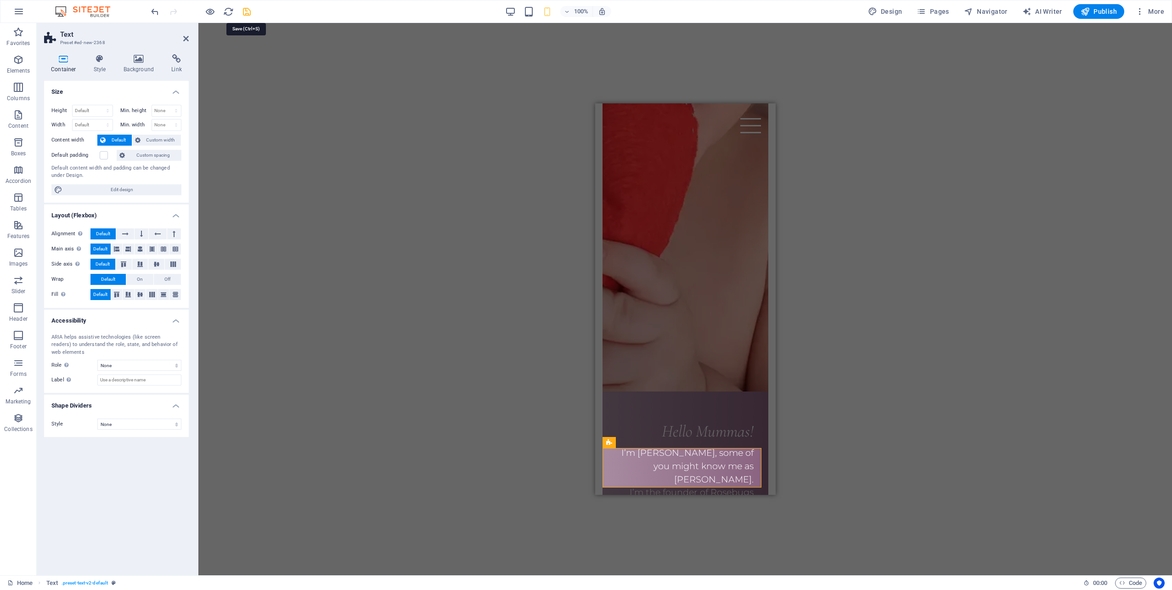
click at [246, 11] on icon "save" at bounding box center [247, 11] width 11 height 11
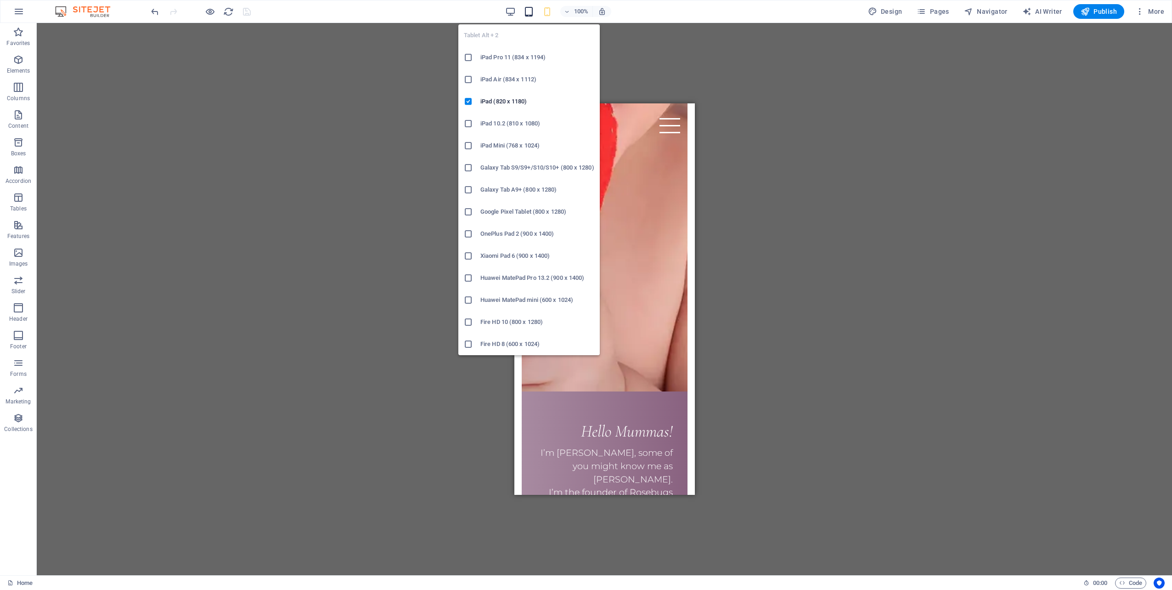
click at [533, 16] on icon "button" at bounding box center [528, 11] width 11 height 11
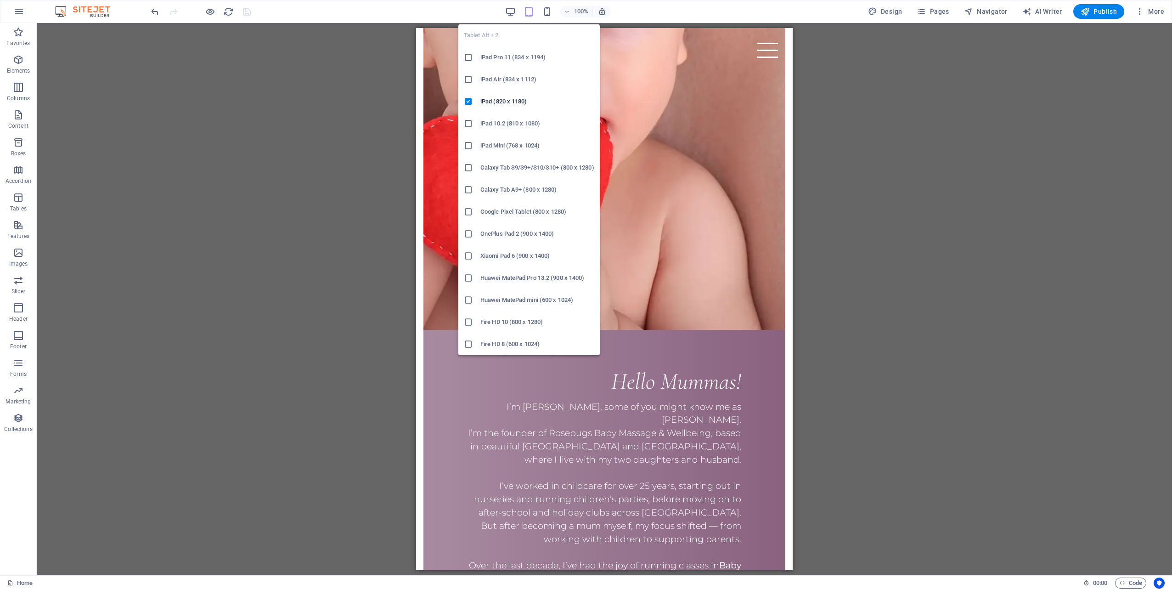
scroll to position [838, 0]
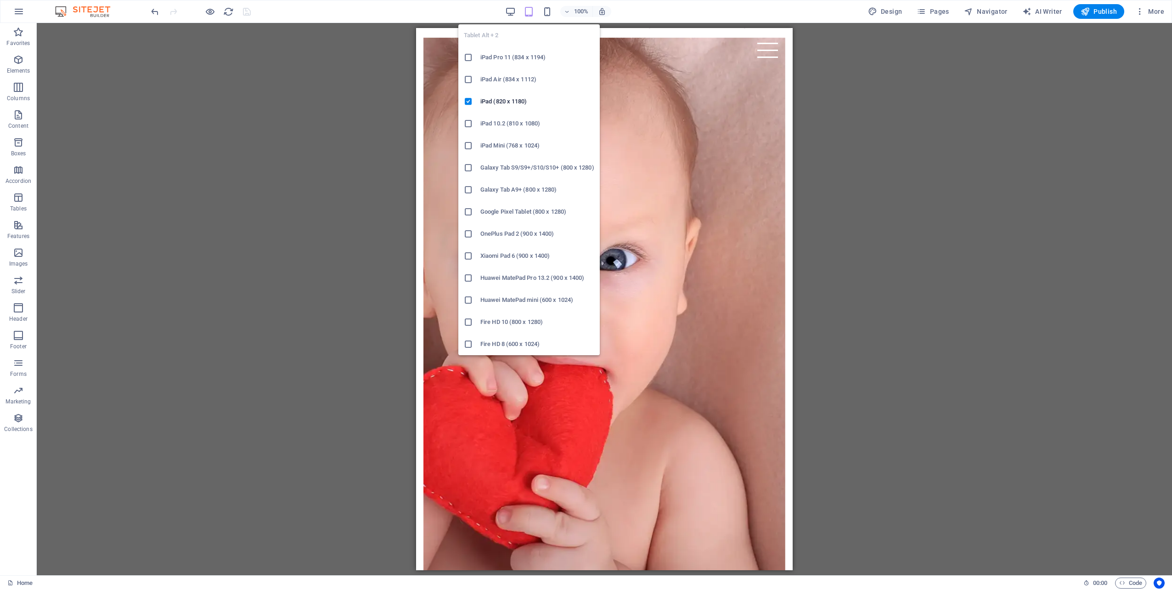
click at [533, 16] on icon "button" at bounding box center [528, 11] width 11 height 11
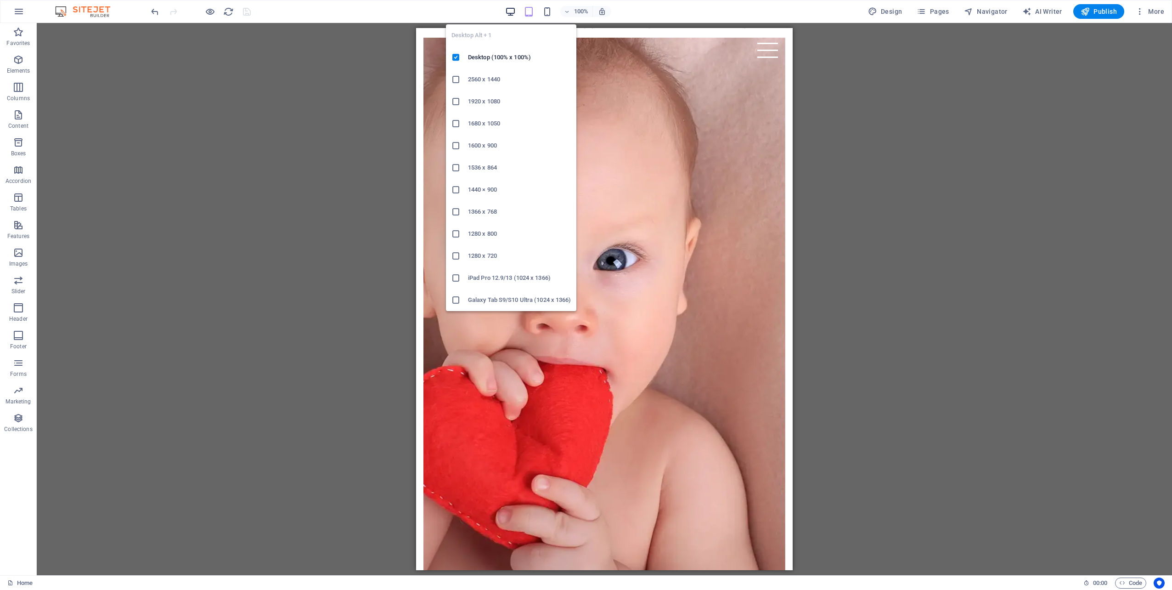
click at [515, 15] on icon "button" at bounding box center [510, 11] width 11 height 11
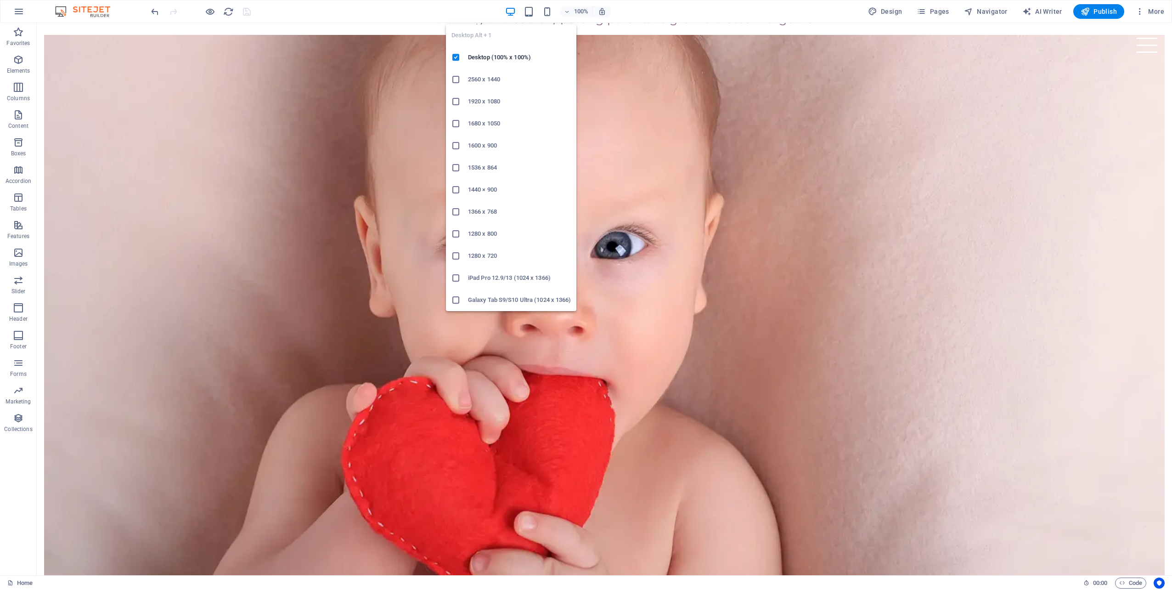
scroll to position [694, 0]
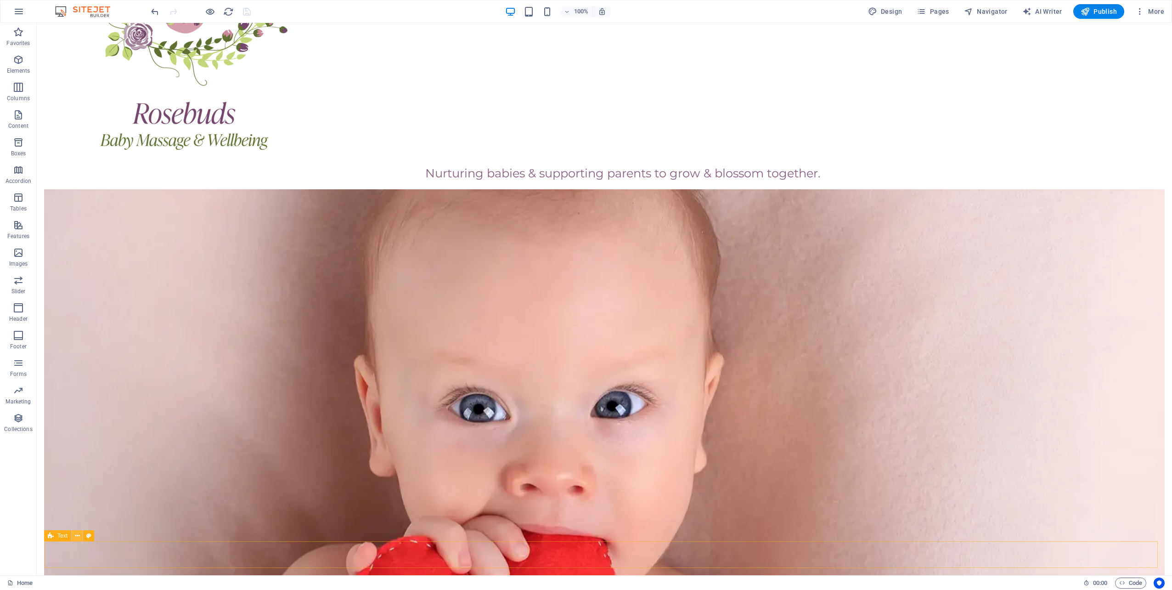
click at [77, 536] on icon at bounding box center [77, 536] width 5 height 10
click at [607, 536] on div "+ Add section" at bounding box center [604, 541] width 51 height 16
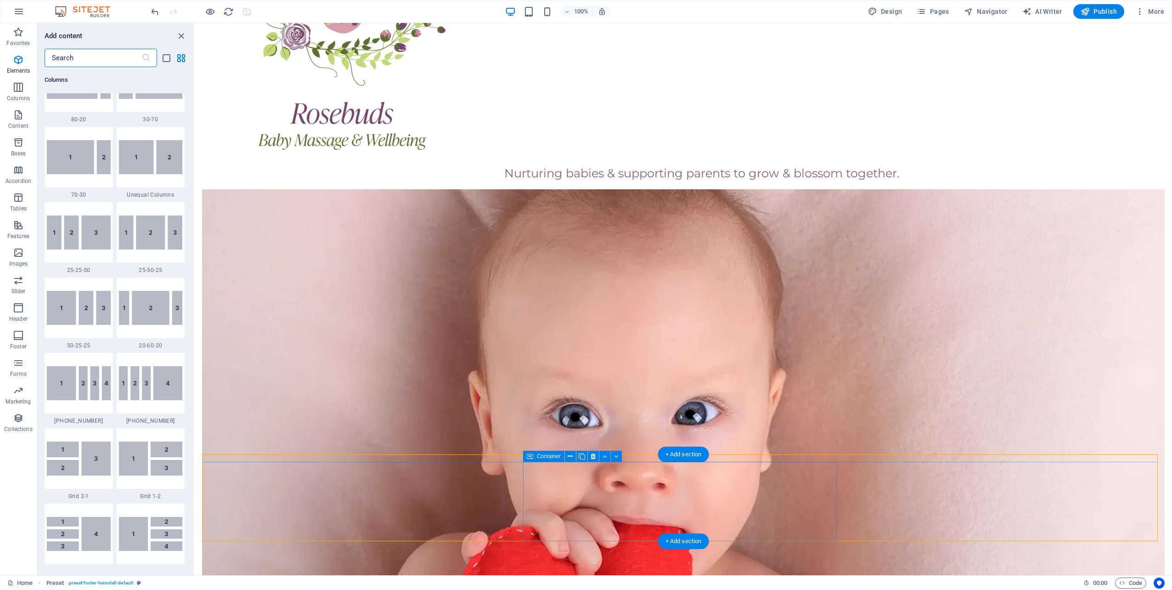
scroll to position [1607, 0]
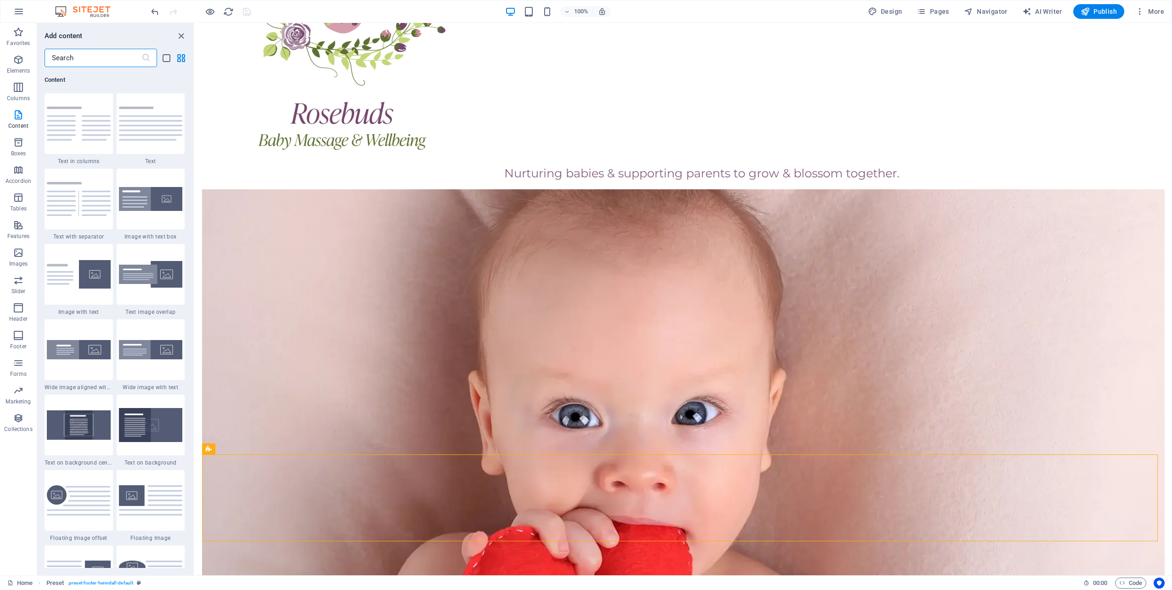
click at [66, 60] on input "text" at bounding box center [93, 58] width 97 height 18
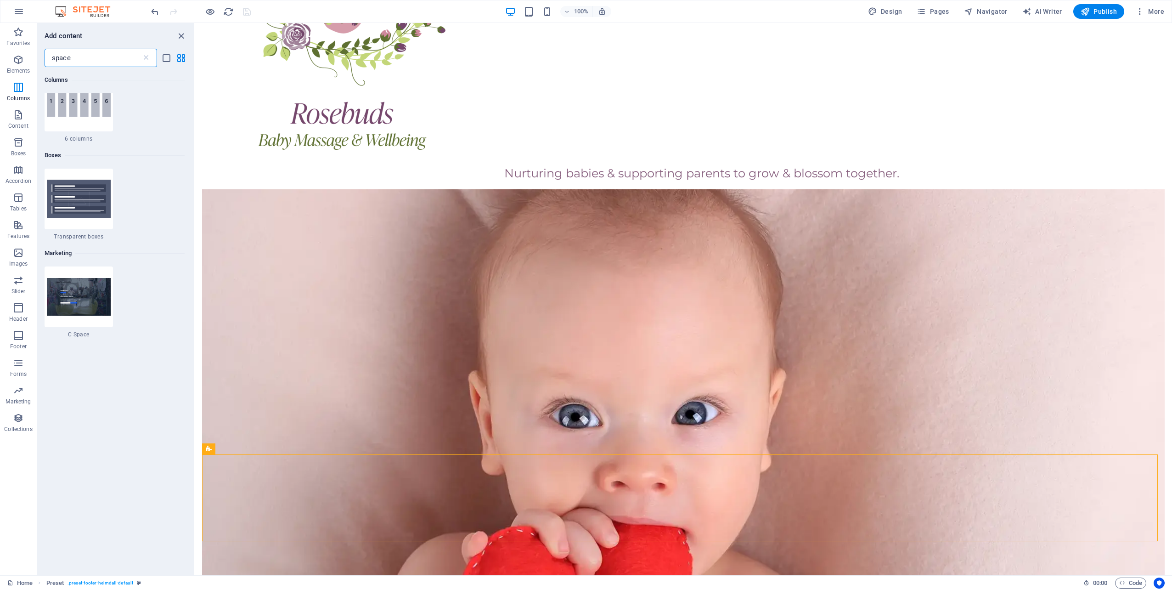
scroll to position [0, 0]
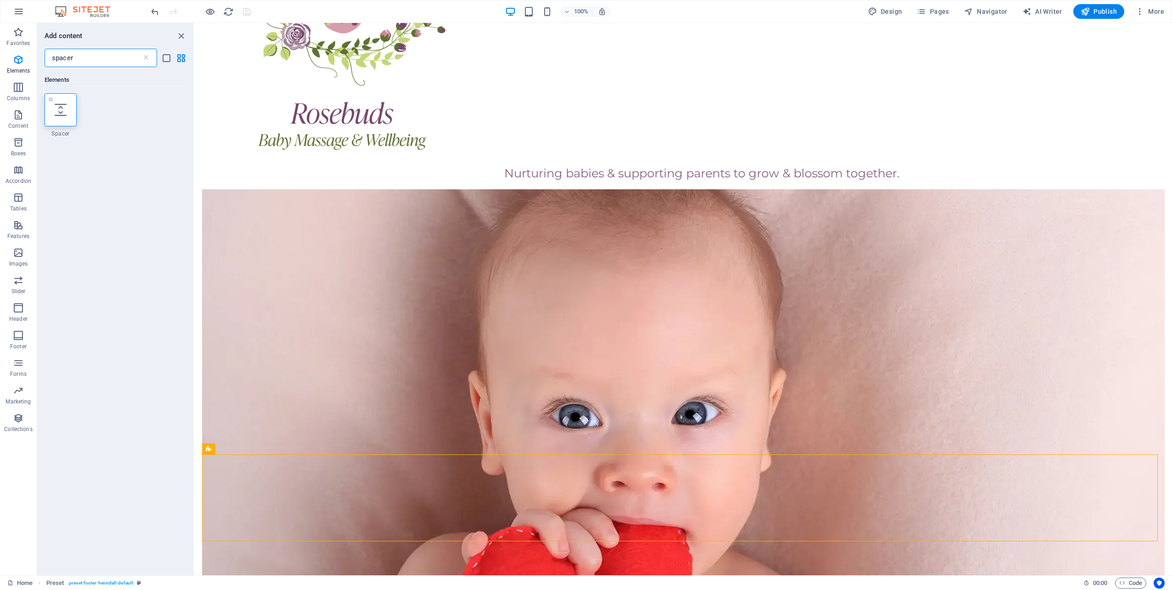
type input "spacer"
click at [64, 110] on icon at bounding box center [61, 110] width 12 height 12
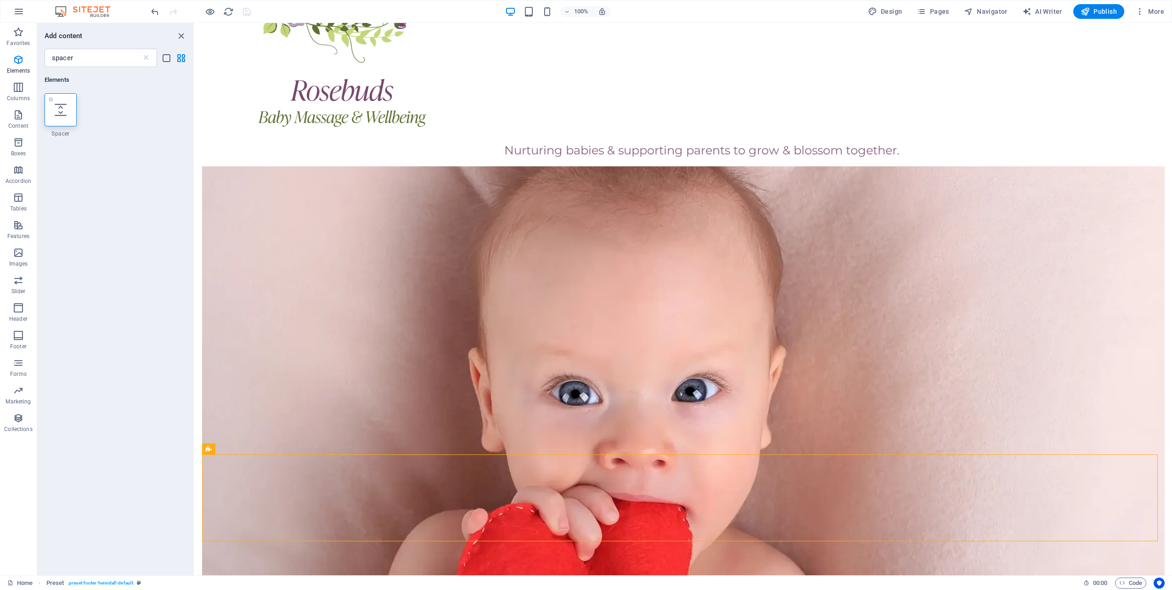
select select "px"
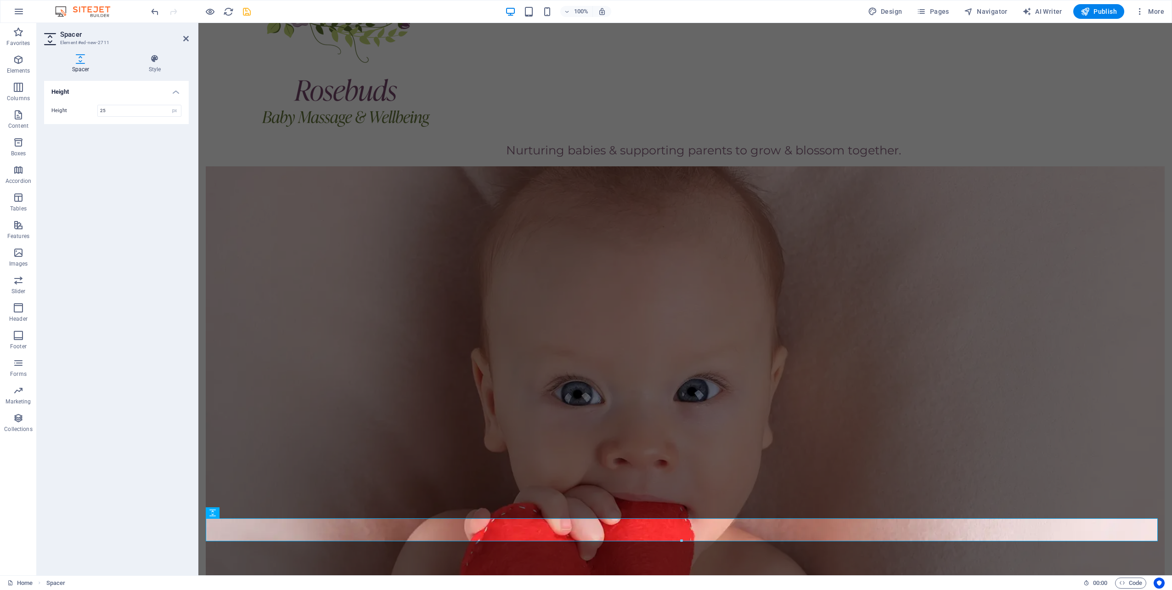
scroll to position [706, 0]
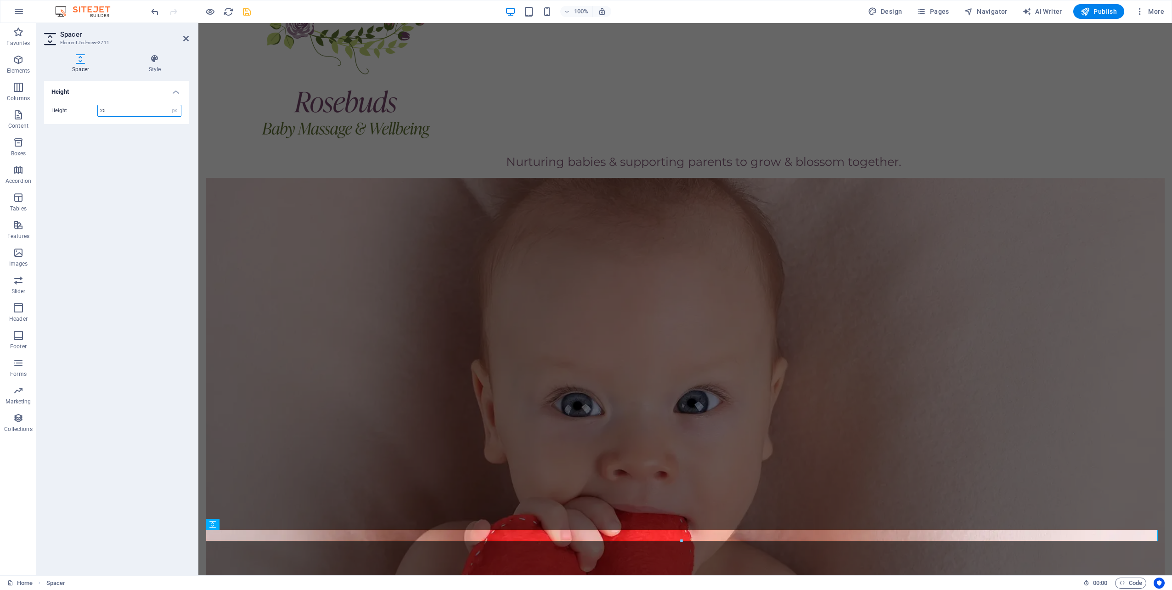
drag, startPoint x: 118, startPoint y: 109, endPoint x: 69, endPoint y: 107, distance: 49.1
click at [69, 107] on div "Height 25 px rem vh vw" at bounding box center [116, 111] width 130 height 12
type input "20"
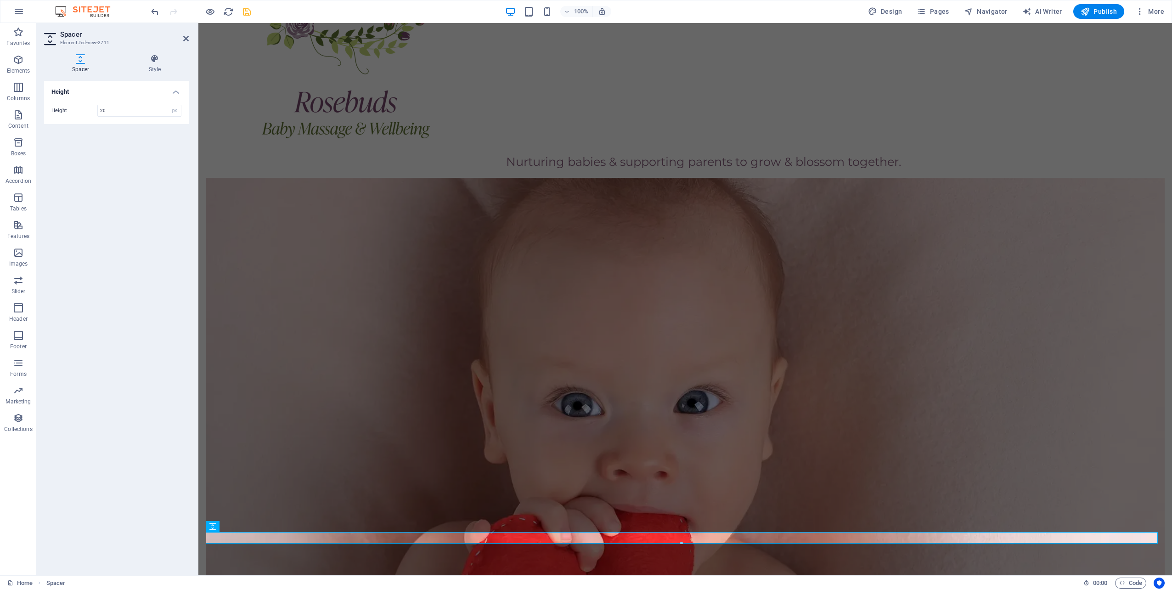
scroll to position [703, 0]
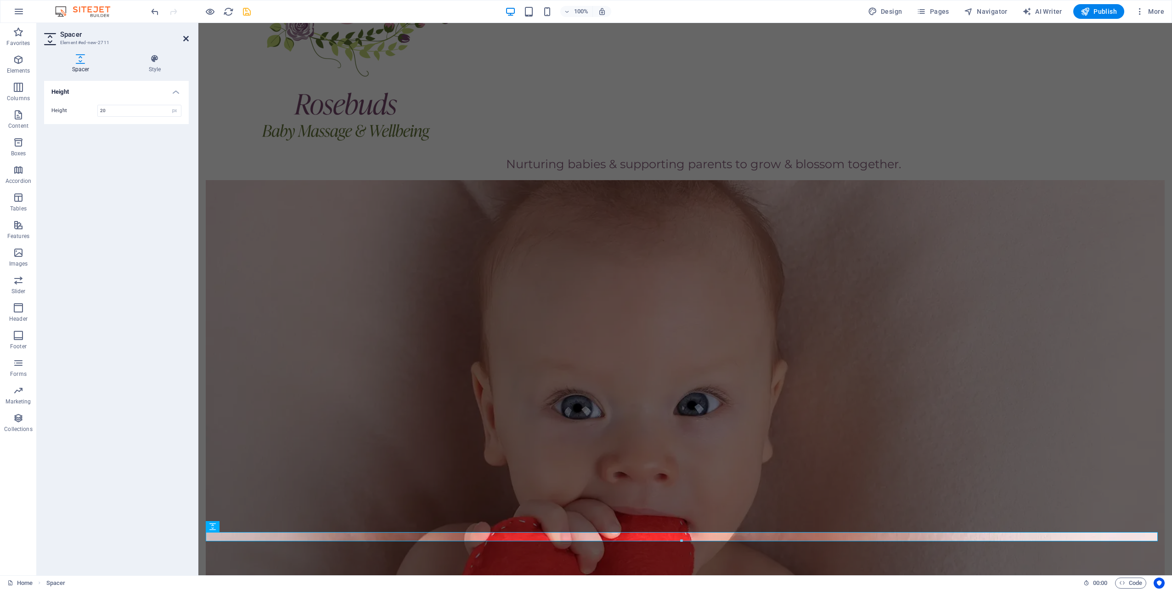
click at [186, 39] on icon at bounding box center [186, 38] width 6 height 7
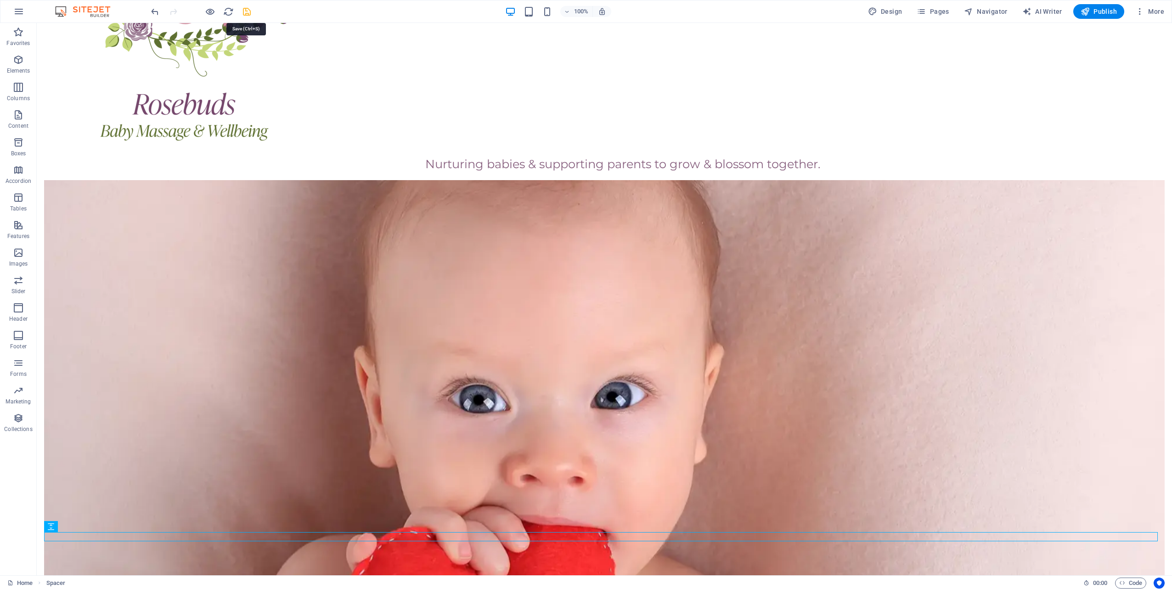
click at [249, 13] on icon "save" at bounding box center [247, 11] width 11 height 11
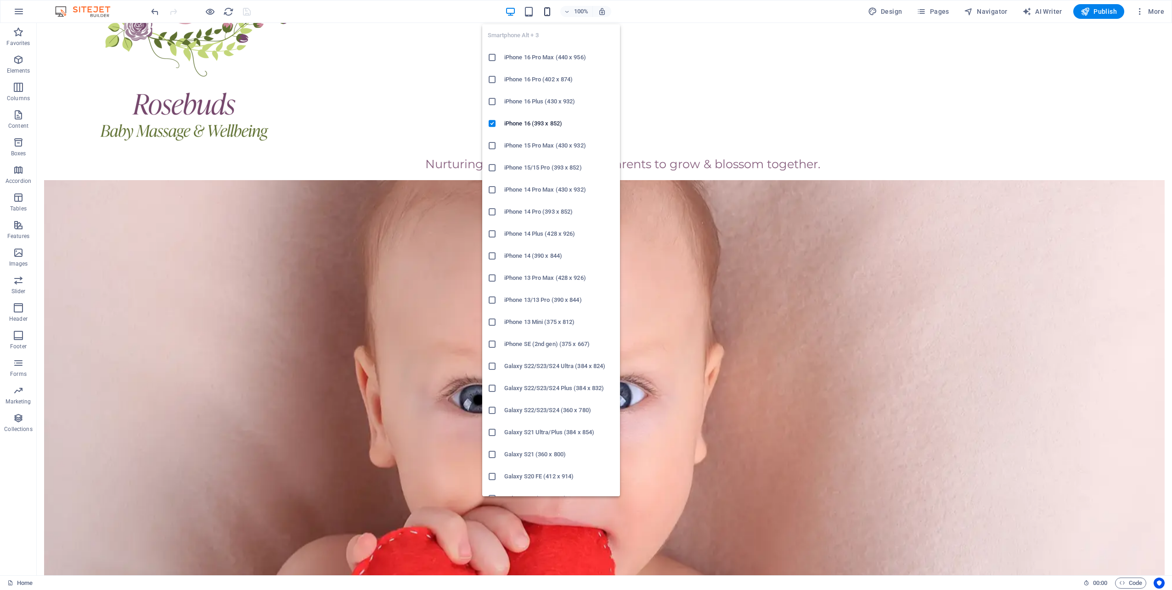
click at [551, 9] on icon "button" at bounding box center [547, 11] width 11 height 11
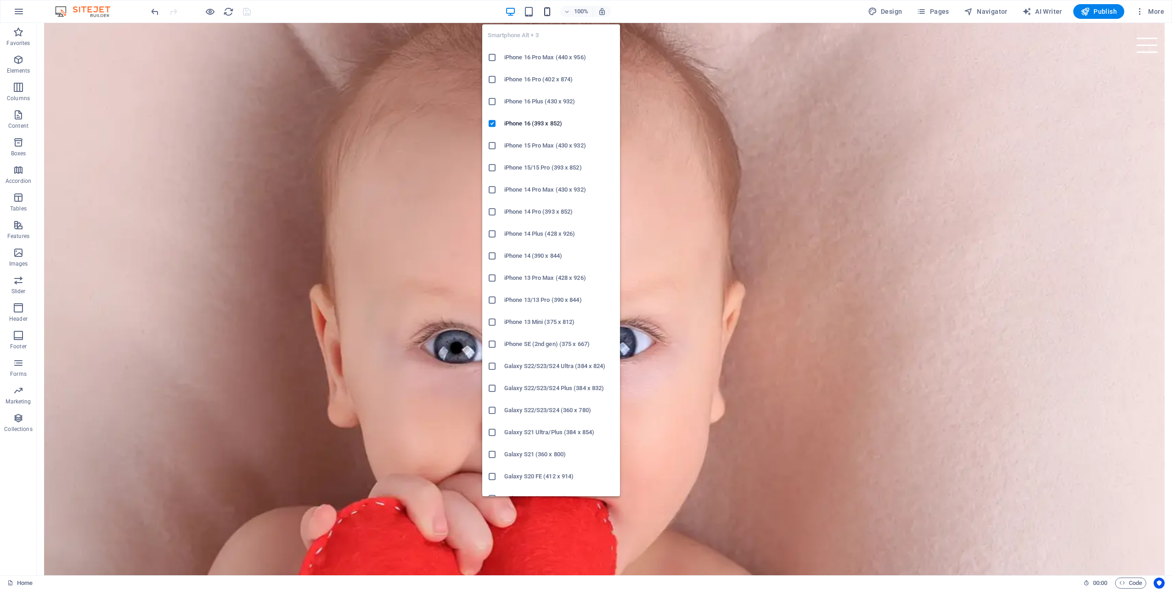
scroll to position [1097, 0]
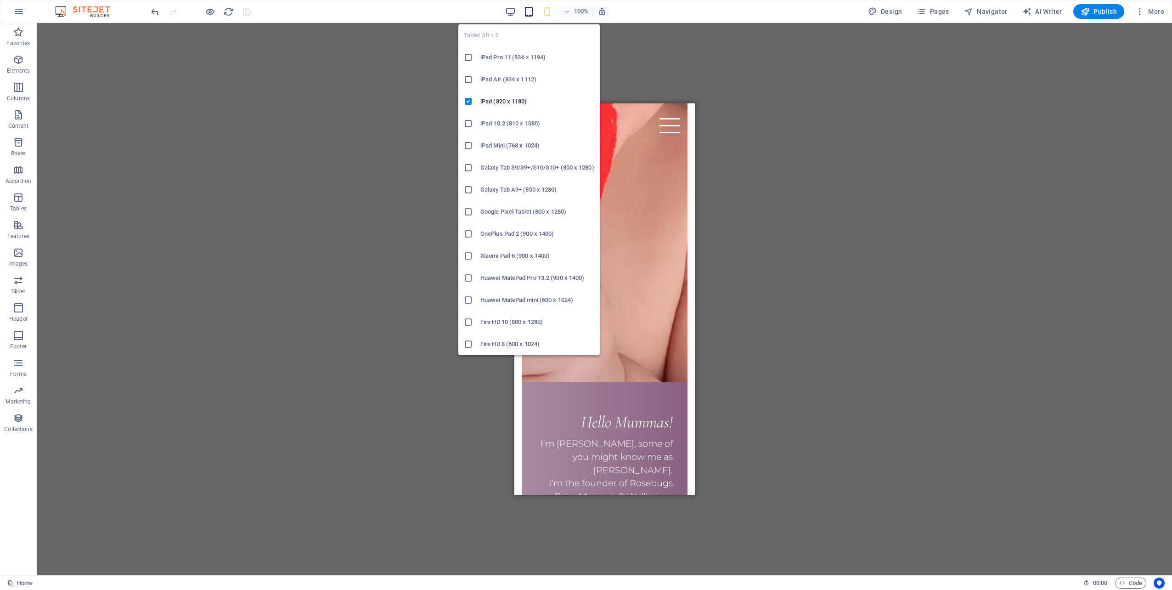
click at [525, 11] on icon "button" at bounding box center [528, 11] width 11 height 11
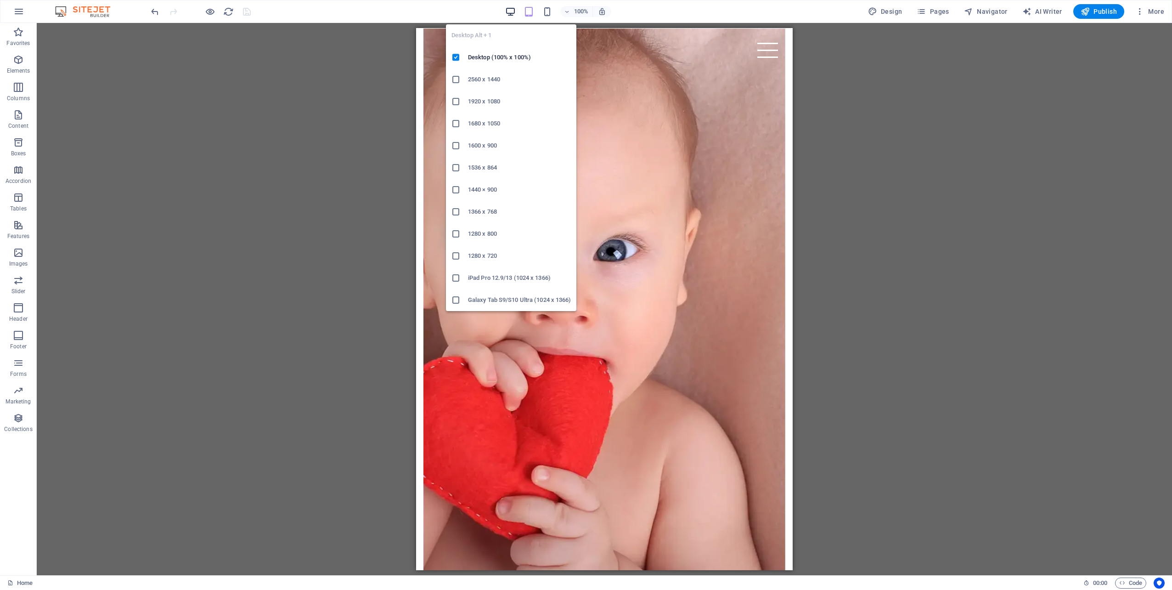
click at [509, 10] on icon "button" at bounding box center [510, 11] width 11 height 11
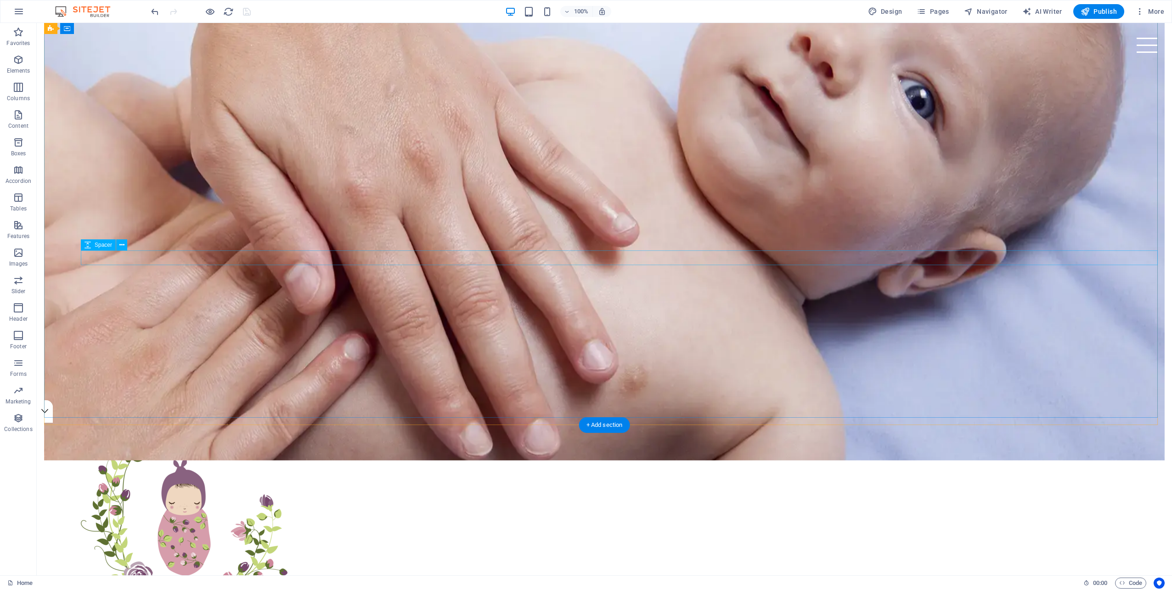
scroll to position [0, 0]
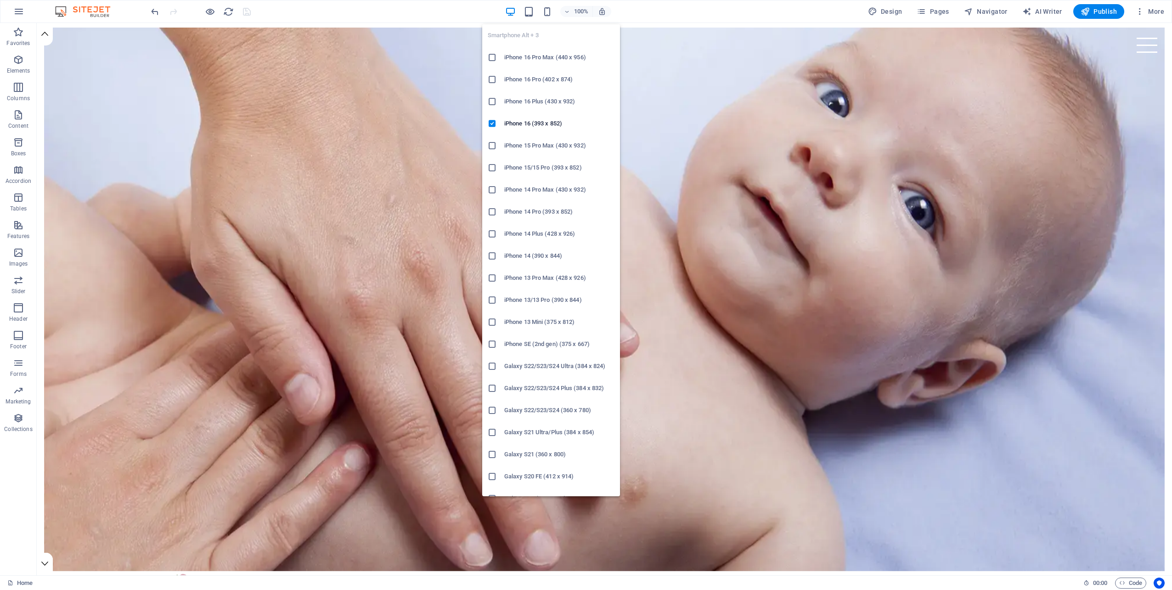
click at [549, 6] on icon "button" at bounding box center [547, 11] width 11 height 11
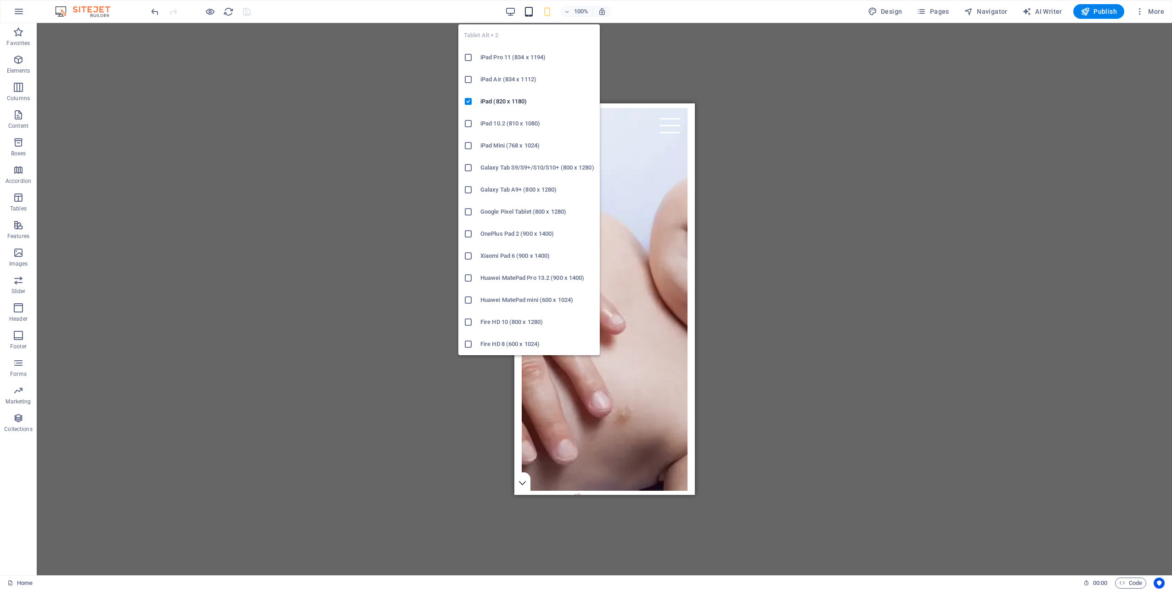
click at [527, 10] on icon "button" at bounding box center [528, 11] width 11 height 11
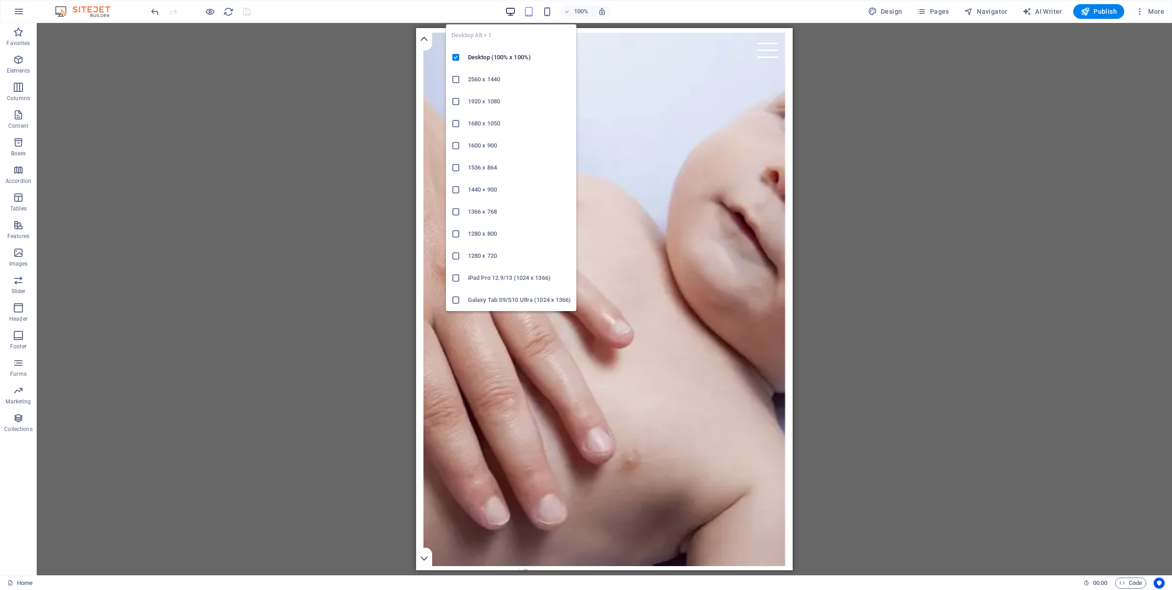
click at [511, 13] on icon "button" at bounding box center [510, 11] width 11 height 11
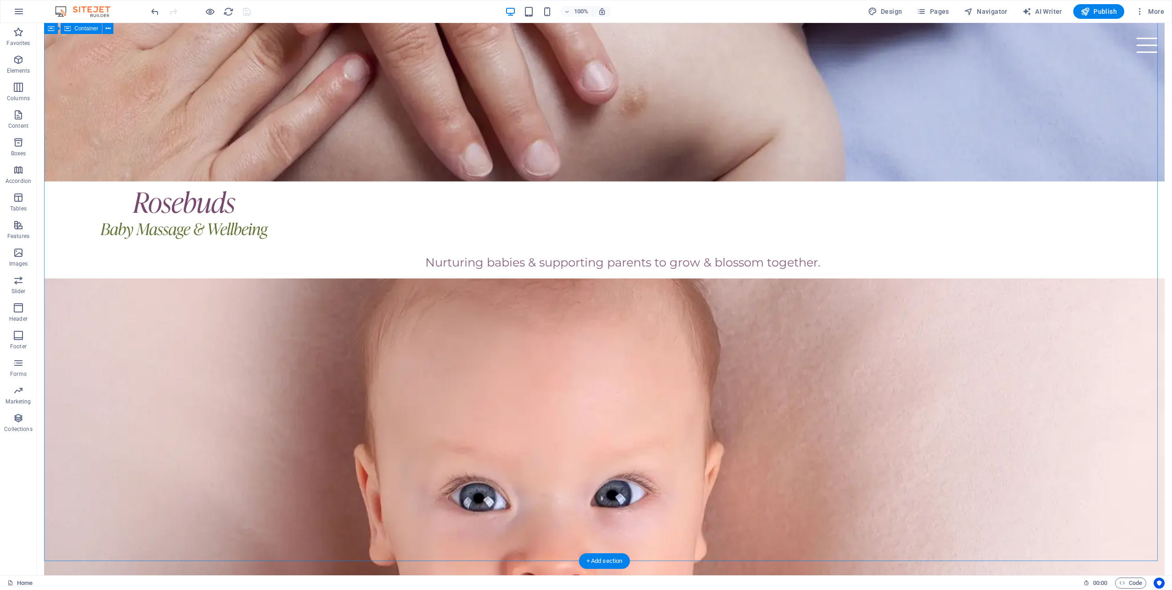
scroll to position [566, 0]
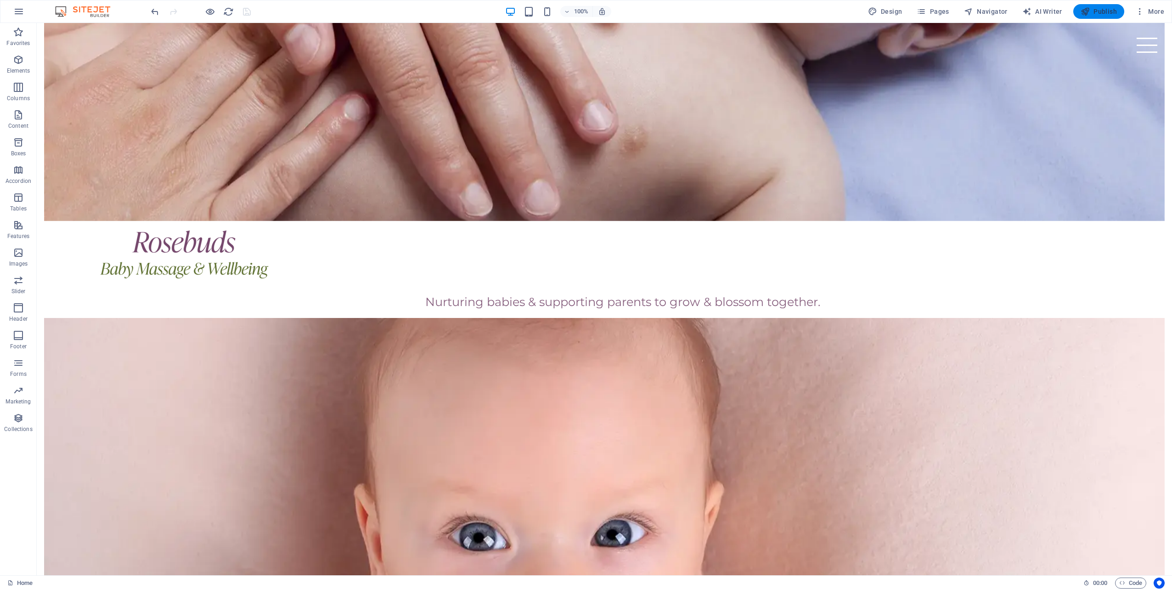
click at [1102, 14] on span "Publish" at bounding box center [1098, 11] width 36 height 9
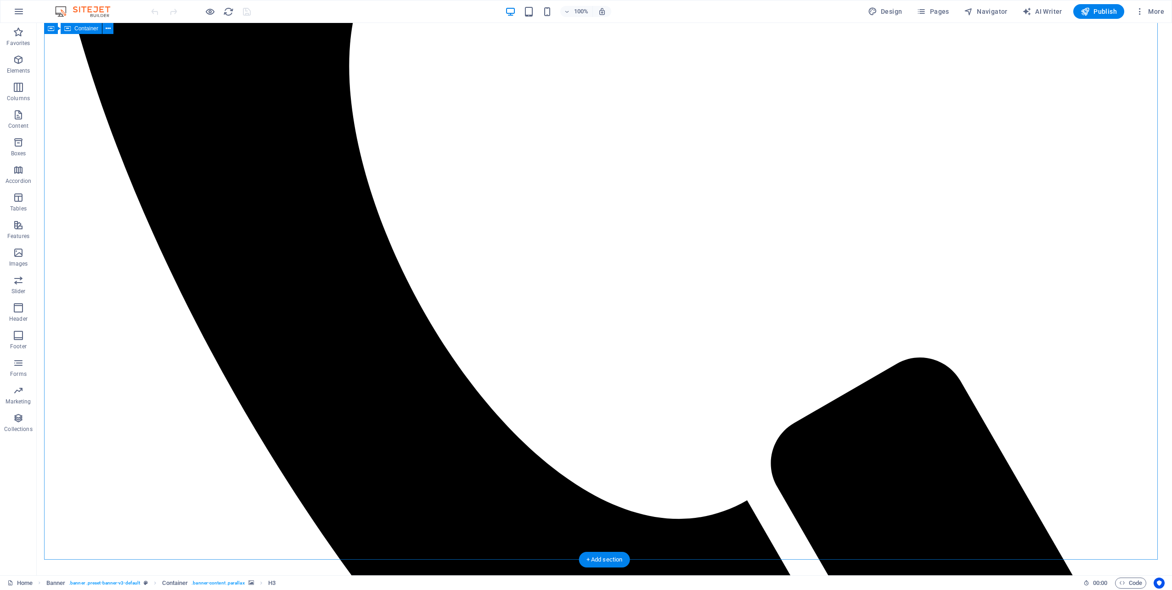
scroll to position [703, 0]
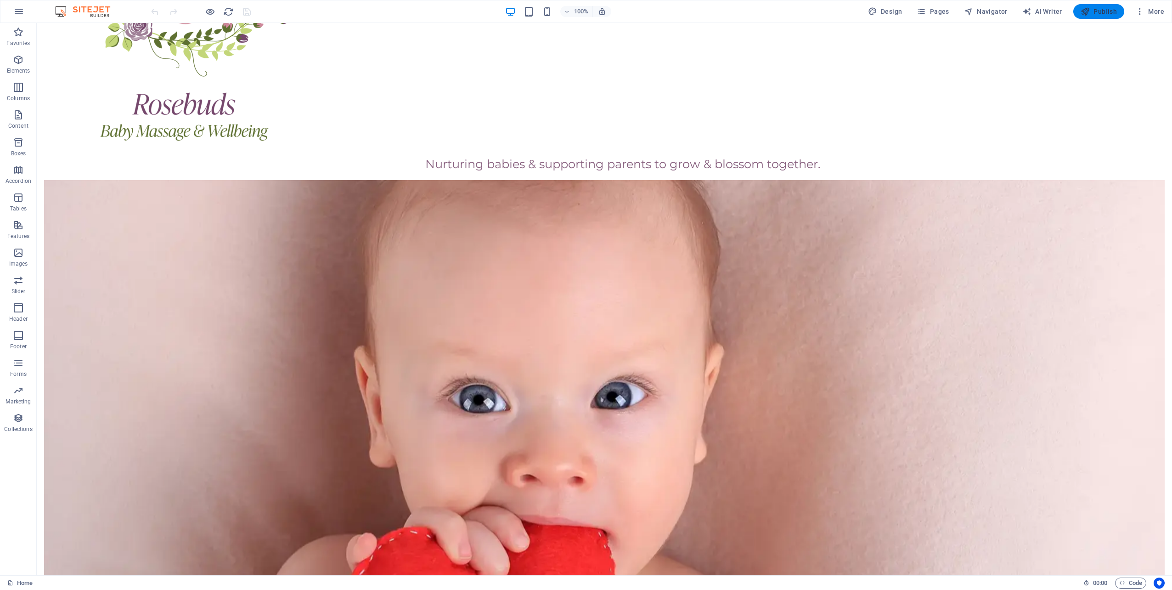
click at [1108, 11] on span "Publish" at bounding box center [1098, 11] width 36 height 9
